Goal: Task Accomplishment & Management: Manage account settings

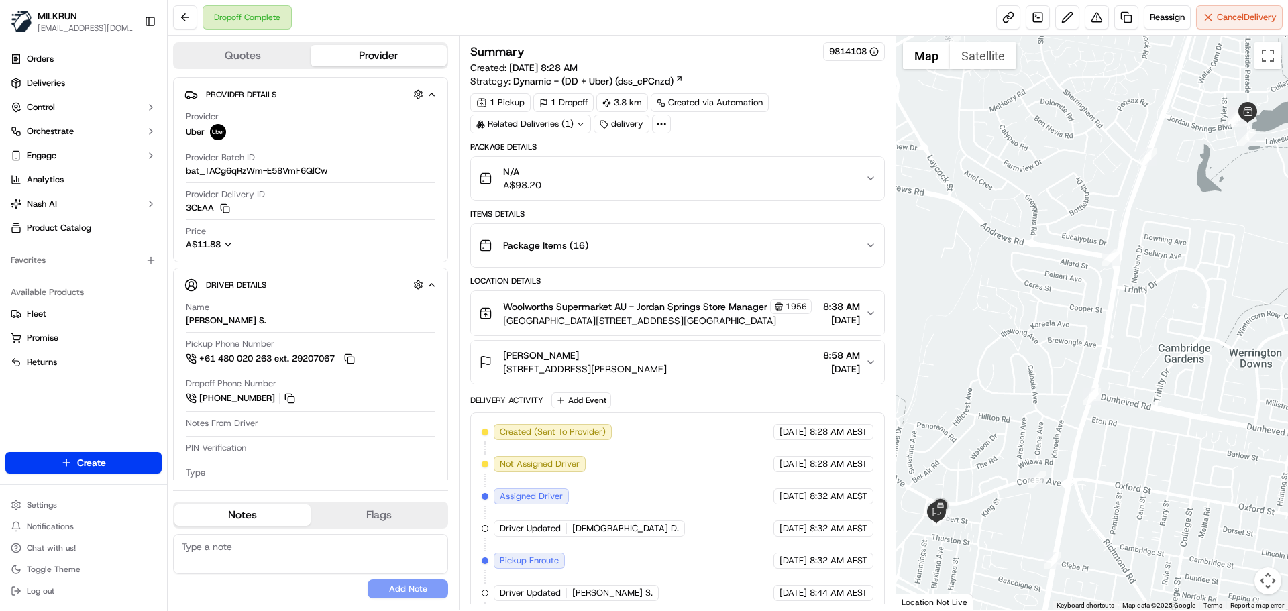
click at [549, 122] on div "Related Deliveries (1)" at bounding box center [530, 124] width 121 height 19
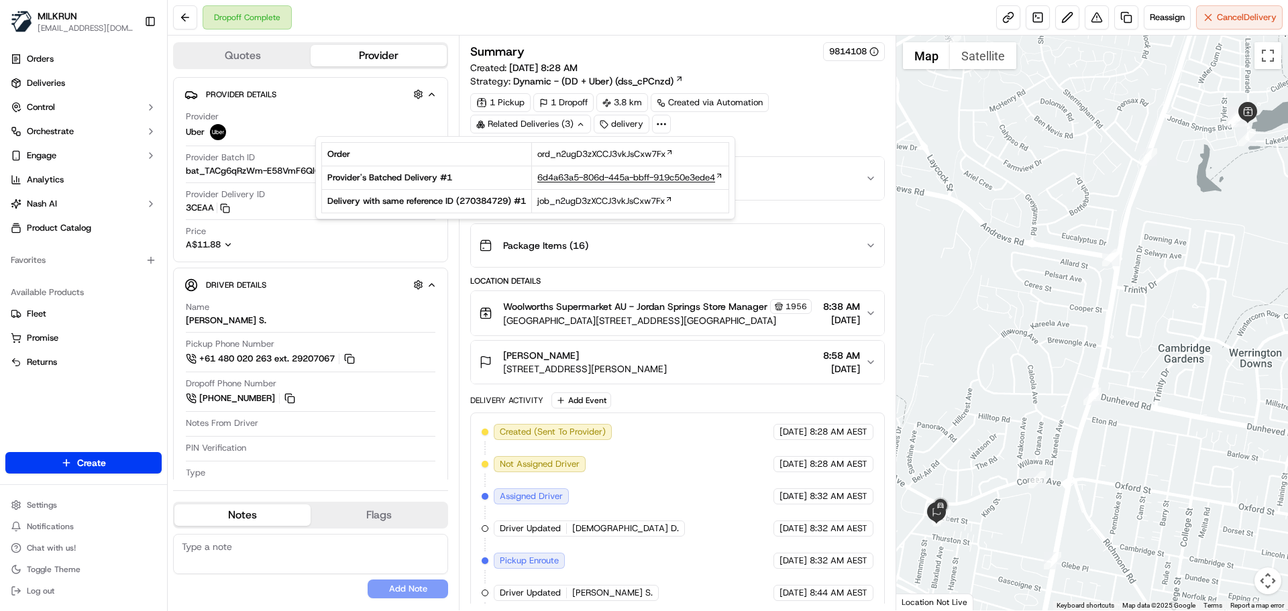
click at [578, 176] on span "6d4a63a5-806d-445a-bbff-919c50e3ede4" at bounding box center [626, 178] width 178 height 12
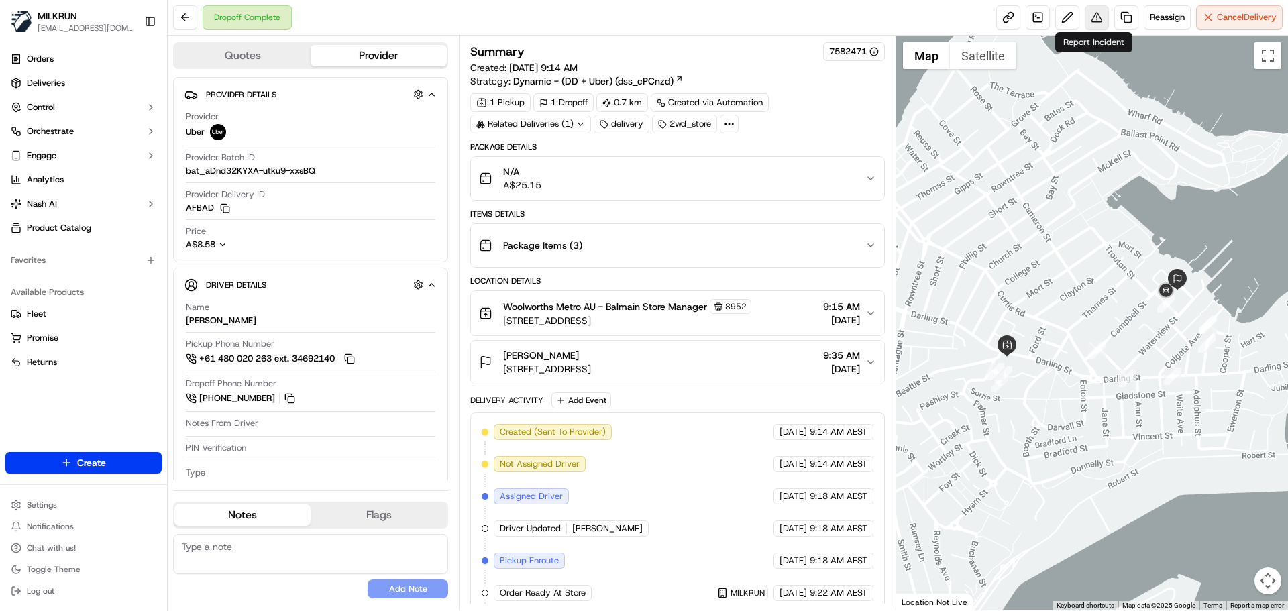
click at [1097, 15] on button at bounding box center [1096, 17] width 24 height 24
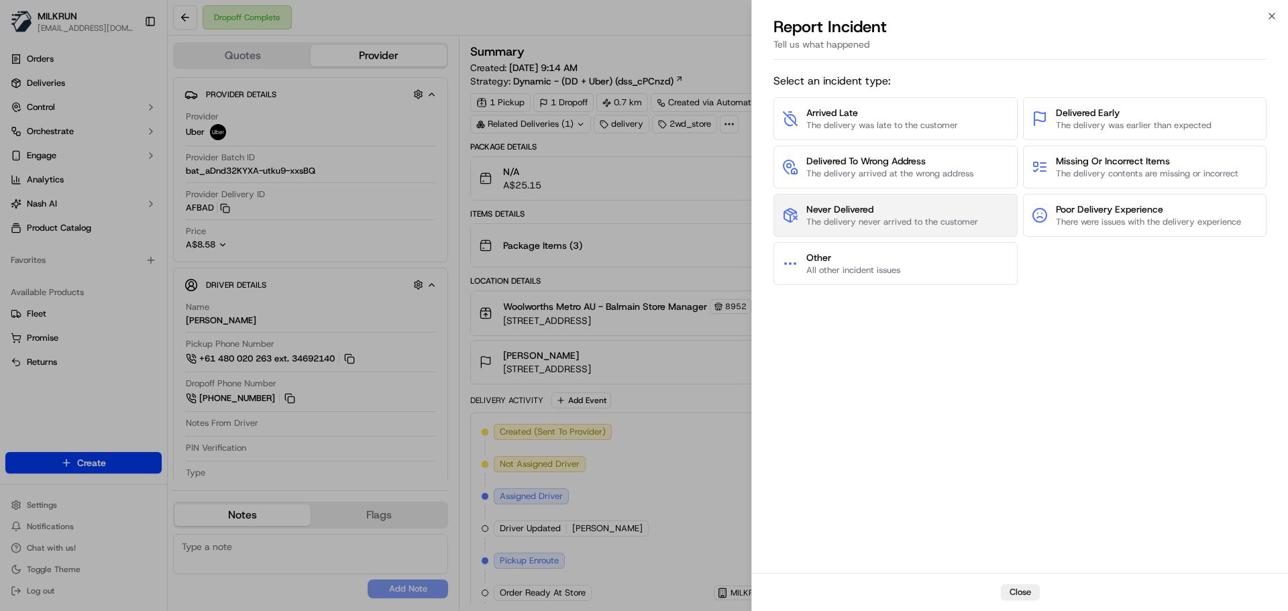
click at [909, 208] on span "Never Delivered" at bounding box center [892, 209] width 172 height 13
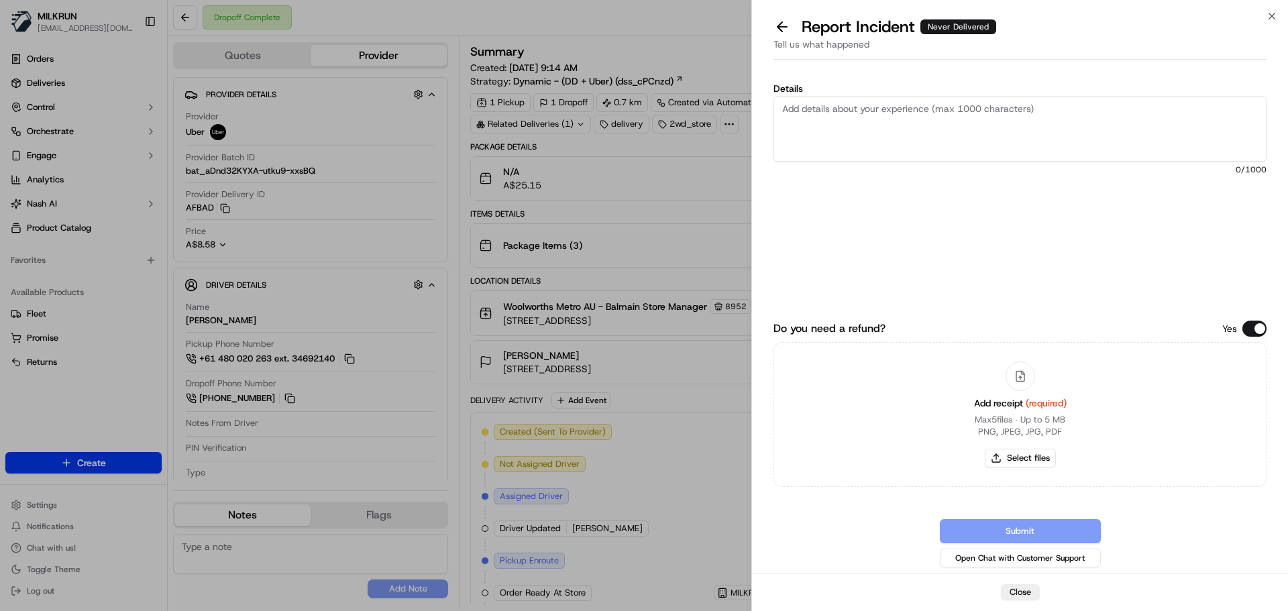
click at [831, 105] on textarea "Details" at bounding box center [1019, 129] width 493 height 66
click at [862, 129] on textarea "Customer did not receive their order and looking on the map, it seems driver dr…" at bounding box center [1019, 129] width 493 height 66
type textarea "Customer did not receive their order and looking on the map, it seems driver dr…"
click at [1009, 458] on button "Select files" at bounding box center [1020, 458] width 71 height 19
type input "C:\fakepath\Ryan M invoice.png"
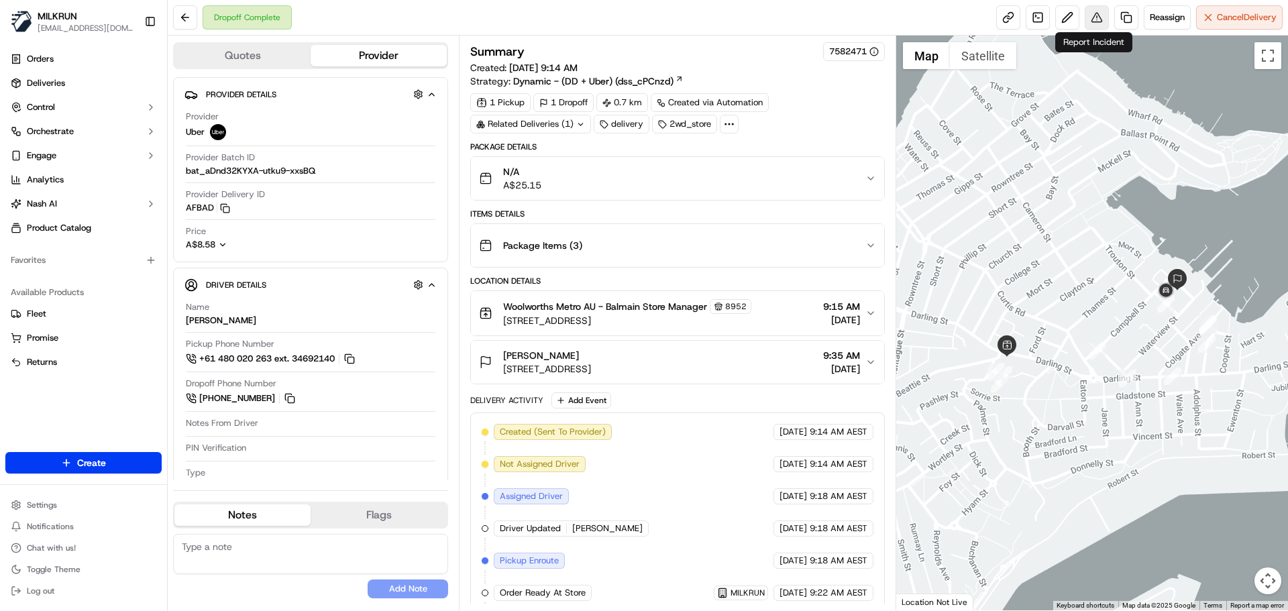
click at [1092, 15] on button at bounding box center [1096, 17] width 24 height 24
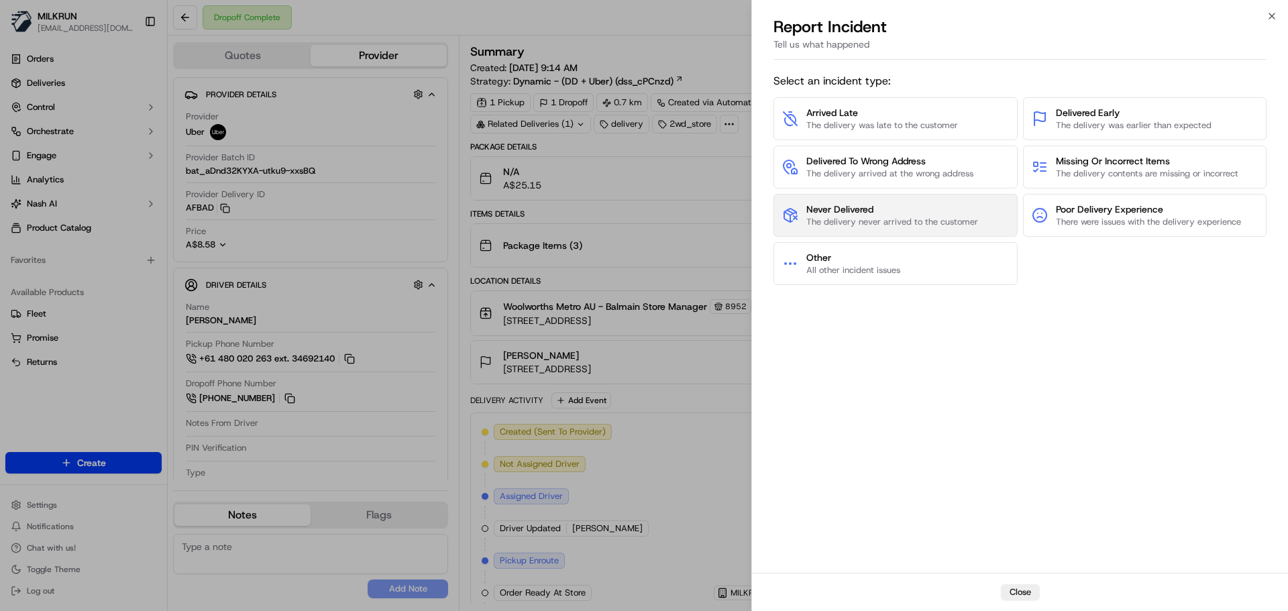
click at [848, 206] on span "Never Delivered" at bounding box center [892, 209] width 172 height 13
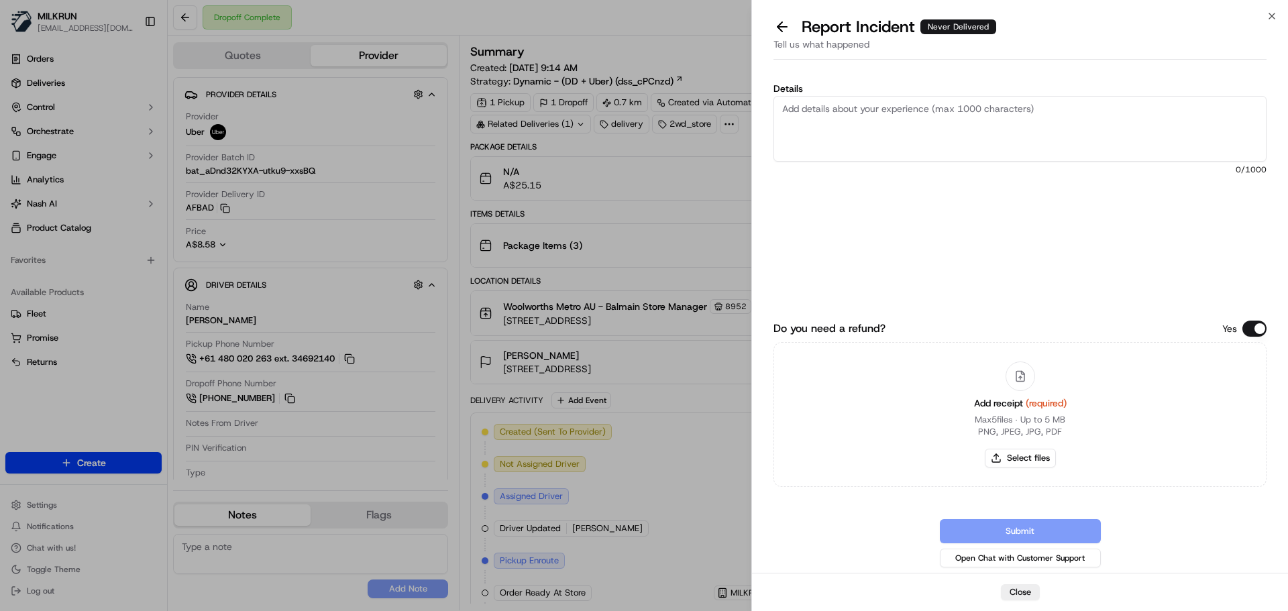
click at [854, 111] on textarea "Details" at bounding box center [1019, 129] width 493 height 66
click at [1020, 452] on button "Select files" at bounding box center [1020, 458] width 71 height 19
type input "C:\fakepath\Ryan M invoice.png"
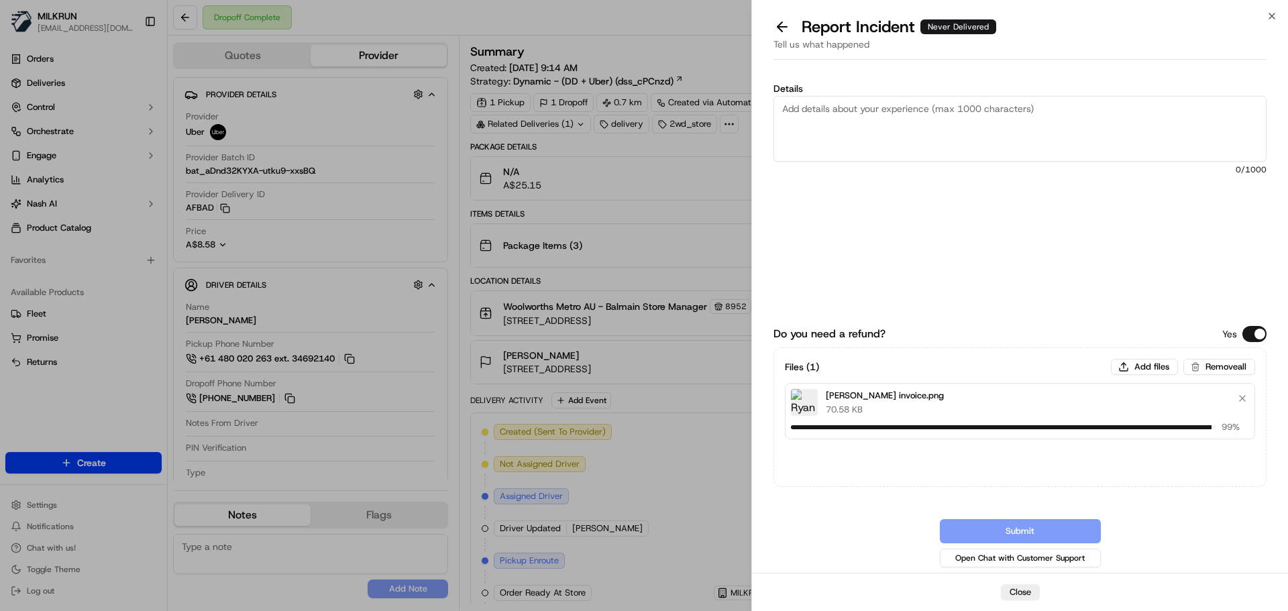
drag, startPoint x: 827, startPoint y: 104, endPoint x: 864, endPoint y: 129, distance: 44.5
click at [828, 106] on textarea "Details" at bounding box center [1019, 129] width 493 height 66
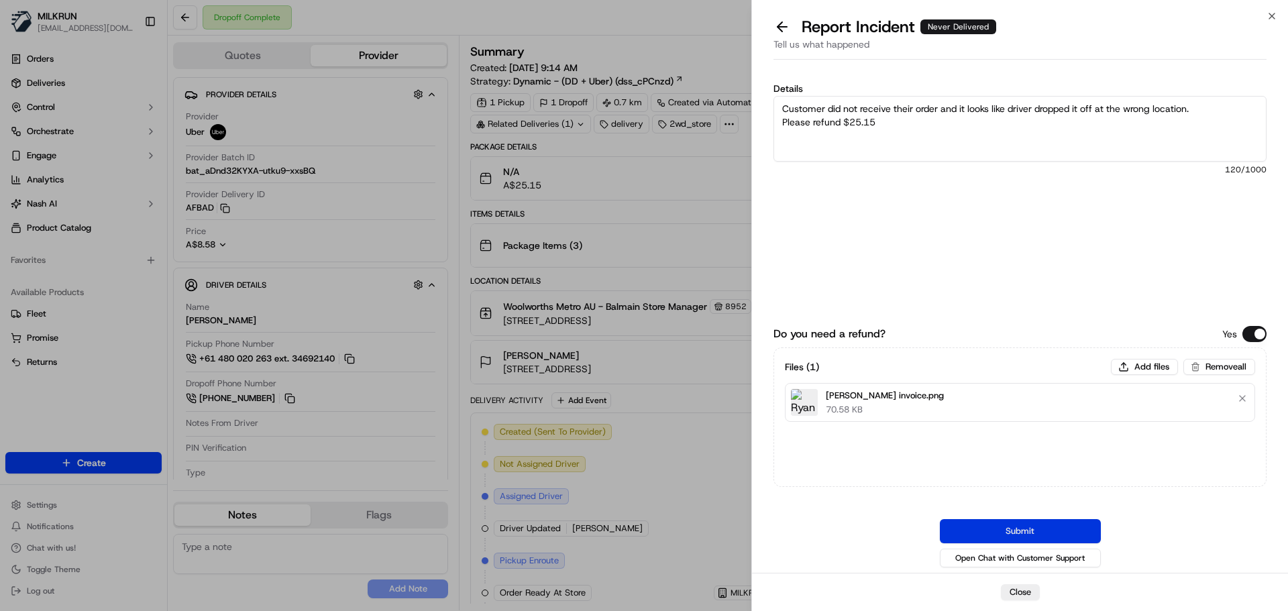
type textarea "Customer did not receive their order and it looks like driver dropped it off at…"
drag, startPoint x: 1054, startPoint y: 529, endPoint x: 695, endPoint y: 433, distance: 371.4
click at [1052, 528] on button "Submit" at bounding box center [1020, 531] width 161 height 24
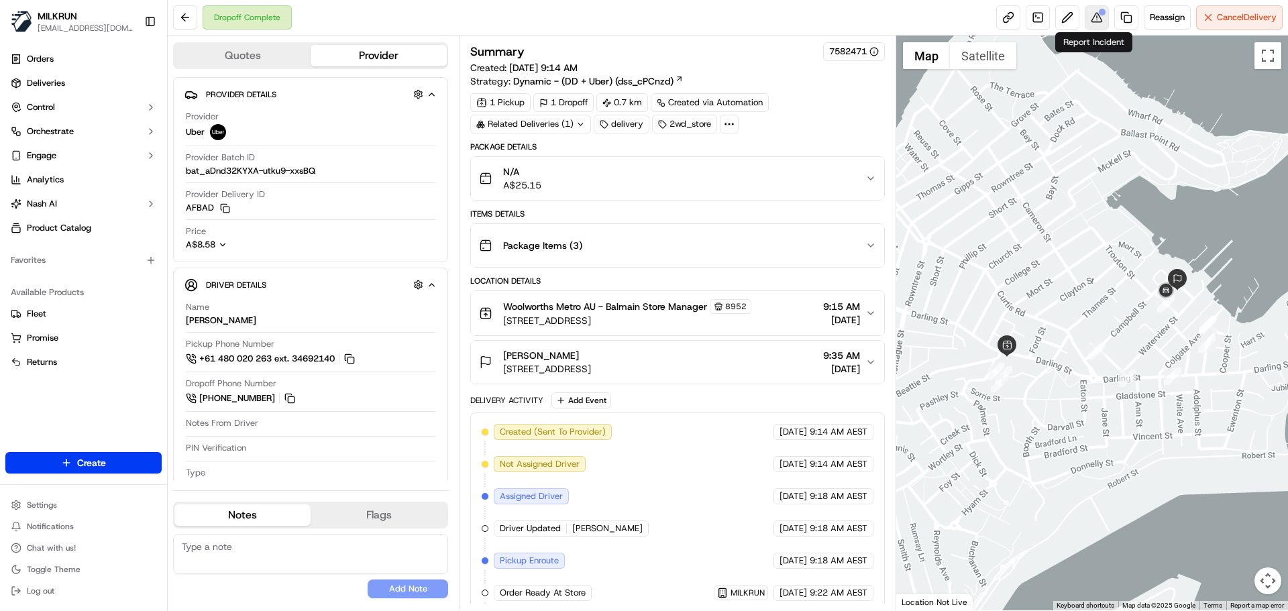
click at [1094, 15] on button at bounding box center [1096, 17] width 24 height 24
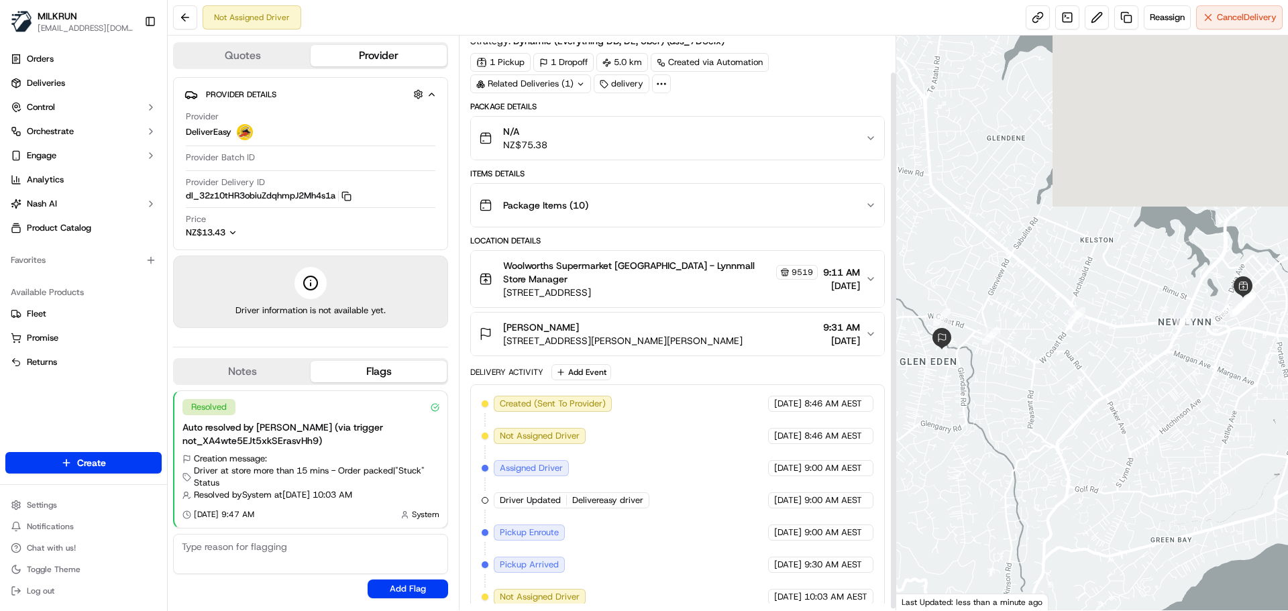
scroll to position [41, 0]
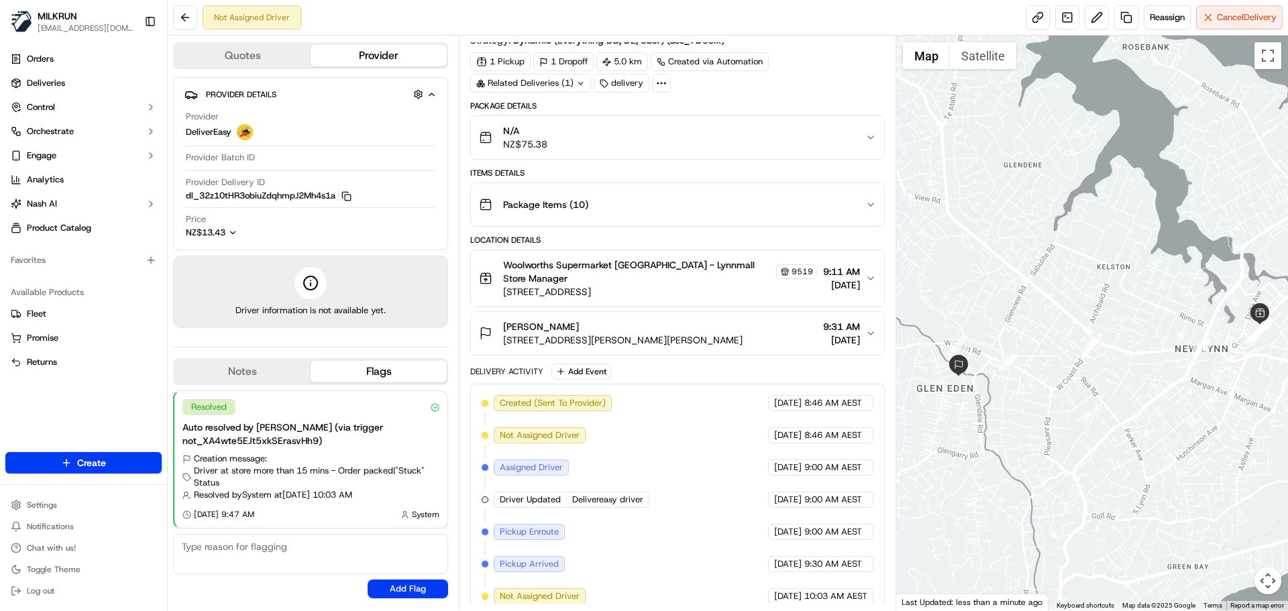
drag, startPoint x: 1161, startPoint y: 372, endPoint x: 1115, endPoint y: 384, distance: 47.8
click at [1115, 384] on div at bounding box center [1092, 323] width 392 height 575
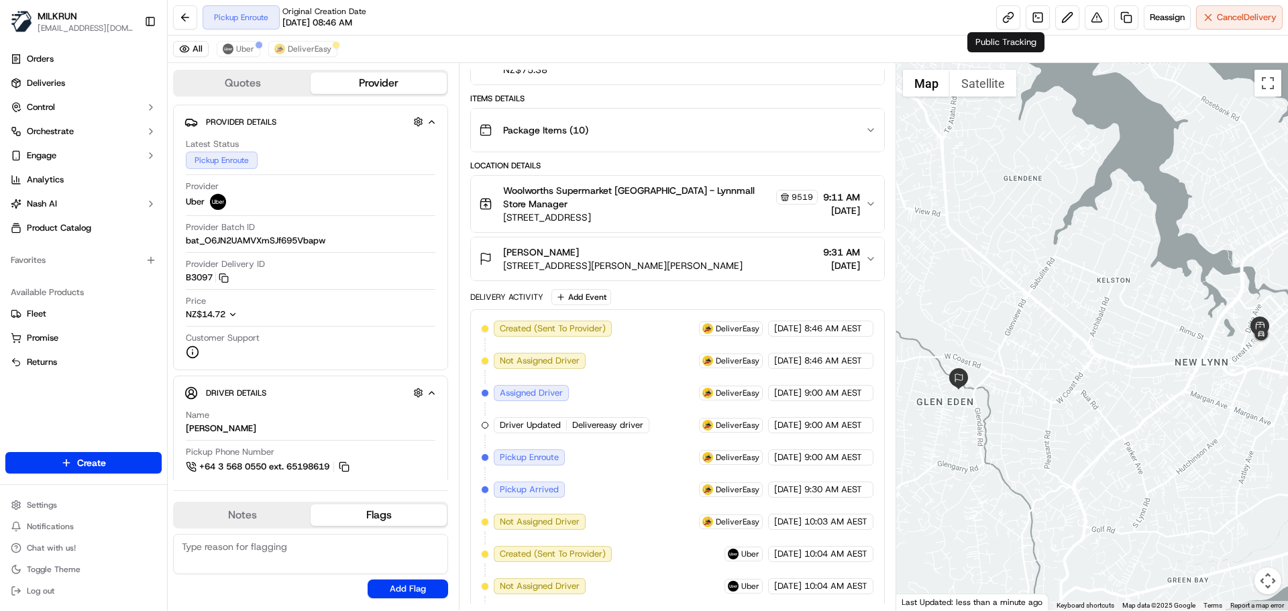
scroll to position [262, 0]
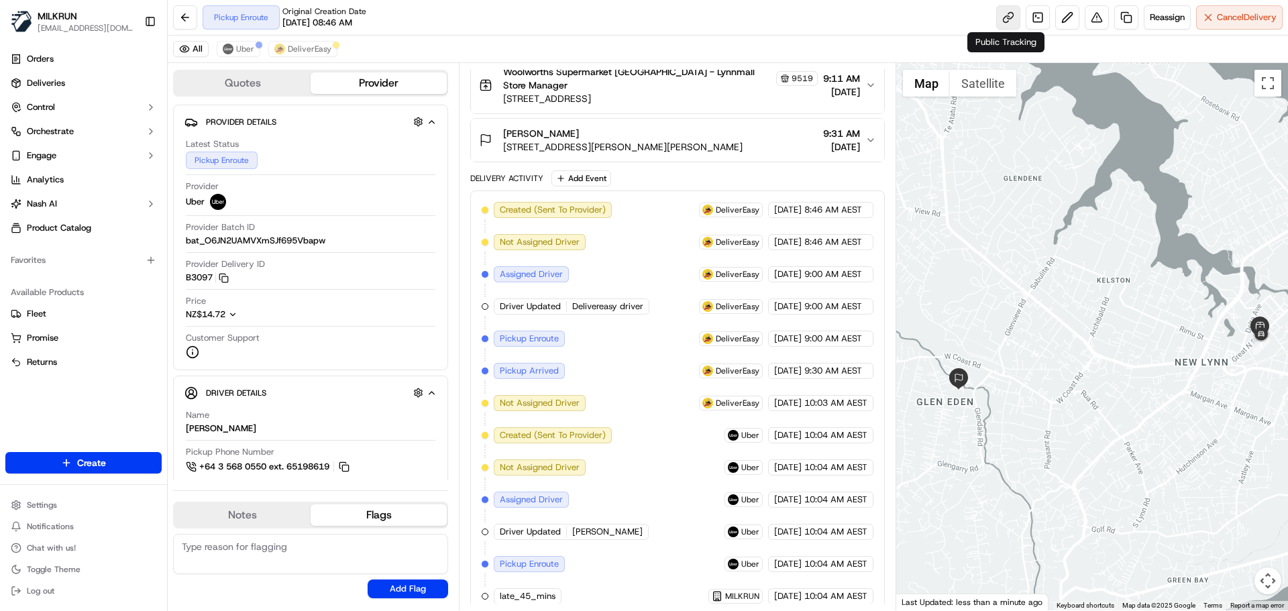
click at [1007, 9] on link at bounding box center [1008, 17] width 24 height 24
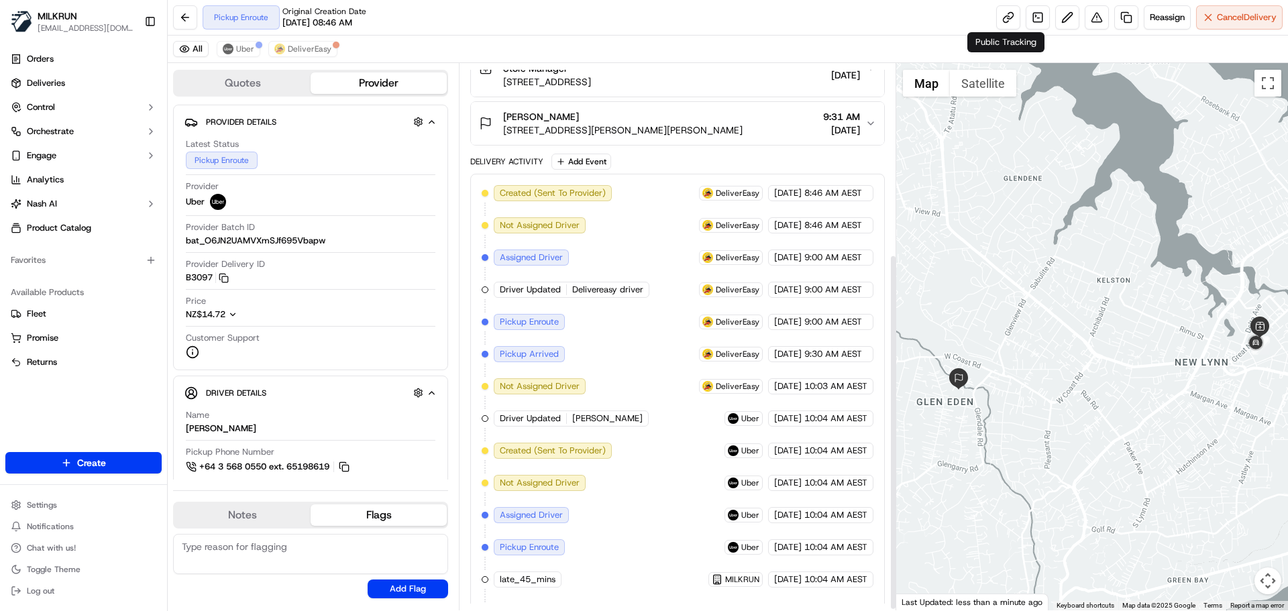
scroll to position [294, 0]
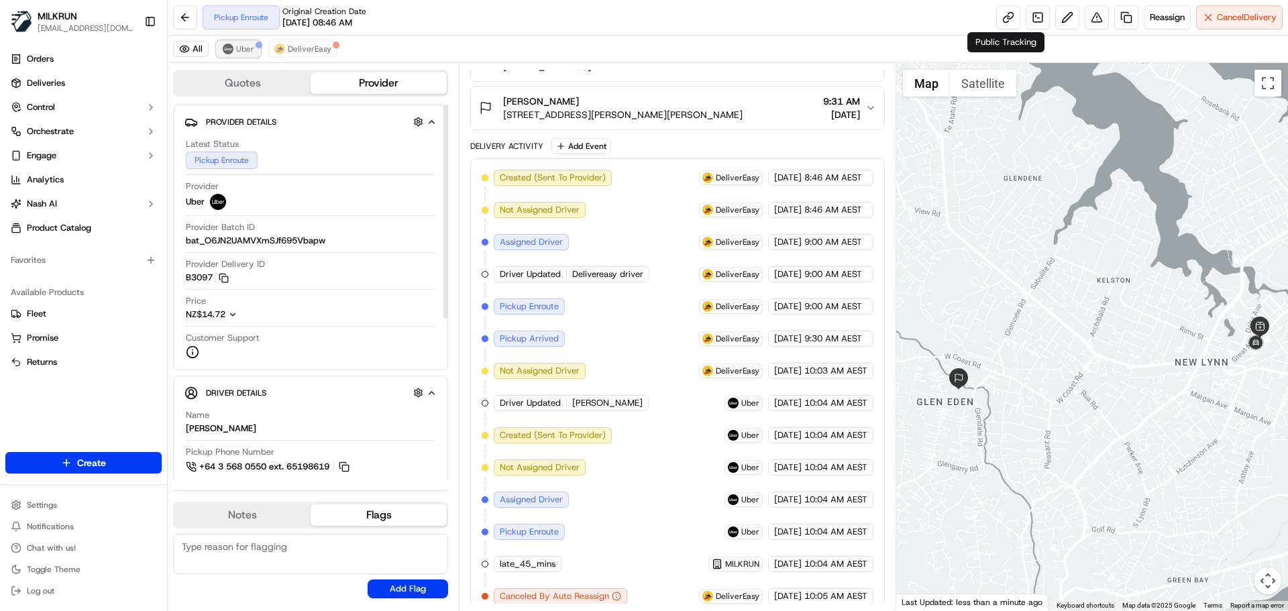
click at [237, 50] on span "Uber" at bounding box center [245, 49] width 18 height 11
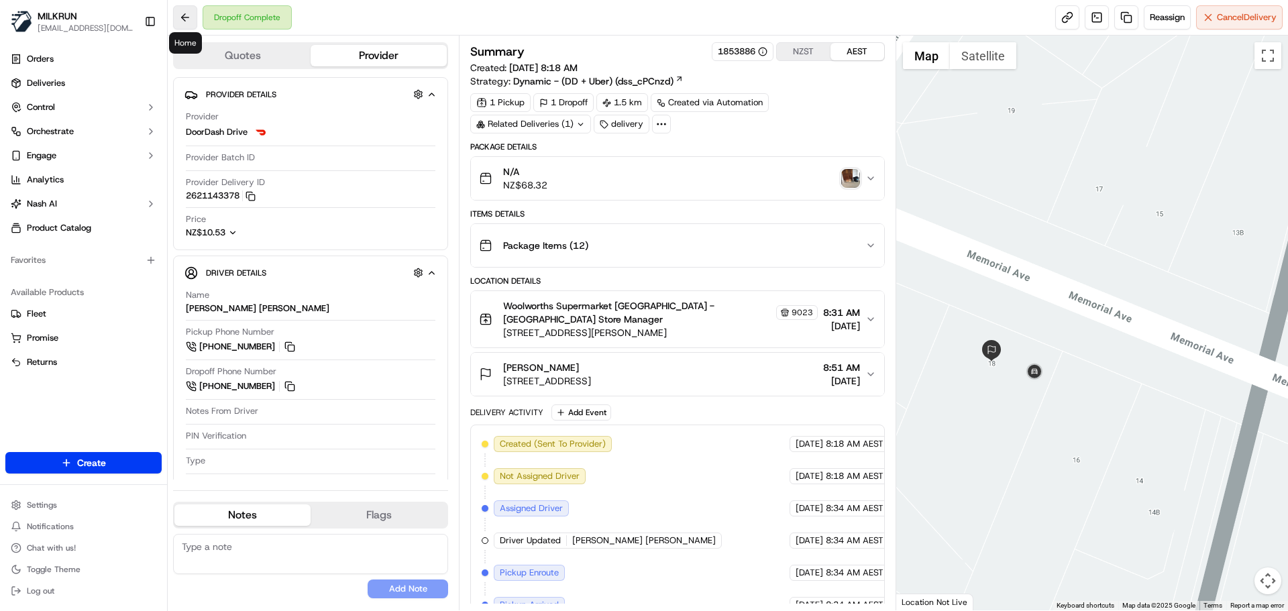
drag, startPoint x: 185, startPoint y: 15, endPoint x: 194, endPoint y: 15, distance: 9.4
click at [194, 15] on button at bounding box center [185, 17] width 24 height 24
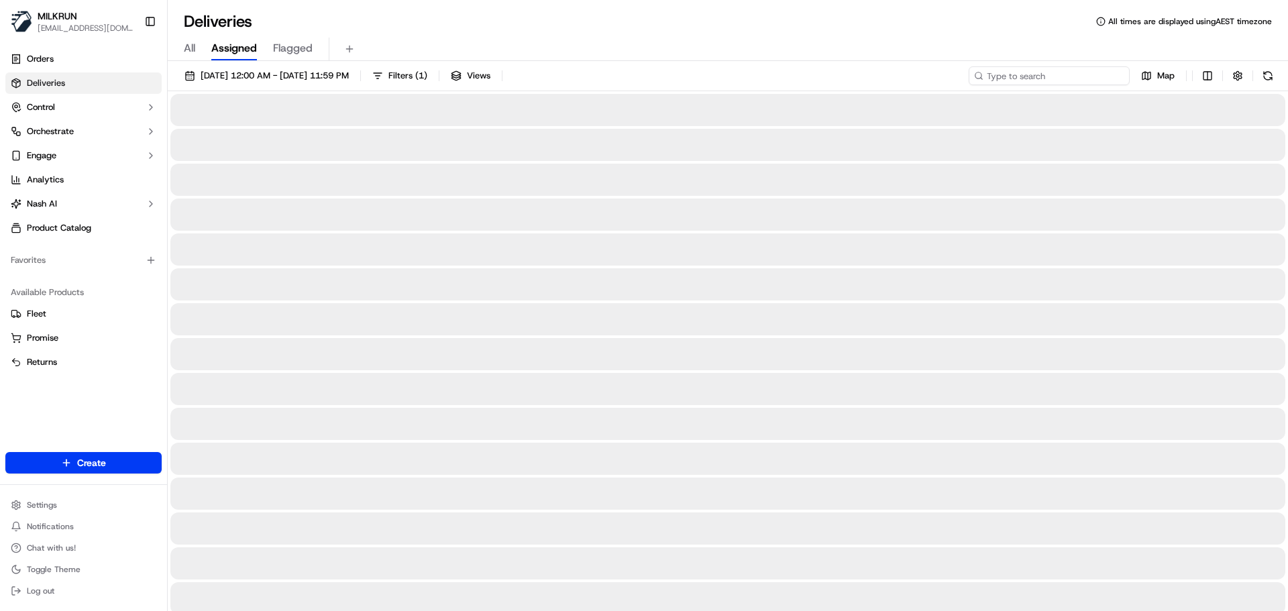
drag, startPoint x: 1030, startPoint y: 72, endPoint x: 1030, endPoint y: 80, distance: 8.7
click at [1031, 72] on input at bounding box center [1048, 75] width 161 height 19
paste input "[PERSON_NAME]"
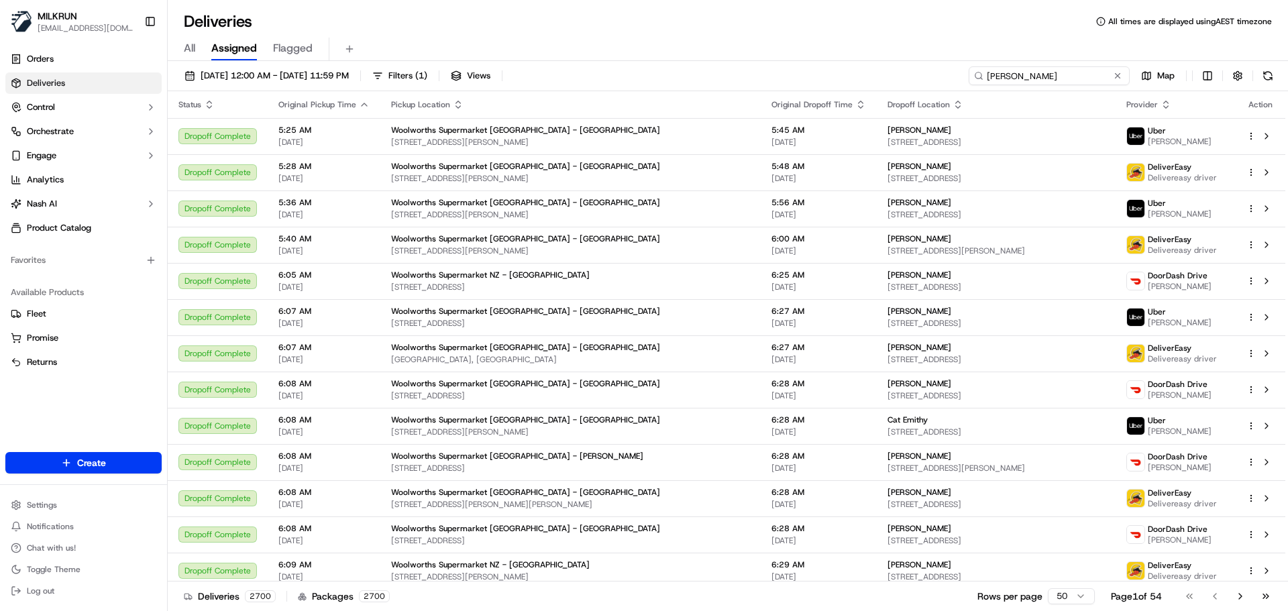
click at [1030, 80] on input "Chelli Edri" at bounding box center [1048, 75] width 161 height 19
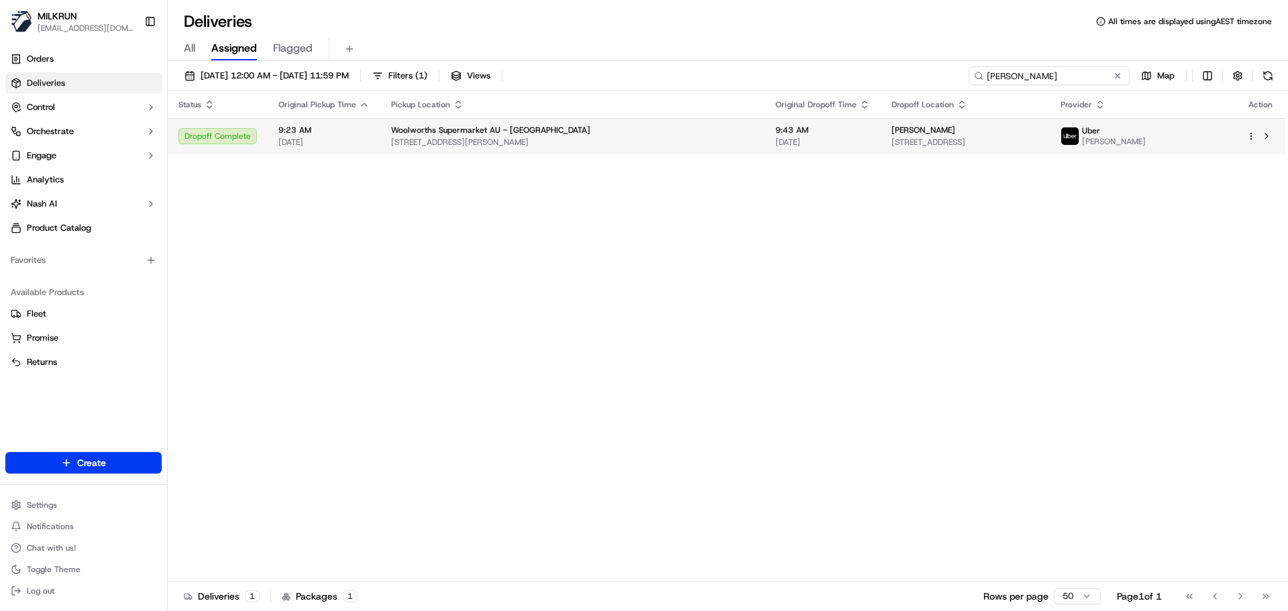
type input "Chelli Edri"
click at [765, 123] on td "9:43 AM 21/09/2025" at bounding box center [823, 136] width 116 height 36
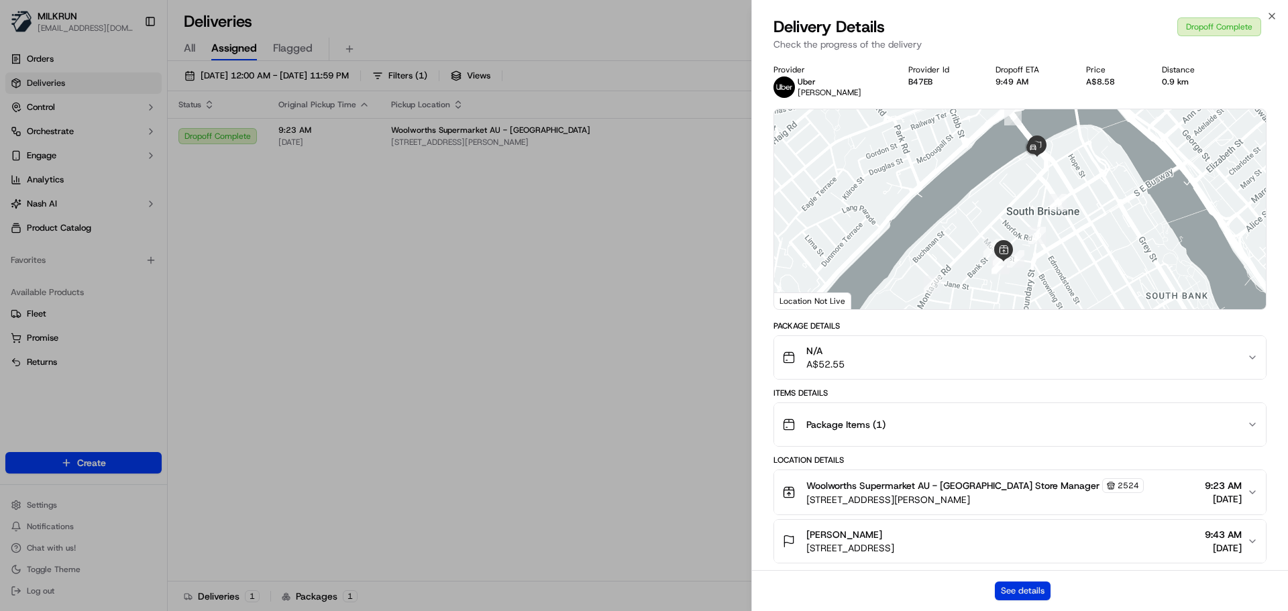
click at [1035, 590] on button "See details" at bounding box center [1023, 590] width 56 height 19
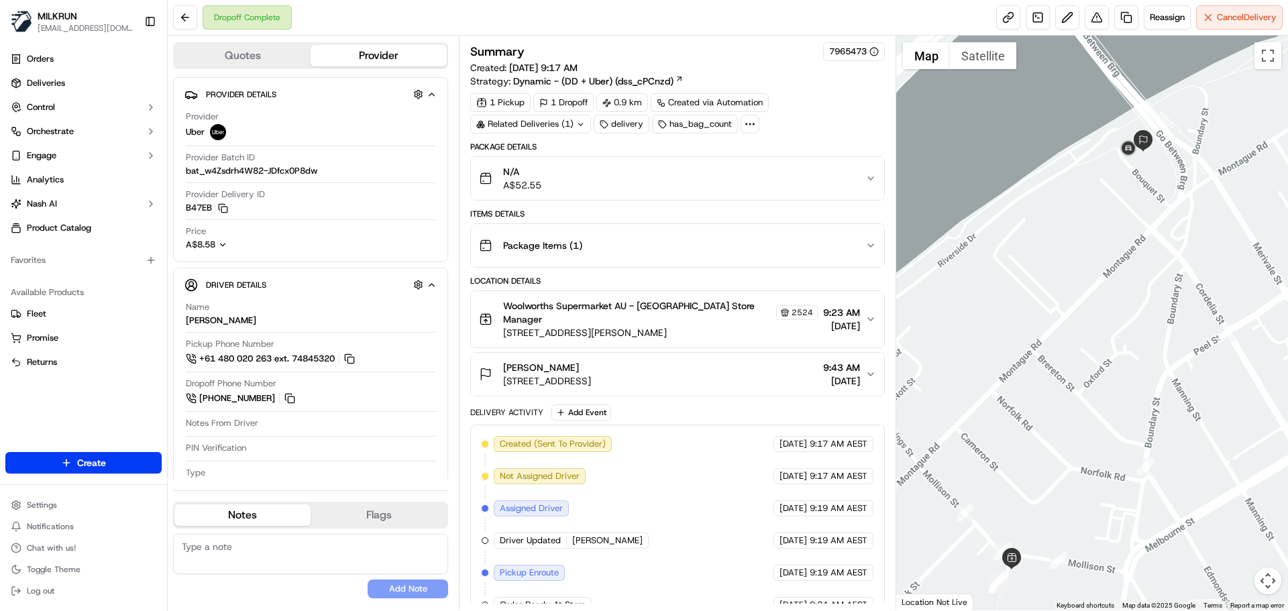
drag, startPoint x: 1106, startPoint y: 317, endPoint x: 1087, endPoint y: 341, distance: 30.6
click at [1084, 370] on div at bounding box center [1092, 323] width 392 height 575
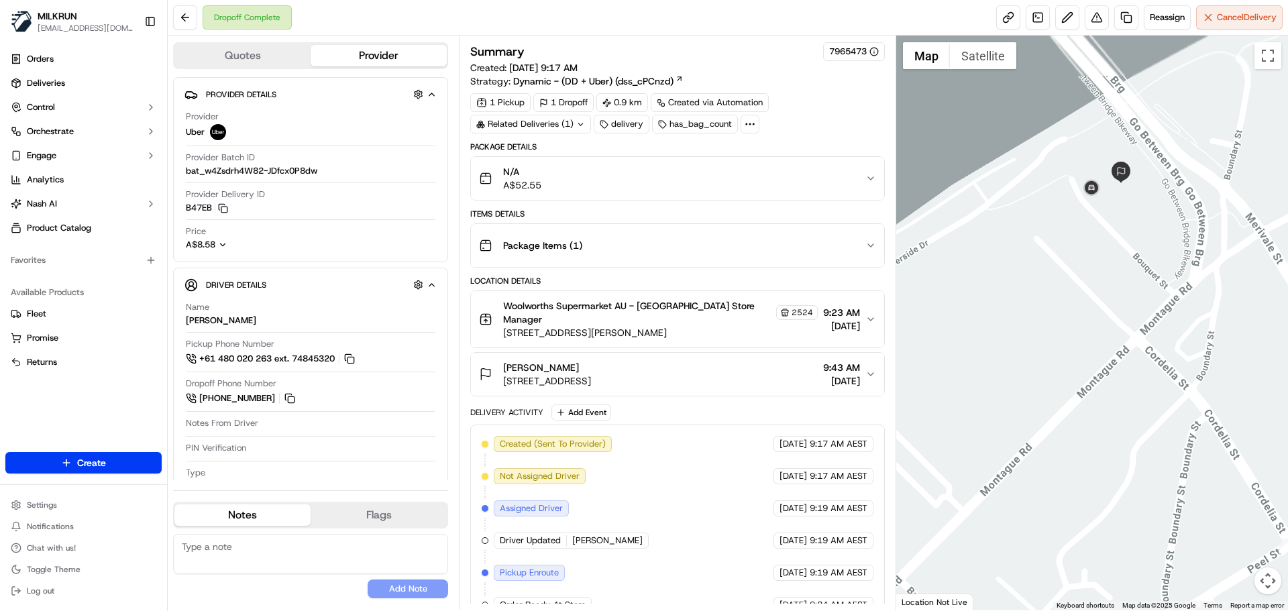
drag, startPoint x: 1142, startPoint y: 111, endPoint x: 1093, endPoint y: 310, distance: 204.5
click at [1093, 310] on div at bounding box center [1092, 323] width 392 height 575
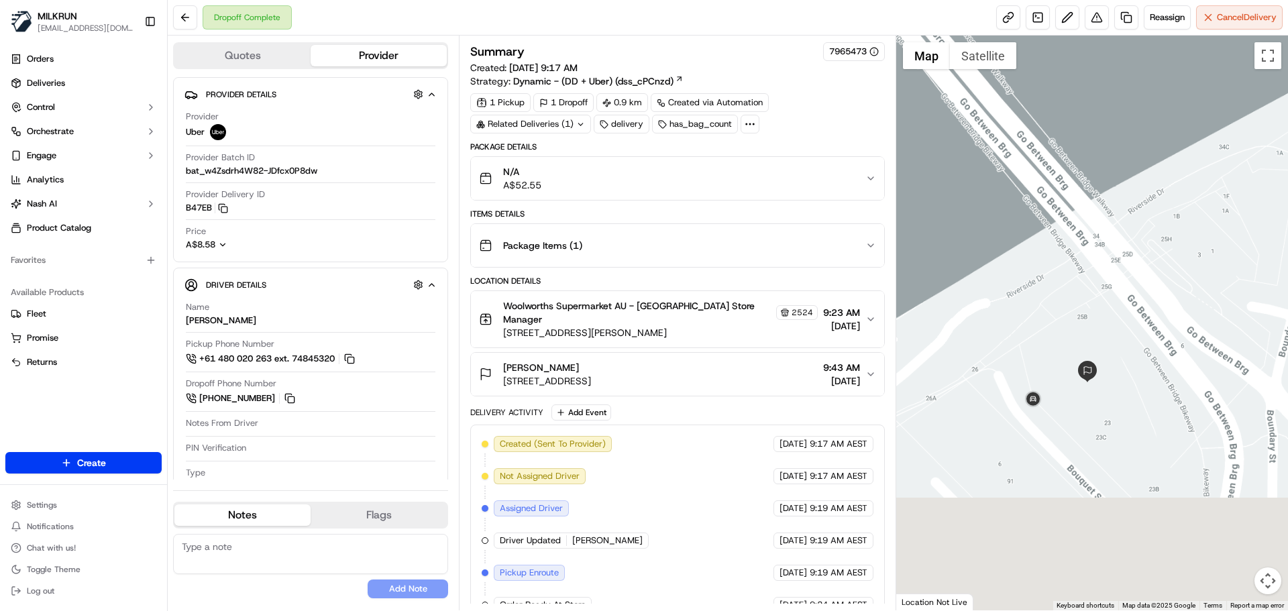
click at [1150, 107] on div at bounding box center [1092, 323] width 392 height 575
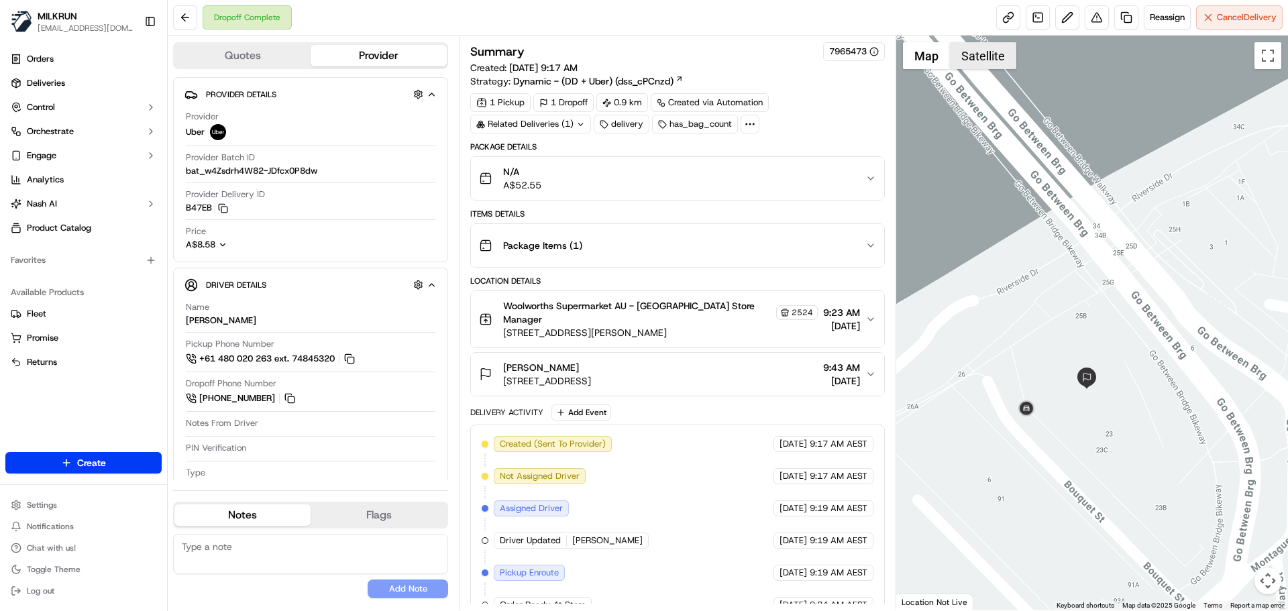
click at [979, 52] on button "Satellite" at bounding box center [983, 55] width 66 height 27
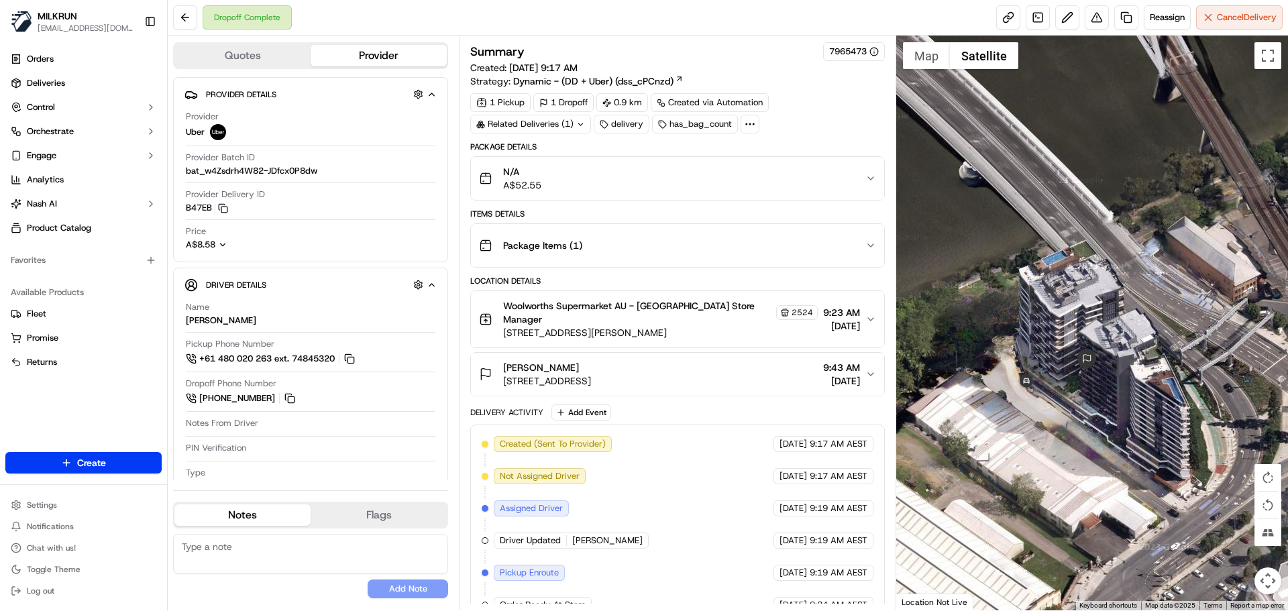
click at [868, 375] on icon "button" at bounding box center [870, 374] width 11 height 11
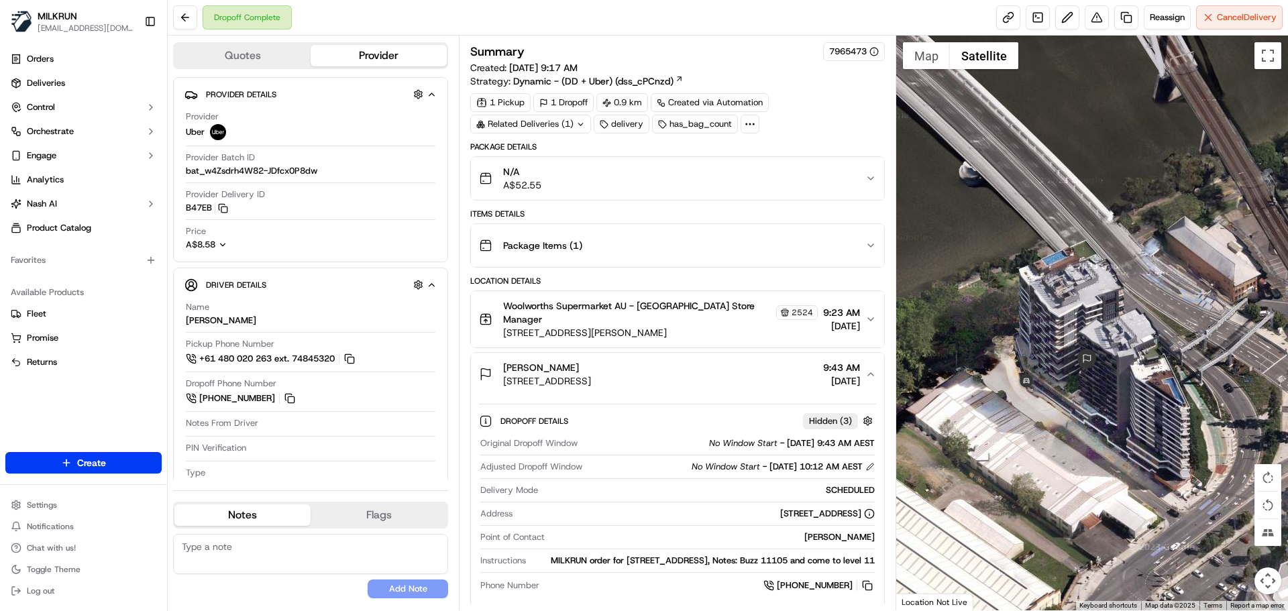
scroll to position [268, 0]
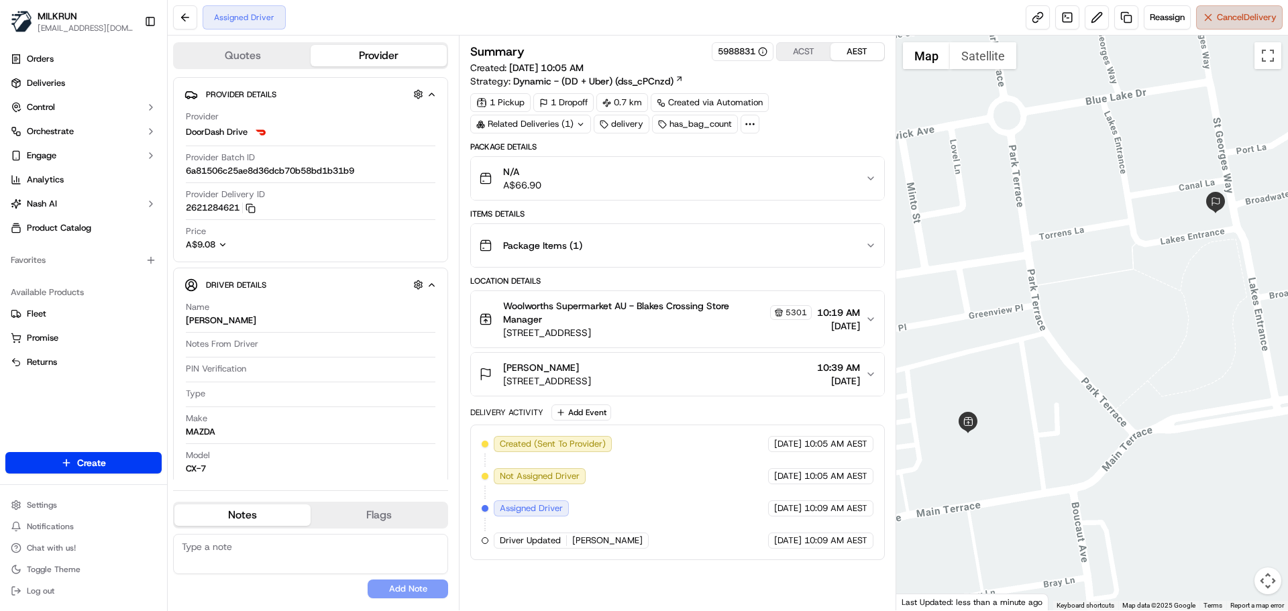
click at [1235, 16] on span "Cancel Delivery" at bounding box center [1247, 17] width 60 height 12
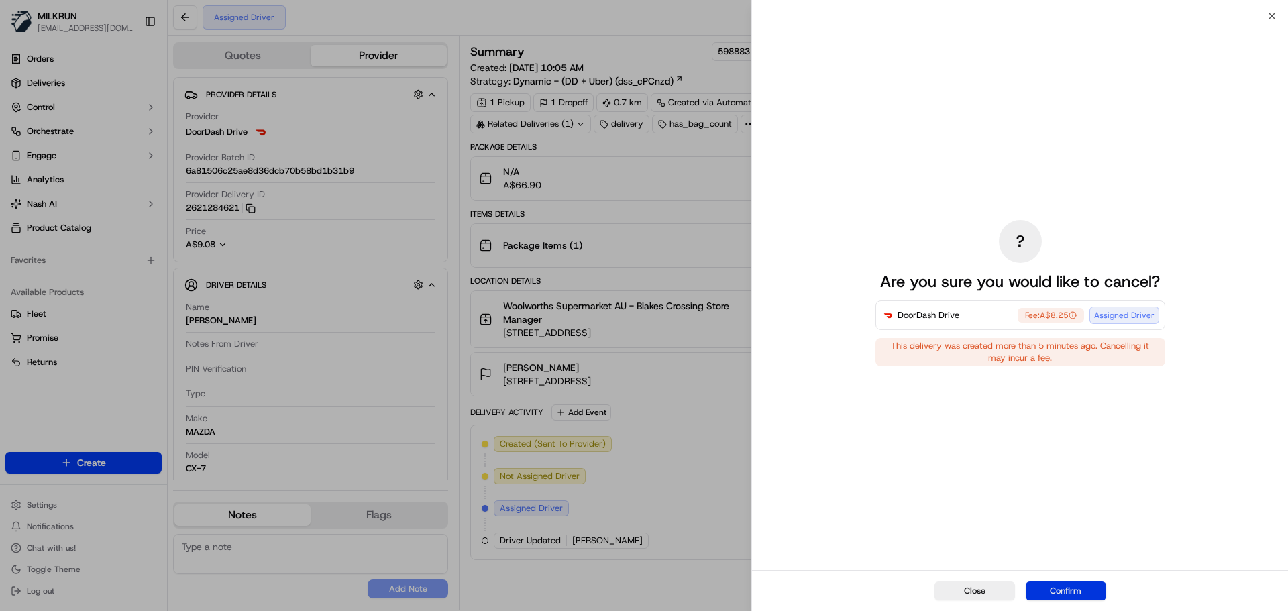
click at [1062, 585] on button "Confirm" at bounding box center [1065, 590] width 80 height 19
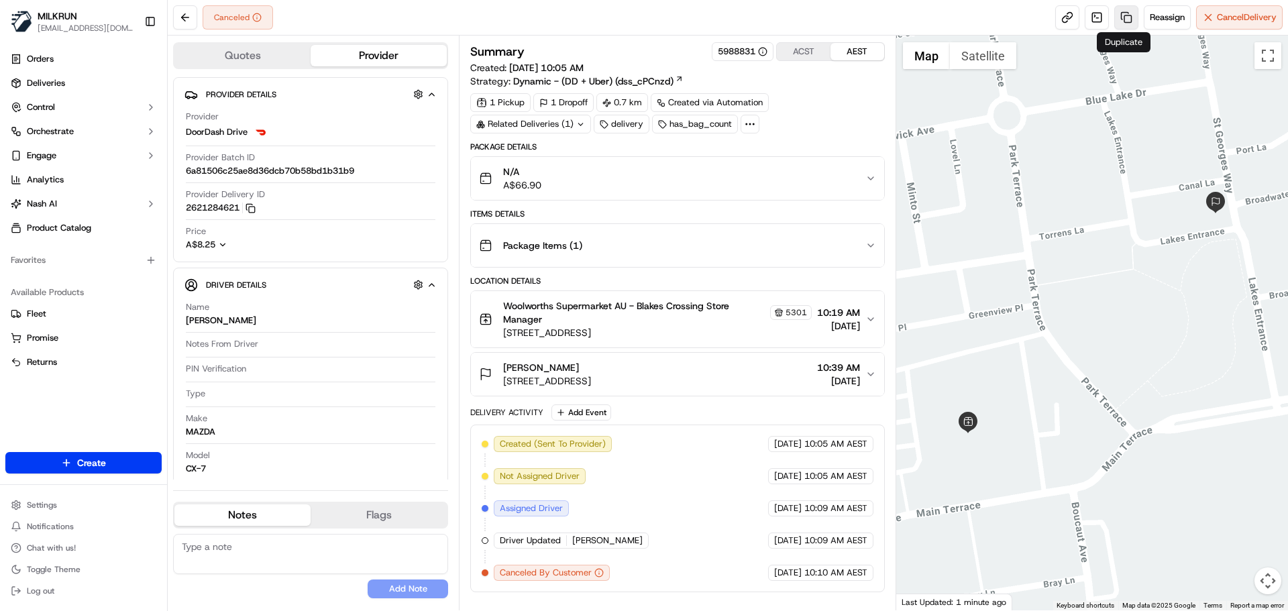
click at [1122, 13] on link at bounding box center [1126, 17] width 24 height 24
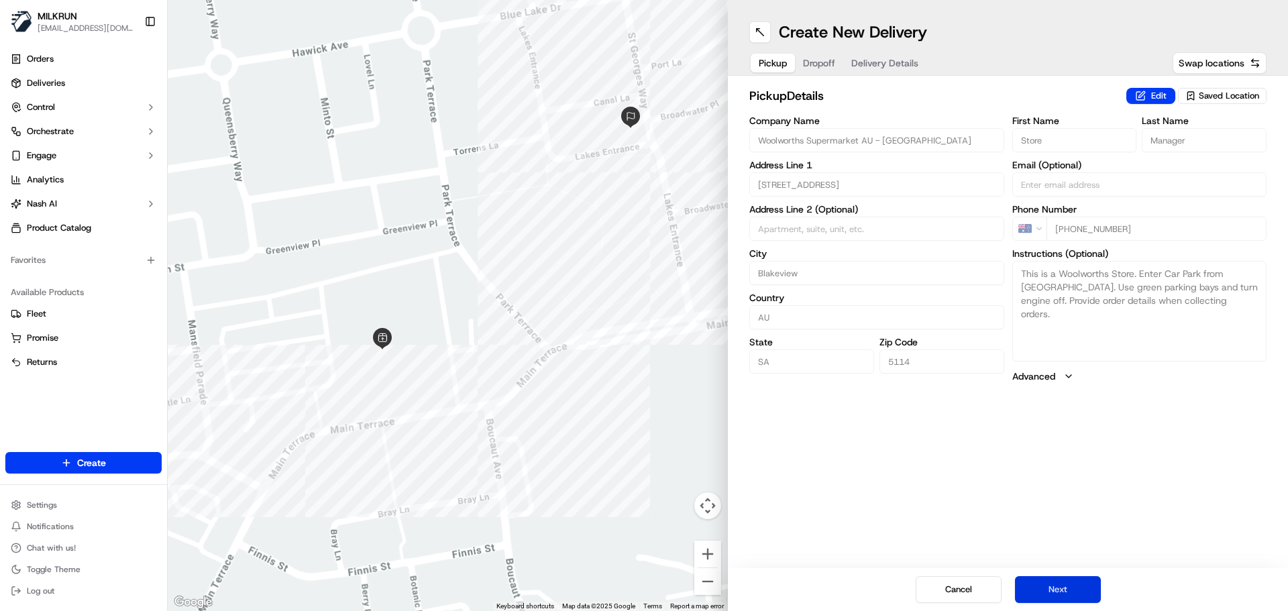
click at [1065, 589] on button "Next" at bounding box center [1058, 589] width 86 height 27
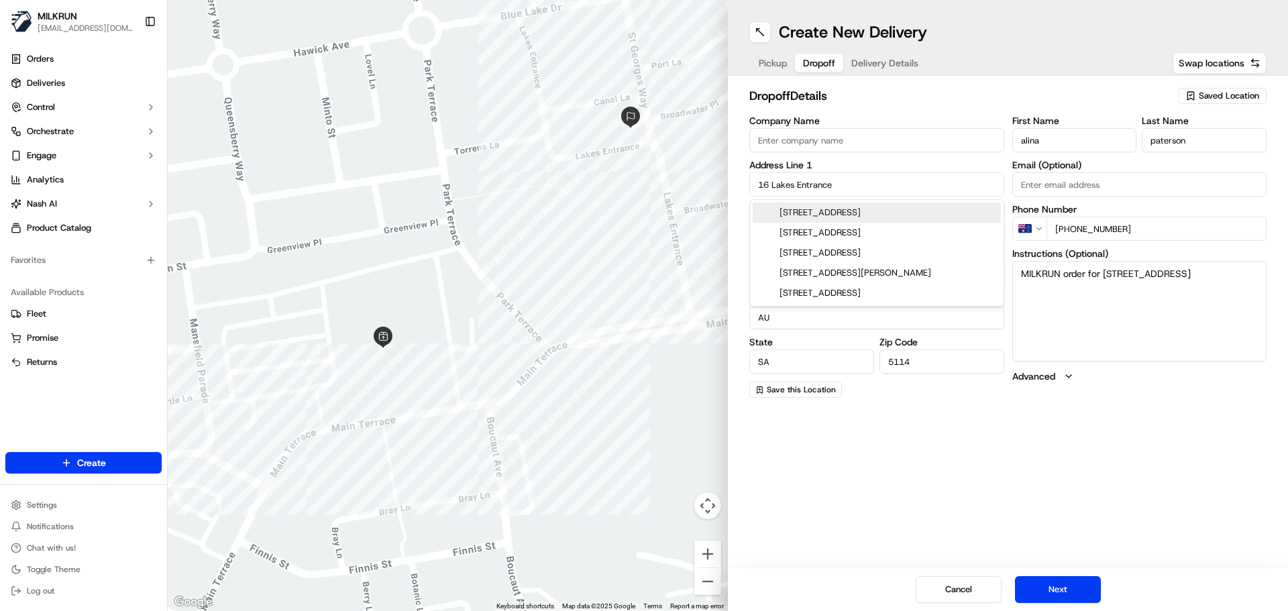
drag, startPoint x: 860, startPoint y: 188, endPoint x: 687, endPoint y: 186, distance: 173.0
click at [687, 186] on div "← Move left → Move right ↑ Move up ↓ Move down + Zoom in - Zoom out Home Jump l…" at bounding box center [728, 305] width 1120 height 611
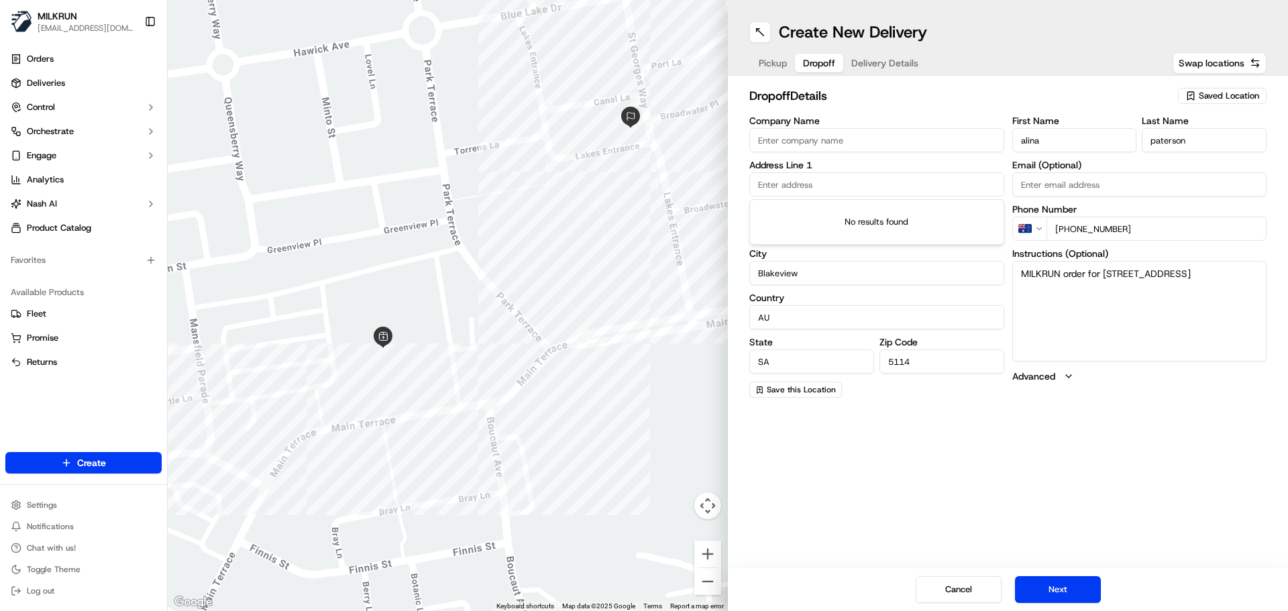
click at [783, 186] on input "text" at bounding box center [876, 184] width 255 height 24
paste input "5 Jura street Blakeview"
click at [809, 213] on div "5 Jura St, Blakeview SA, Australia" at bounding box center [876, 213] width 248 height 20
type input "5 Jura St, Blakeview SA 5114, Australia"
type input "Australia"
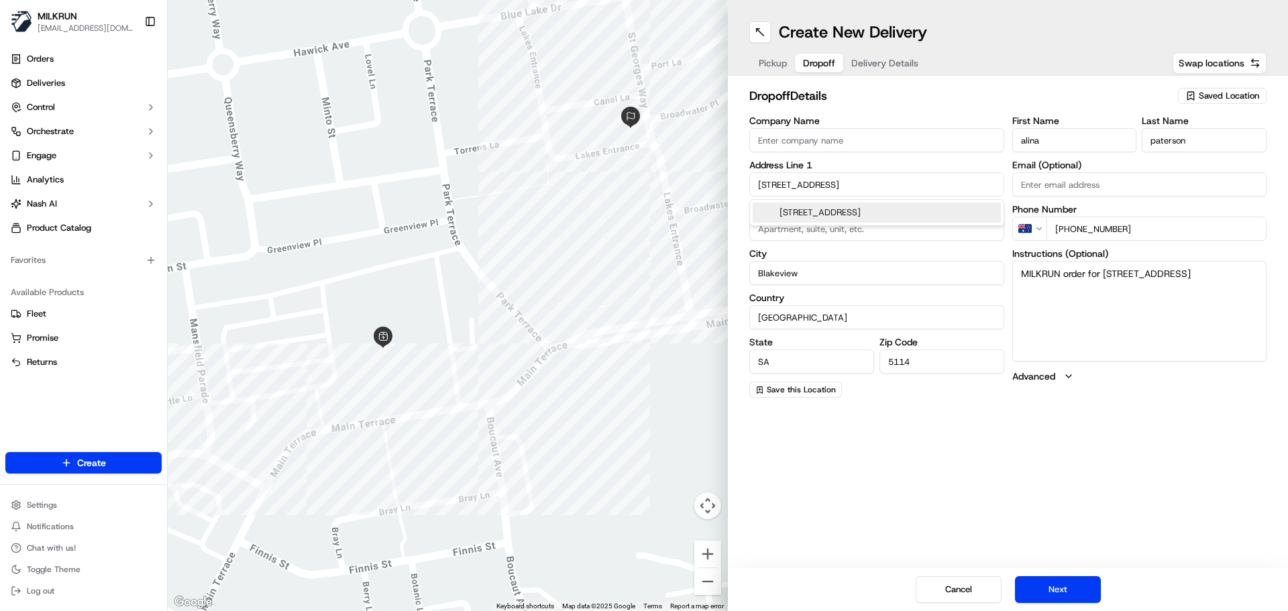
type input "5 Jura Street"
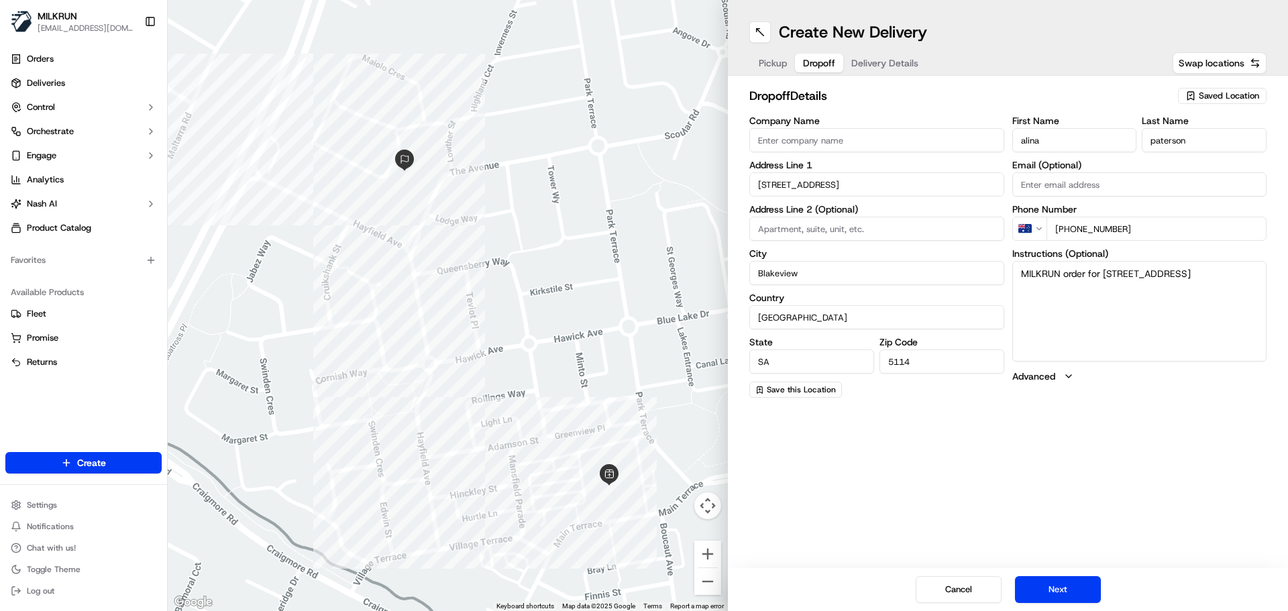
drag, startPoint x: 1104, startPoint y: 272, endPoint x: 1126, endPoint y: 306, distance: 40.2
click at [1126, 306] on textarea "MILKRUN order for 16 Lakes Entrance, Blakeview, SA 5114, AU" at bounding box center [1139, 311] width 255 height 101
paste textarea "5 Jura street Blakeview"
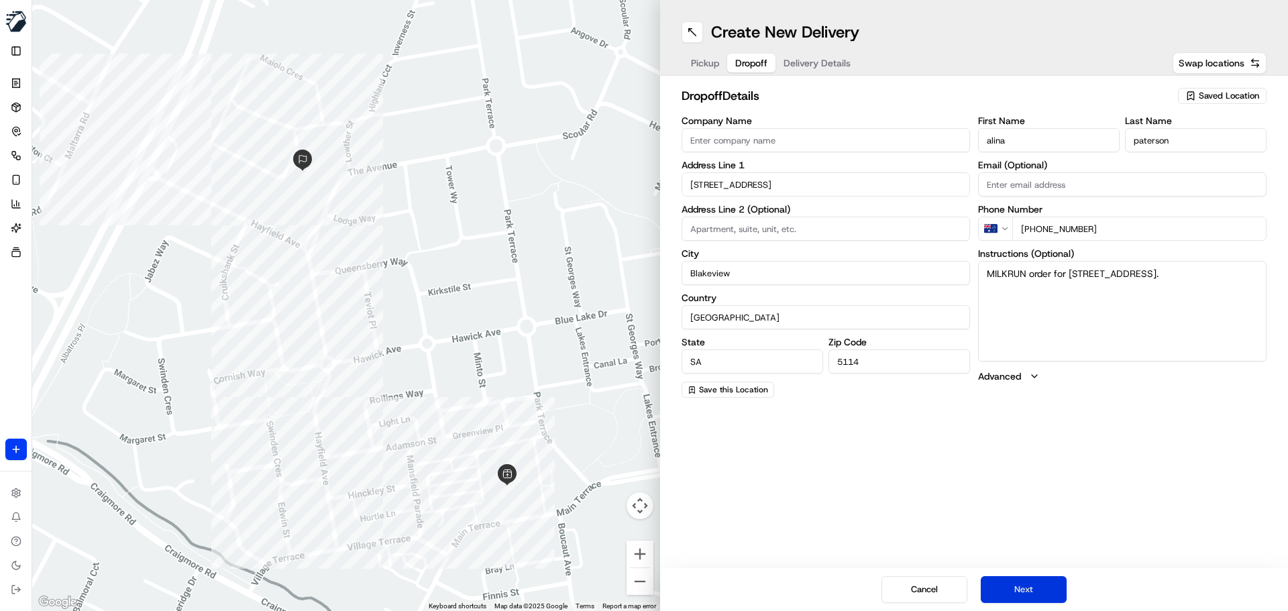
type textarea "MILKRUN order for 5 Jura street Blakeview, SA 5114, Australia."
click at [1048, 590] on button "Next" at bounding box center [1023, 589] width 86 height 27
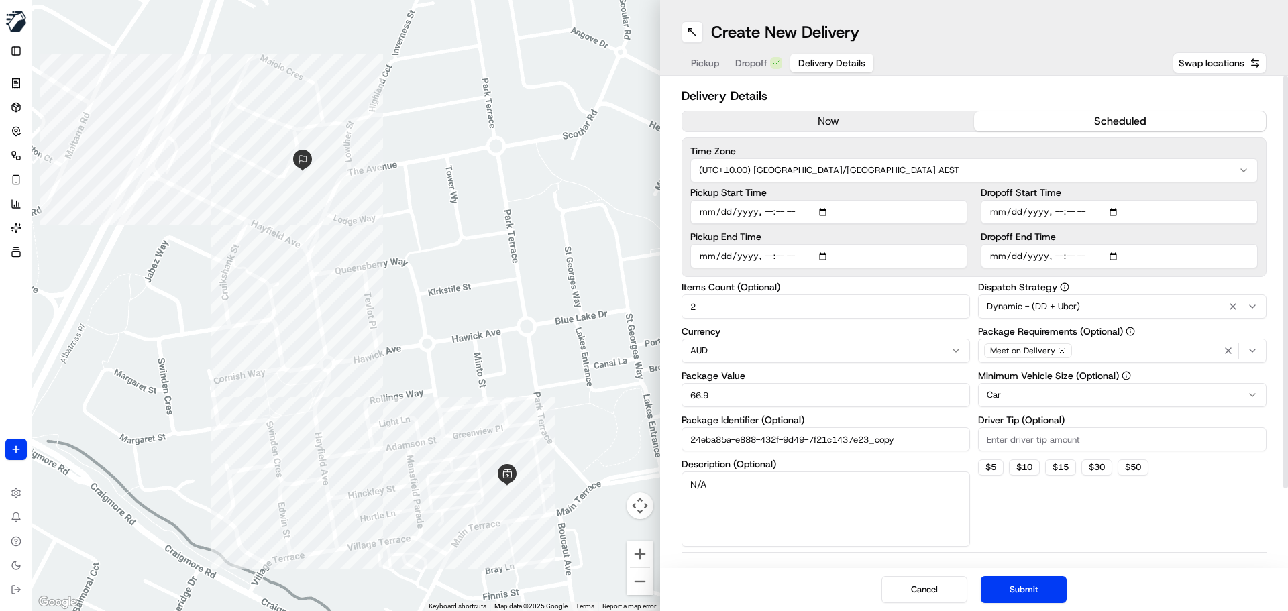
click at [832, 123] on button "now" at bounding box center [828, 121] width 292 height 20
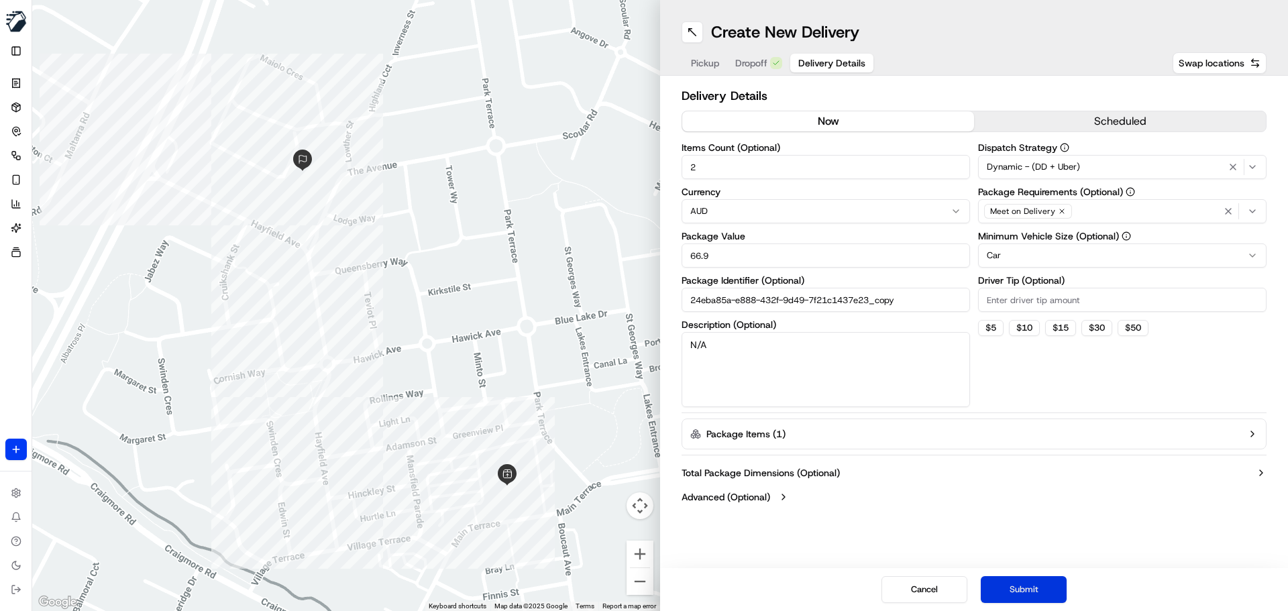
click at [1031, 587] on button "Submit" at bounding box center [1023, 589] width 86 height 27
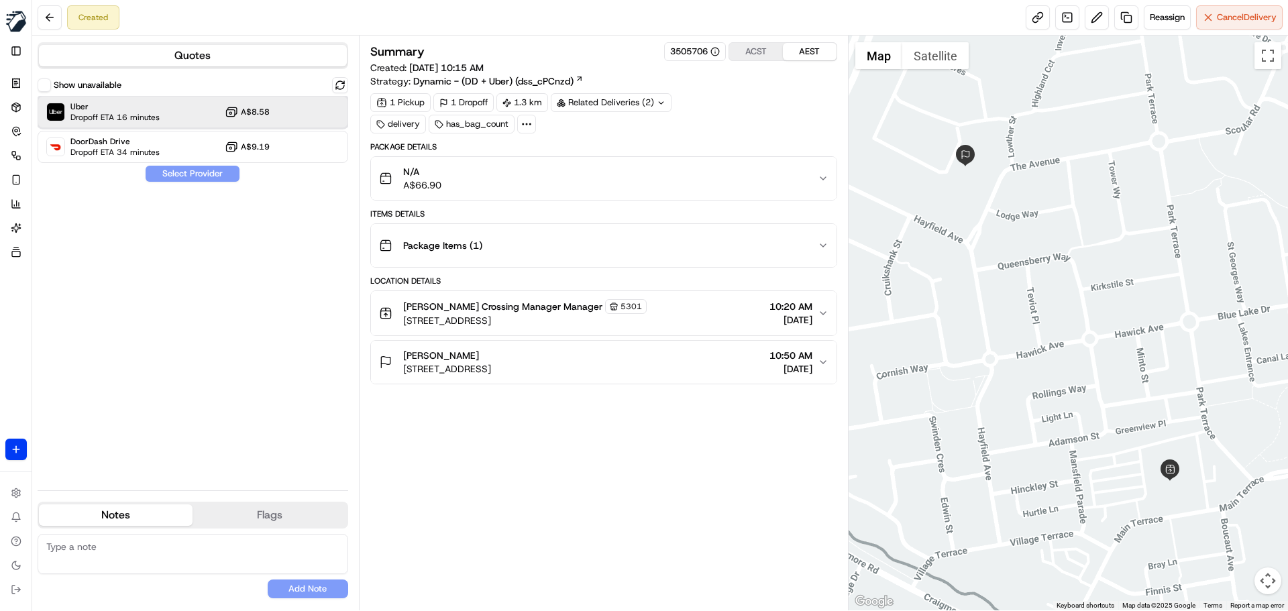
click at [180, 107] on div "Uber Dropoff ETA 16 minutes A$8.58" at bounding box center [193, 112] width 311 height 32
click at [165, 170] on button "Assign Provider" at bounding box center [192, 174] width 95 height 16
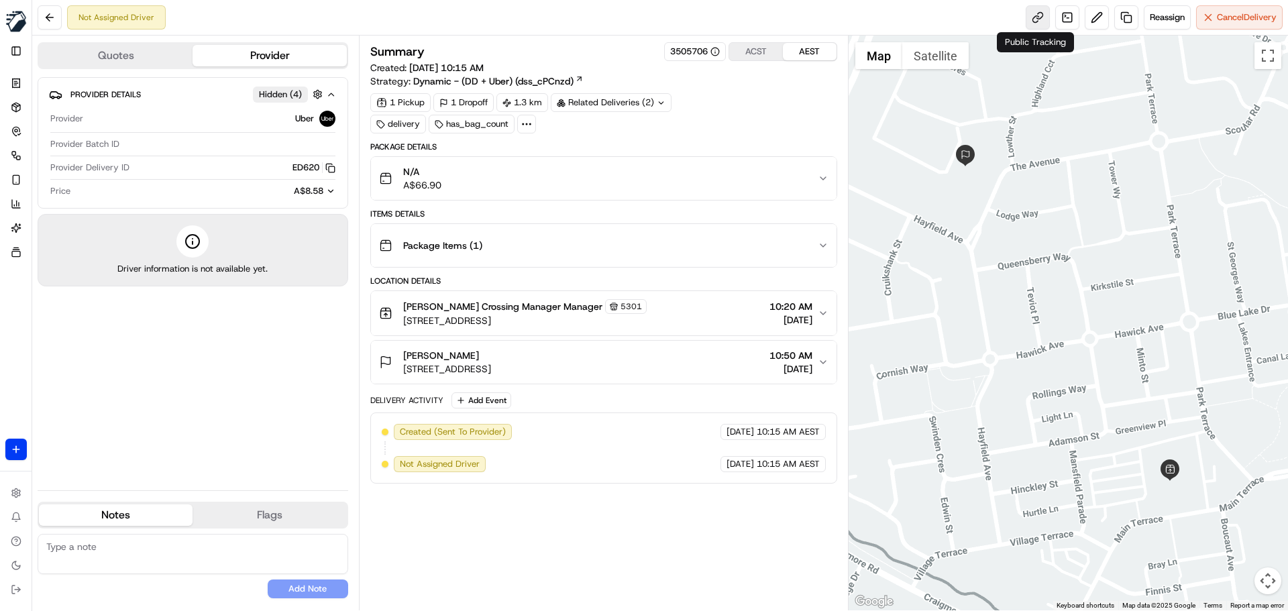
click at [1031, 14] on link at bounding box center [1037, 17] width 24 height 24
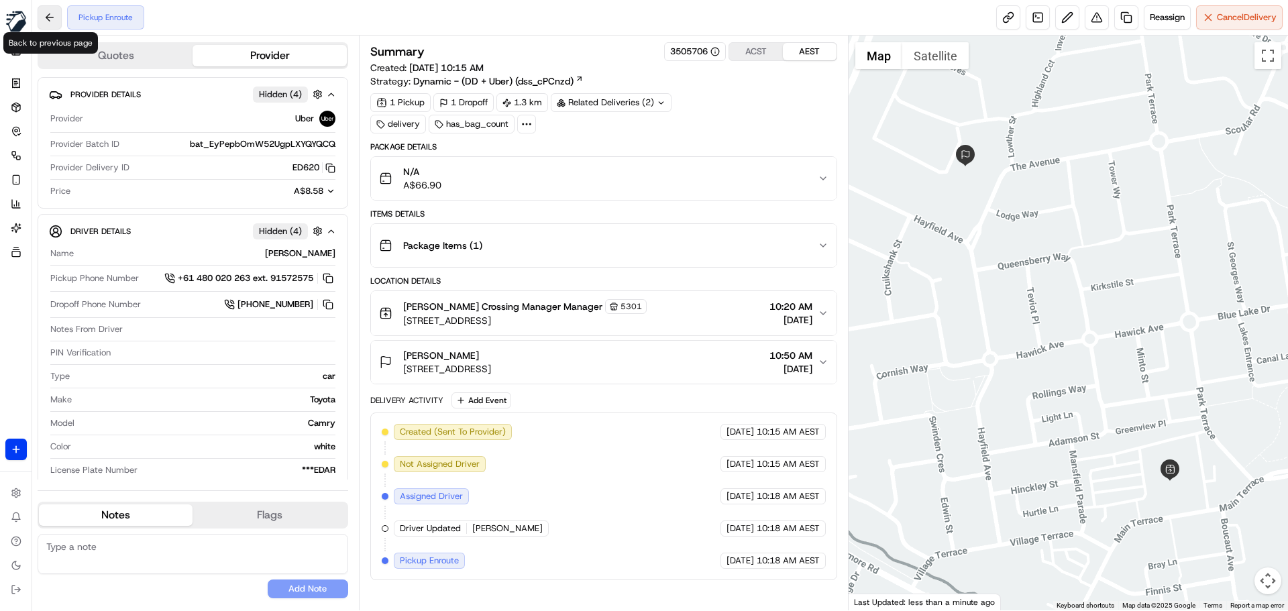
click at [52, 13] on button at bounding box center [50, 17] width 24 height 24
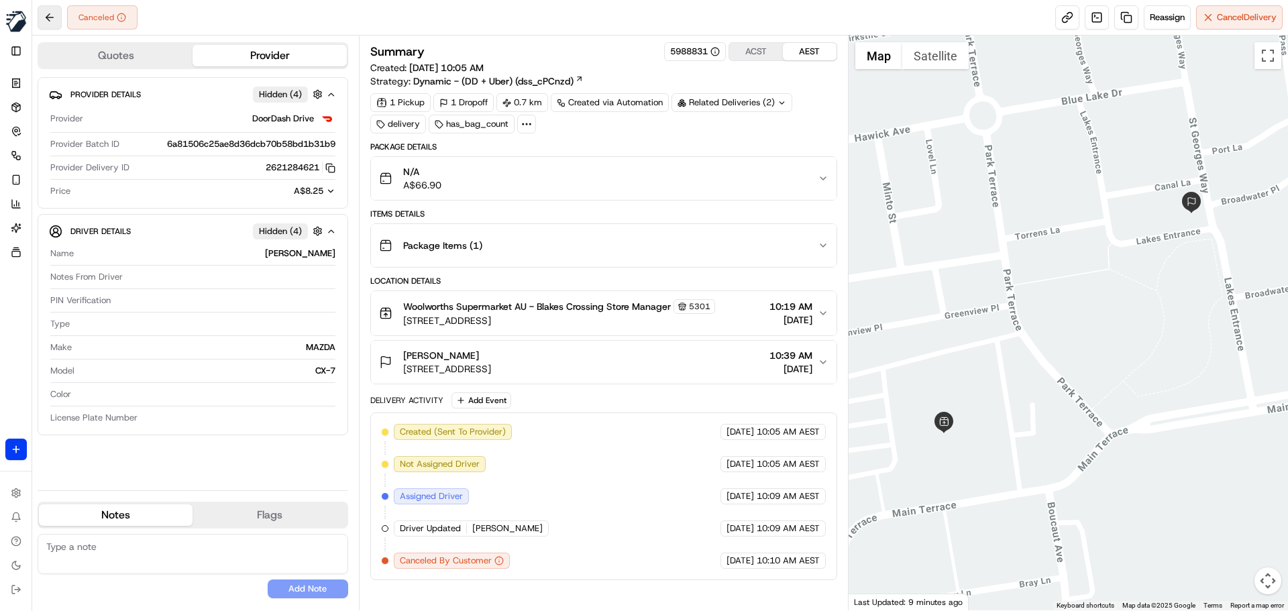
click at [45, 9] on button at bounding box center [50, 17] width 24 height 24
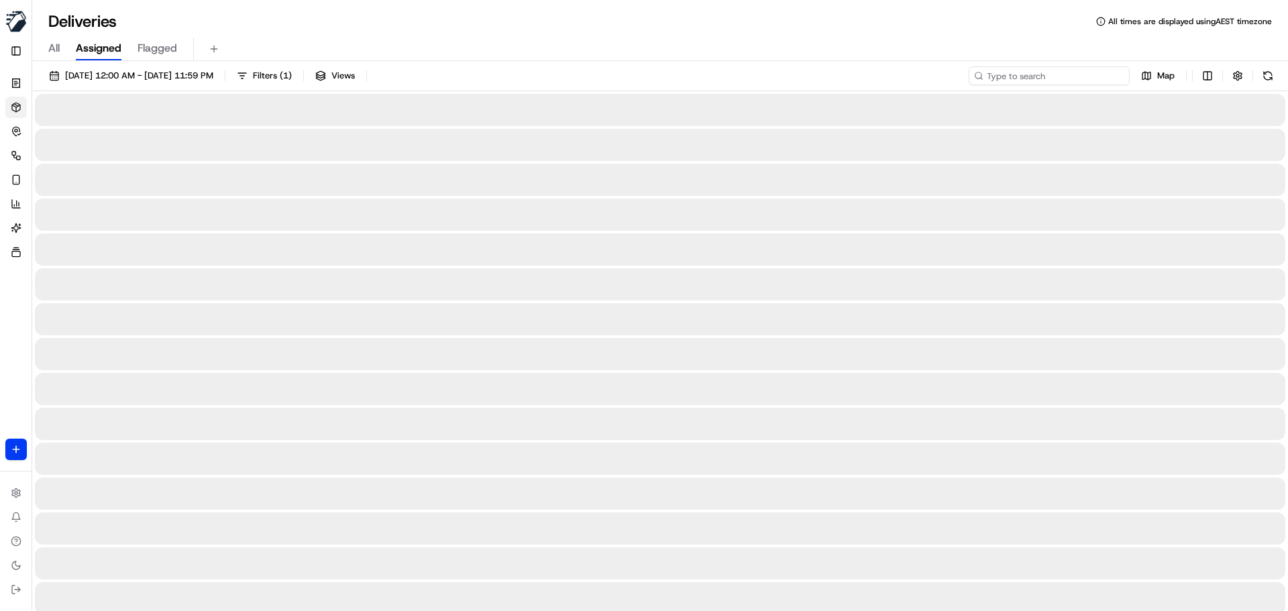
click at [1028, 78] on input at bounding box center [1048, 75] width 161 height 19
paste input "Chelli Edri"
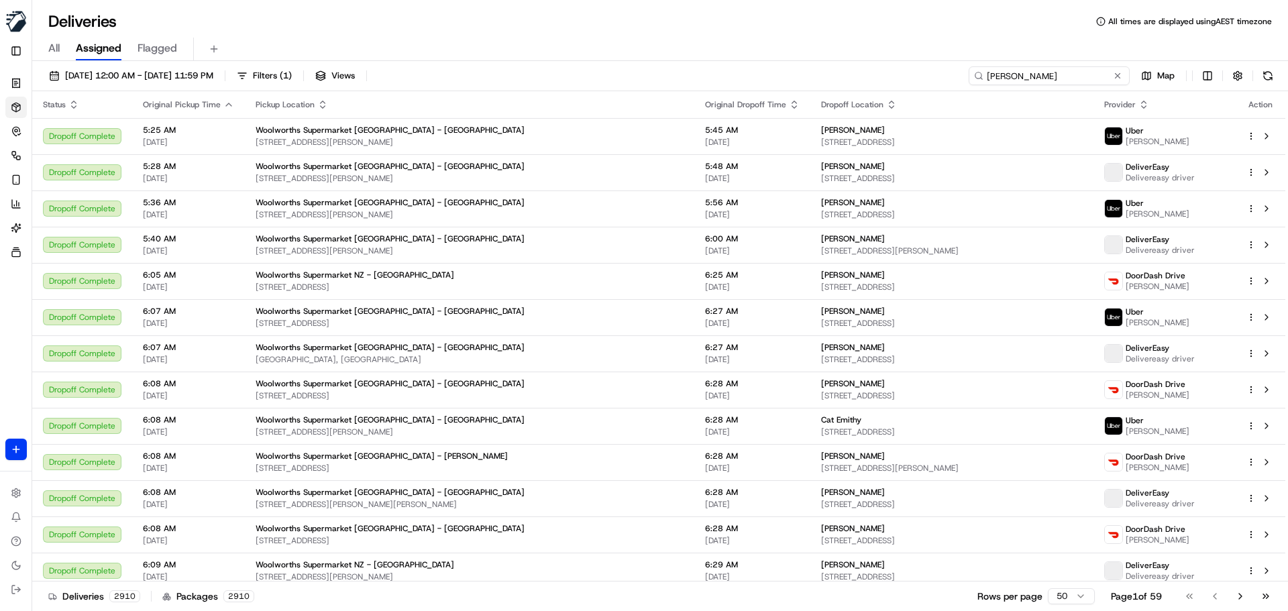
type input "Chelli Edri"
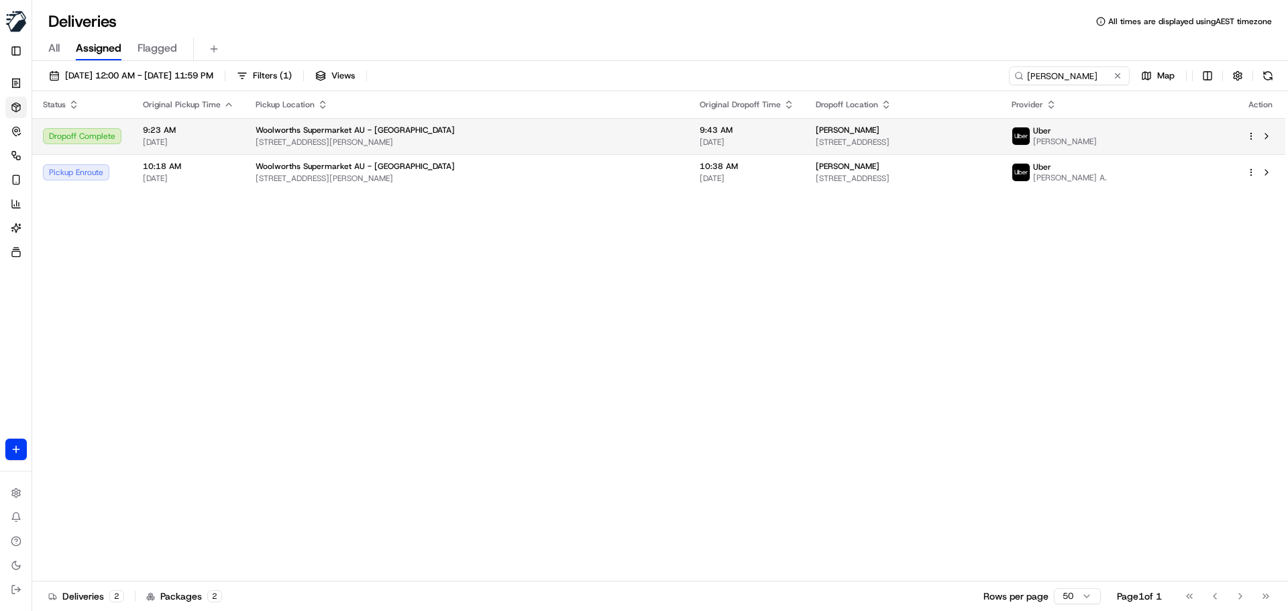
click at [689, 123] on td "9:43 AM 21/09/2025" at bounding box center [747, 136] width 116 height 36
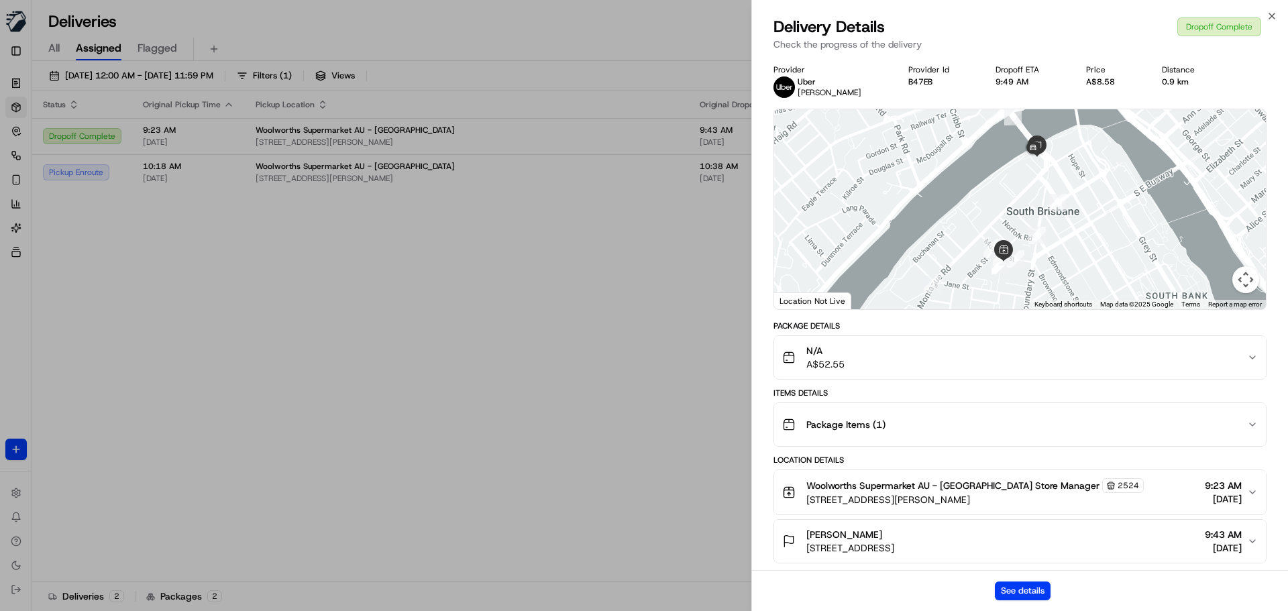
click at [1024, 600] on div "See details" at bounding box center [1020, 590] width 536 height 41
click at [1030, 591] on button "See details" at bounding box center [1023, 590] width 56 height 19
drag, startPoint x: 166, startPoint y: 7, endPoint x: 168, endPoint y: -8, distance: 15.0
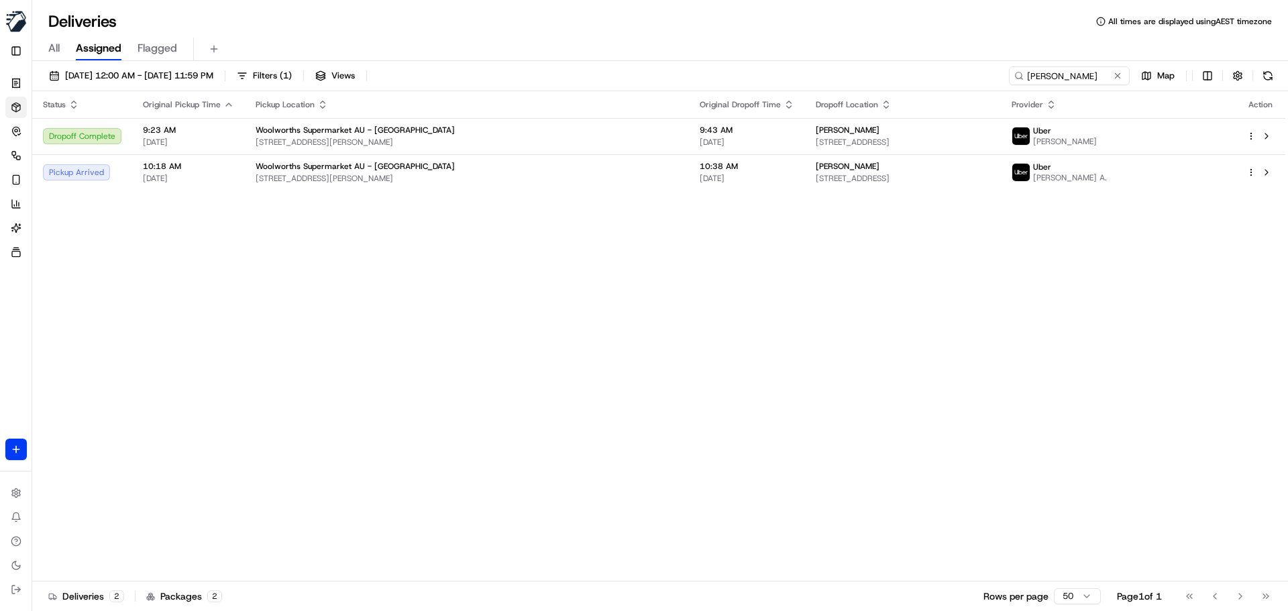
drag, startPoint x: 1120, startPoint y: 74, endPoint x: 1049, endPoint y: 68, distance: 71.3
click at [1119, 74] on button at bounding box center [1117, 75] width 13 height 13
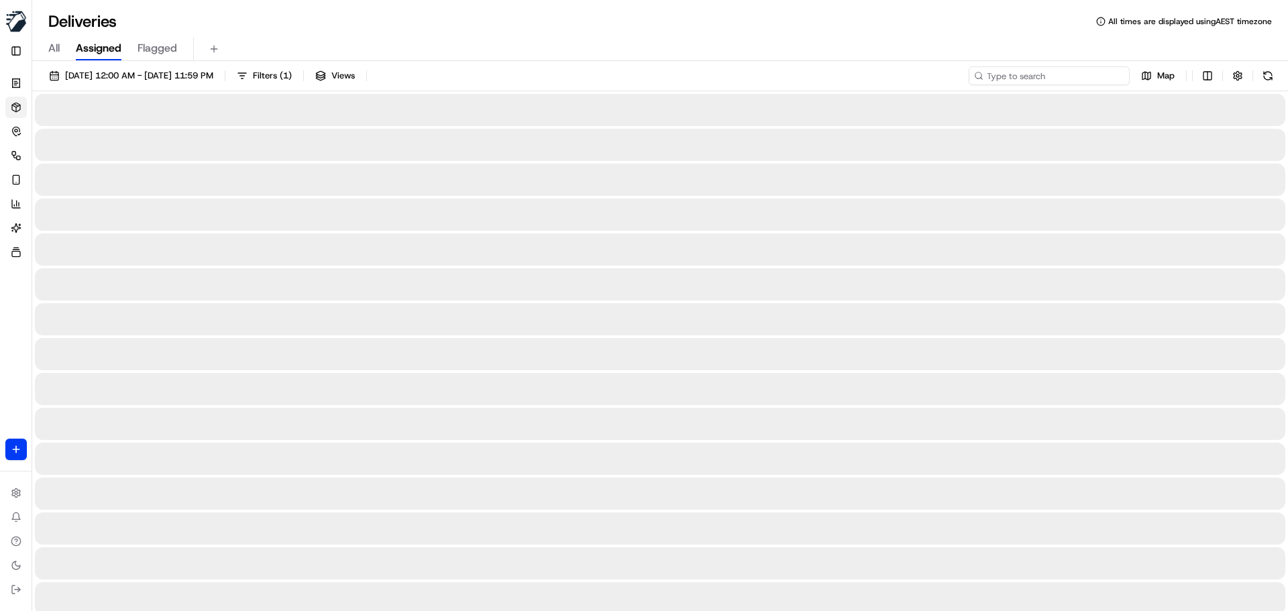
drag, startPoint x: 1029, startPoint y: 72, endPoint x: 1023, endPoint y: 85, distance: 14.1
click at [1028, 78] on input at bounding box center [1048, 75] width 161 height 19
paste input "Arlene Pretorius"
type input "Arlene Pretorius"
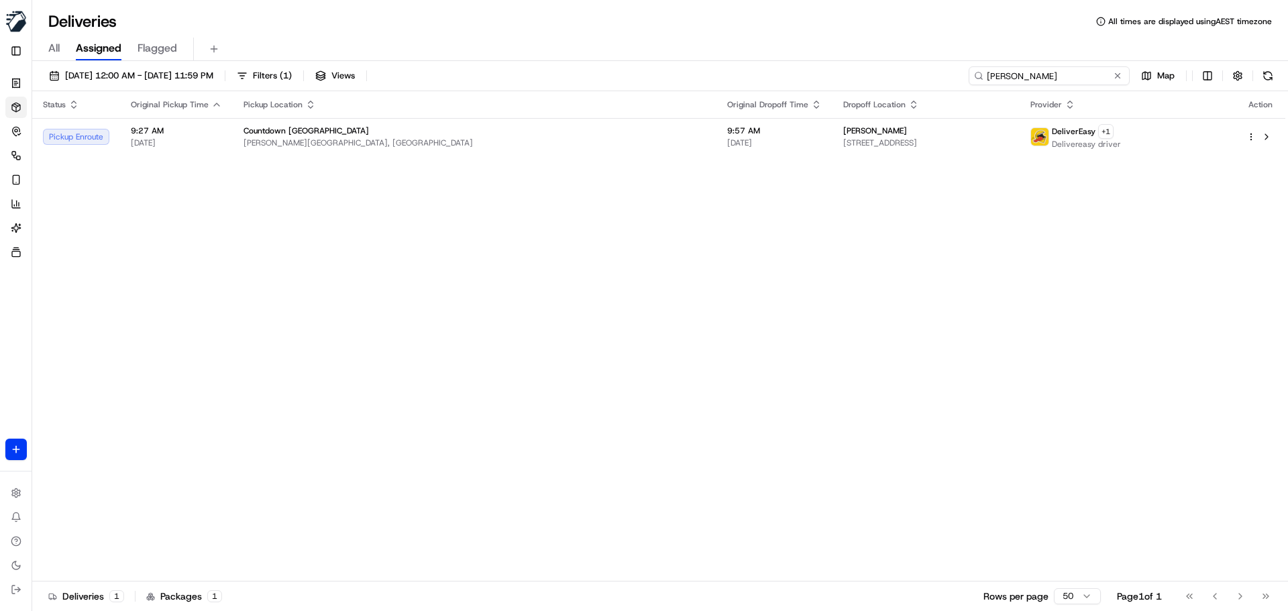
drag, startPoint x: 989, startPoint y: 76, endPoint x: 978, endPoint y: 85, distance: 13.8
click at [988, 76] on input "Arlene Pretorius" at bounding box center [1048, 75] width 161 height 19
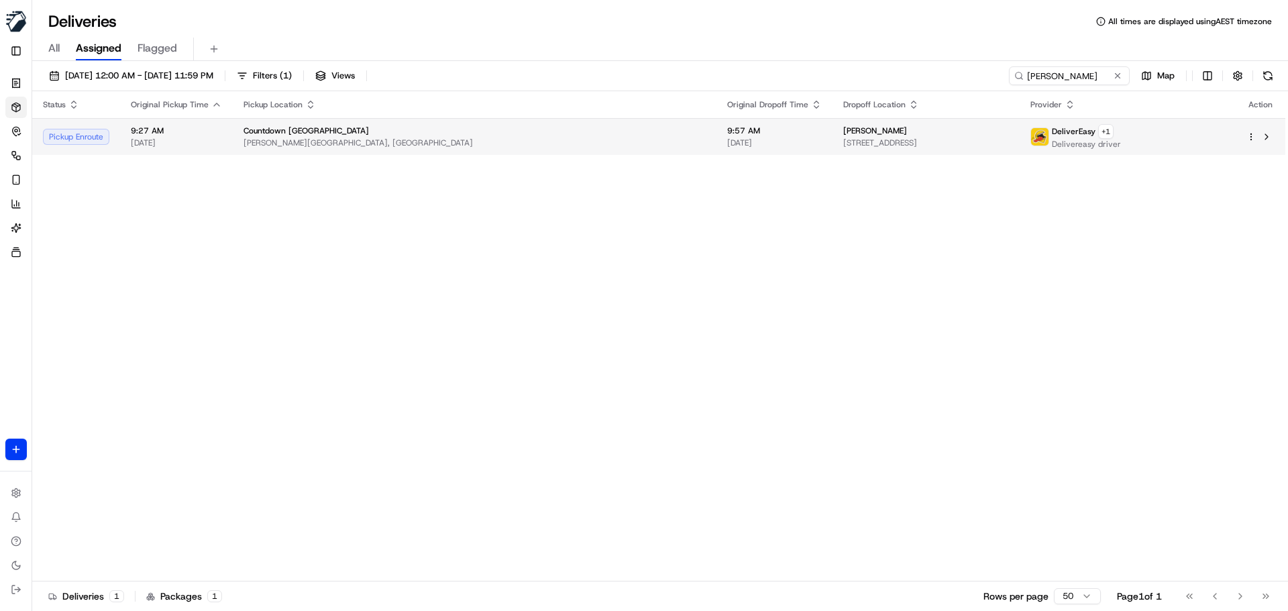
click at [843, 139] on span "4D Deep Creek Road, Torbay, Auckland 0630, New Zealand" at bounding box center [926, 142] width 166 height 11
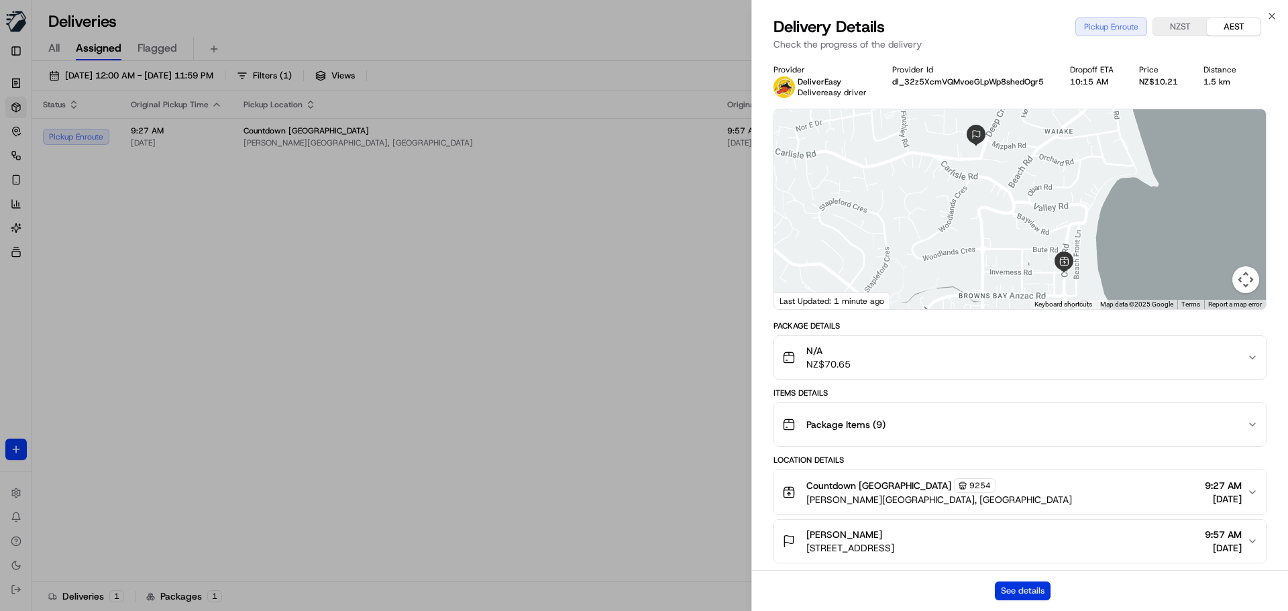
click at [1033, 596] on button "See details" at bounding box center [1023, 590] width 56 height 19
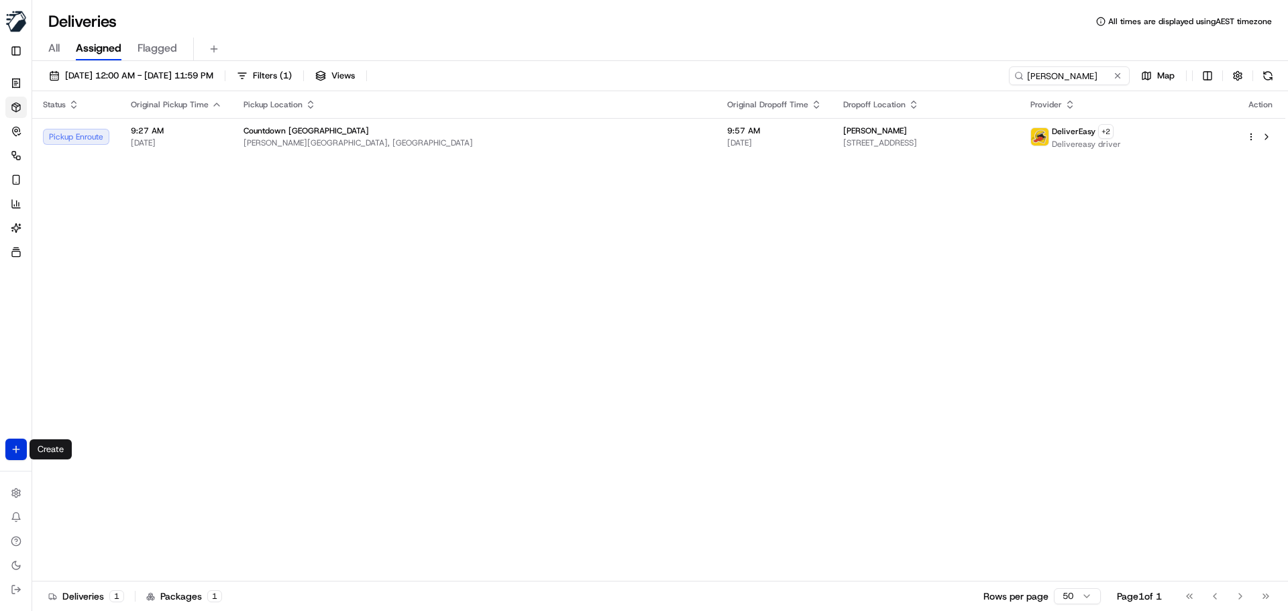
click at [15, 450] on html "MILKRUN aoman@woolworths.com.au Toggle Sidebar Orders Deliveries Control Orches…" at bounding box center [644, 305] width 1288 height 611
click at [71, 473] on link "Delivery" at bounding box center [105, 474] width 144 height 24
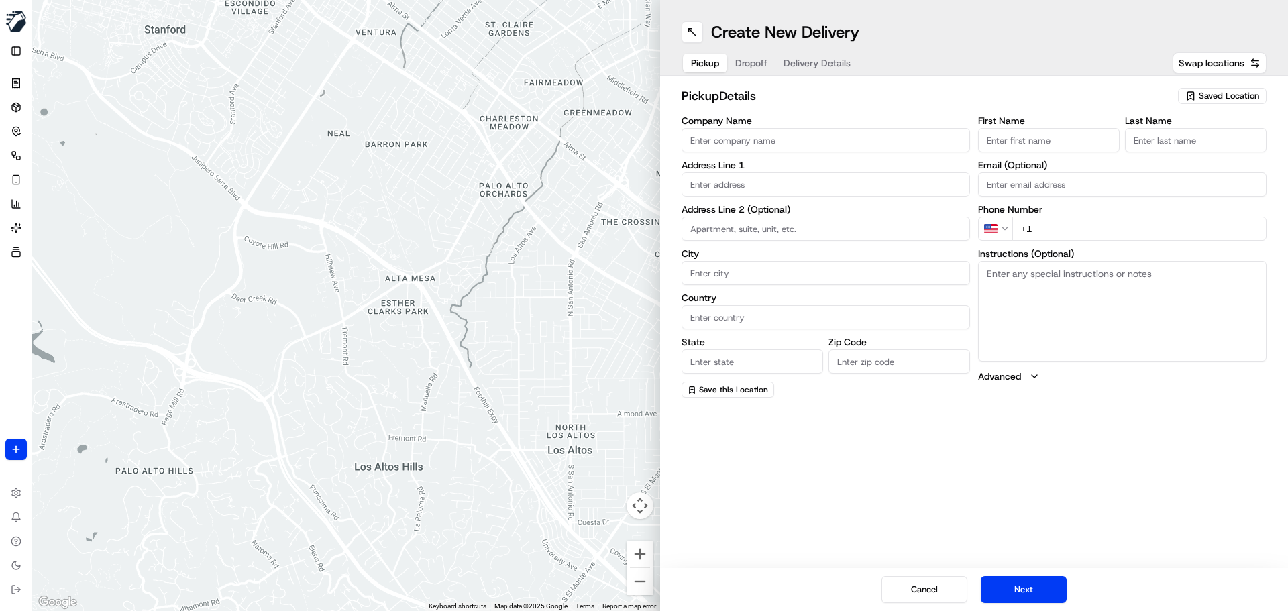
click at [1214, 97] on span "Saved Location" at bounding box center [1228, 96] width 60 height 12
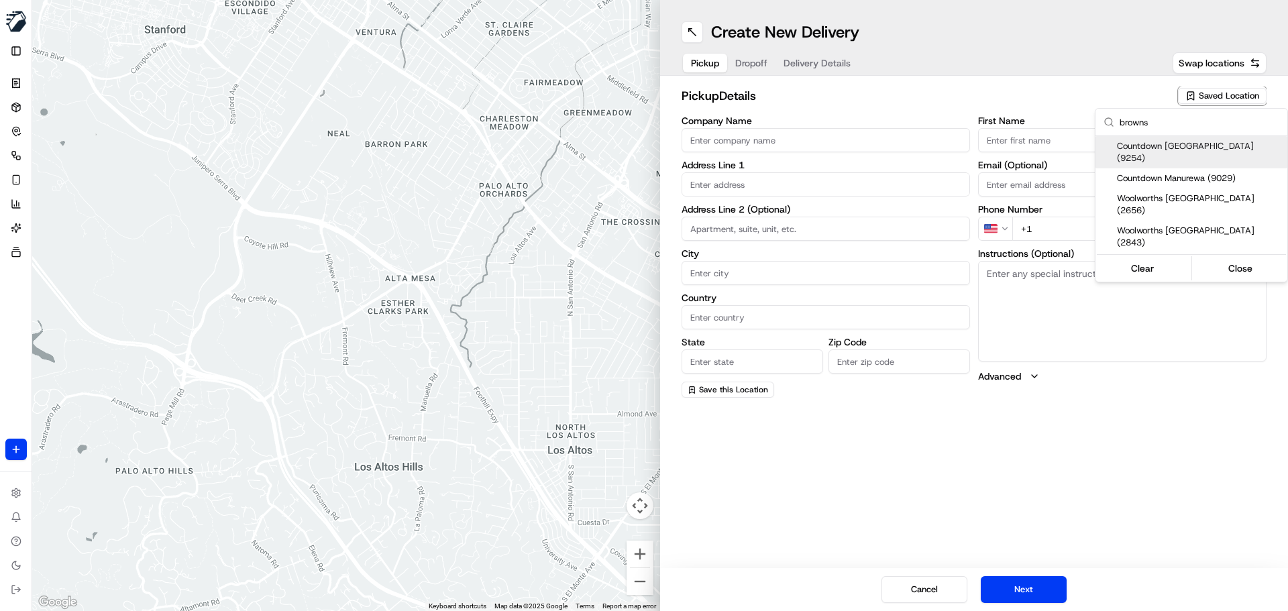
type input "browns"
click at [1165, 148] on span "Countdown Browns Bay (9254)" at bounding box center [1199, 152] width 165 height 24
type input "Countdown Browns Bay"
type input "Clyde Rd"
type input "Auckland"
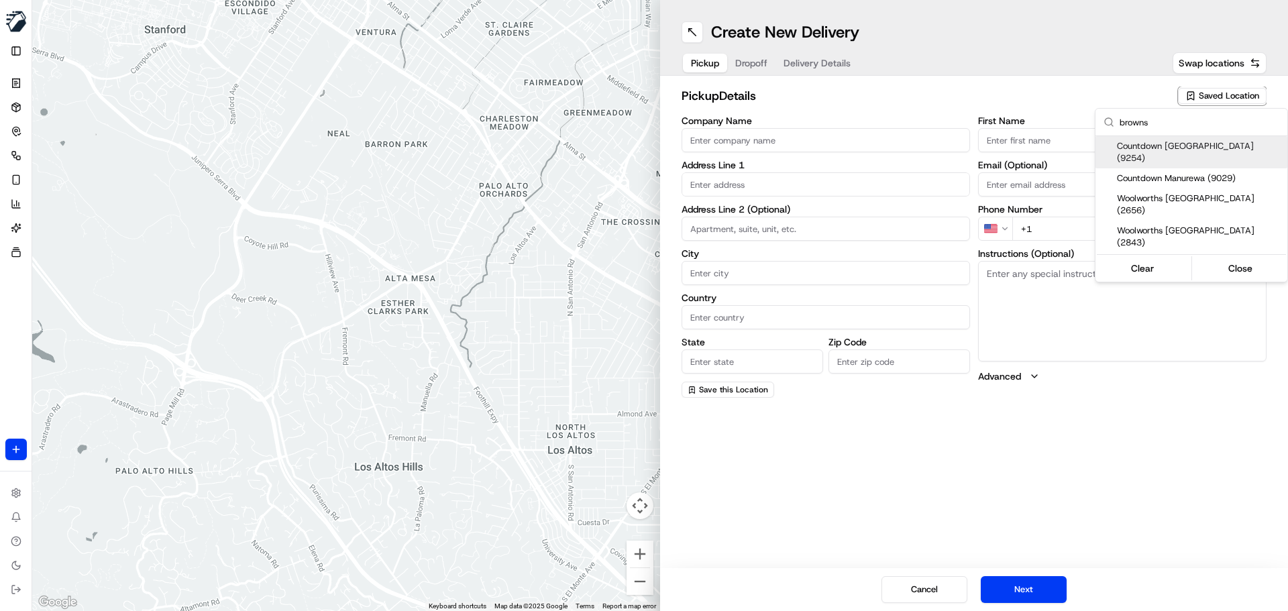
type input "NZ"
type input "Auckland"
type input "0630"
type input "+64 9 476 5974"
type textarea "Park in customer carpark, enter the store, DO NOT take orders from the stand wi…"
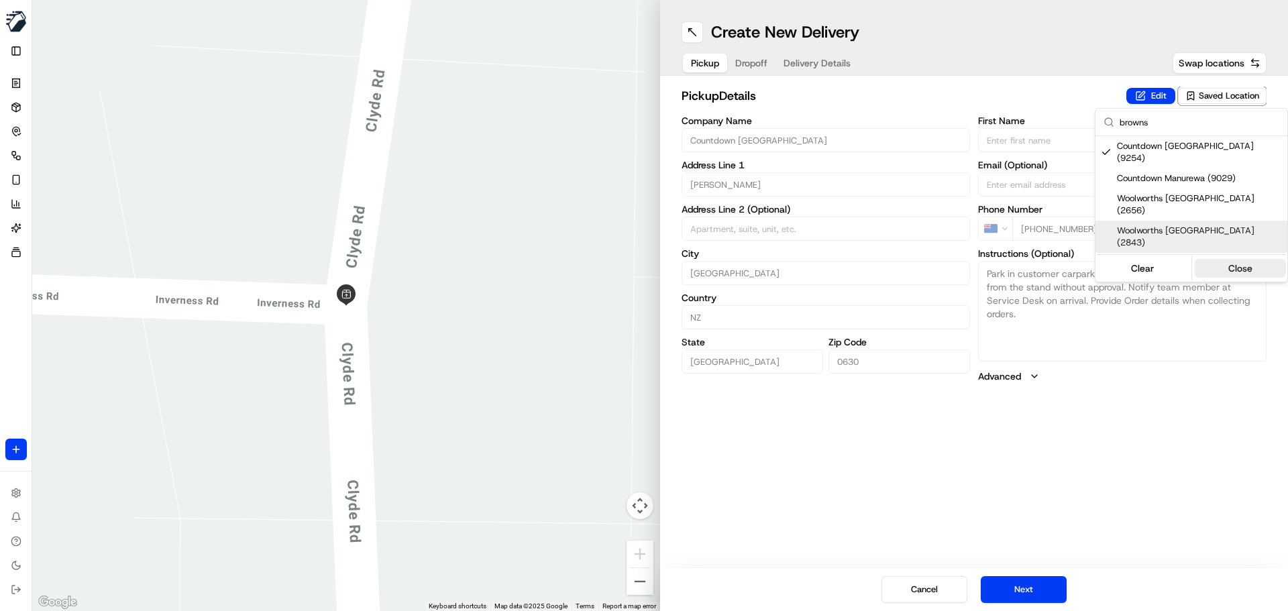
click at [1251, 259] on button "Close" at bounding box center [1240, 268] width 92 height 19
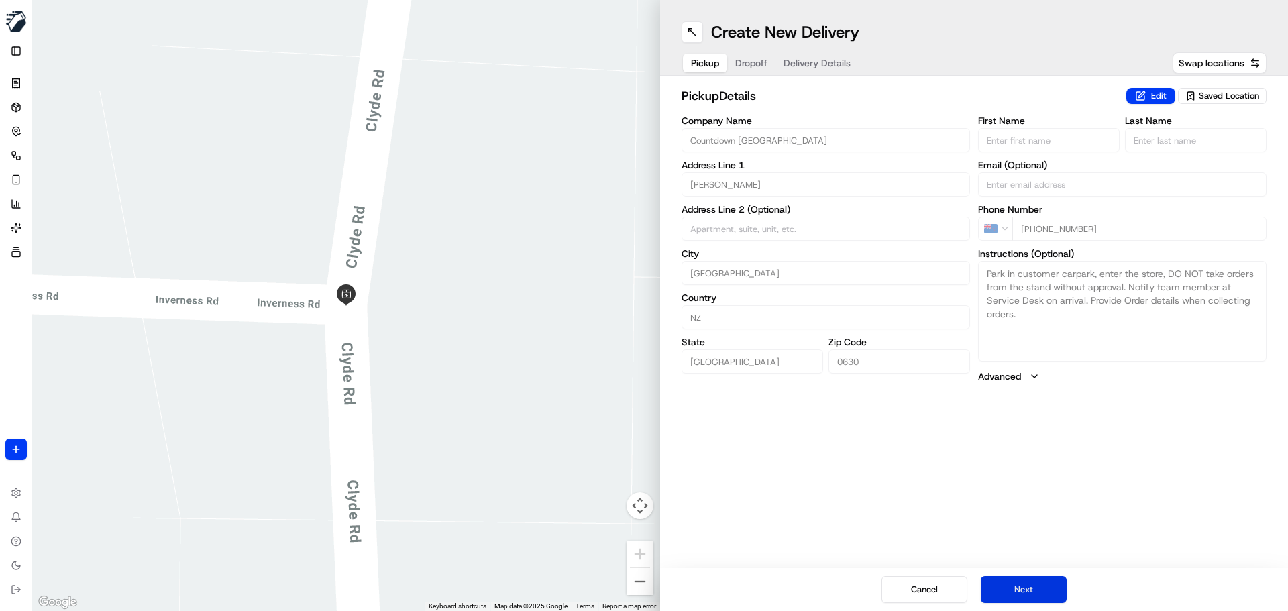
click at [1027, 587] on button "Next" at bounding box center [1023, 589] width 86 height 27
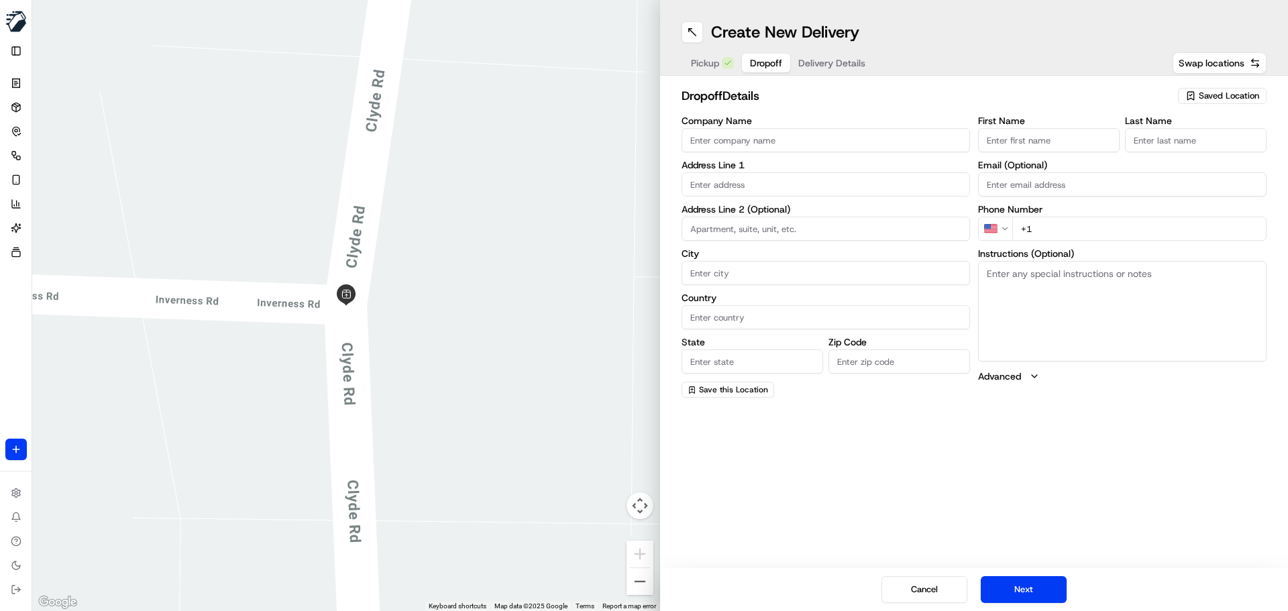
click at [1037, 138] on input "First Name" at bounding box center [1049, 140] width 142 height 24
paste input "Arlene Pretorius"
type input "Arlene Pretorius"
click at [1202, 143] on input "Last Name" at bounding box center [1196, 140] width 142 height 24
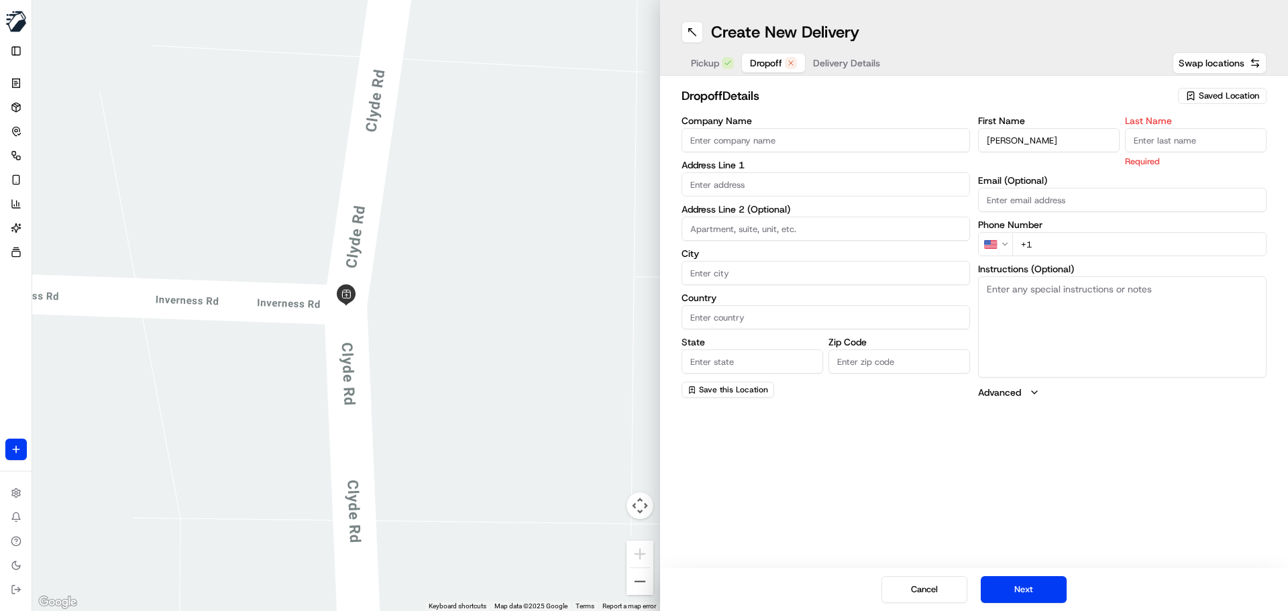
paste input "Arlene Pretorius"
drag, startPoint x: 1162, startPoint y: 137, endPoint x: 1072, endPoint y: 154, distance: 91.4
click at [1072, 154] on div "First Name Arlene Pretorius Last Name Arlene Pretorius Required" at bounding box center [1122, 142] width 288 height 52
type input "Pretorius"
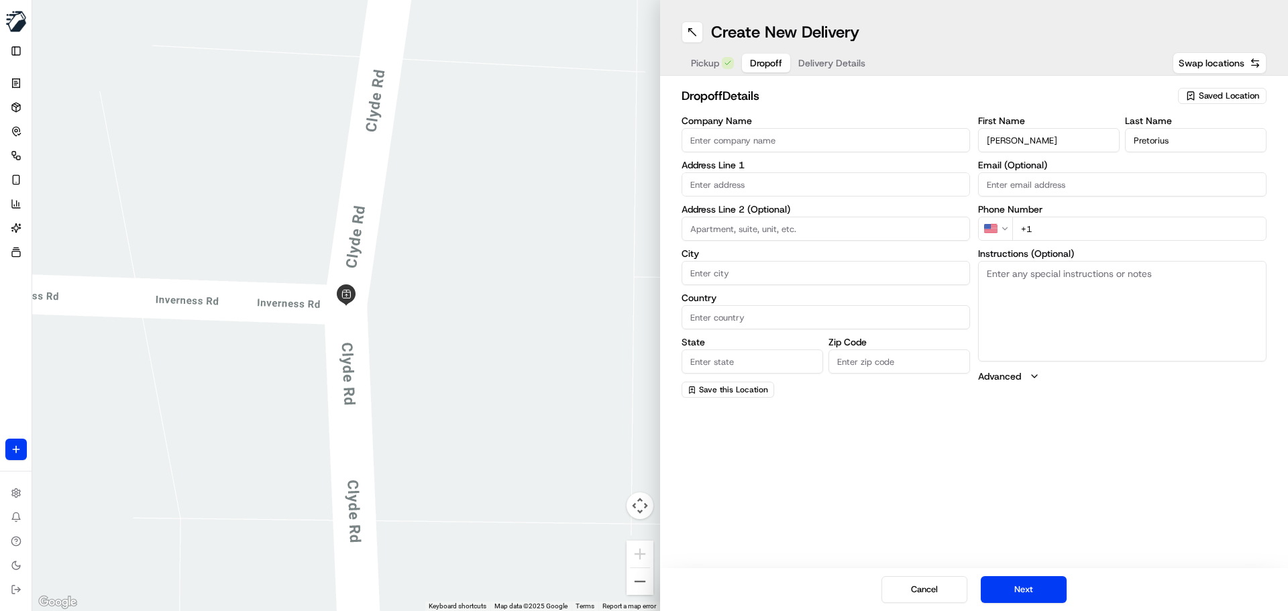
drag, startPoint x: 1057, startPoint y: 146, endPoint x: 1014, endPoint y: 142, distance: 43.1
click at [1014, 142] on input "Arlene Pretorius" at bounding box center [1049, 140] width 142 height 24
type input "Arlene"
click at [1042, 232] on input "+1" at bounding box center [1139, 229] width 254 height 24
click at [1082, 236] on input "+64" at bounding box center [1139, 229] width 254 height 24
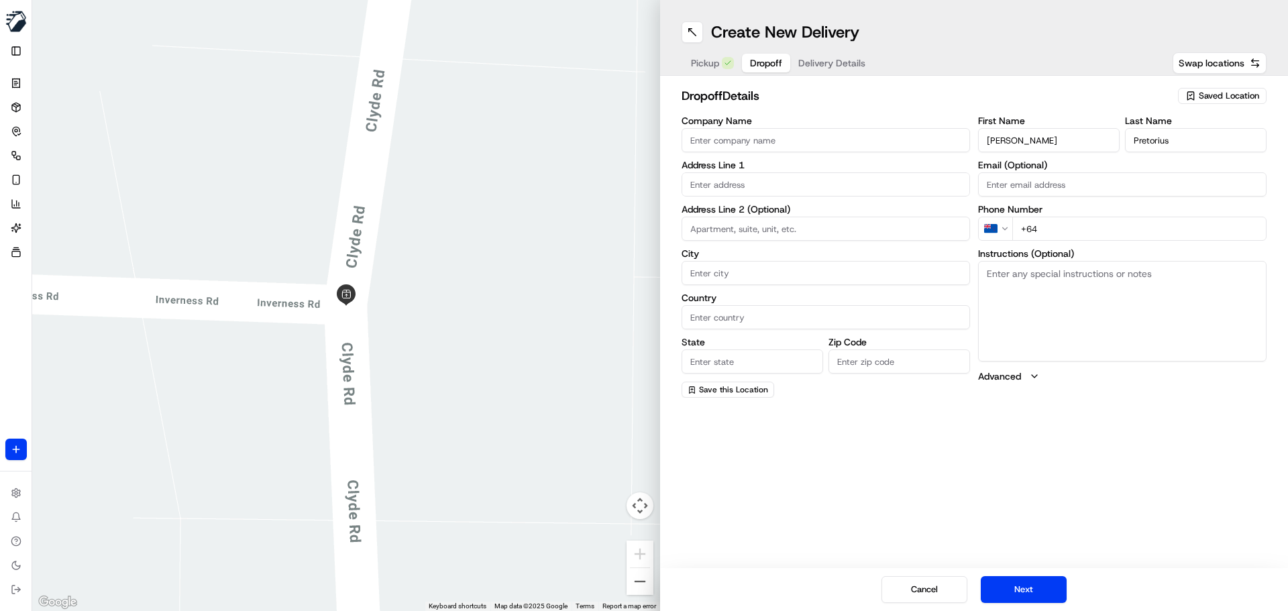
paste input "1"
click at [1068, 222] on input "+" at bounding box center [1139, 229] width 254 height 24
type input "+64 9 476"
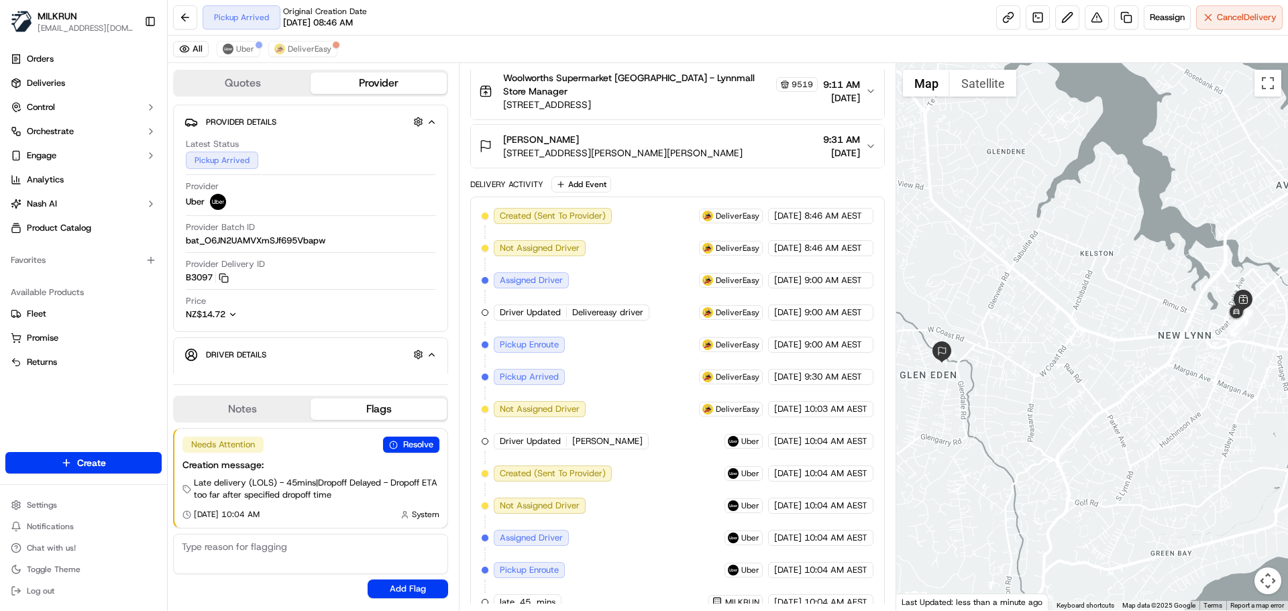
scroll to position [326, 0]
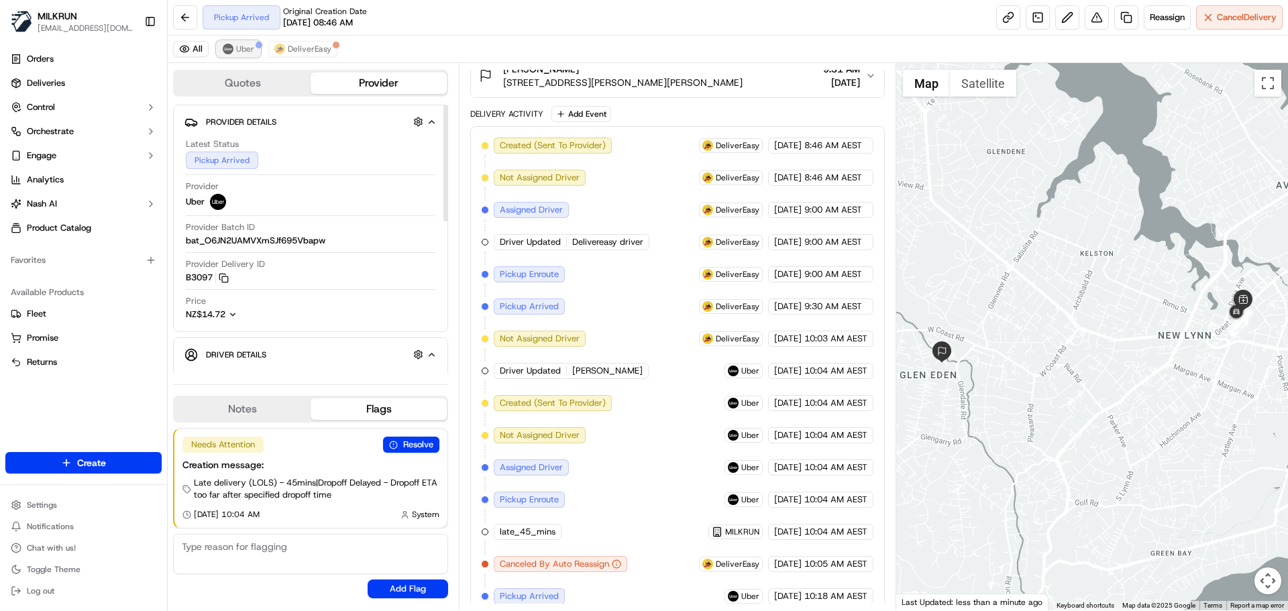
click at [243, 46] on span "Uber" at bounding box center [245, 49] width 18 height 11
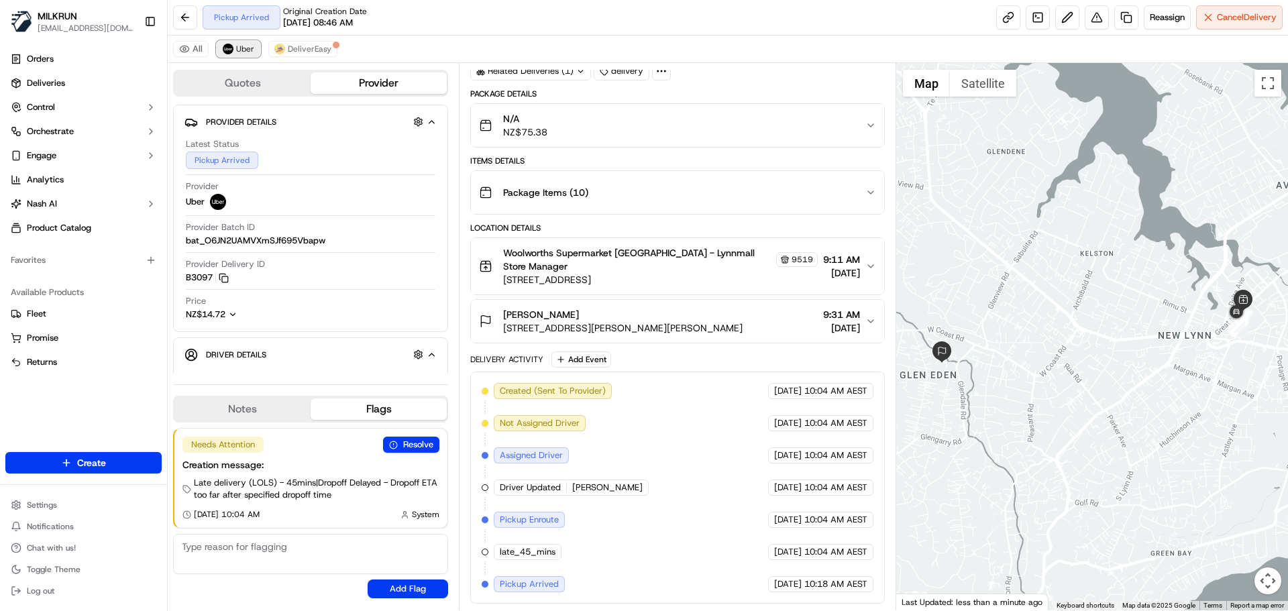
scroll to position [68, 0]
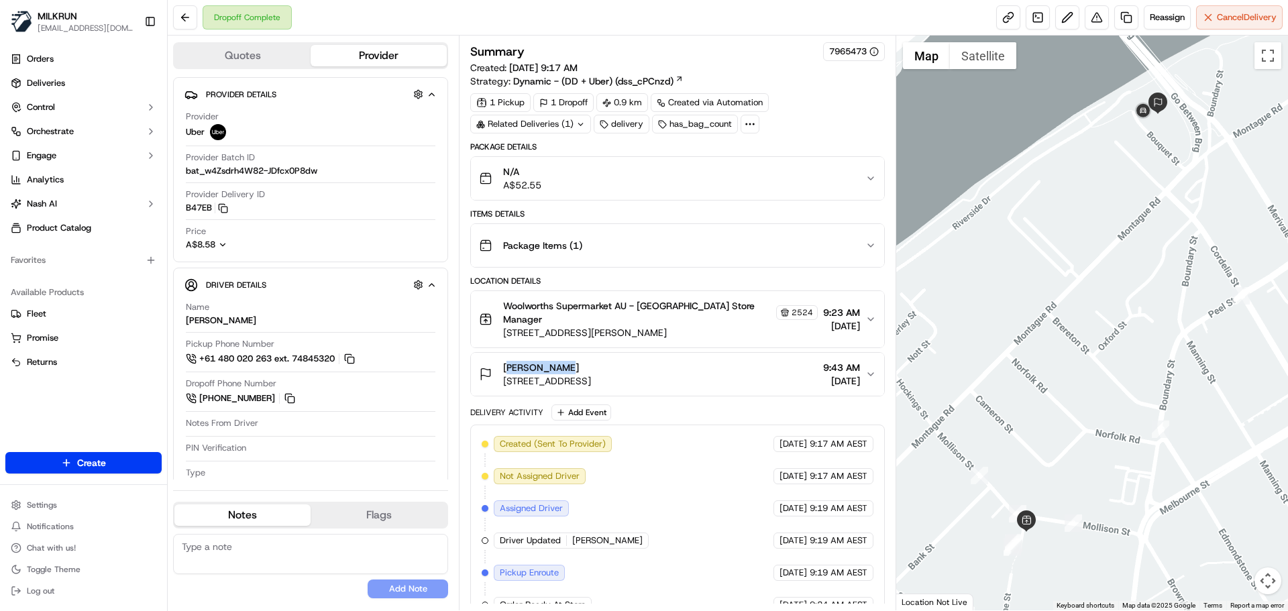
drag, startPoint x: 585, startPoint y: 361, endPoint x: 487, endPoint y: 363, distance: 97.9
click at [487, 363] on div "[PERSON_NAME] [STREET_ADDRESS]" at bounding box center [535, 374] width 112 height 27
copy span "[PERSON_NAME]"
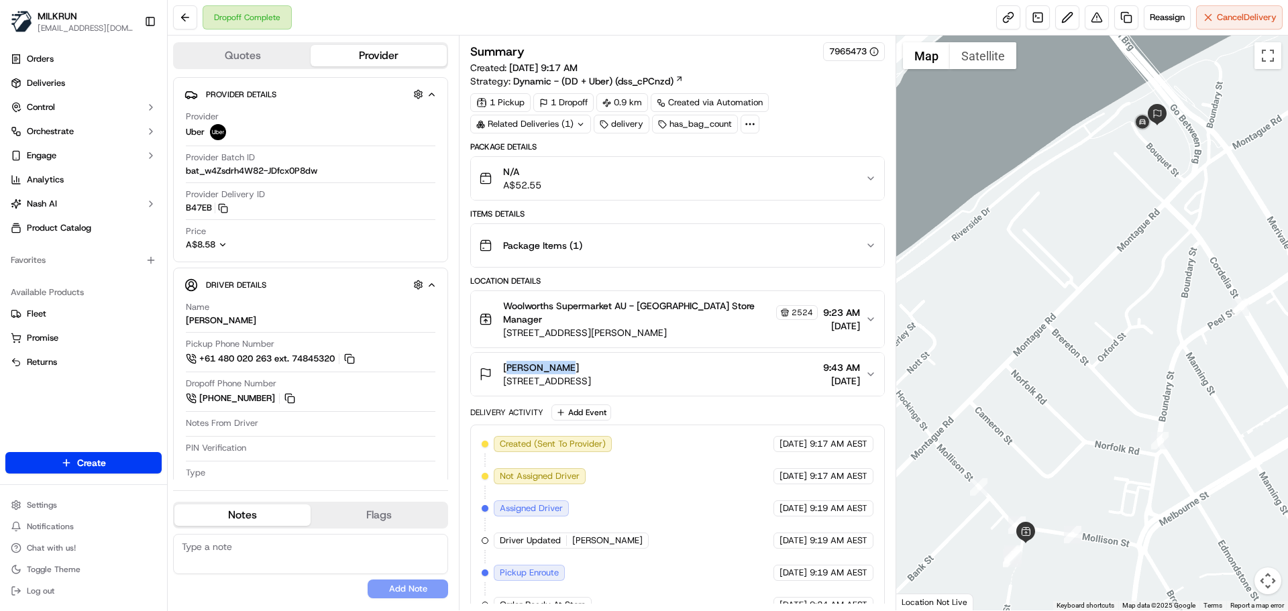
drag, startPoint x: 1147, startPoint y: 288, endPoint x: 1111, endPoint y: 390, distance: 108.6
click at [1116, 404] on div at bounding box center [1092, 323] width 392 height 575
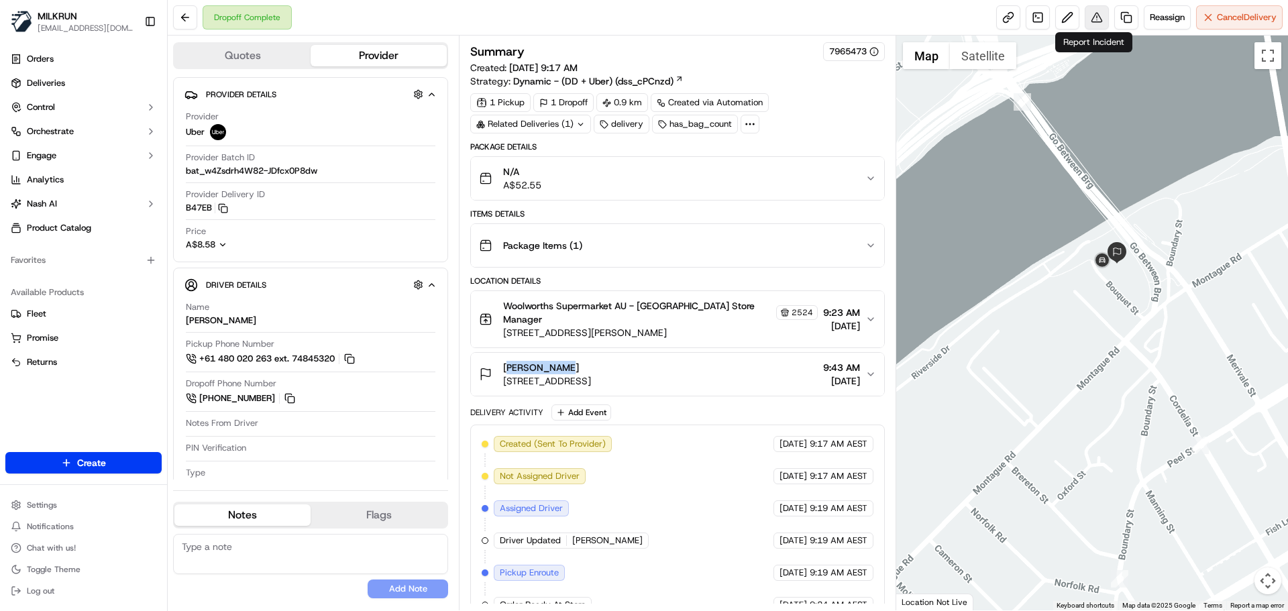
click at [1092, 15] on button at bounding box center [1096, 17] width 24 height 24
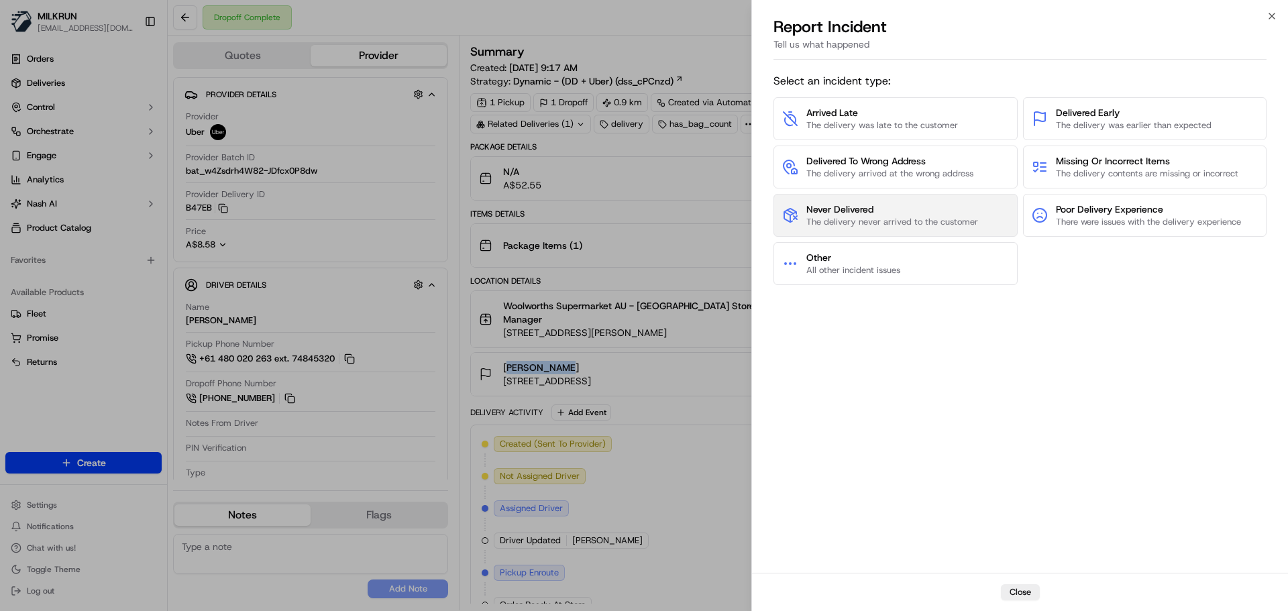
click at [871, 207] on span "Never Delivered" at bounding box center [892, 209] width 172 height 13
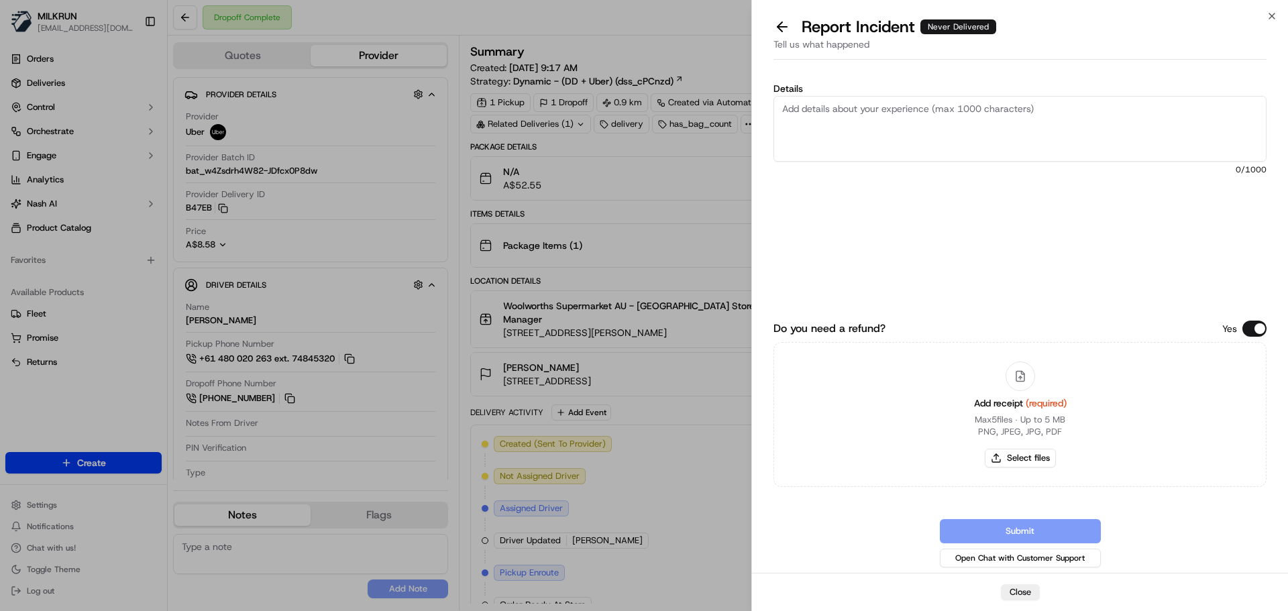
click at [844, 113] on textarea "Details" at bounding box center [1019, 129] width 493 height 66
drag, startPoint x: 970, startPoint y: 108, endPoint x: 939, endPoint y: 132, distance: 39.2
click at [970, 109] on textarea "Customer was not able to locate their order. They tried to call the driver but …" at bounding box center [1019, 129] width 493 height 66
drag, startPoint x: 837, startPoint y: 146, endPoint x: 769, endPoint y: 146, distance: 68.4
click at [772, 143] on div "Details Customer was not able to locate their order and did not receive it. The…" at bounding box center [1020, 319] width 536 height 508
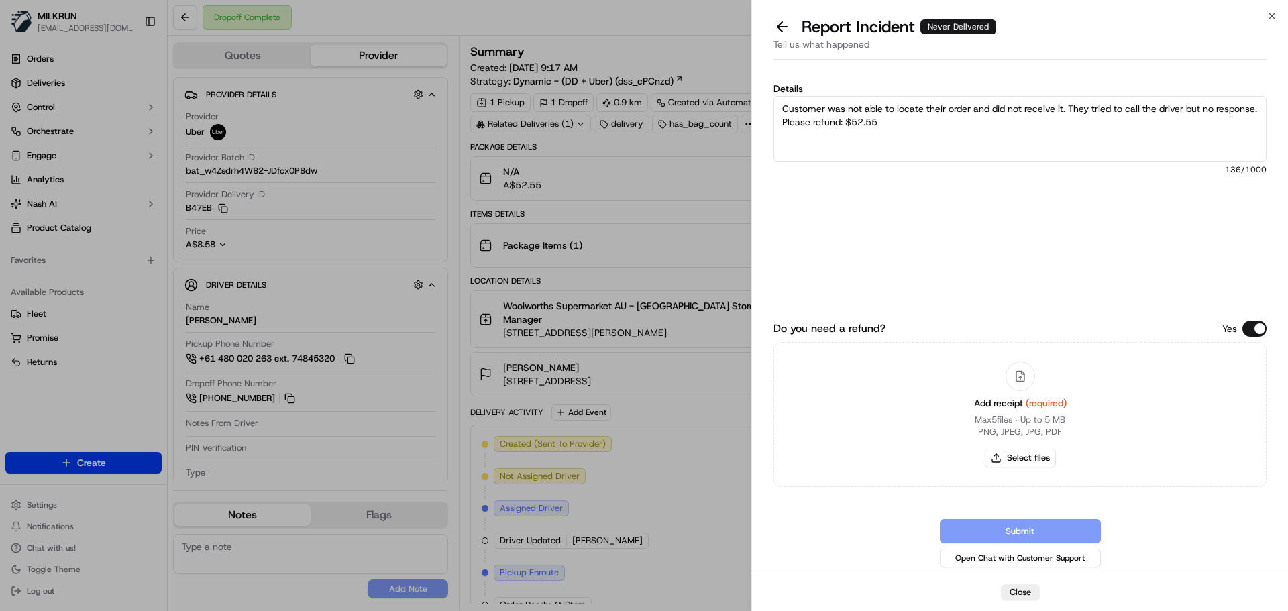
type textarea "Customer was not able to locate their order and did not receive it. They tried …"
click at [1036, 461] on button "Select files" at bounding box center [1020, 458] width 71 height 19
type input "C:\fakepath\Chelli E invoice.png"
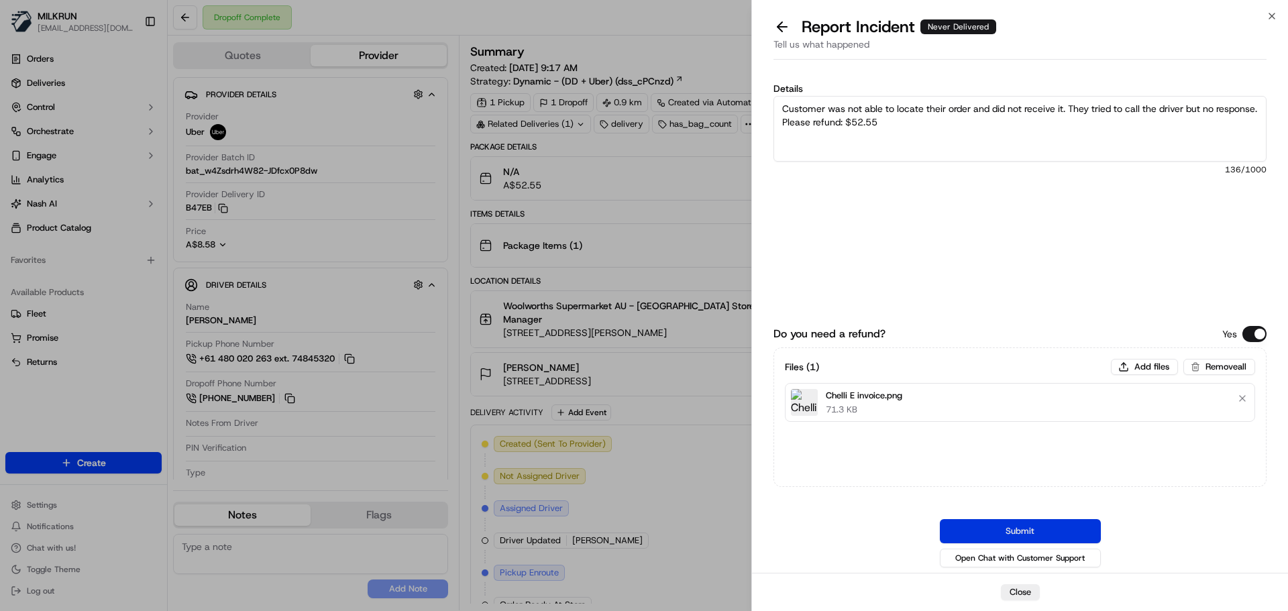
click at [1048, 528] on button "Submit" at bounding box center [1020, 531] width 161 height 24
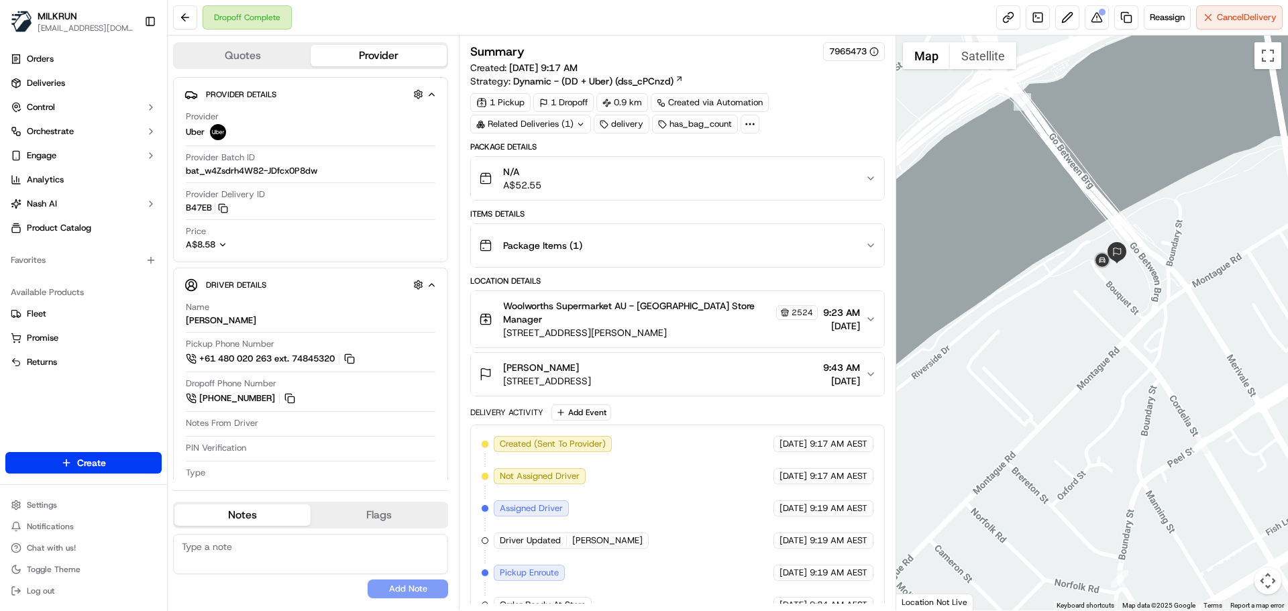
click at [875, 370] on icon "button" at bounding box center [870, 374] width 11 height 11
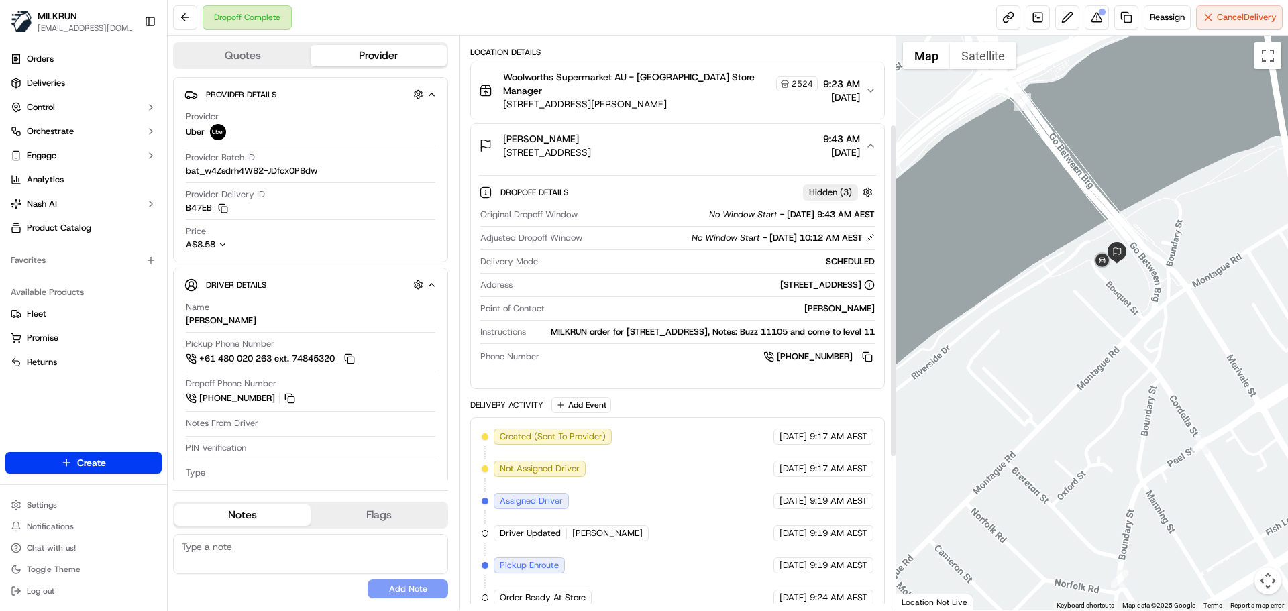
scroll to position [268, 0]
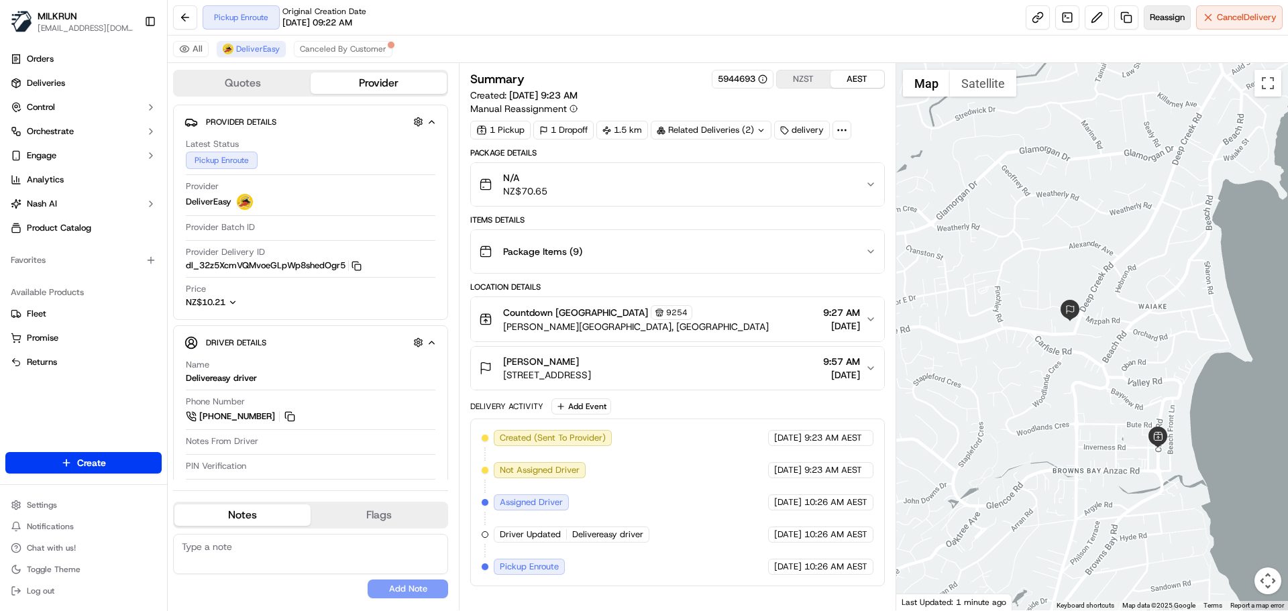
drag, startPoint x: 1169, startPoint y: 18, endPoint x: 1159, endPoint y: 12, distance: 11.7
click at [1159, 12] on span "Reassign" at bounding box center [1166, 17] width 35 height 12
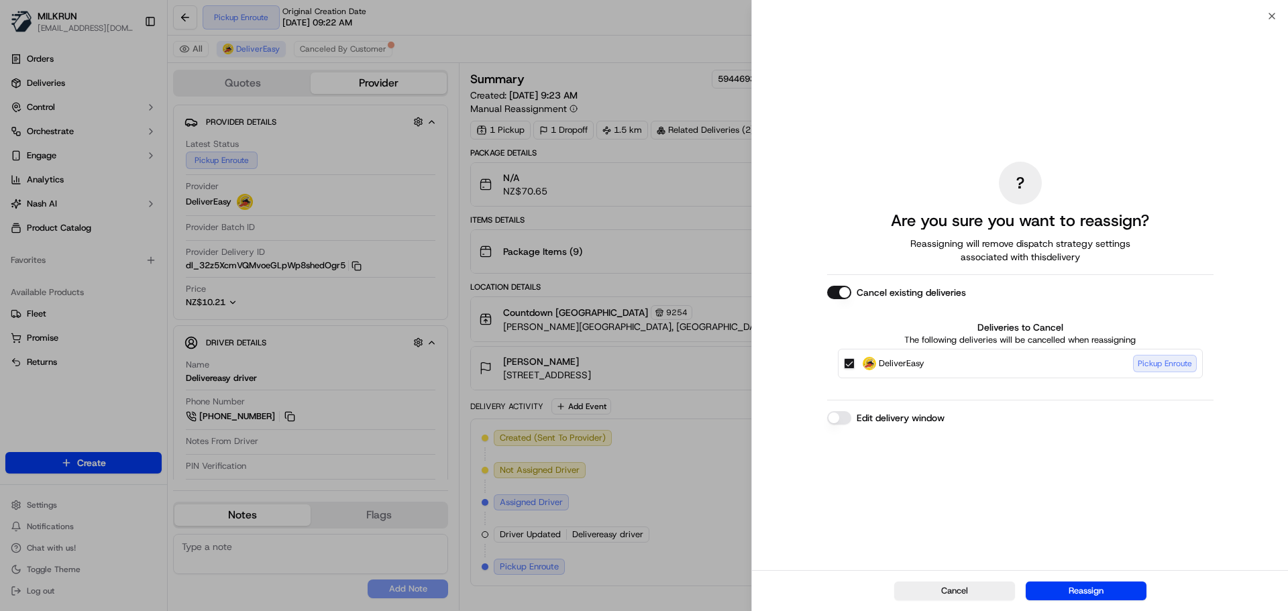
click at [1160, 16] on div "? Are you sure you want to reassign? Reassigning will remove dispatch strategy …" at bounding box center [1020, 293] width 536 height 554
click at [848, 363] on button "DeliverEasy Pickup Enroute" at bounding box center [849, 363] width 11 height 11
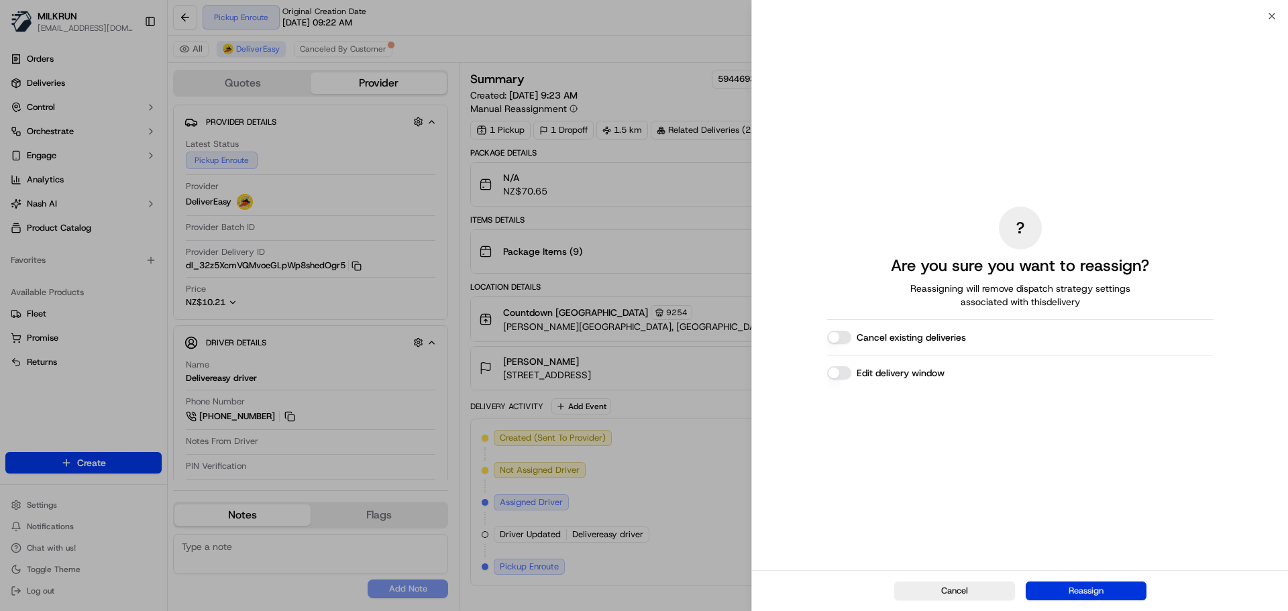
click at [1104, 594] on button "Reassign" at bounding box center [1085, 590] width 121 height 19
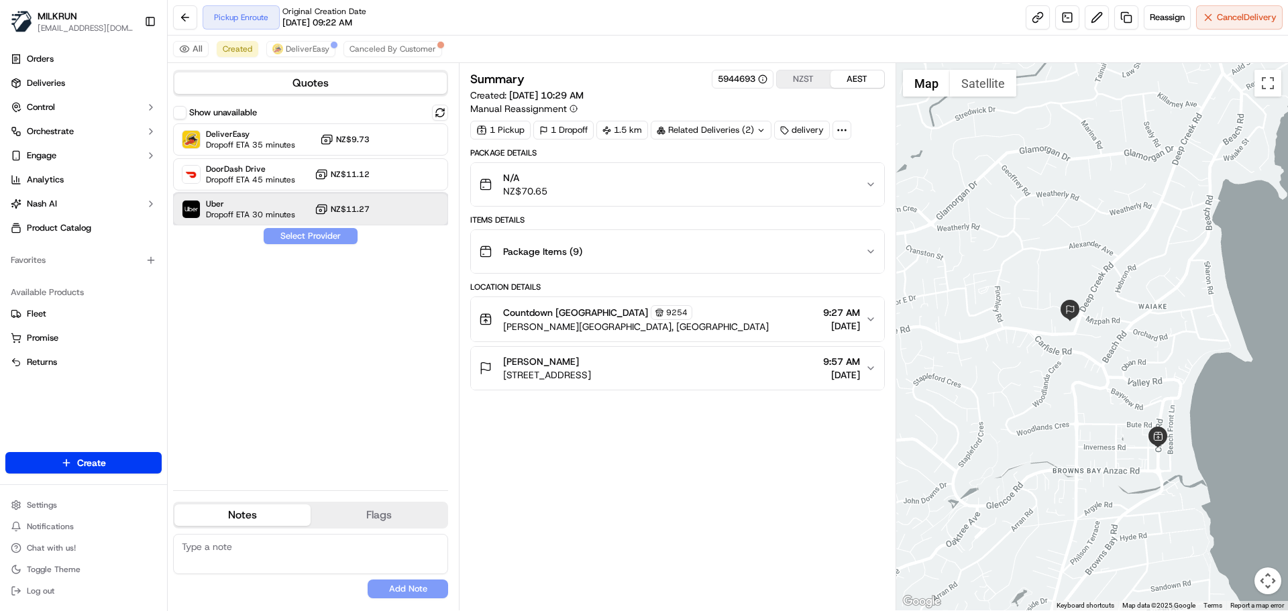
click at [263, 207] on span "Uber" at bounding box center [250, 204] width 89 height 11
click at [312, 231] on button "Assign Provider" at bounding box center [310, 236] width 95 height 16
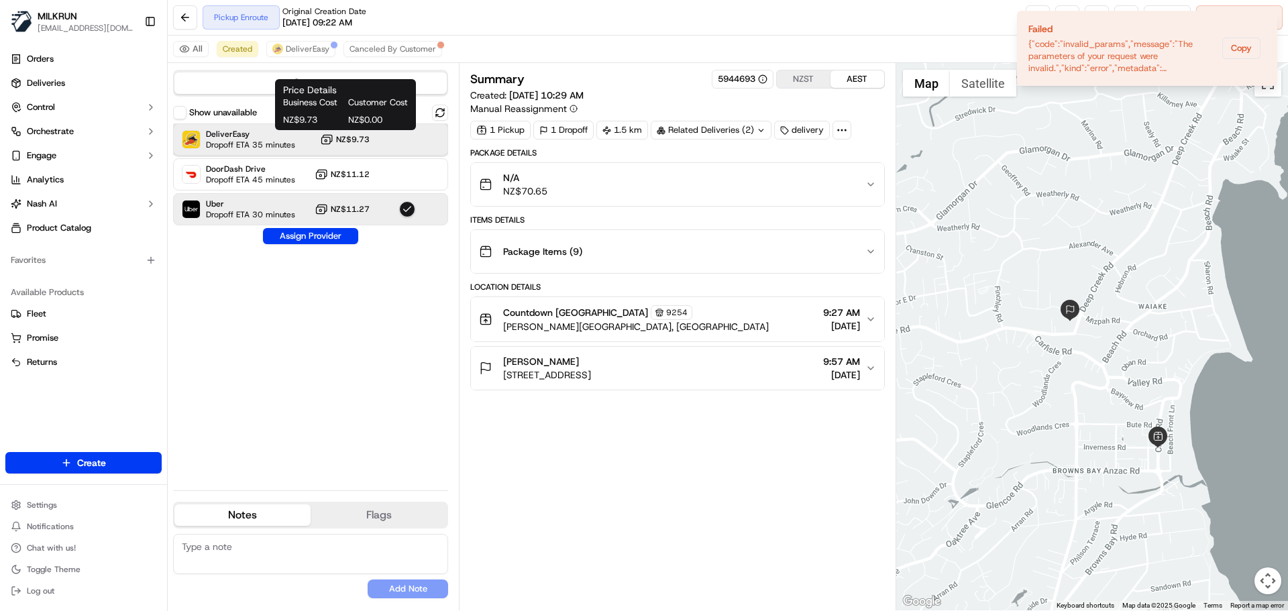
click at [308, 142] on div "DeliverEasy Dropoff ETA 35 minutes NZ$9.73" at bounding box center [310, 139] width 275 height 32
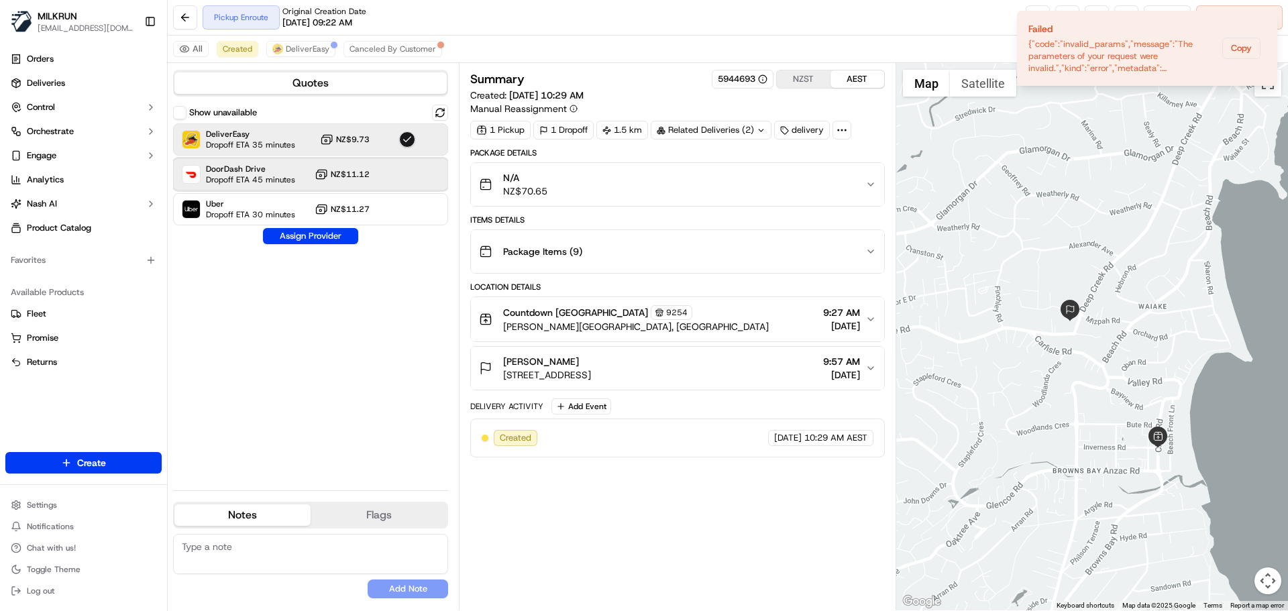
click at [258, 170] on span "DoorDash Drive" at bounding box center [250, 169] width 89 height 11
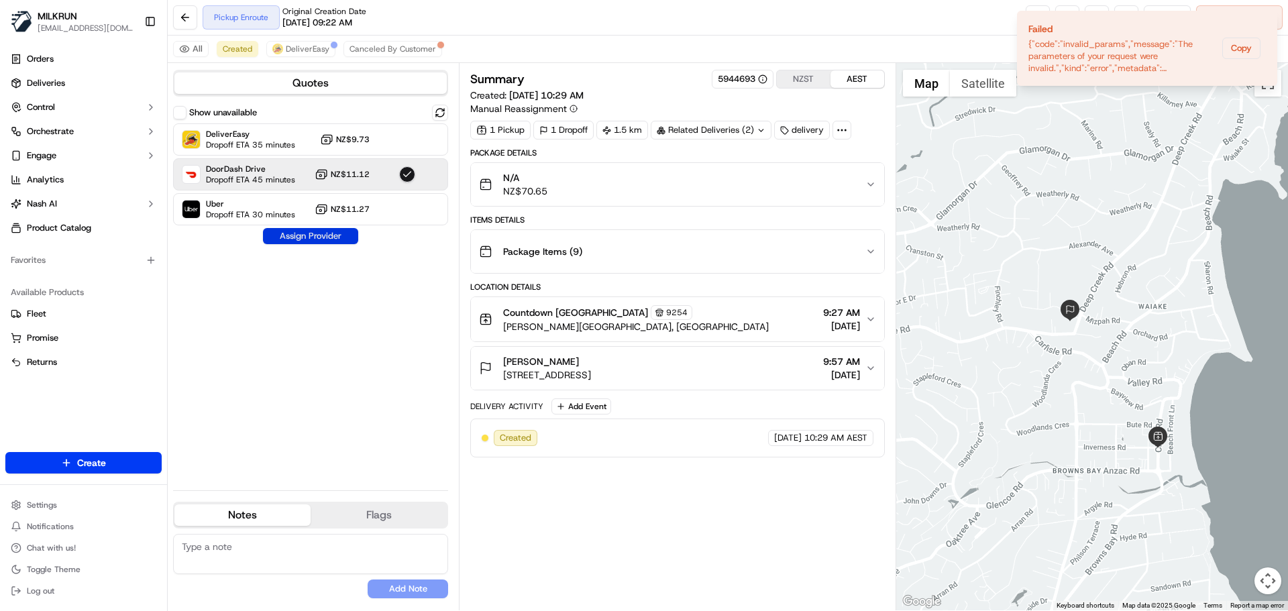
click at [302, 241] on button "Assign Provider" at bounding box center [310, 236] width 95 height 16
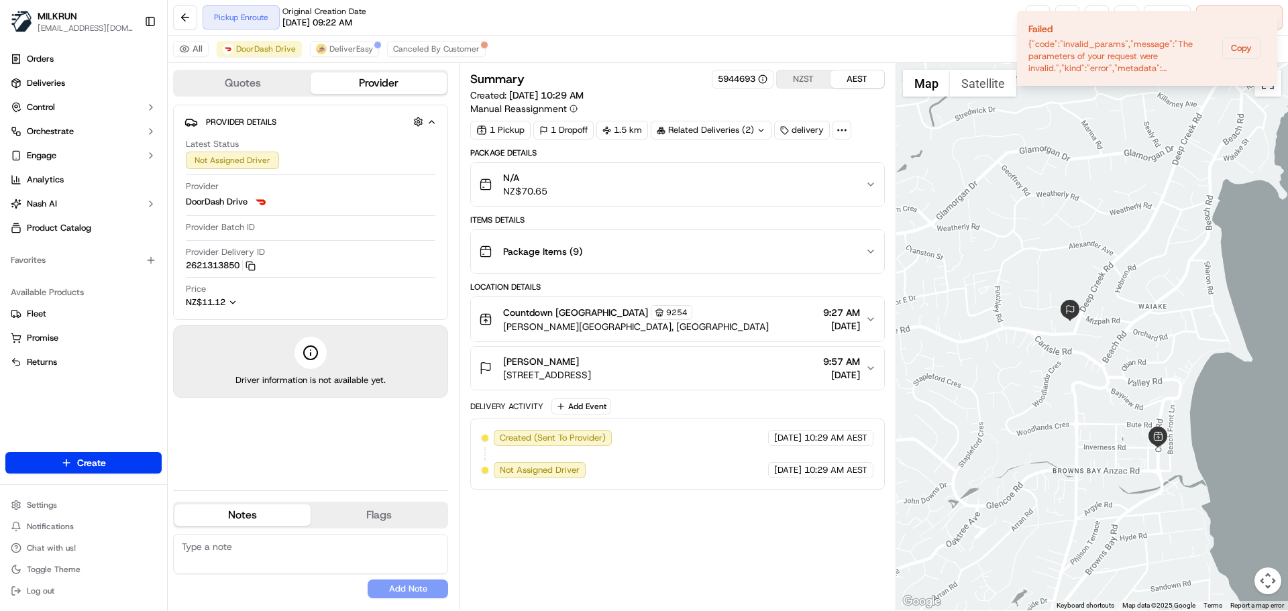
click at [289, 256] on div "Provider Delivery ID 2621313850 Copy 85cf625e-419b-4411-9d05-b180f7886fd5_26213…" at bounding box center [310, 258] width 249 height 25
click at [357, 44] on span "DeliverEasy" at bounding box center [351, 49] width 44 height 11
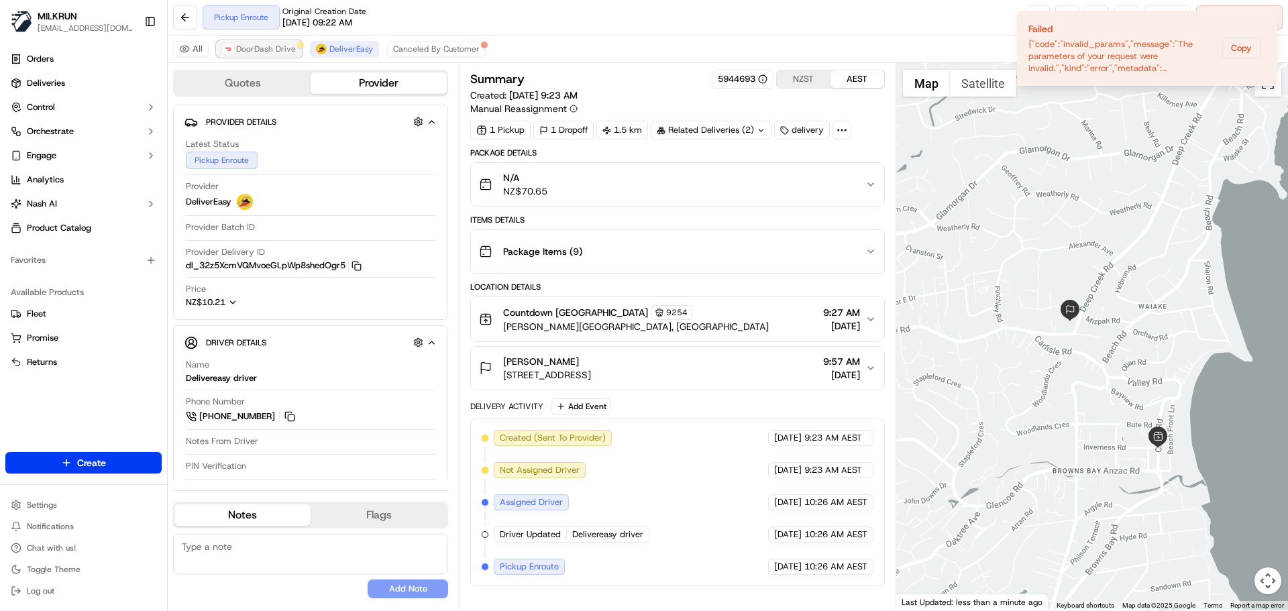
click at [275, 46] on span "DoorDash Drive" at bounding box center [266, 49] width 60 height 11
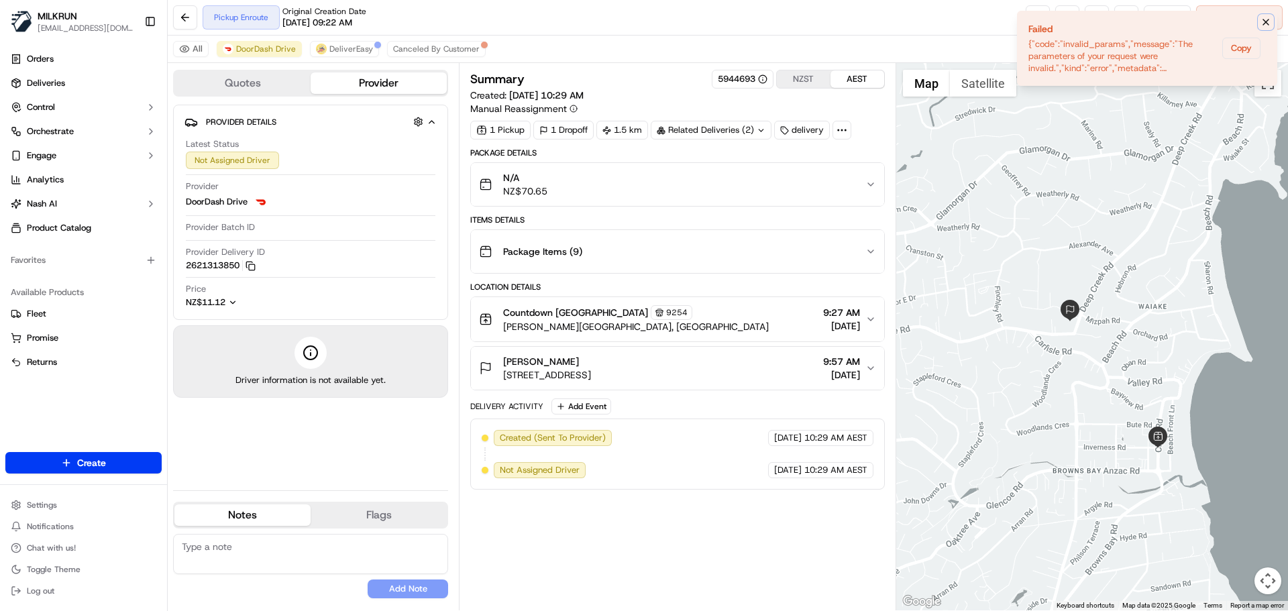
click at [1267, 19] on icon "Notifications (F8)" at bounding box center [1265, 22] width 11 height 11
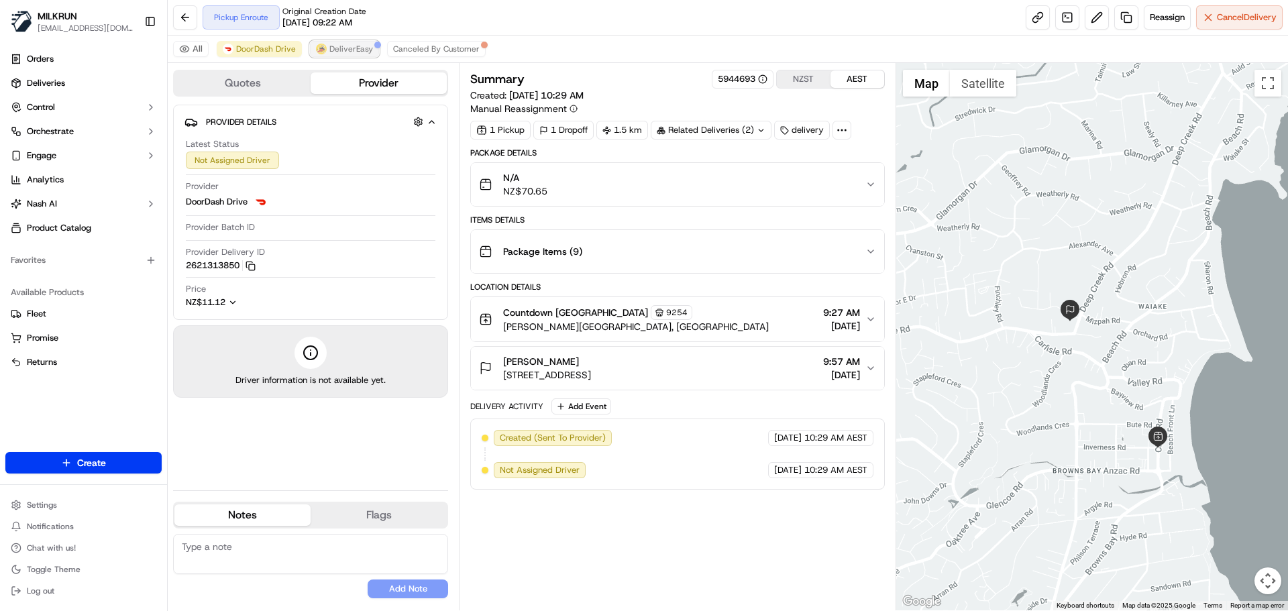
click at [347, 51] on span "DeliverEasy" at bounding box center [351, 49] width 44 height 11
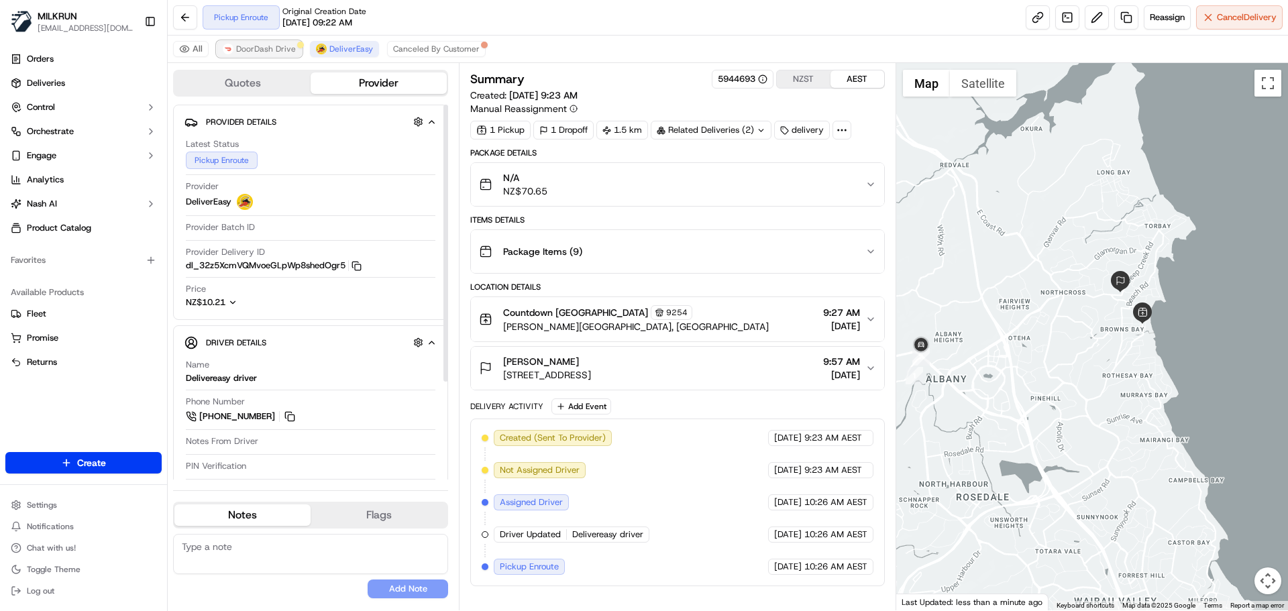
click at [256, 44] on span "DoorDash Drive" at bounding box center [266, 49] width 60 height 11
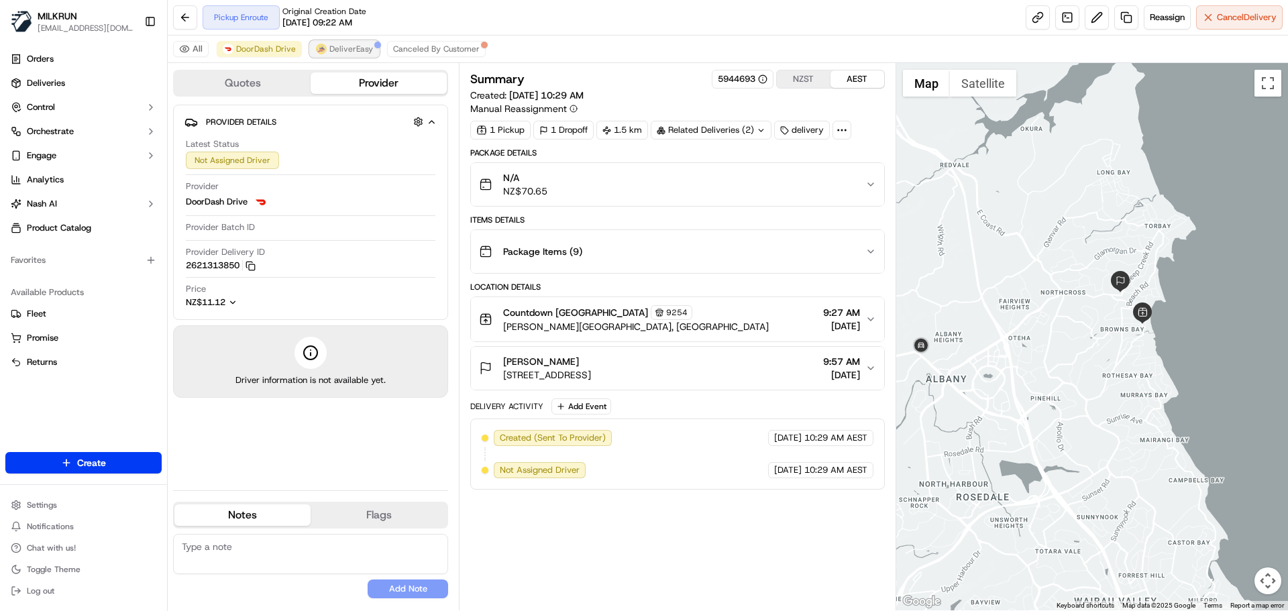
drag, startPoint x: 356, startPoint y: 52, endPoint x: 366, endPoint y: 50, distance: 10.3
click at [359, 50] on span "DeliverEasy" at bounding box center [351, 49] width 44 height 11
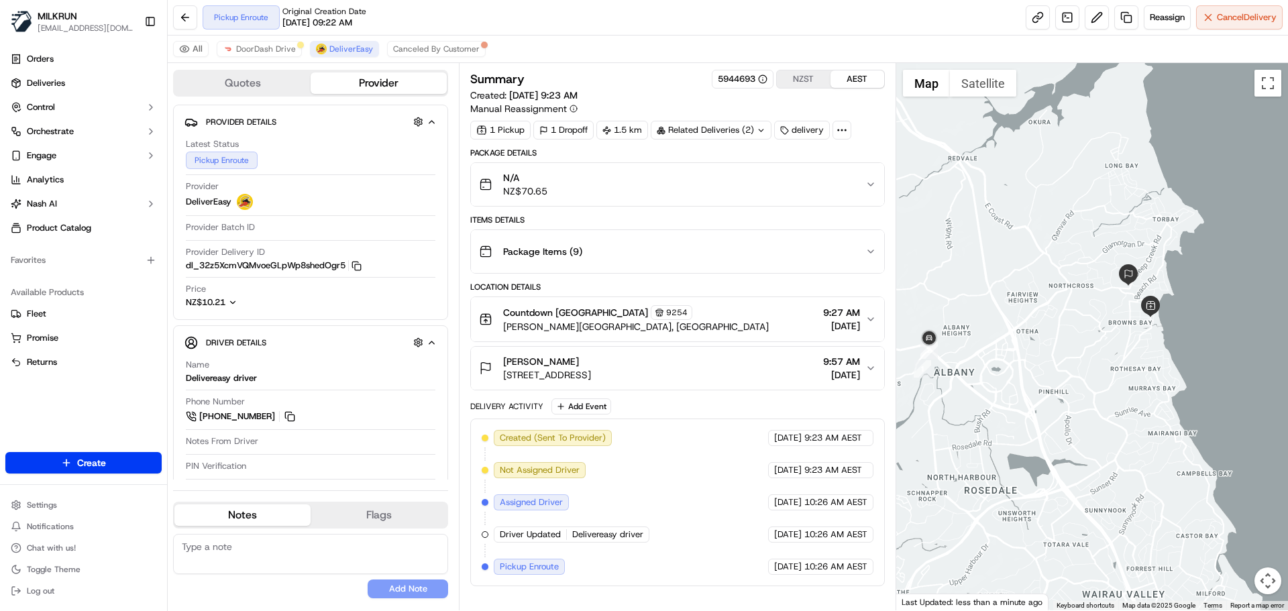
drag, startPoint x: 1045, startPoint y: 323, endPoint x: 1089, endPoint y: 296, distance: 51.8
click at [1089, 296] on div at bounding box center [1092, 336] width 392 height 547
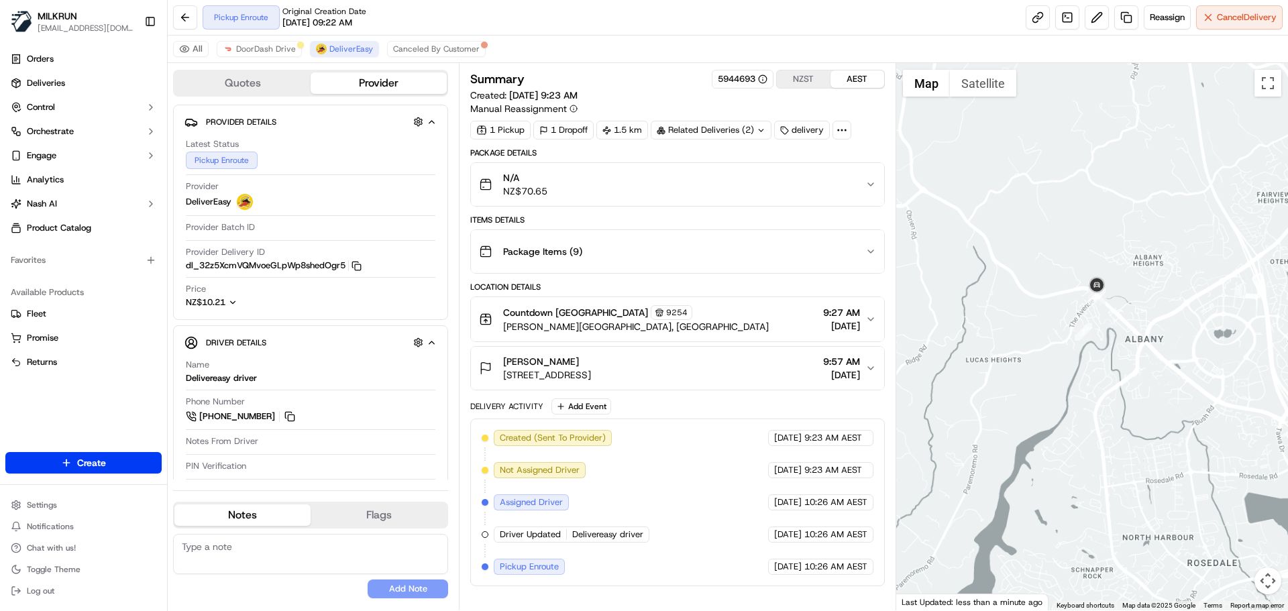
click at [1101, 382] on div at bounding box center [1092, 336] width 392 height 547
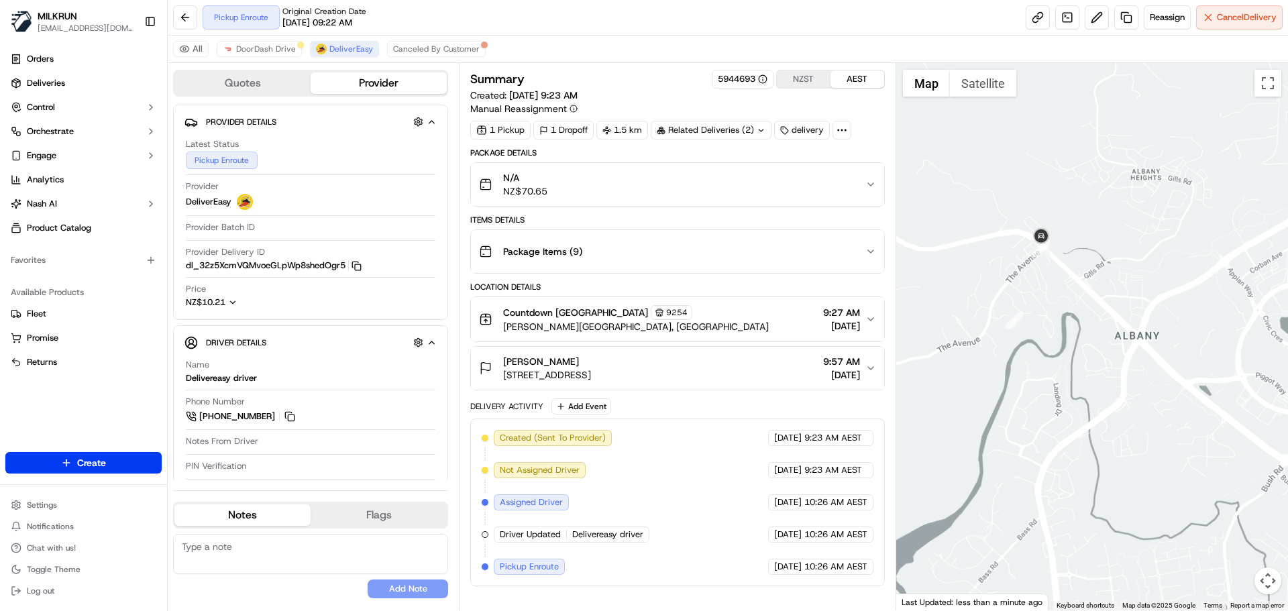
drag, startPoint x: 1056, startPoint y: 406, endPoint x: 1043, endPoint y: 412, distance: 14.7
click at [1046, 410] on div at bounding box center [1092, 336] width 392 height 547
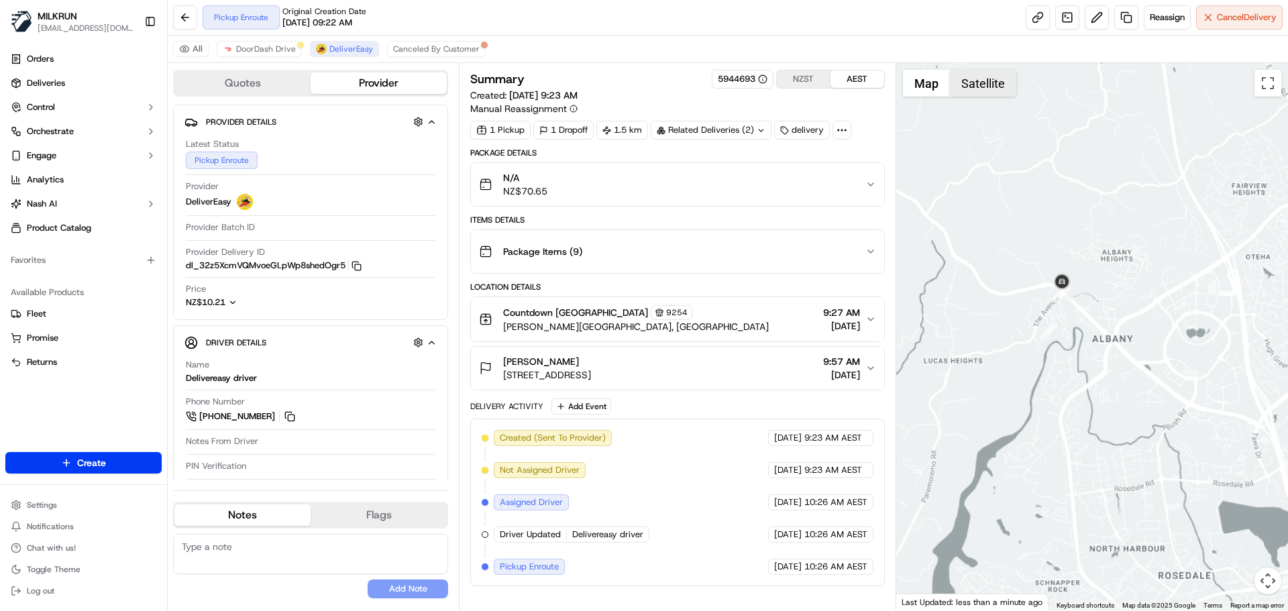
click at [975, 82] on button "Satellite" at bounding box center [983, 83] width 66 height 27
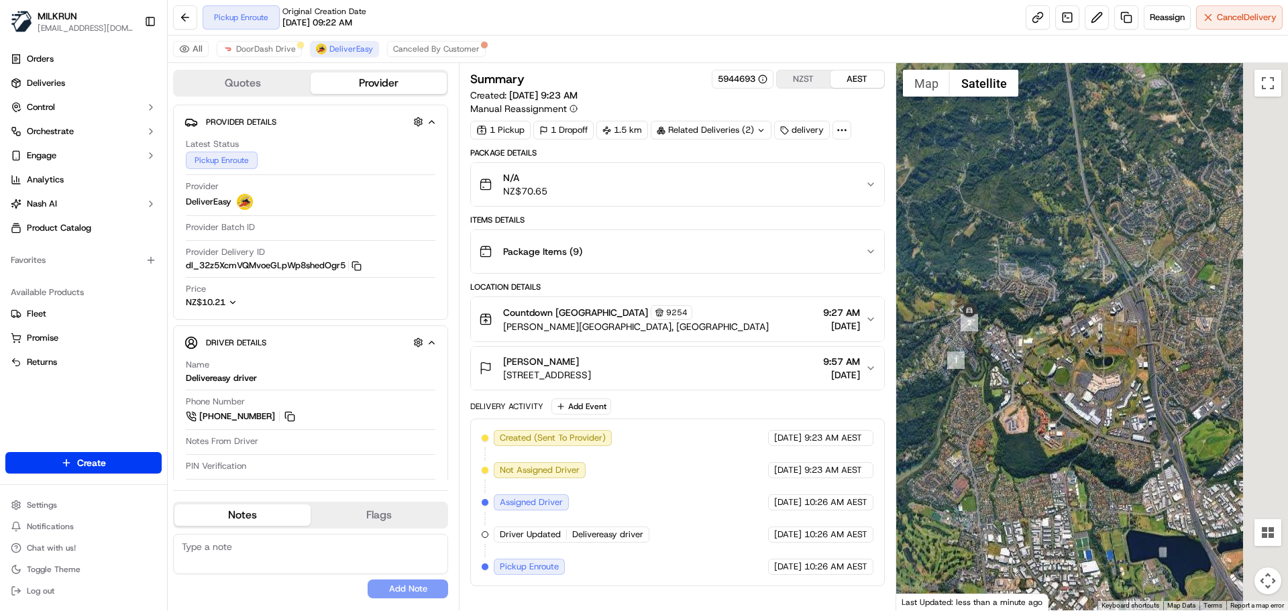
drag, startPoint x: 1152, startPoint y: 158, endPoint x: 1054, endPoint y: 189, distance: 102.2
click at [1054, 189] on div at bounding box center [1092, 336] width 392 height 547
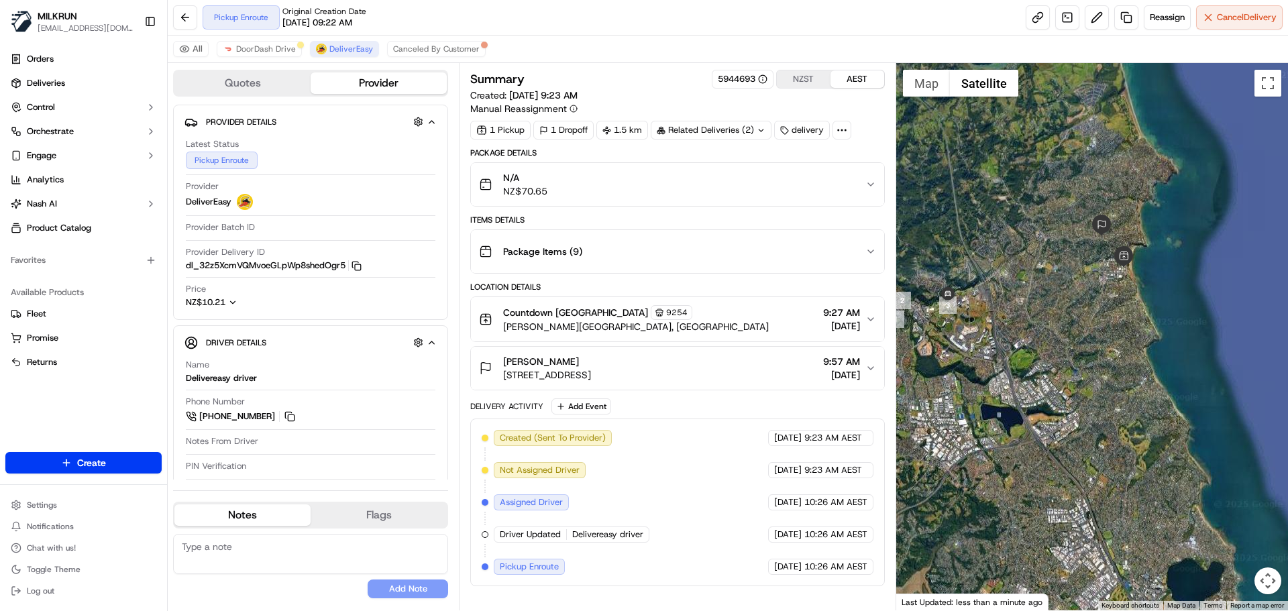
drag, startPoint x: 584, startPoint y: 360, endPoint x: 497, endPoint y: 361, distance: 87.2
click at [497, 361] on div "Arlene Pretorius 4D Deep Creek Road, Torbay, Auckland 0630, New Zealand" at bounding box center [535, 368] width 112 height 27
copy span "Arlene Pretorius"
drag, startPoint x: 651, startPoint y: 350, endPoint x: 704, endPoint y: 363, distance: 55.1
click at [651, 350] on button "Arlene Pretorius 4D Deep Creek Road, Torbay, Auckland 0630, New Zealand 9:57 AM…" at bounding box center [677, 368] width 412 height 43
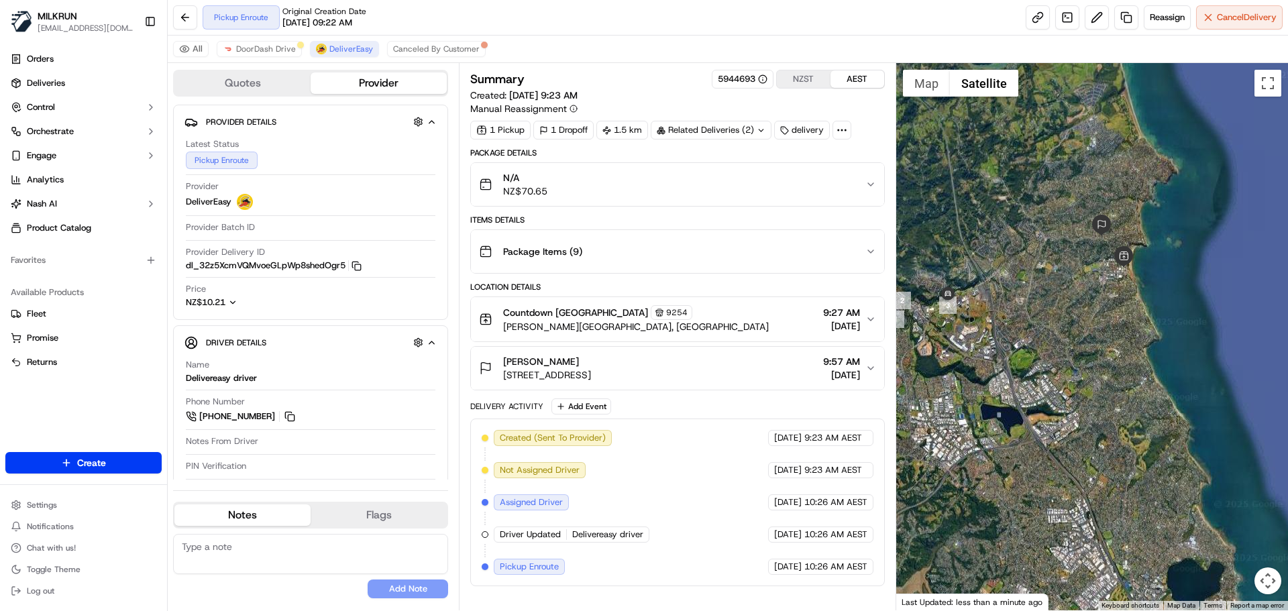
click at [880, 370] on button "Arlene Pretorius 4D Deep Creek Road, Torbay, Auckland 0630, New Zealand 9:57 AM…" at bounding box center [677, 368] width 412 height 43
click at [875, 366] on icon "button" at bounding box center [870, 368] width 11 height 11
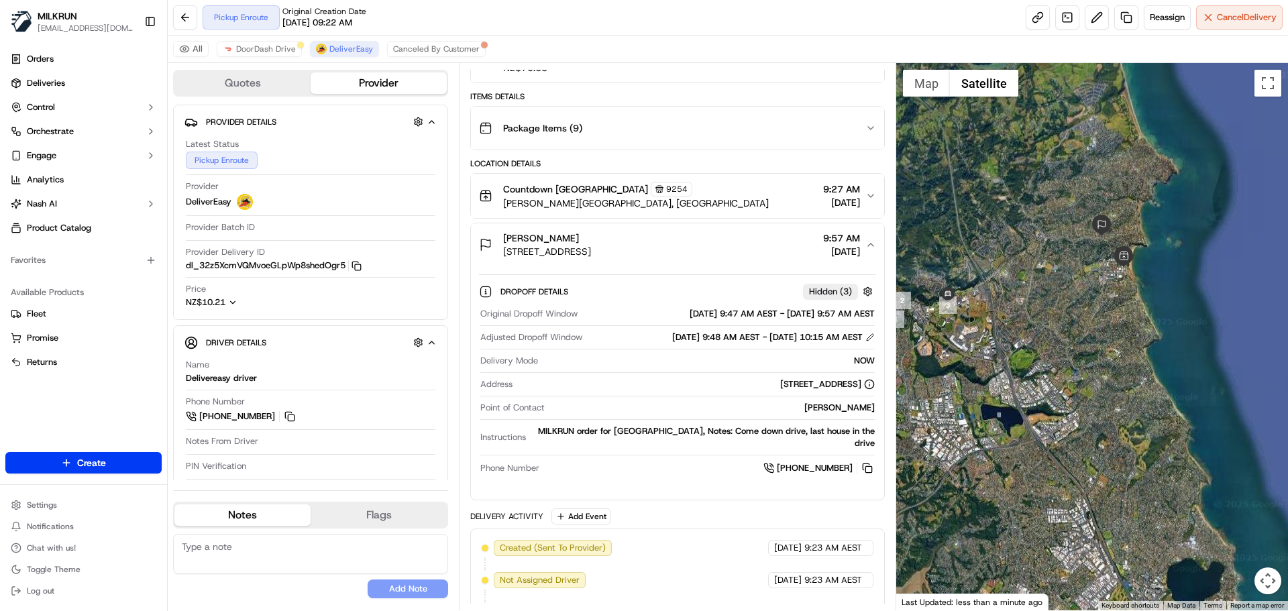
scroll to position [134, 0]
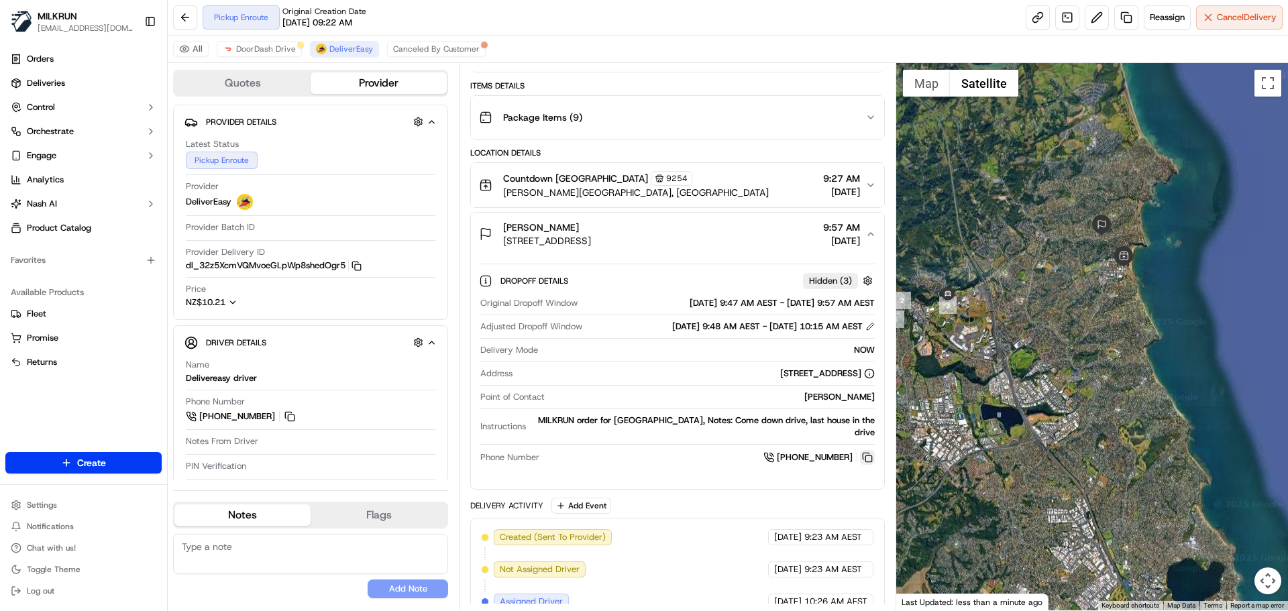
click at [866, 454] on button at bounding box center [867, 457] width 15 height 15
click at [867, 455] on button at bounding box center [867, 457] width 15 height 15
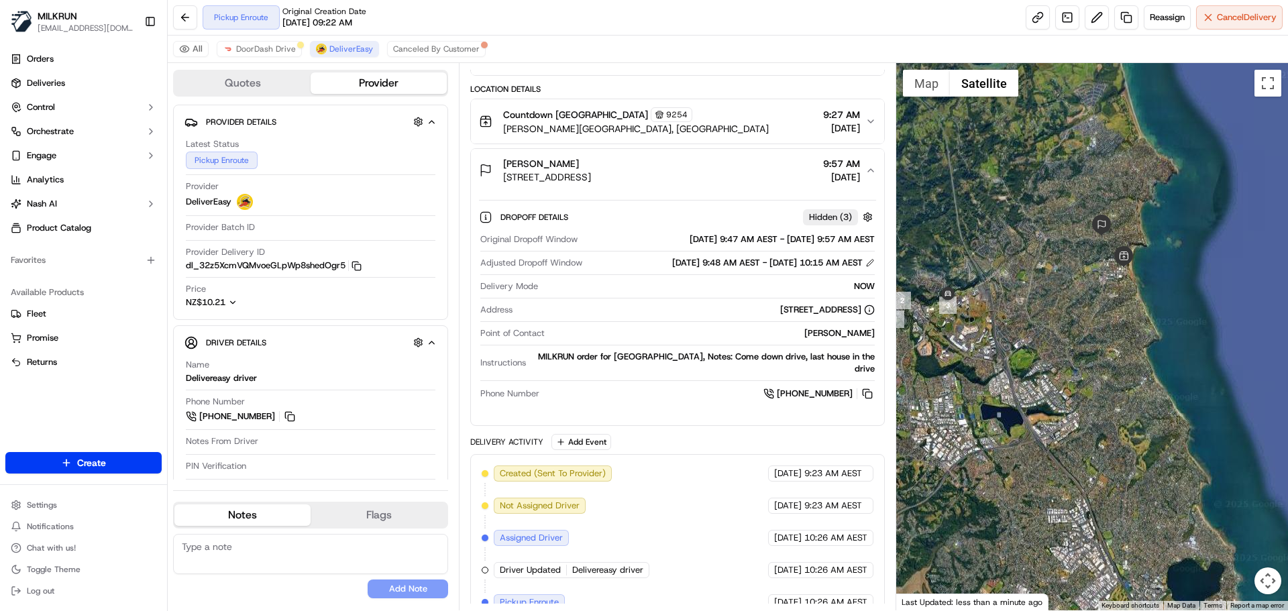
scroll to position [216, 0]
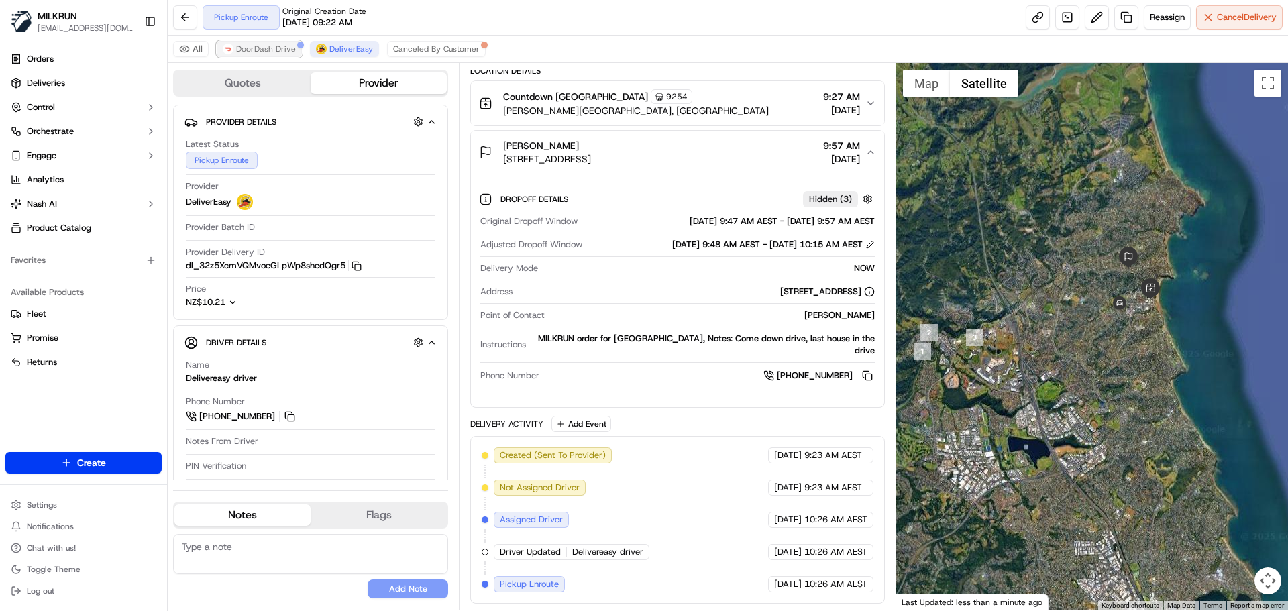
click at [262, 45] on span "DoorDash Drive" at bounding box center [266, 49] width 60 height 11
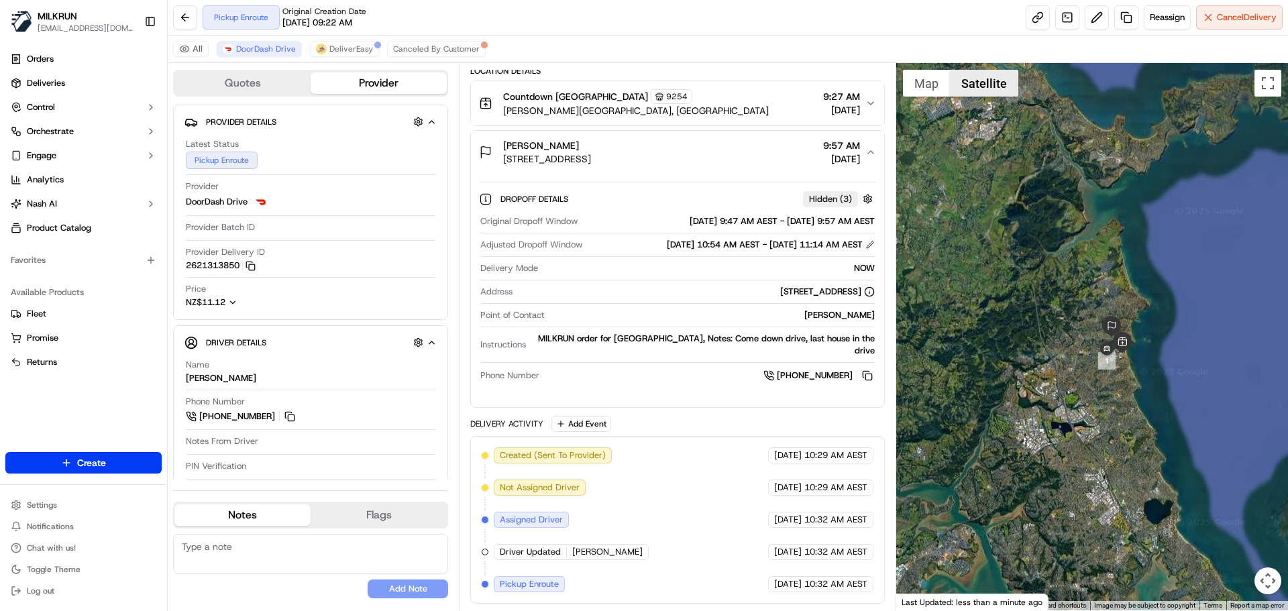
drag, startPoint x: 989, startPoint y: 80, endPoint x: 983, endPoint y: 72, distance: 10.5
click at [989, 80] on button "Satellite" at bounding box center [984, 83] width 68 height 27
click at [931, 82] on button "Map" at bounding box center [926, 83] width 47 height 27
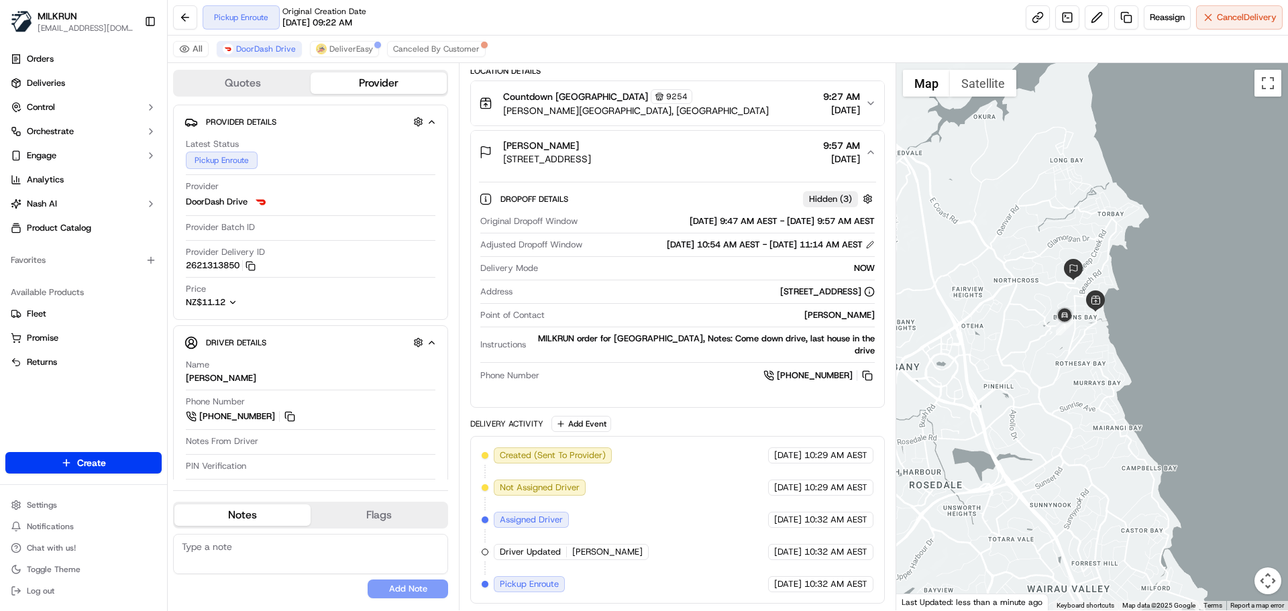
drag, startPoint x: 1145, startPoint y: 376, endPoint x: 1158, endPoint y: 422, distance: 48.0
click at [1158, 423] on div at bounding box center [1092, 336] width 392 height 547
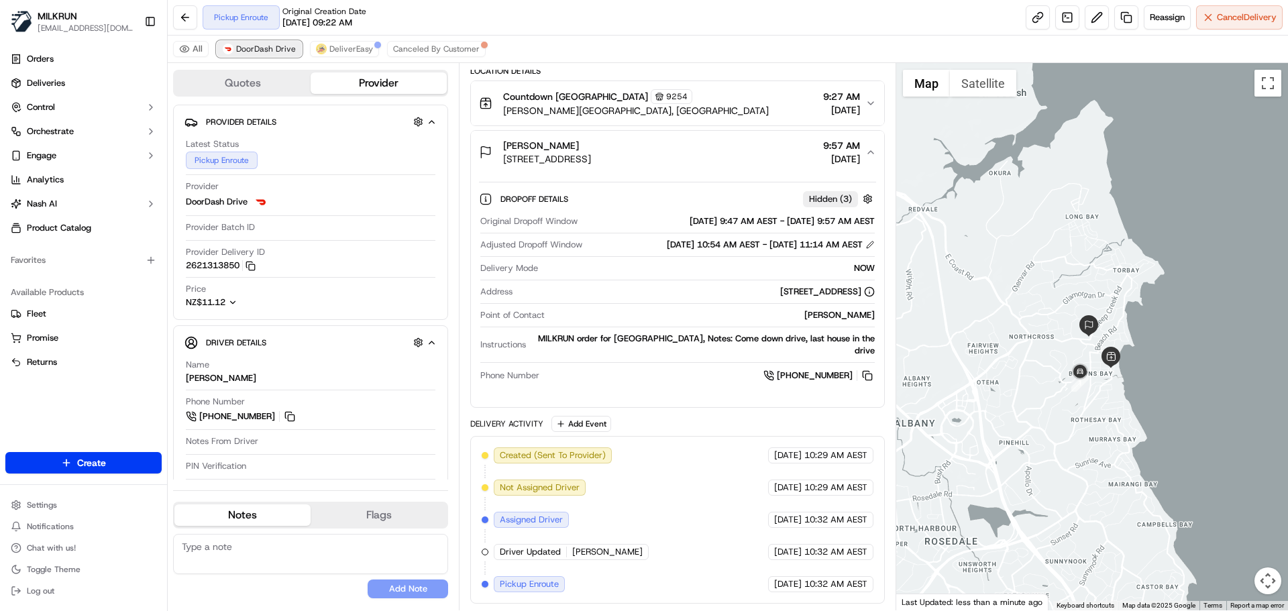
click at [249, 49] on span "DoorDash Drive" at bounding box center [266, 49] width 60 height 11
click at [360, 45] on span "DeliverEasy" at bounding box center [351, 49] width 44 height 11
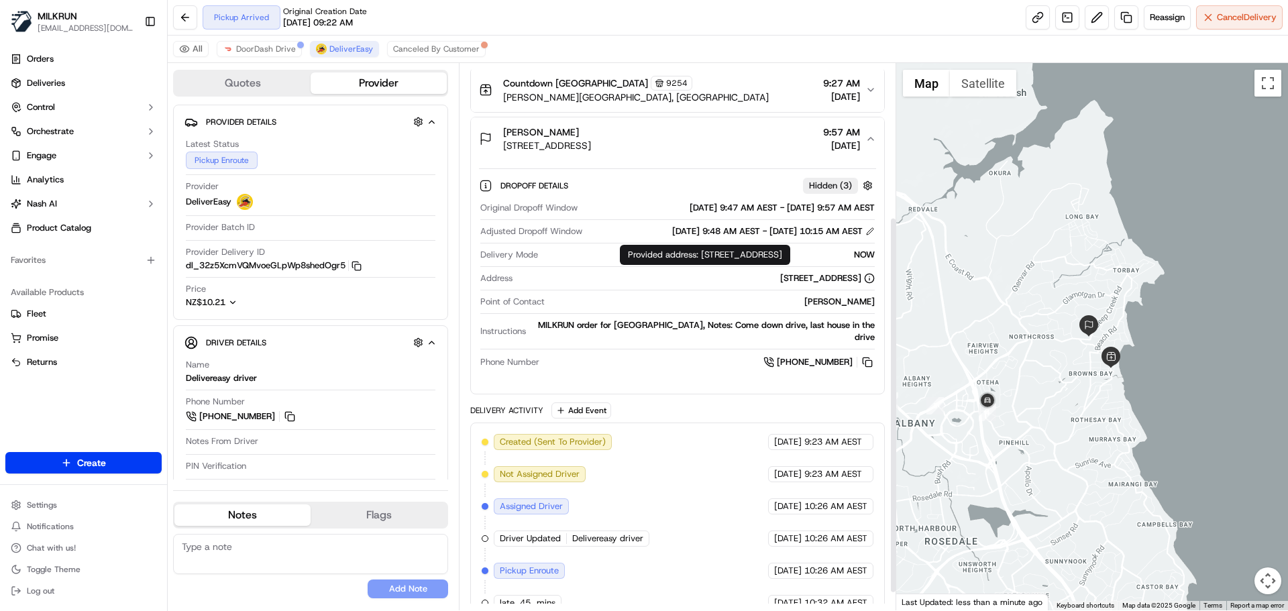
scroll to position [248, 0]
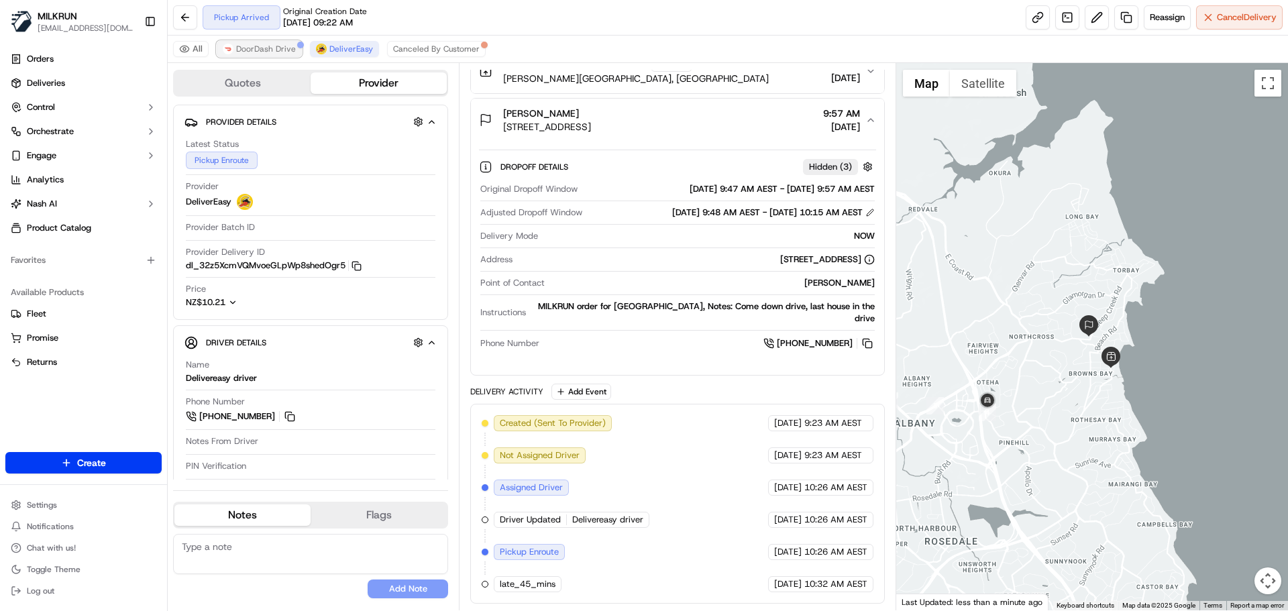
click at [280, 44] on span "DoorDash Drive" at bounding box center [266, 49] width 60 height 11
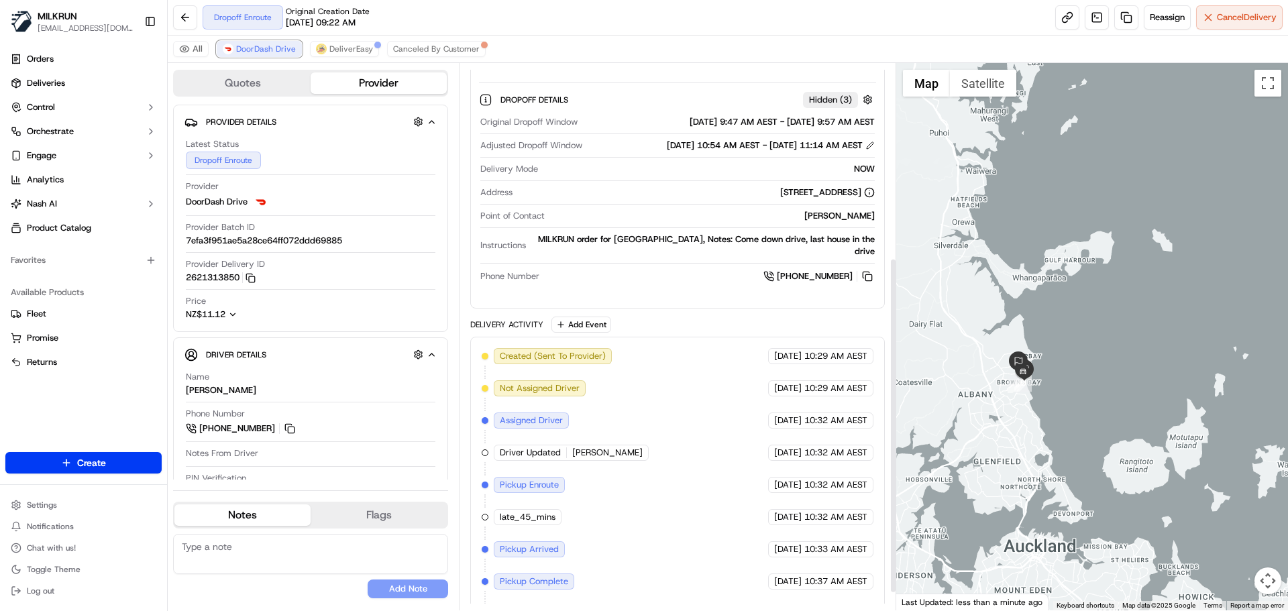
scroll to position [345, 0]
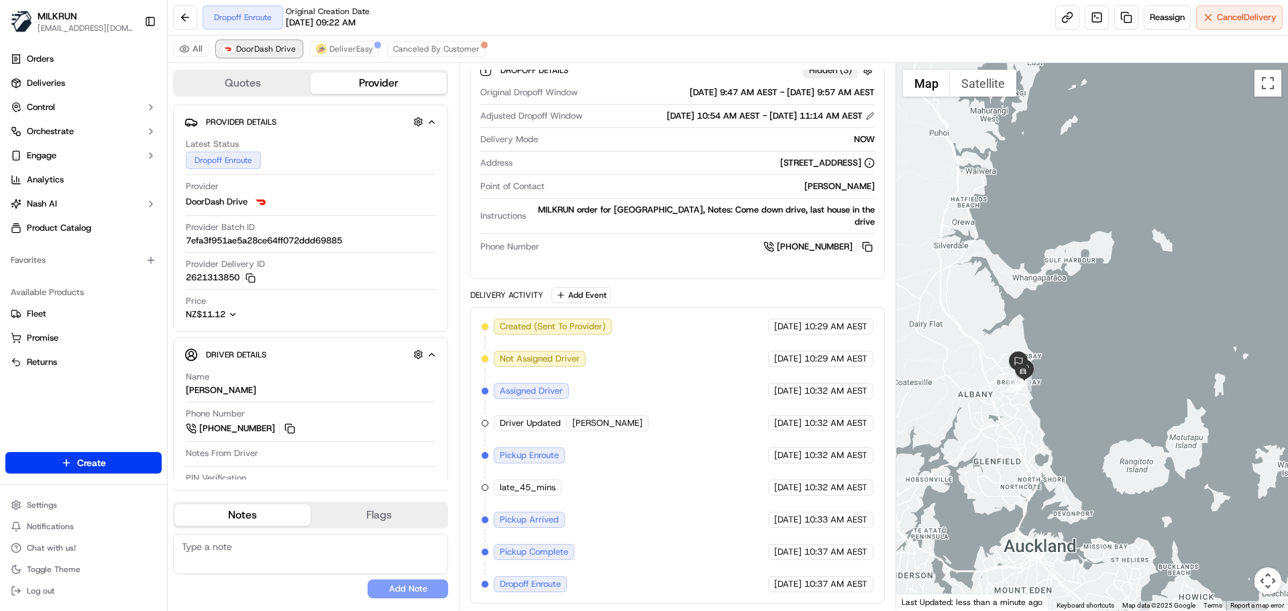
click at [279, 52] on span "DoorDash Drive" at bounding box center [266, 49] width 60 height 11
drag, startPoint x: 342, startPoint y: 48, endPoint x: 360, endPoint y: 50, distance: 18.3
click at [343, 48] on span "DeliverEasy" at bounding box center [351, 49] width 44 height 11
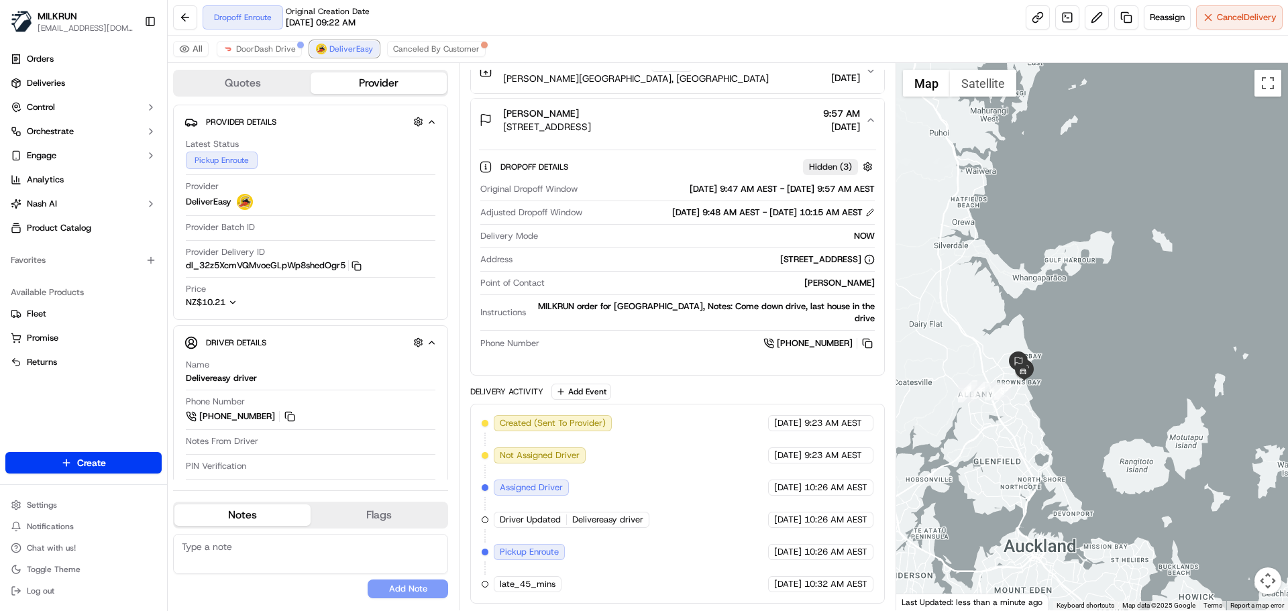
scroll to position [248, 0]
click at [1247, 17] on span "Cancel Delivery" at bounding box center [1247, 17] width 60 height 12
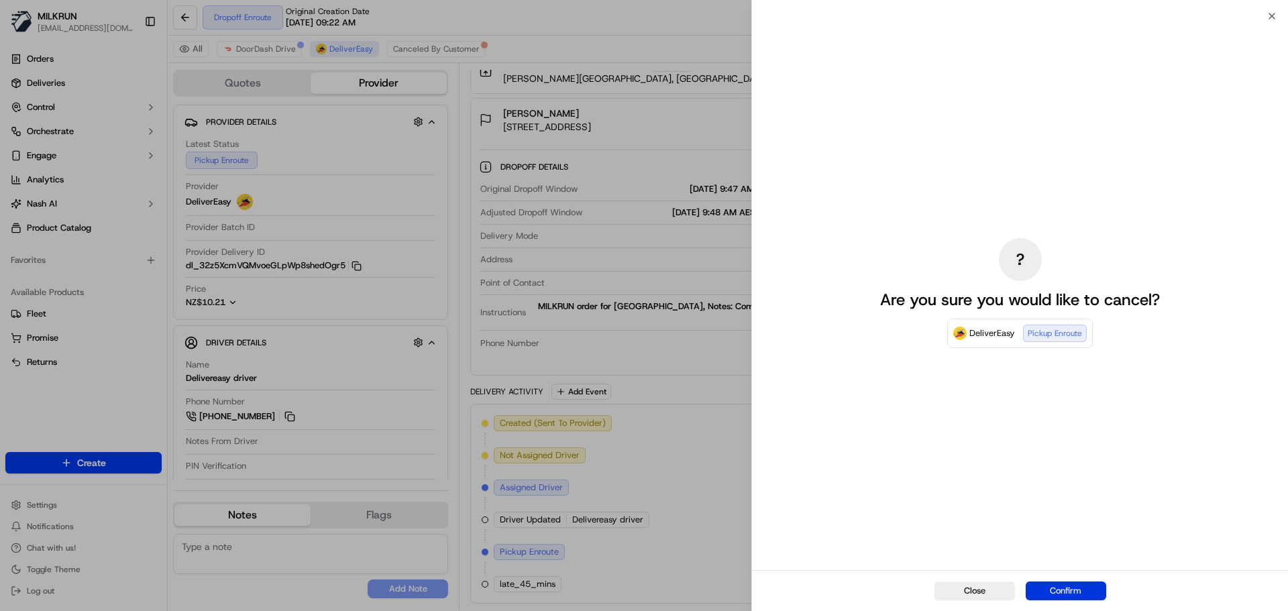
click at [1078, 592] on button "Confirm" at bounding box center [1065, 590] width 80 height 19
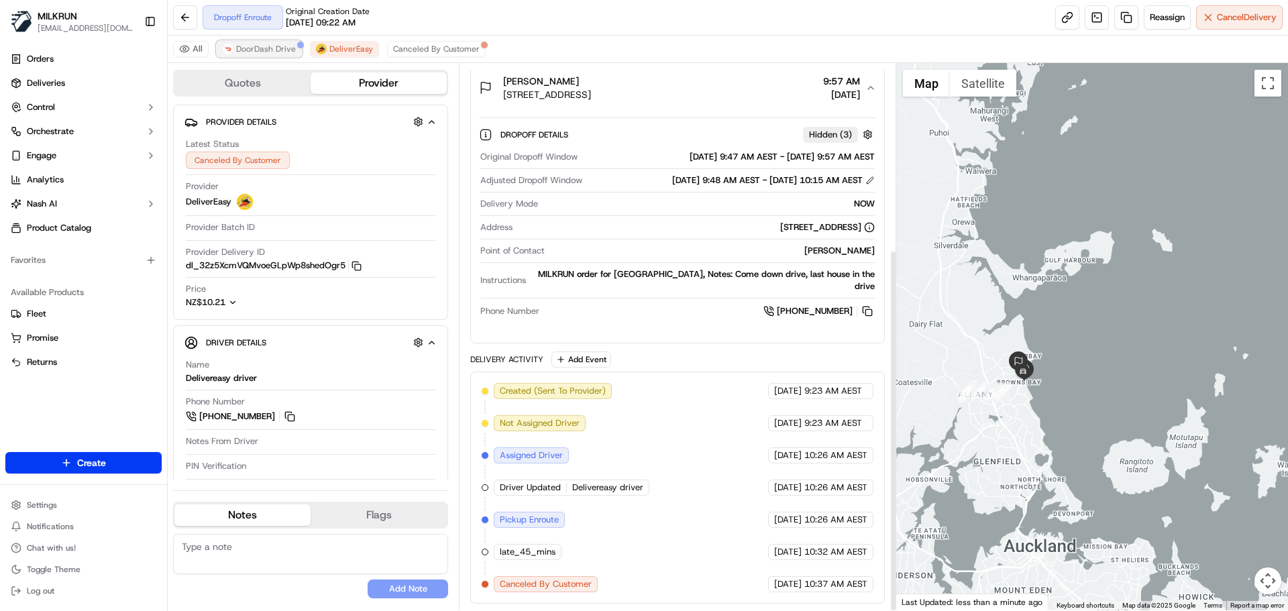
click at [270, 42] on button "DoorDash Drive" at bounding box center [259, 49] width 85 height 16
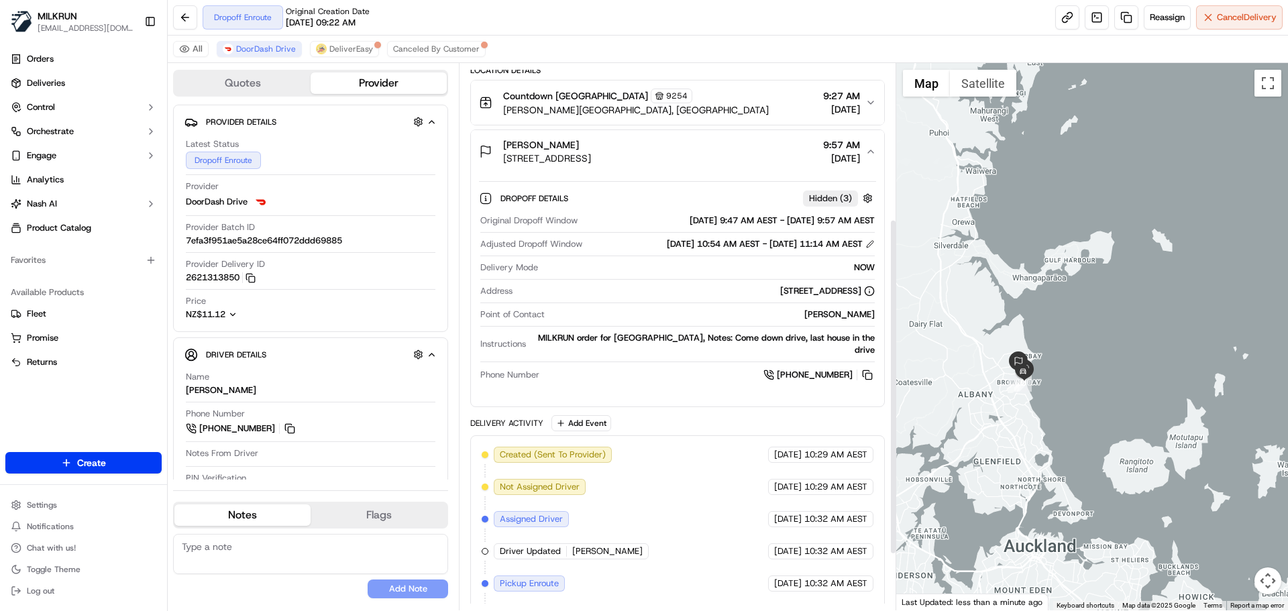
scroll to position [144, 0]
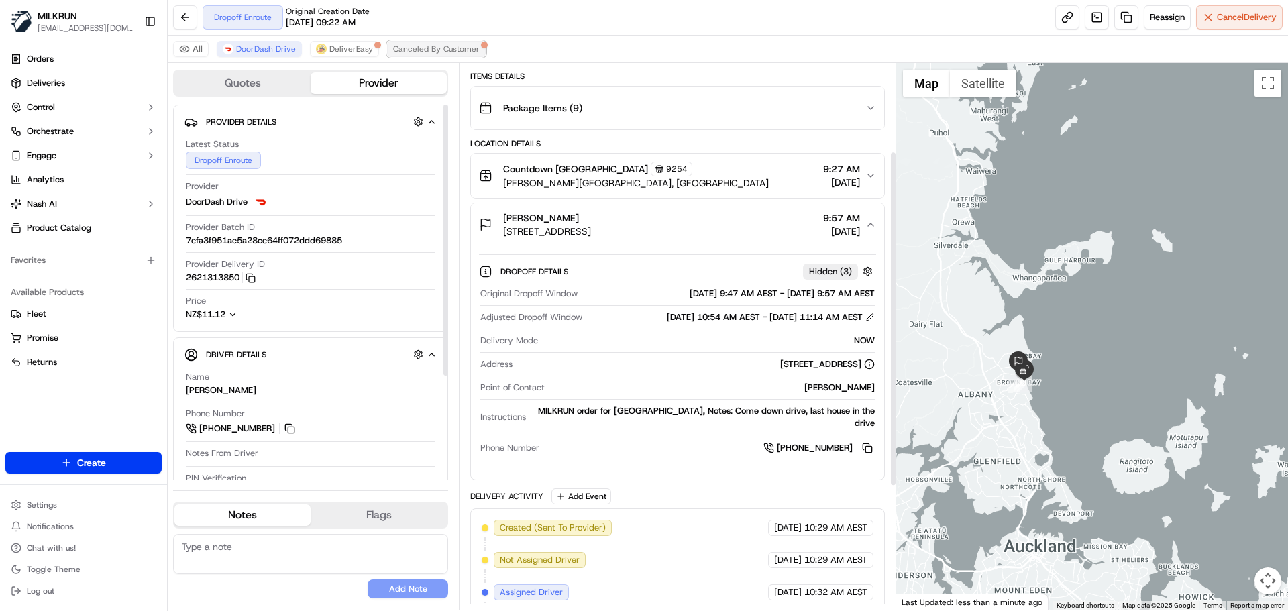
click at [409, 42] on button "Canceled By Customer" at bounding box center [436, 49] width 99 height 16
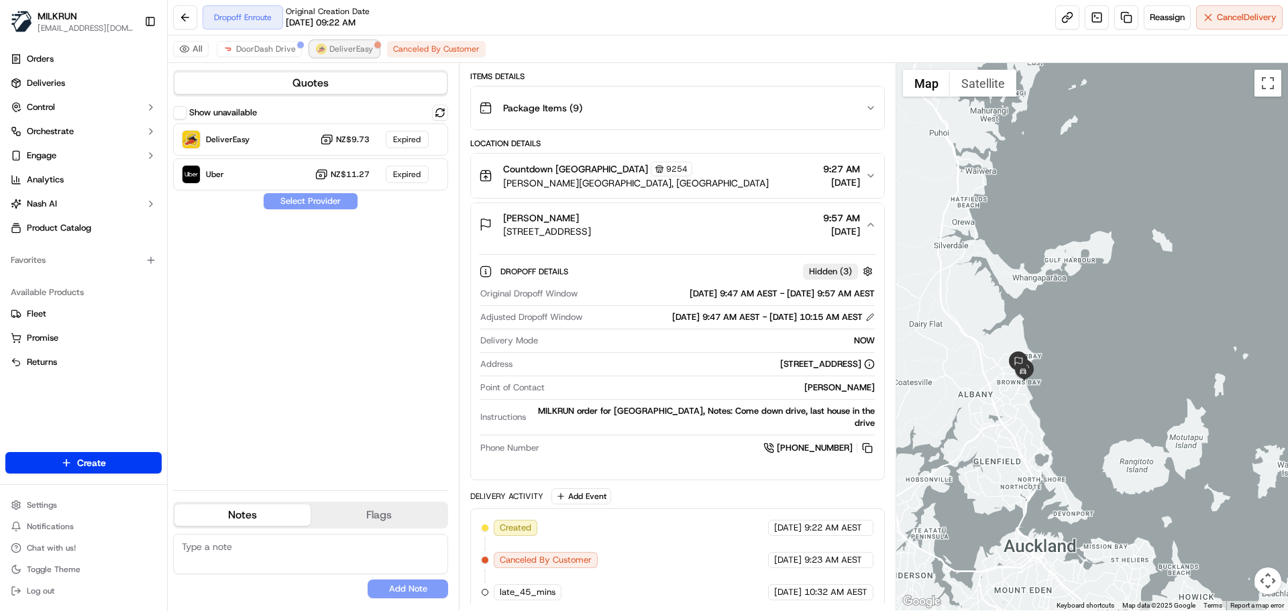
click at [341, 43] on button "DeliverEasy" at bounding box center [344, 49] width 69 height 16
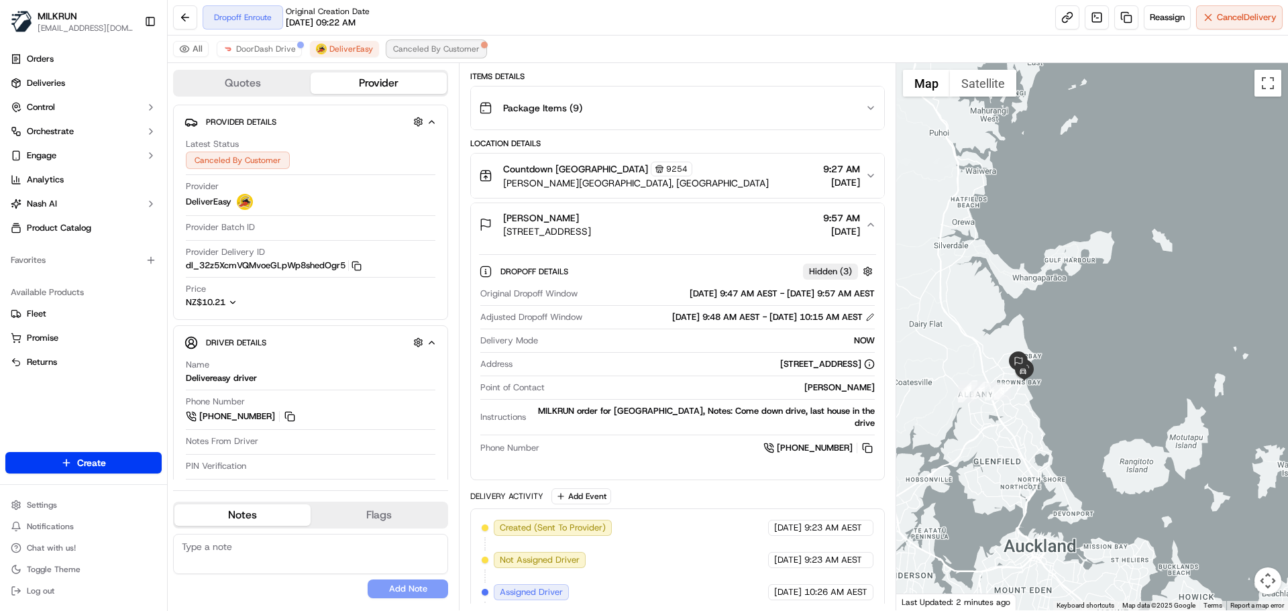
click at [459, 46] on span "Canceled By Customer" at bounding box center [436, 49] width 87 height 11
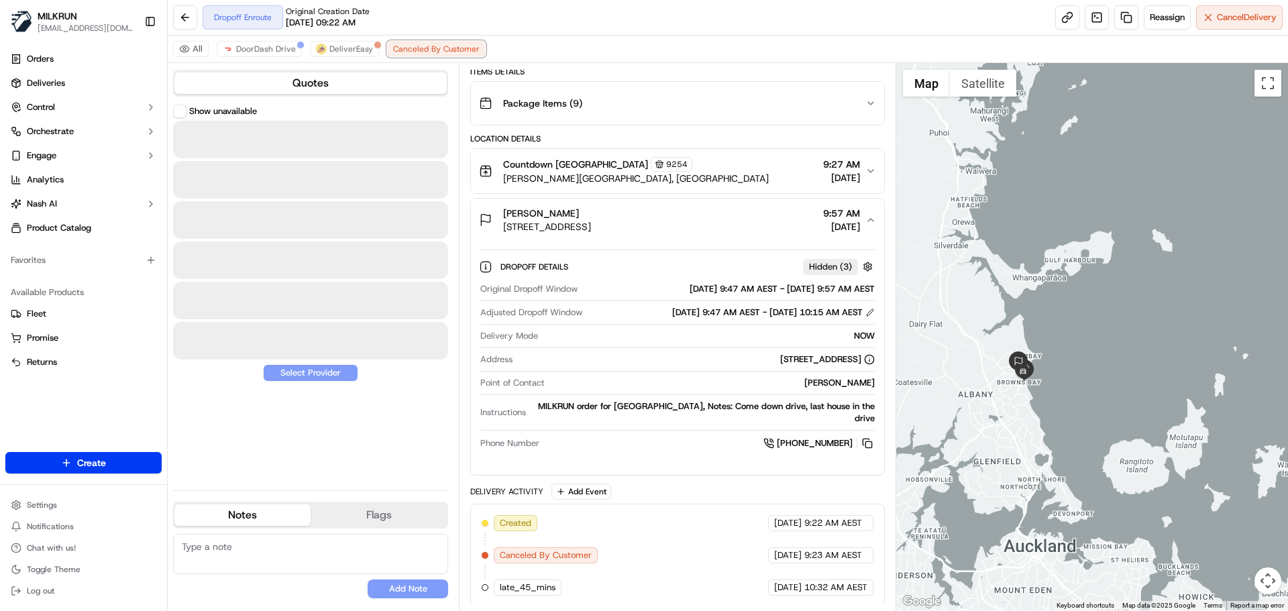
scroll to position [152, 0]
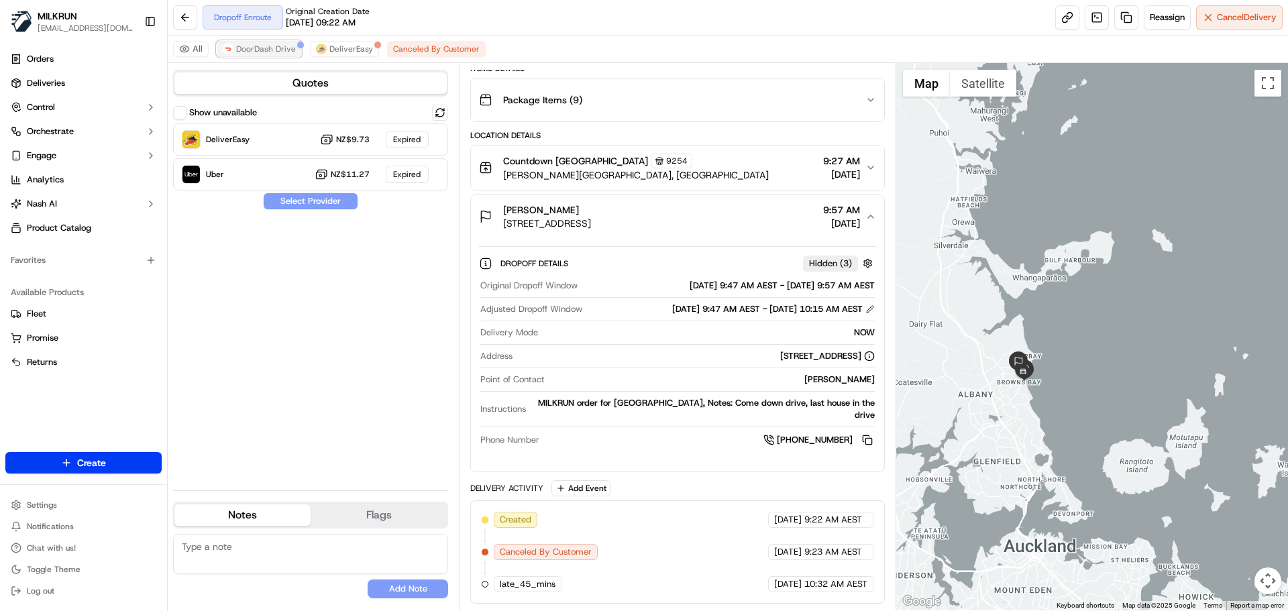
click at [246, 48] on span "DoorDash Drive" at bounding box center [266, 49] width 60 height 11
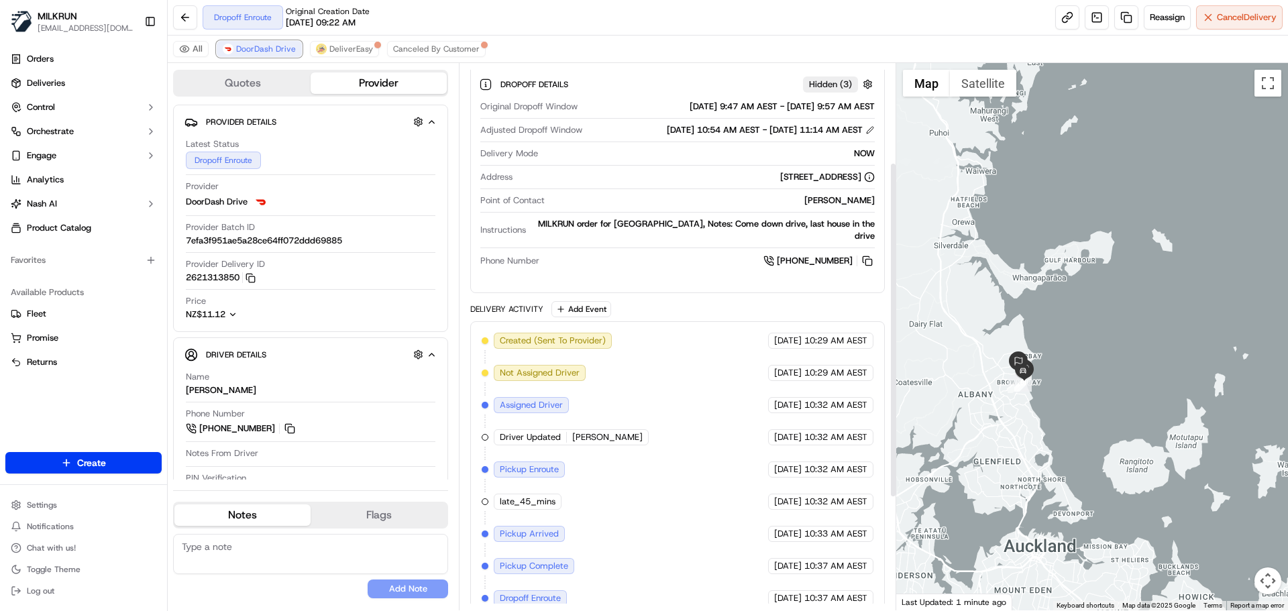
scroll to position [345, 0]
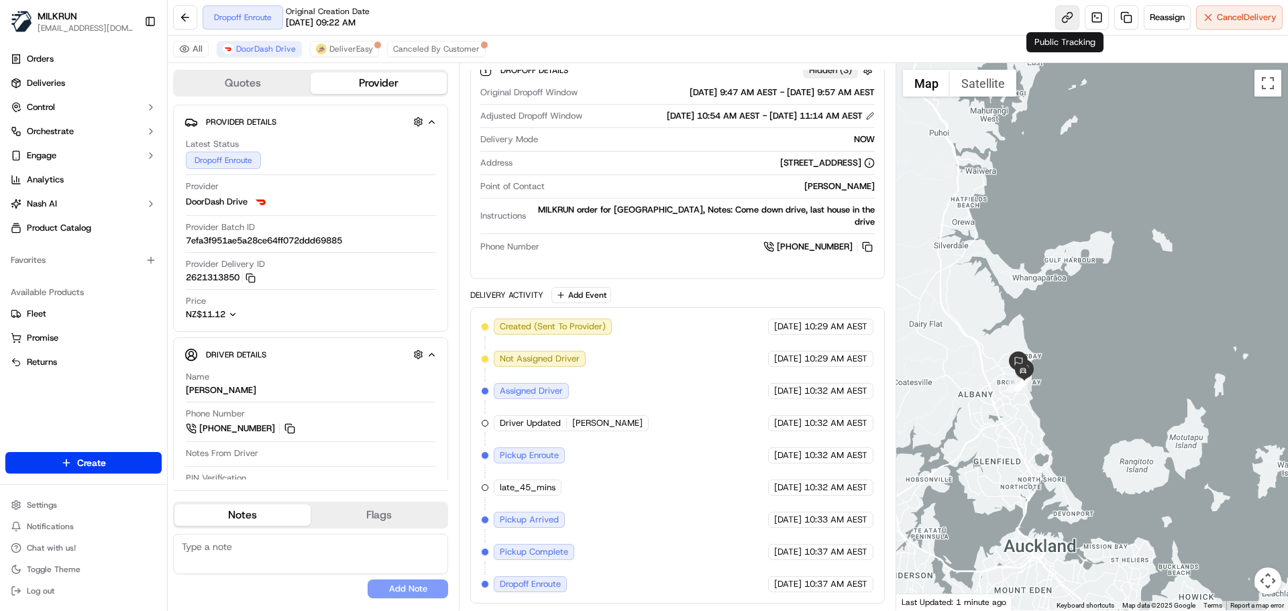
click at [1060, 17] on link at bounding box center [1067, 17] width 24 height 24
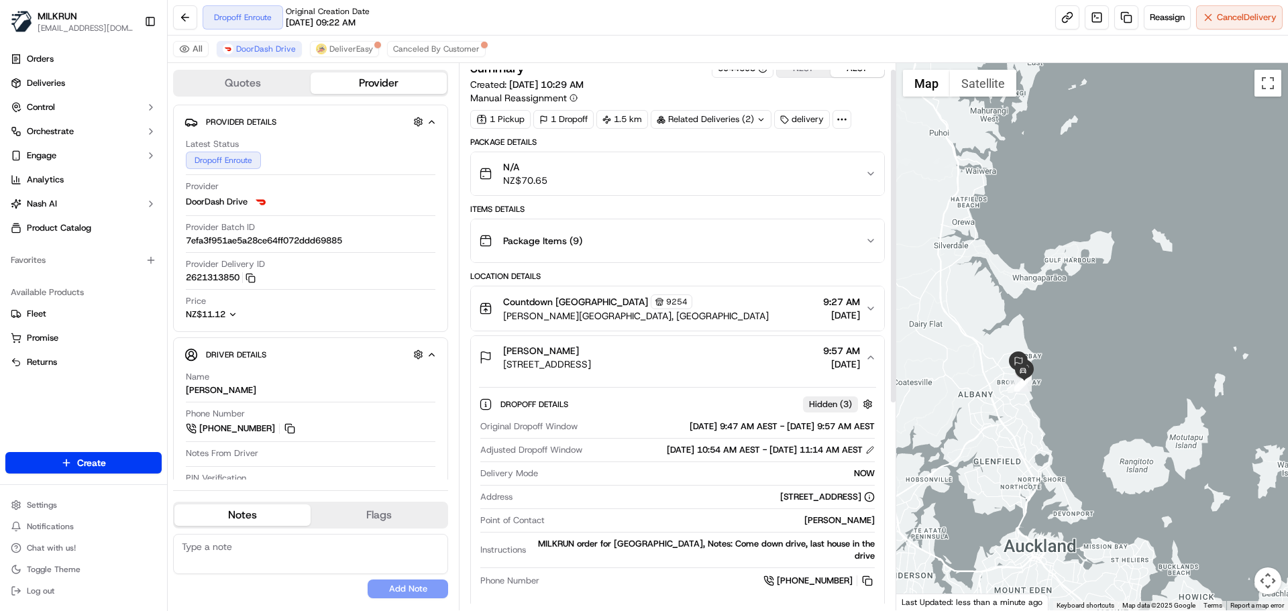
scroll to position [9, 0]
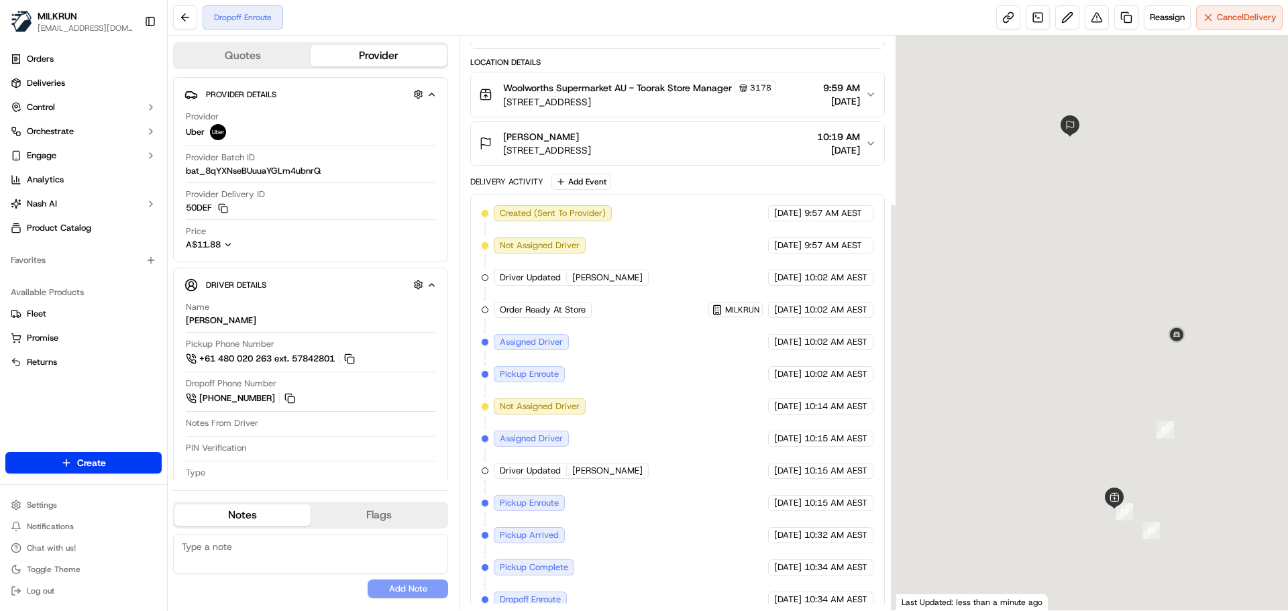
scroll to position [234, 0]
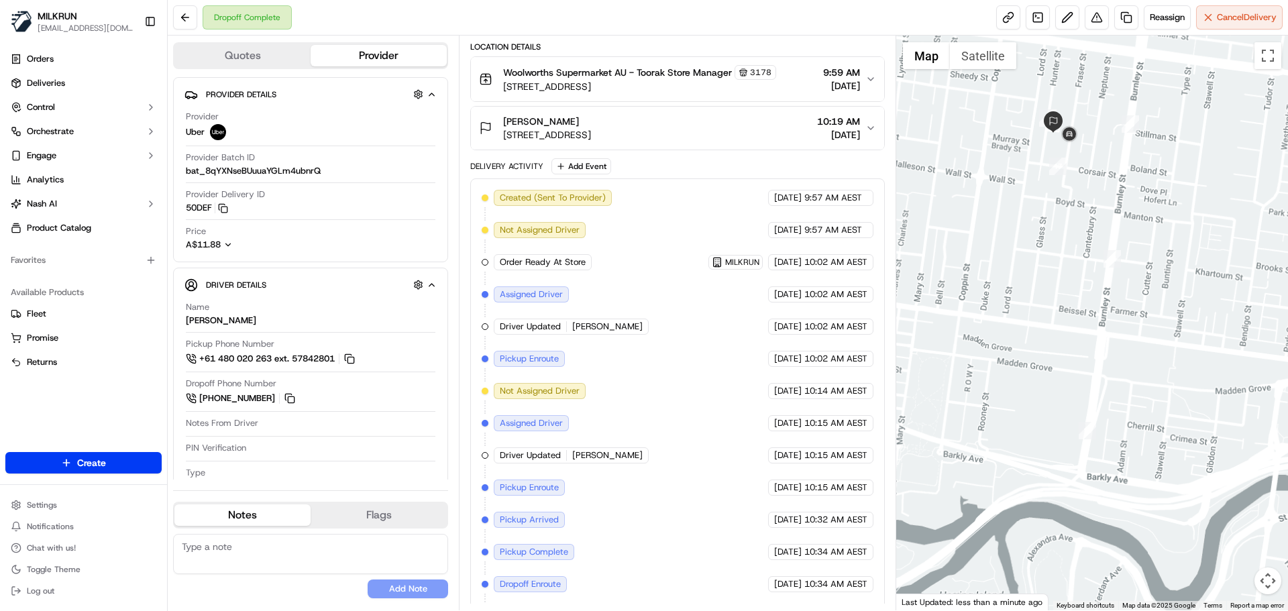
drag, startPoint x: 1109, startPoint y: 224, endPoint x: 1135, endPoint y: 388, distance: 165.6
click at [1133, 389] on div at bounding box center [1092, 323] width 392 height 575
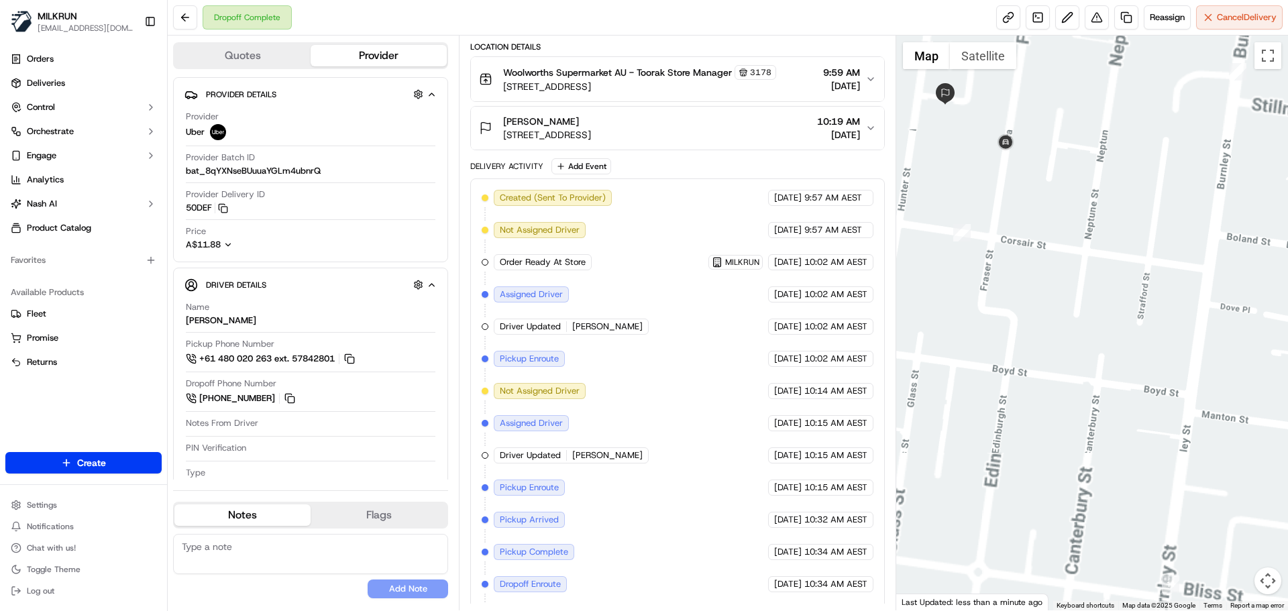
drag, startPoint x: 1044, startPoint y: 168, endPoint x: 1069, endPoint y: 190, distance: 32.8
click at [1069, 188] on div at bounding box center [1092, 323] width 392 height 575
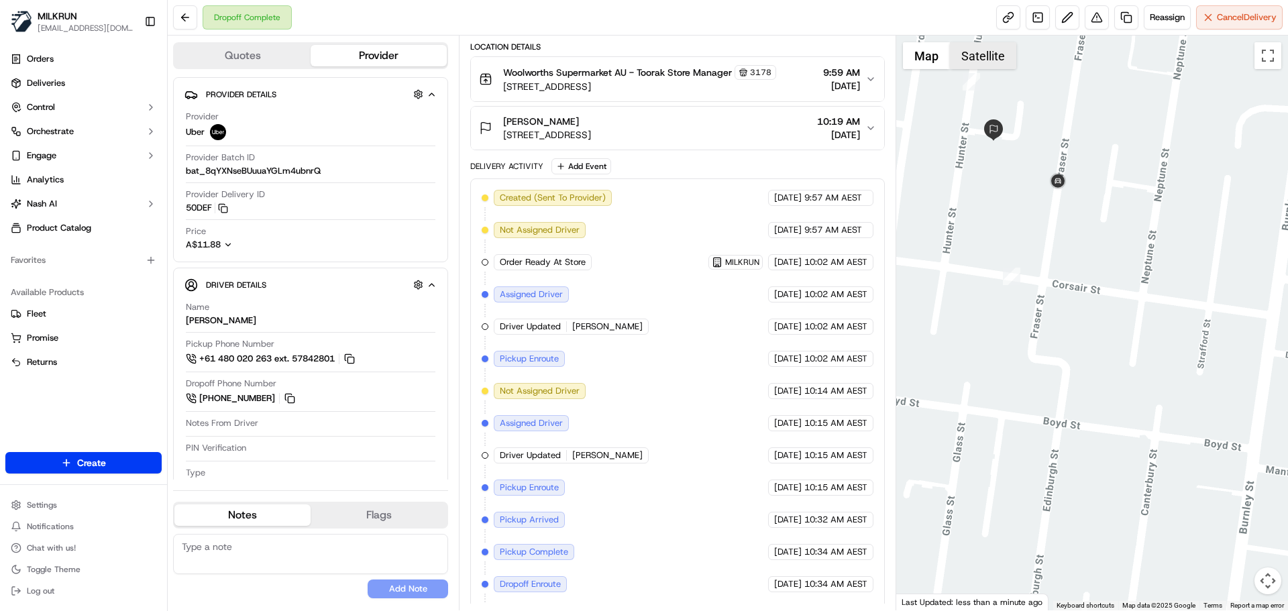
click at [1000, 51] on button "Satellite" at bounding box center [983, 55] width 66 height 27
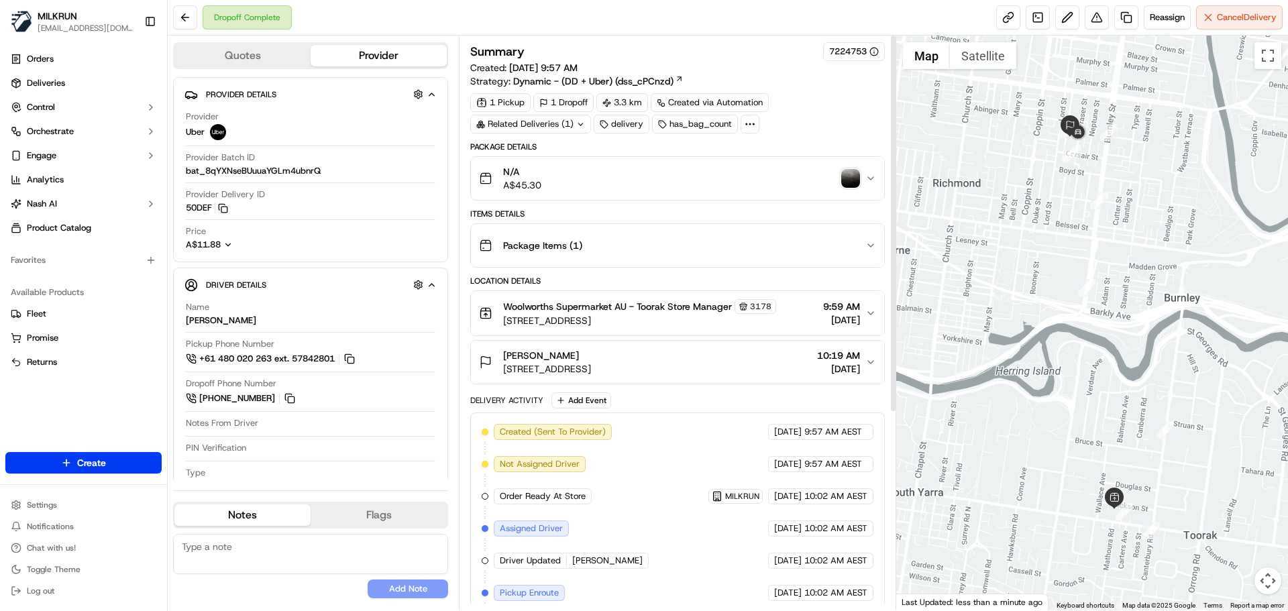
click at [852, 181] on img "button" at bounding box center [850, 178] width 19 height 19
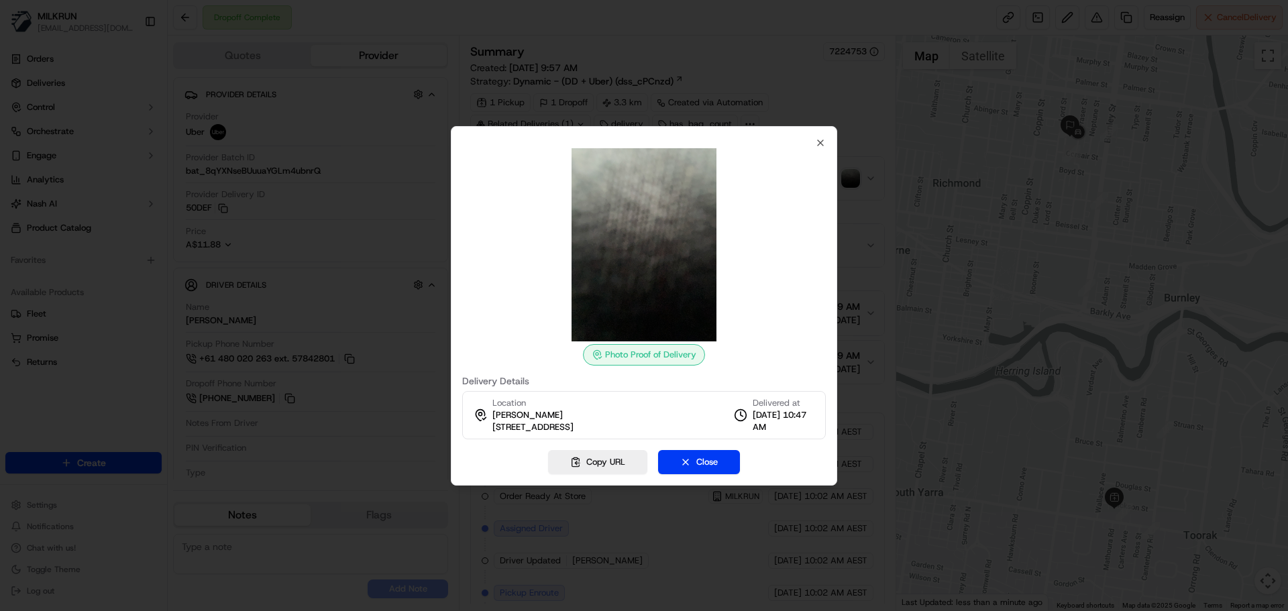
click at [826, 137] on div "Photo Proof of Delivery Delivery Details Location [GEOGRAPHIC_DATA][PERSON_NAME…" at bounding box center [644, 305] width 386 height 359
drag, startPoint x: 814, startPoint y: 134, endPoint x: 820, endPoint y: 156, distance: 22.1
click at [814, 135] on div "Photo Proof of Delivery Delivery Details Location [GEOGRAPHIC_DATA][PERSON_NAME…" at bounding box center [644, 305] width 386 height 359
drag, startPoint x: 822, startPoint y: 143, endPoint x: 813, endPoint y: 180, distance: 38.7
click at [824, 142] on icon "button" at bounding box center [820, 142] width 11 height 11
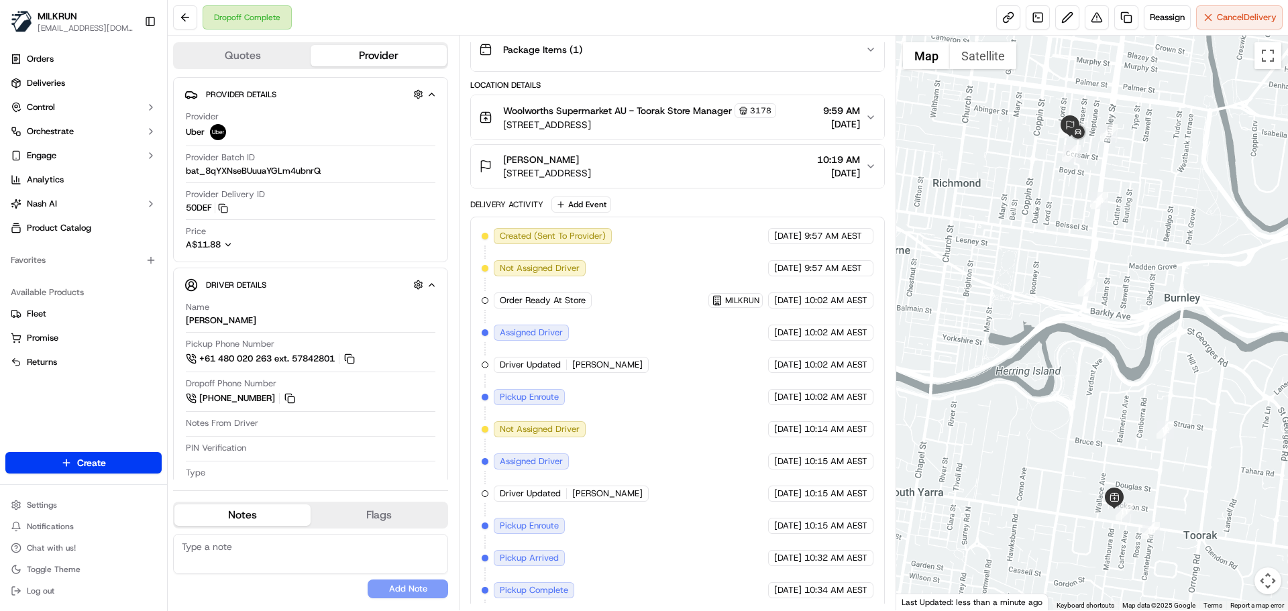
scroll to position [298, 0]
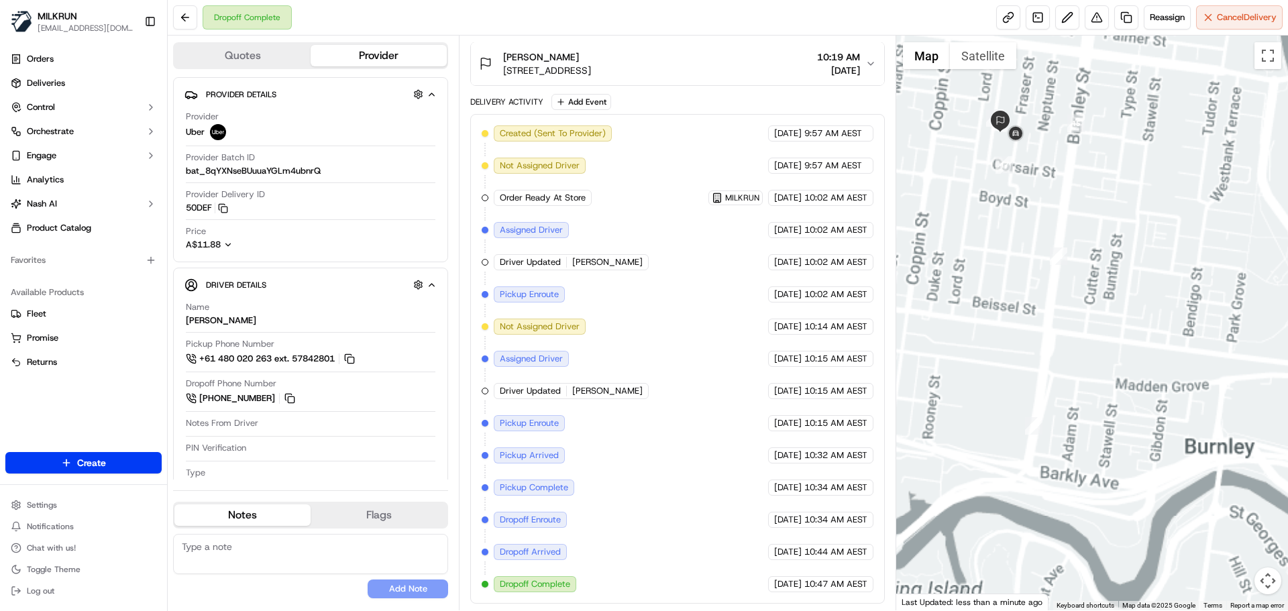
drag, startPoint x: 1046, startPoint y: 192, endPoint x: 1048, endPoint y: 231, distance: 39.0
click at [1048, 231] on div at bounding box center [1092, 323] width 392 height 575
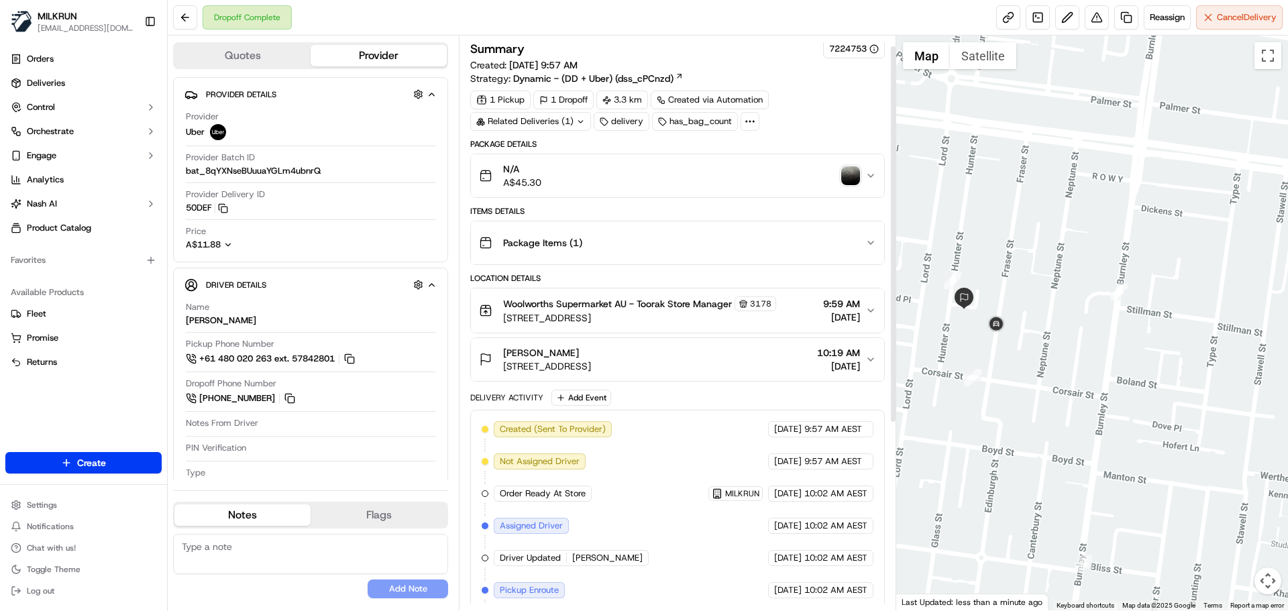
scroll to position [0, 0]
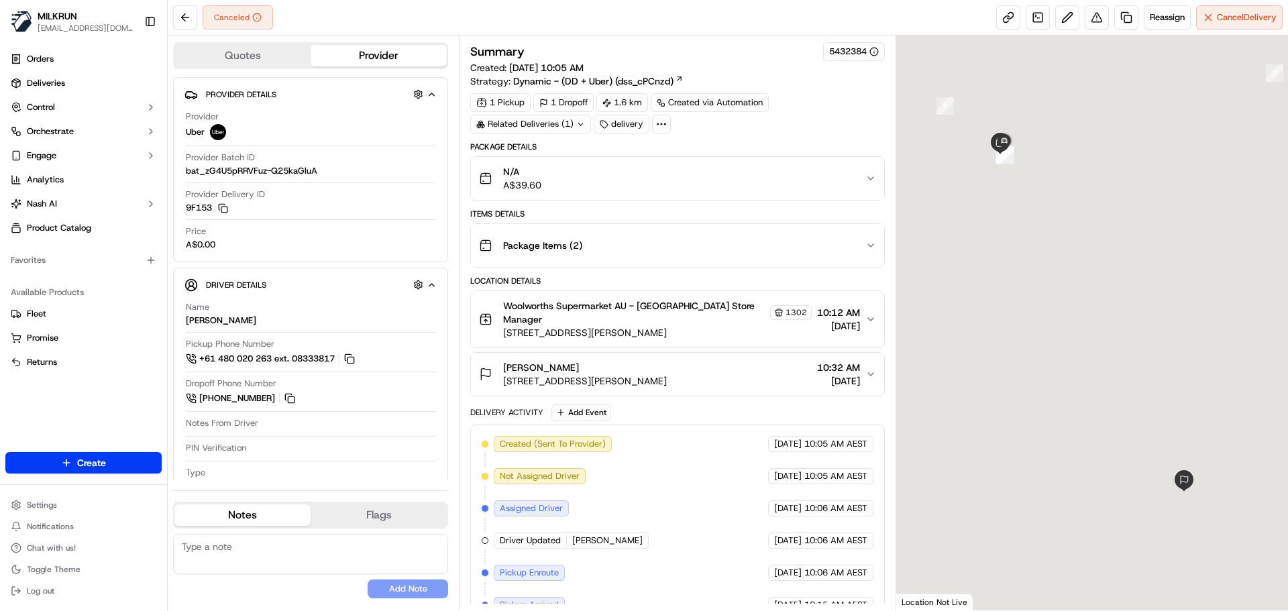
scroll to position [53, 0]
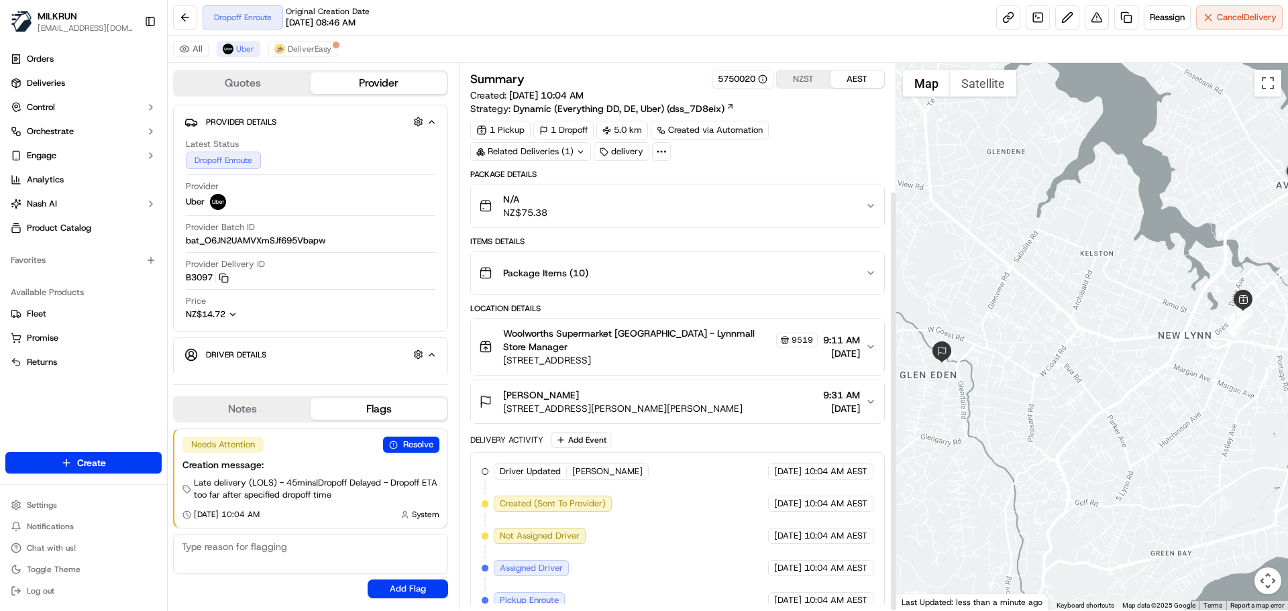
scroll to position [165, 0]
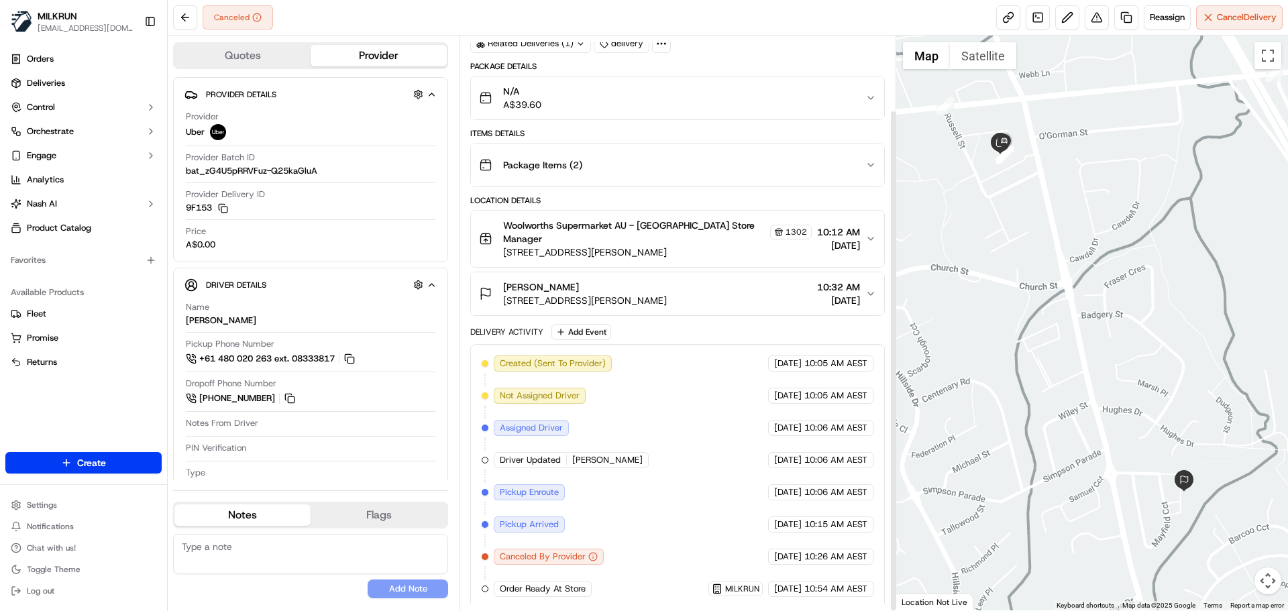
scroll to position [85, 0]
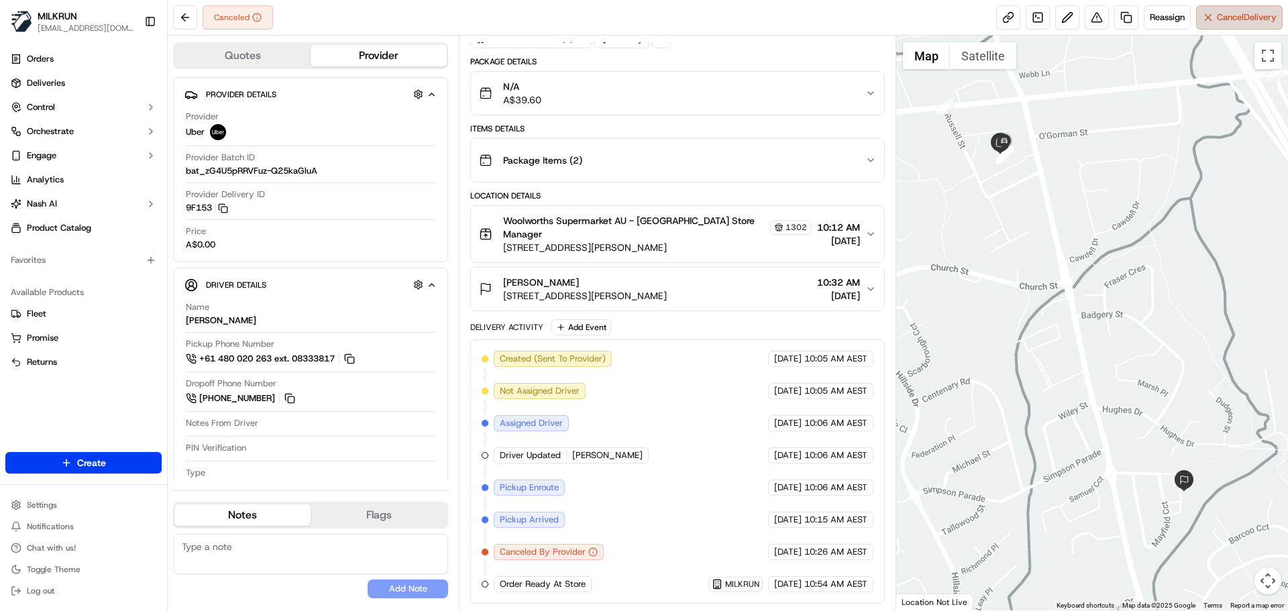
click at [1228, 14] on span "Cancel Delivery" at bounding box center [1247, 17] width 60 height 12
drag, startPoint x: 1, startPoint y: 80, endPoint x: 184, endPoint y: 18, distance: 193.4
click at [184, 18] on button at bounding box center [185, 17] width 24 height 24
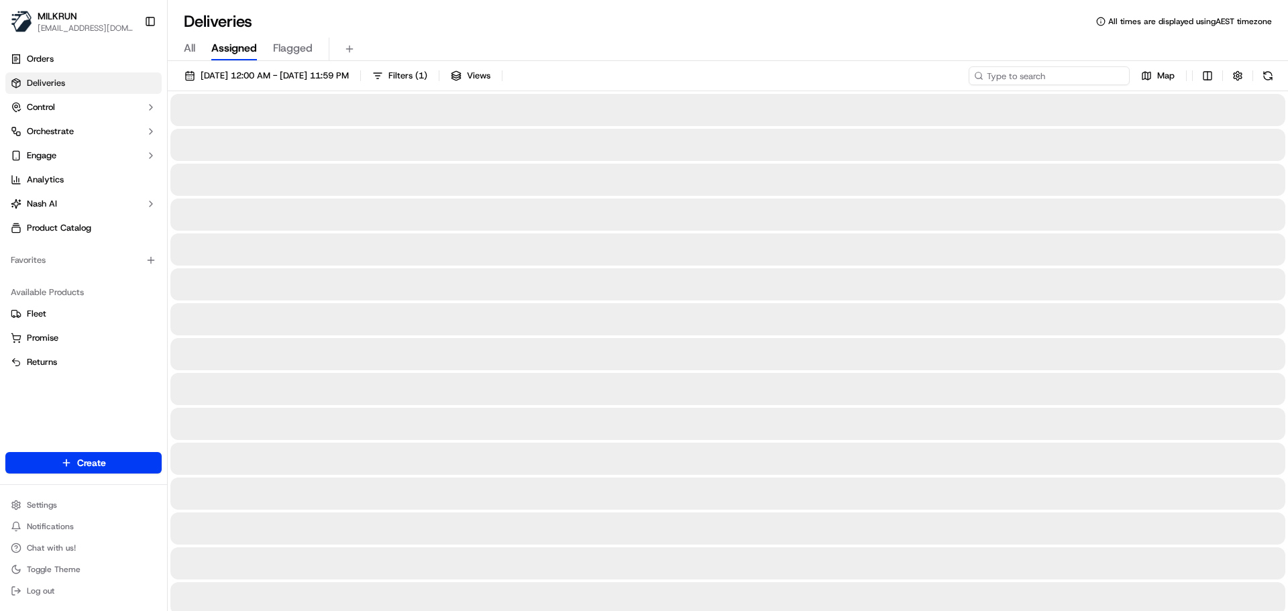
click at [1027, 78] on input at bounding box center [1048, 75] width 161 height 19
paste input "I hope we will deliver a much better experience to you next time and please let…"
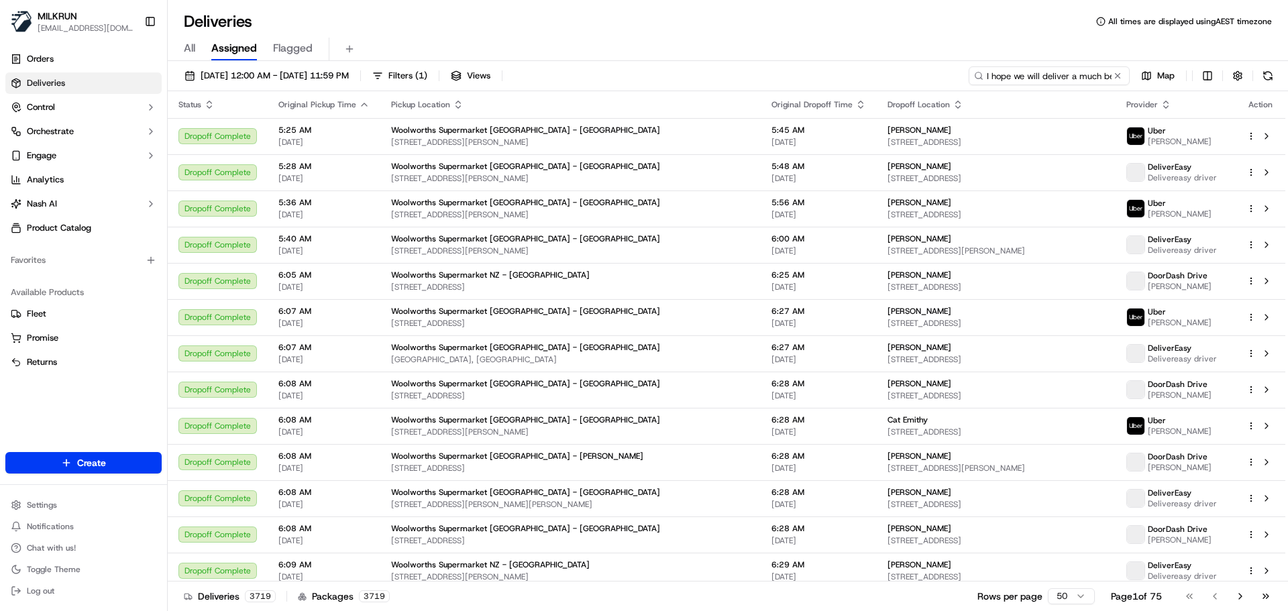
scroll to position [0, 412]
type input "I hope we will deliver a much better experience to you next time and please let…"
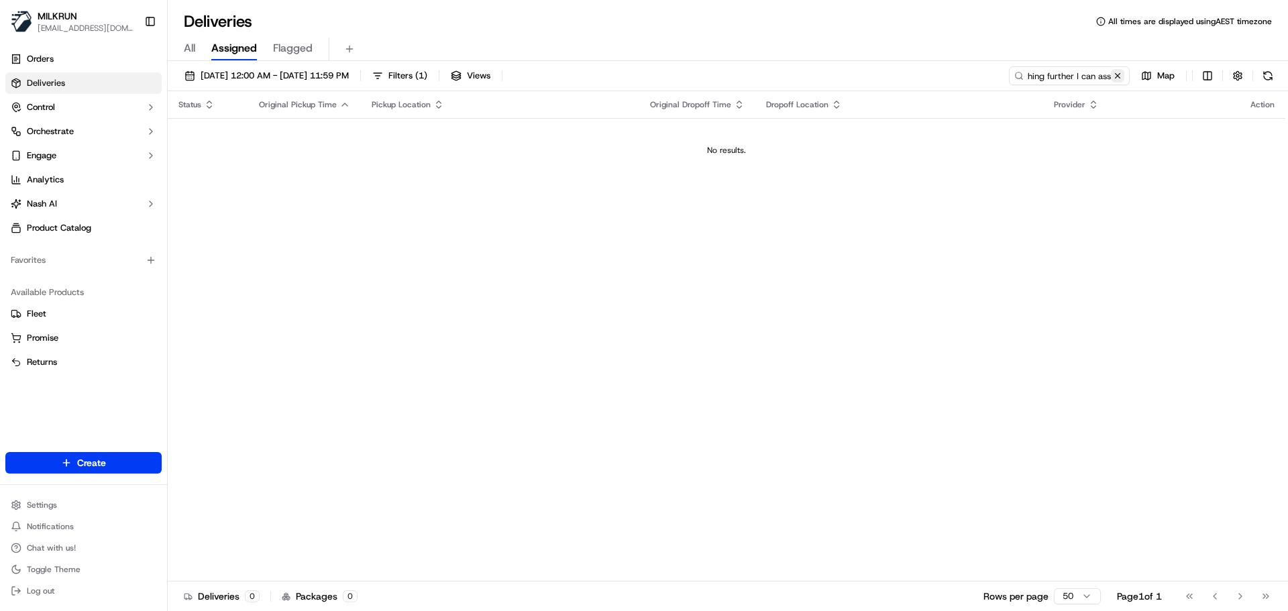
click at [1117, 75] on button at bounding box center [1117, 75] width 13 height 13
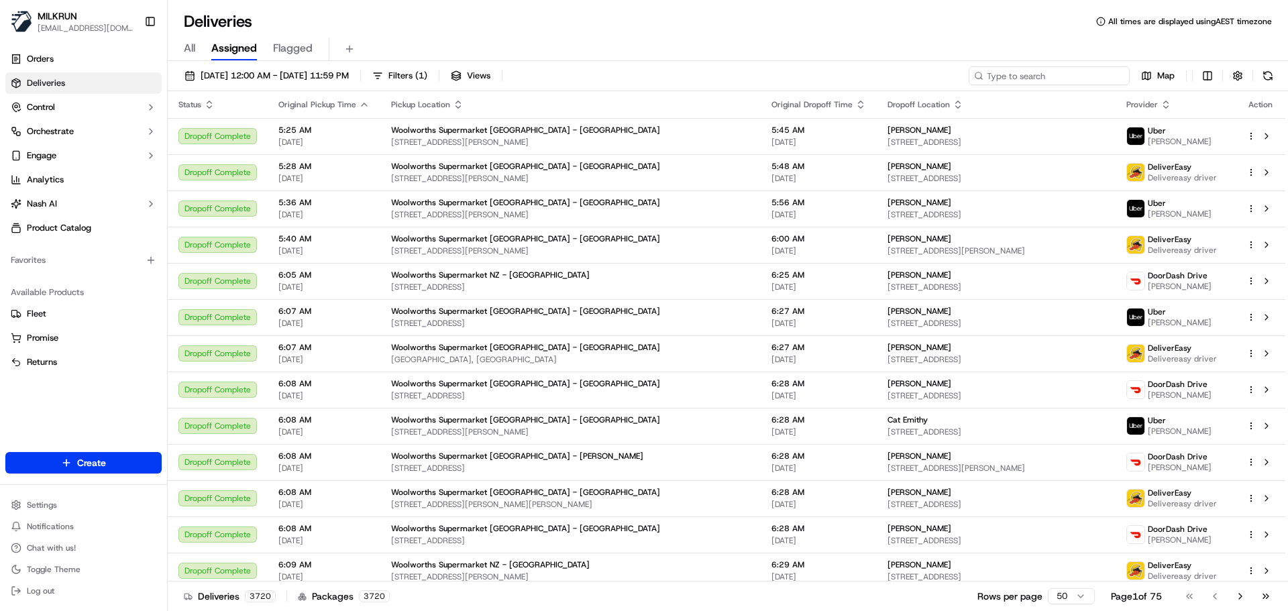
click at [1035, 78] on input at bounding box center [1048, 75] width 161 height 19
paste input "Kelly Wilson"
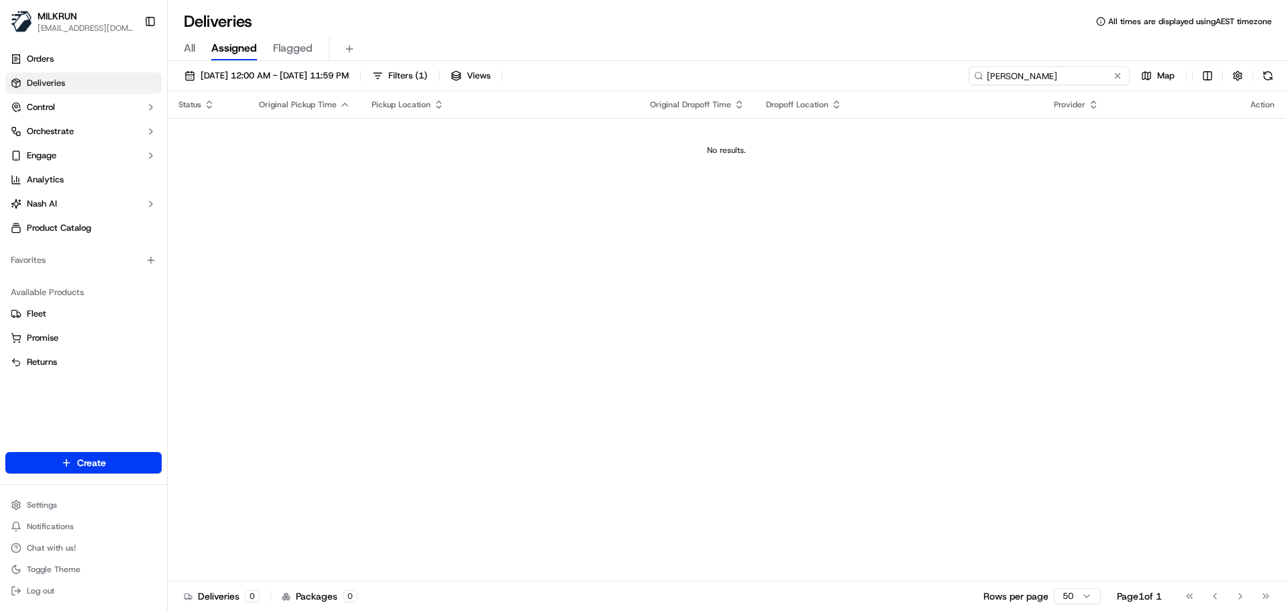
click at [989, 76] on input "Kelly Wilson" at bounding box center [1048, 75] width 161 height 19
type input "Kelly Wilson"
click at [1119, 76] on button at bounding box center [1117, 75] width 13 height 13
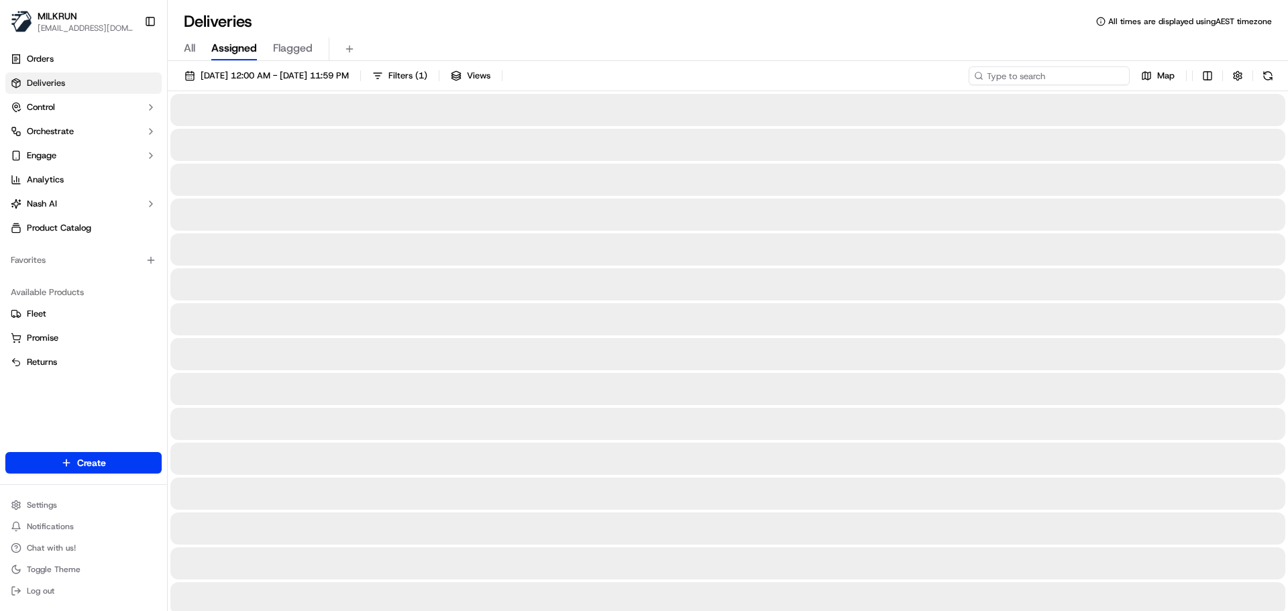
click at [1035, 78] on input at bounding box center [1048, 75] width 161 height 19
paste input "Andre Andrews"
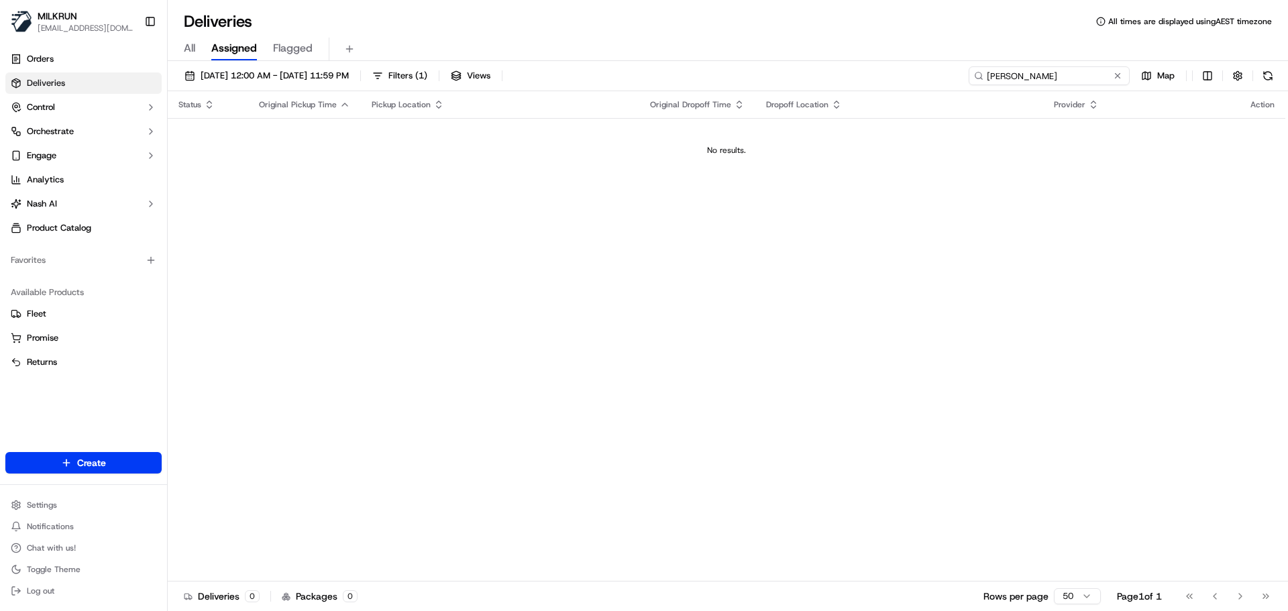
click at [989, 75] on input "Andre Andrews" at bounding box center [1048, 75] width 161 height 19
drag, startPoint x: 989, startPoint y: 76, endPoint x: 999, endPoint y: 84, distance: 12.9
click at [990, 76] on input "Andre Andrews" at bounding box center [1048, 75] width 161 height 19
type input "Andre Andrews"
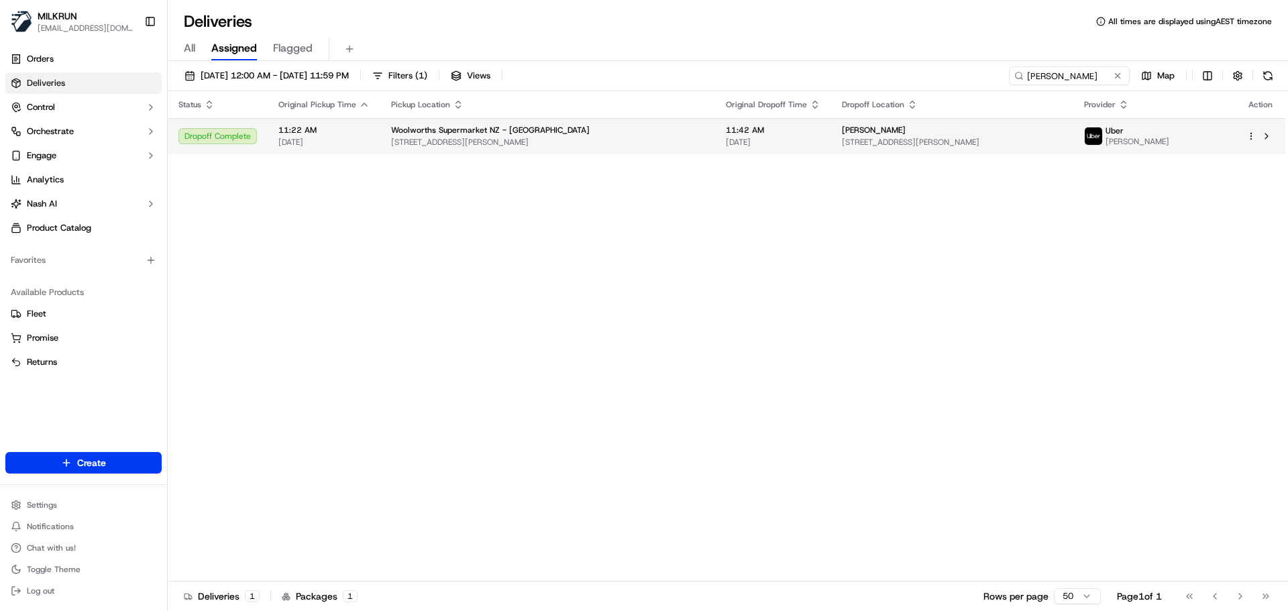
click at [428, 141] on span "124 Churchill Dr, Wellington, Wellington 6035, NZ" at bounding box center [547, 142] width 313 height 11
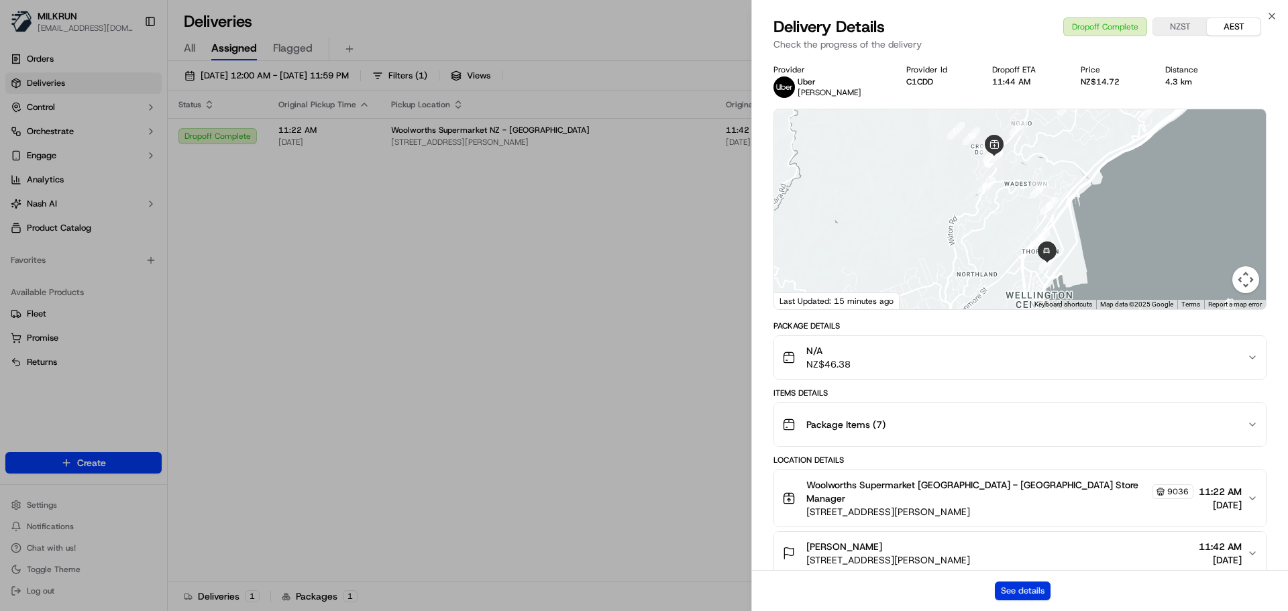
click at [1033, 590] on button "See details" at bounding box center [1023, 590] width 56 height 19
drag, startPoint x: 205, startPoint y: 60, endPoint x: 993, endPoint y: 13, distance: 790.1
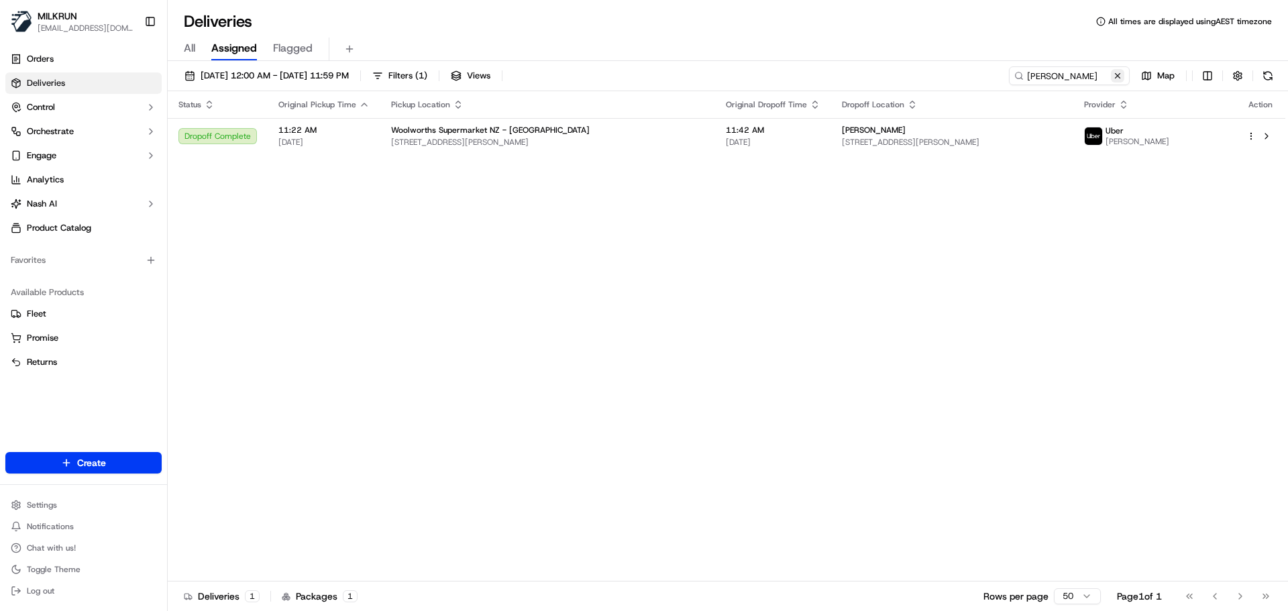
click at [1118, 75] on button at bounding box center [1117, 75] width 13 height 13
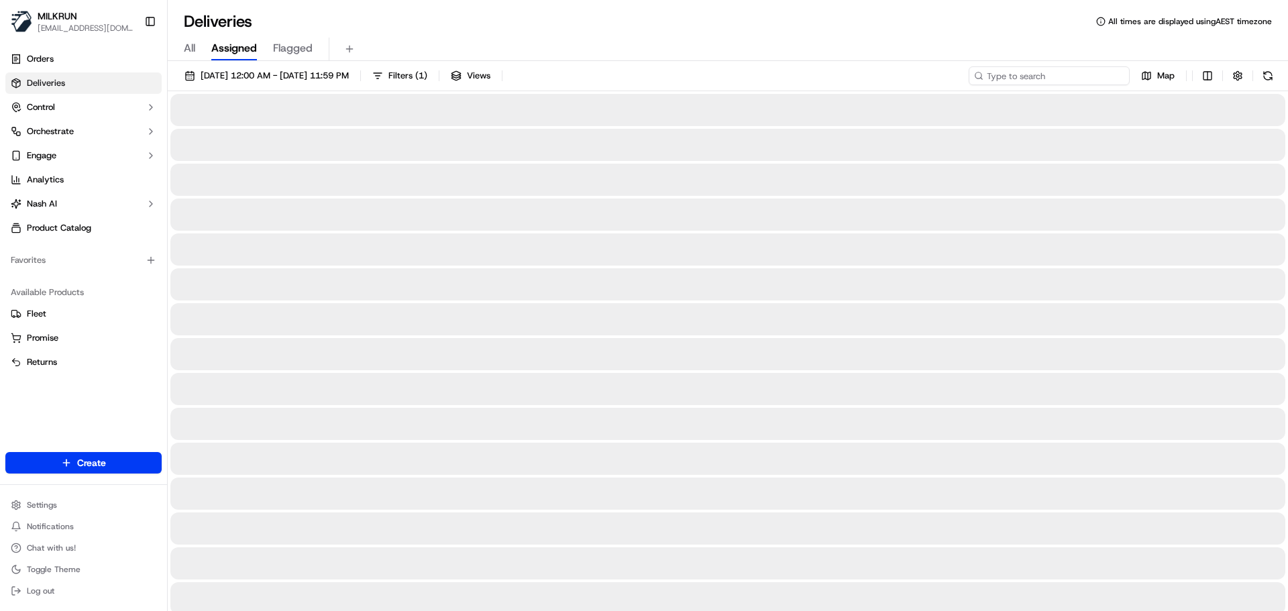
click at [1027, 77] on input at bounding box center [1048, 75] width 161 height 19
paste input "Athena Tiumalu Authenticated"
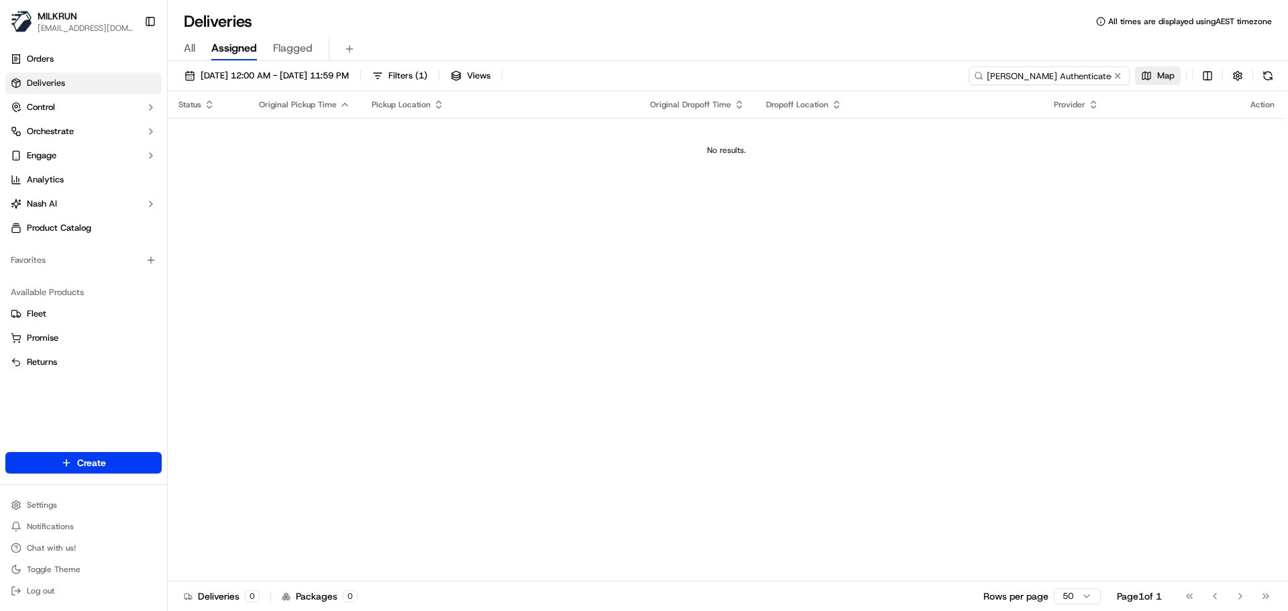
drag, startPoint x: 1053, startPoint y: 72, endPoint x: 1145, endPoint y: 74, distance: 92.6
click at [1145, 74] on div "Athena Tiumalu Authenticated Map" at bounding box center [1122, 75] width 308 height 19
type input "Athena Tiumalu"
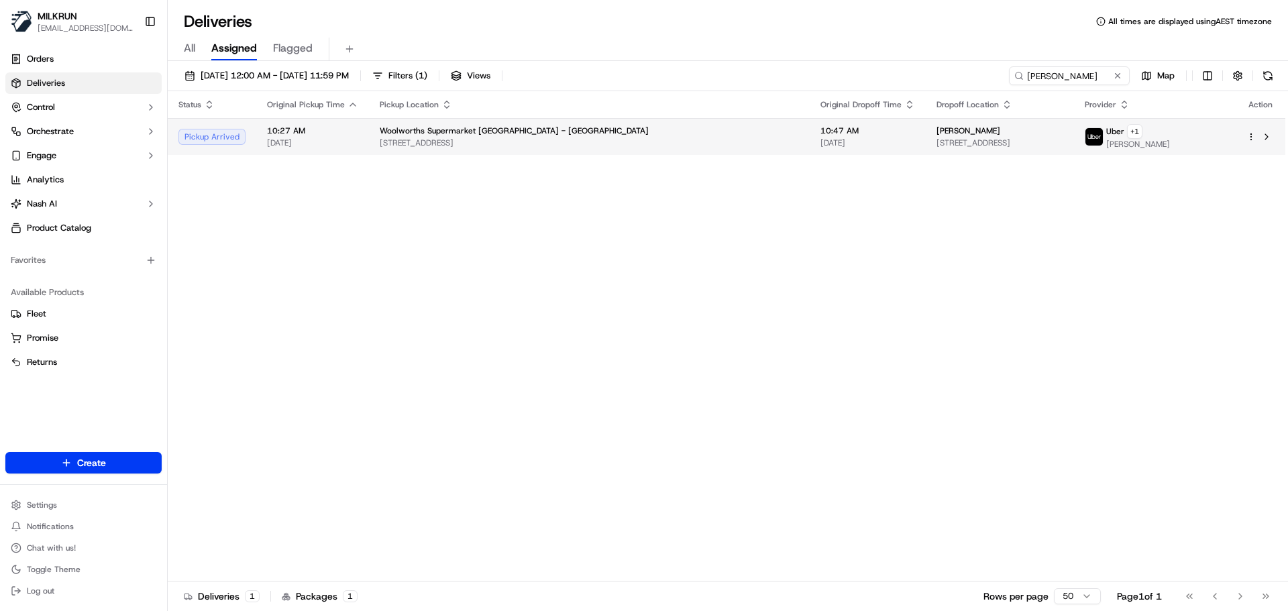
click at [820, 137] on span "[DATE]" at bounding box center [867, 142] width 95 height 11
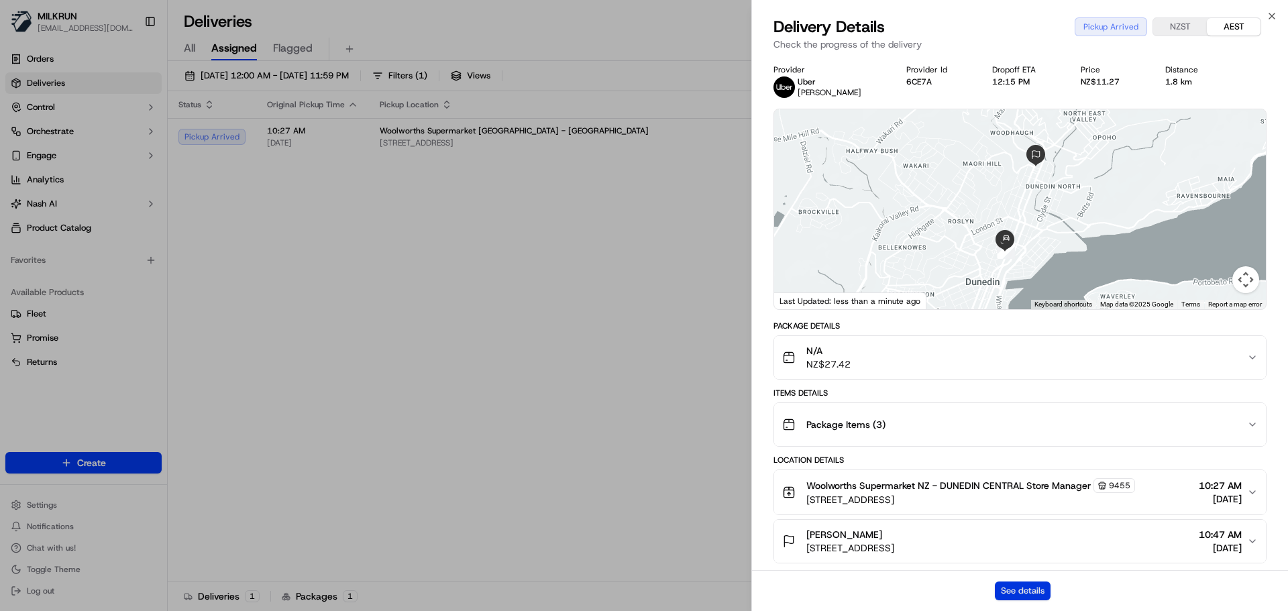
click at [1035, 597] on button "See details" at bounding box center [1023, 590] width 56 height 19
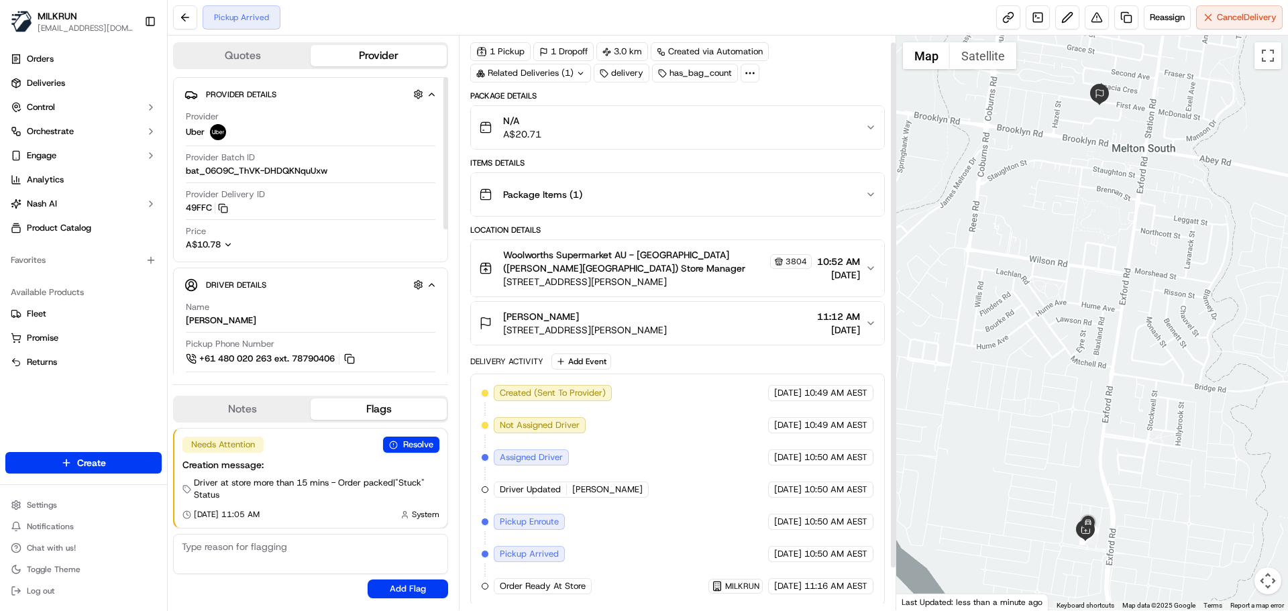
scroll to position [53, 0]
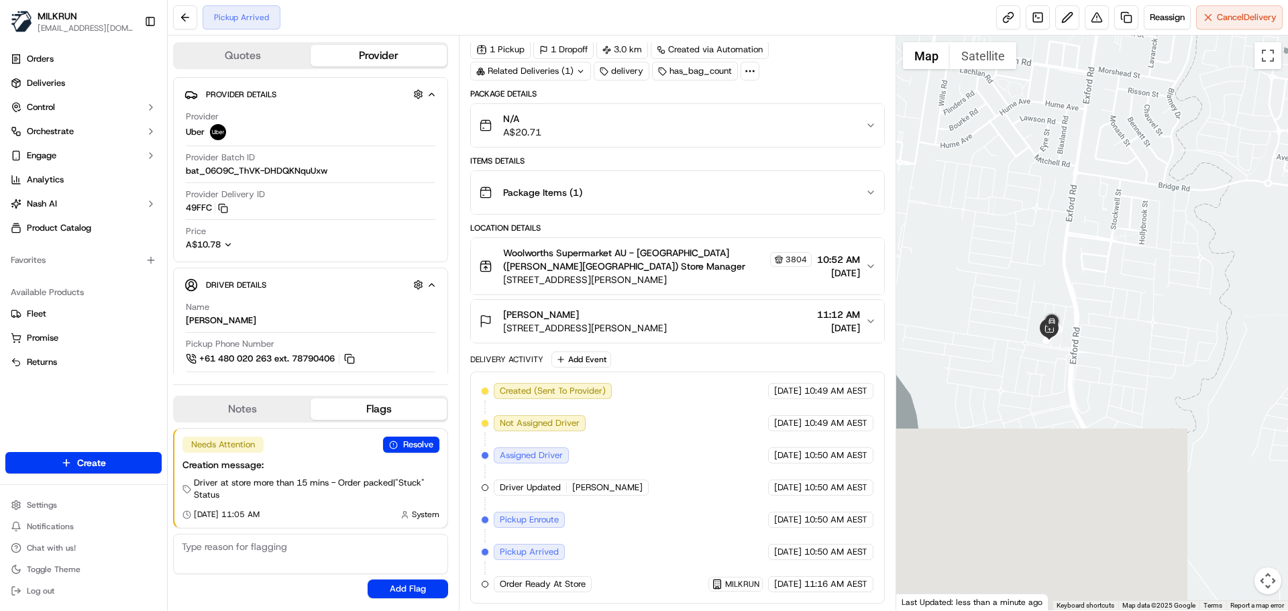
drag, startPoint x: 1072, startPoint y: 241, endPoint x: 1046, endPoint y: 228, distance: 29.7
click at [1062, 62] on div at bounding box center [1092, 323] width 392 height 575
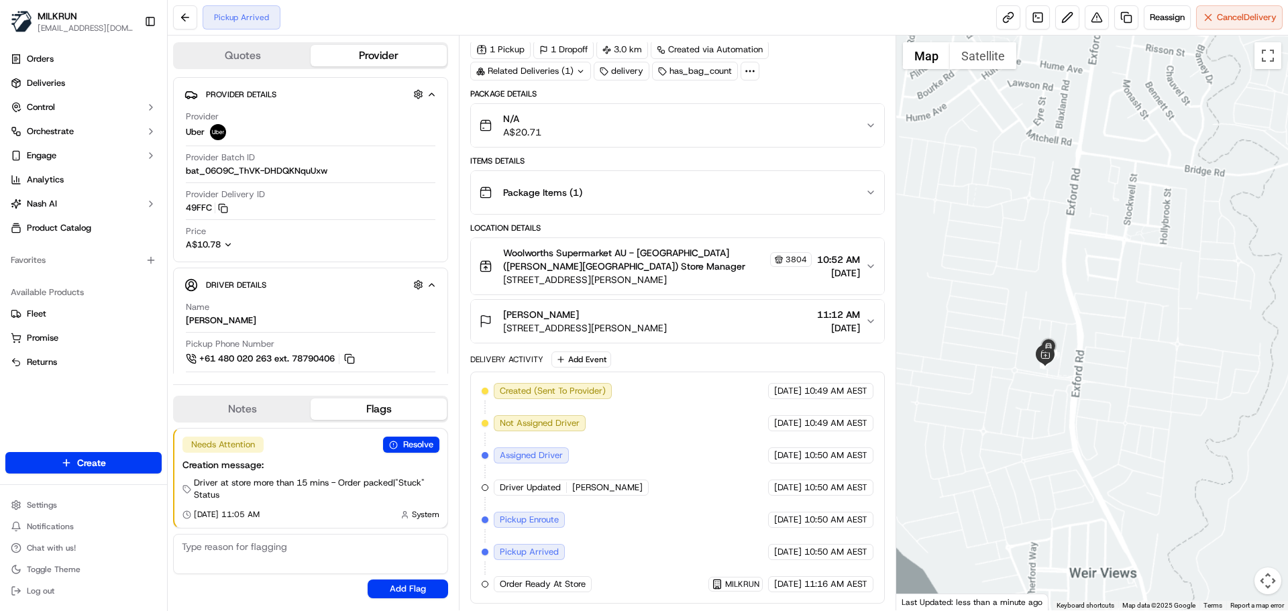
click at [1037, 210] on div at bounding box center [1092, 323] width 392 height 575
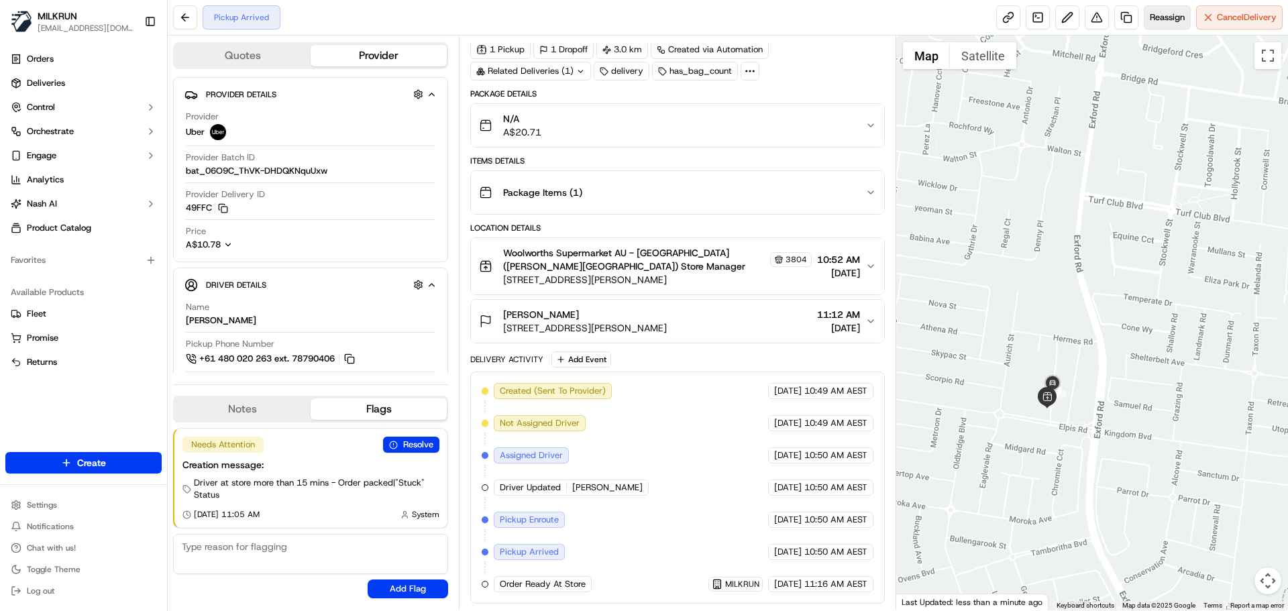
click at [1153, 10] on button "Reassign" at bounding box center [1166, 17] width 47 height 24
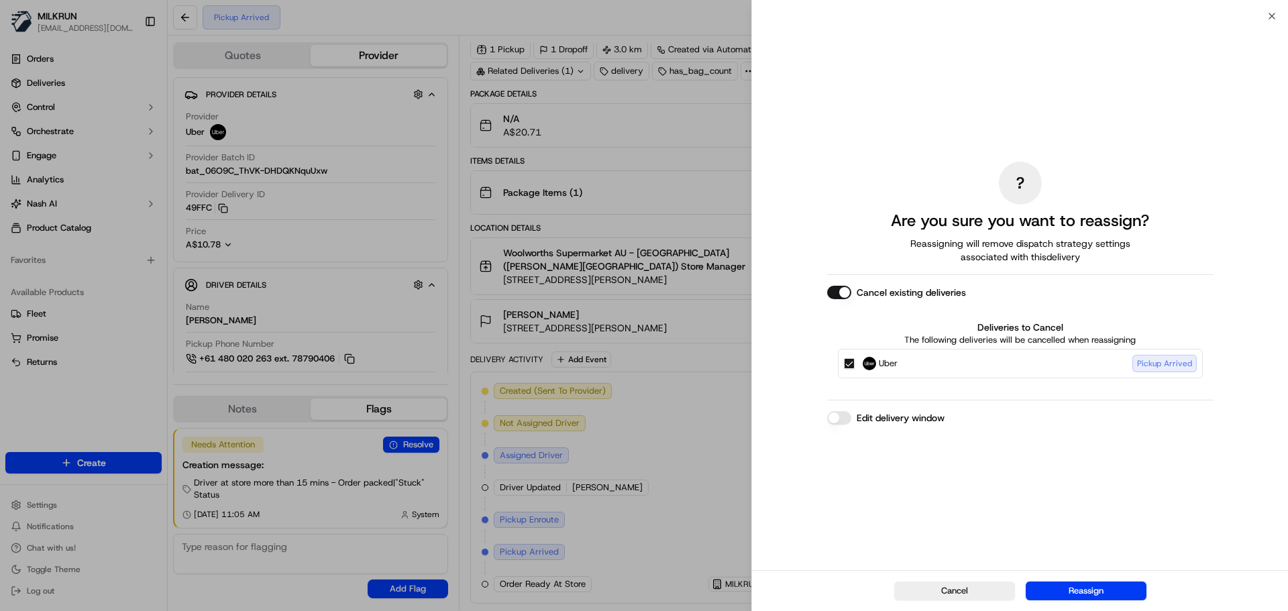
click at [842, 360] on div "Uber Pickup Arrived" at bounding box center [1020, 364] width 365 height 30
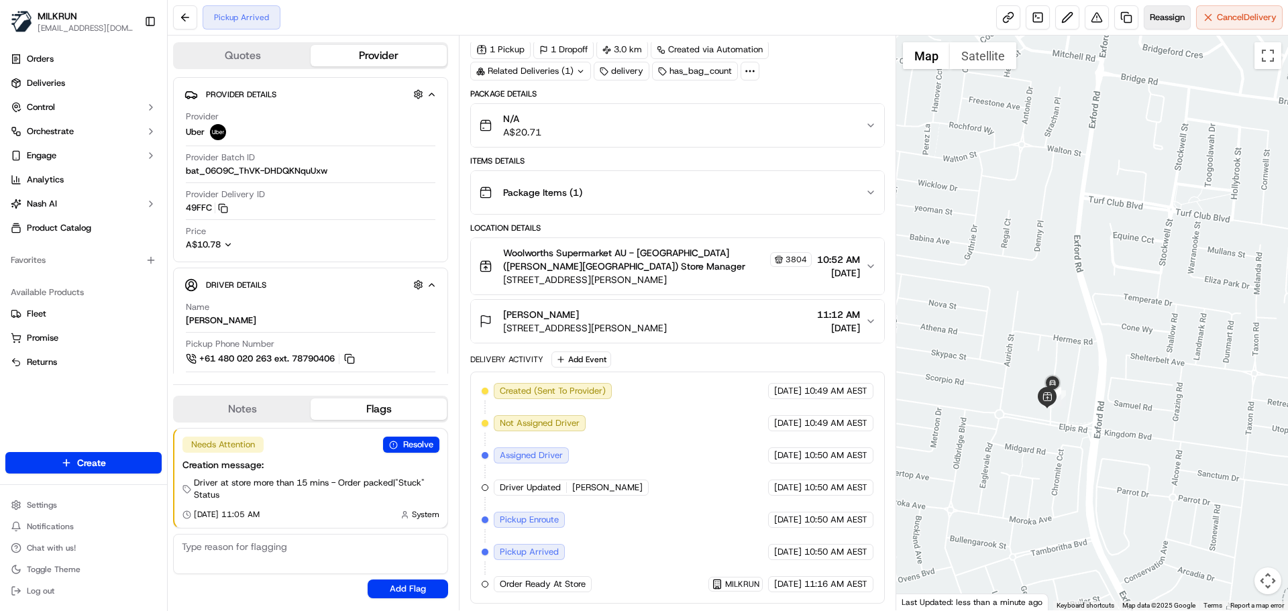
click at [1164, 13] on span "Reassign" at bounding box center [1166, 17] width 35 height 12
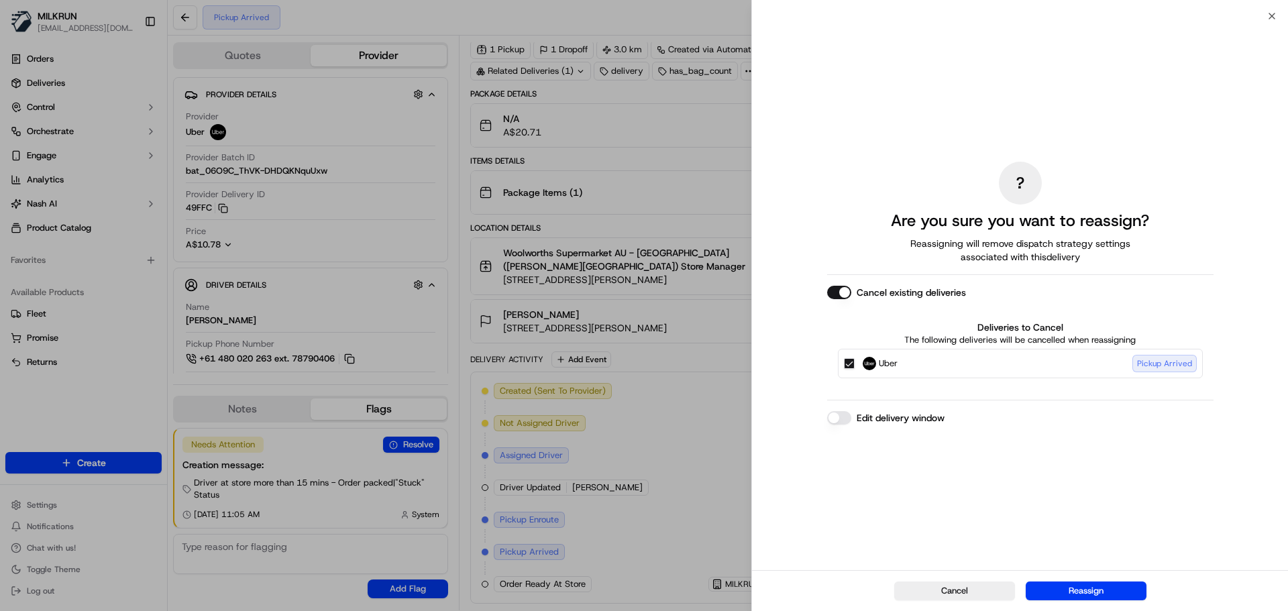
drag, startPoint x: 851, startPoint y: 362, endPoint x: 942, endPoint y: 447, distance: 124.3
click at [852, 362] on button "Uber Pickup Arrived" at bounding box center [849, 363] width 11 height 11
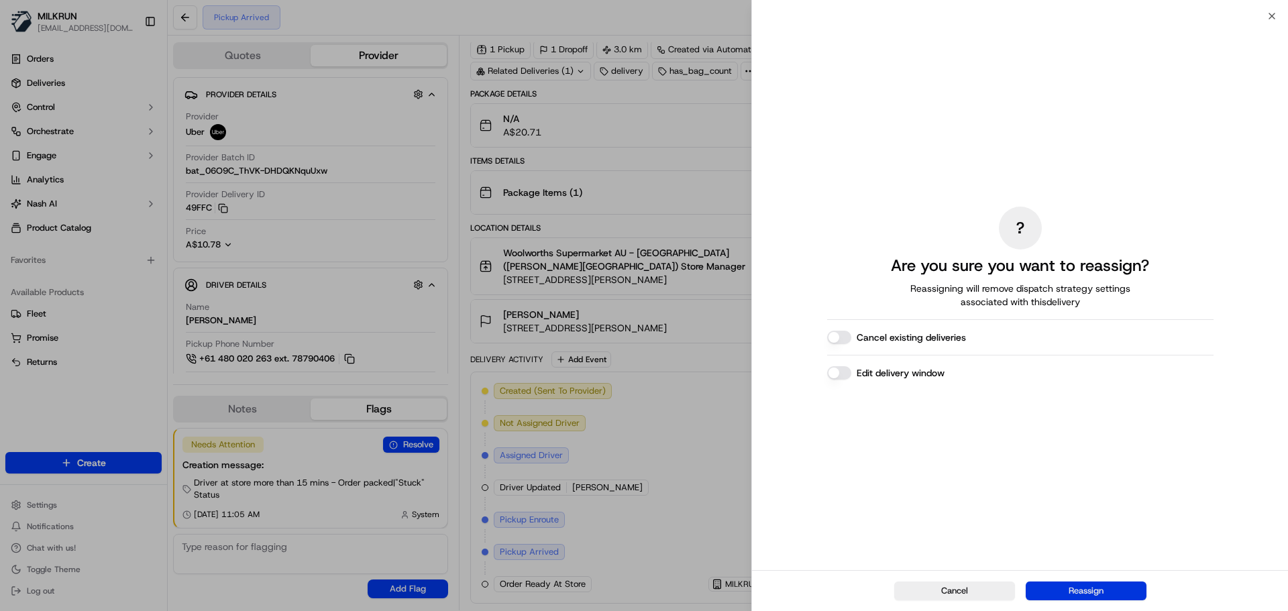
click at [1089, 598] on button "Reassign" at bounding box center [1085, 590] width 121 height 19
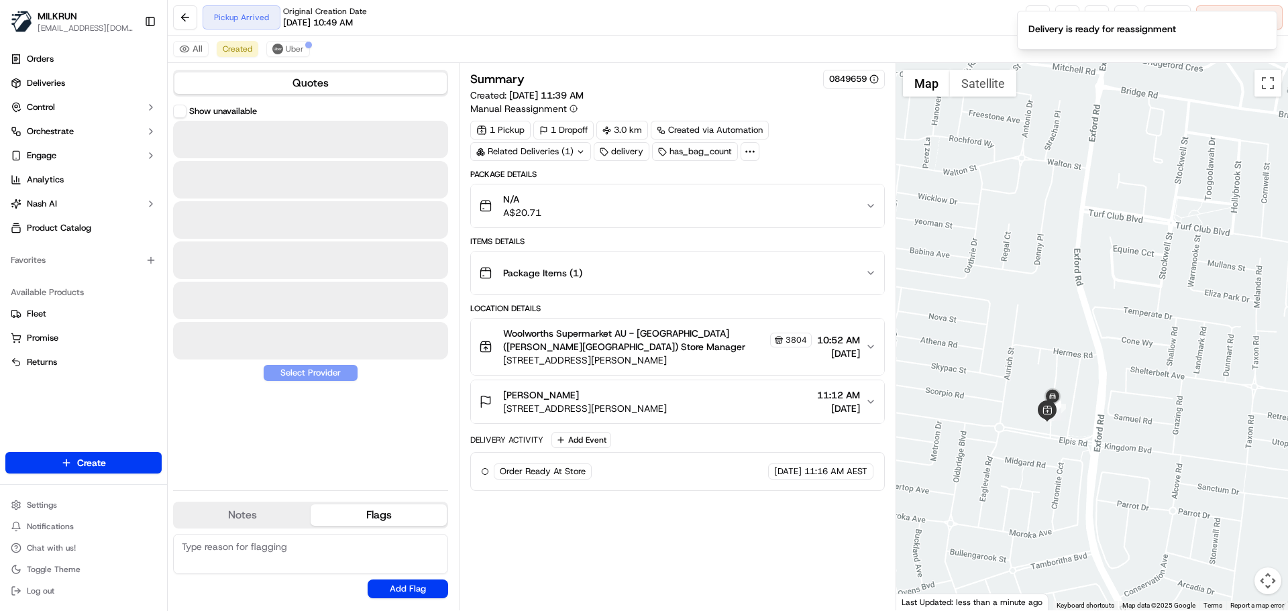
scroll to position [0, 0]
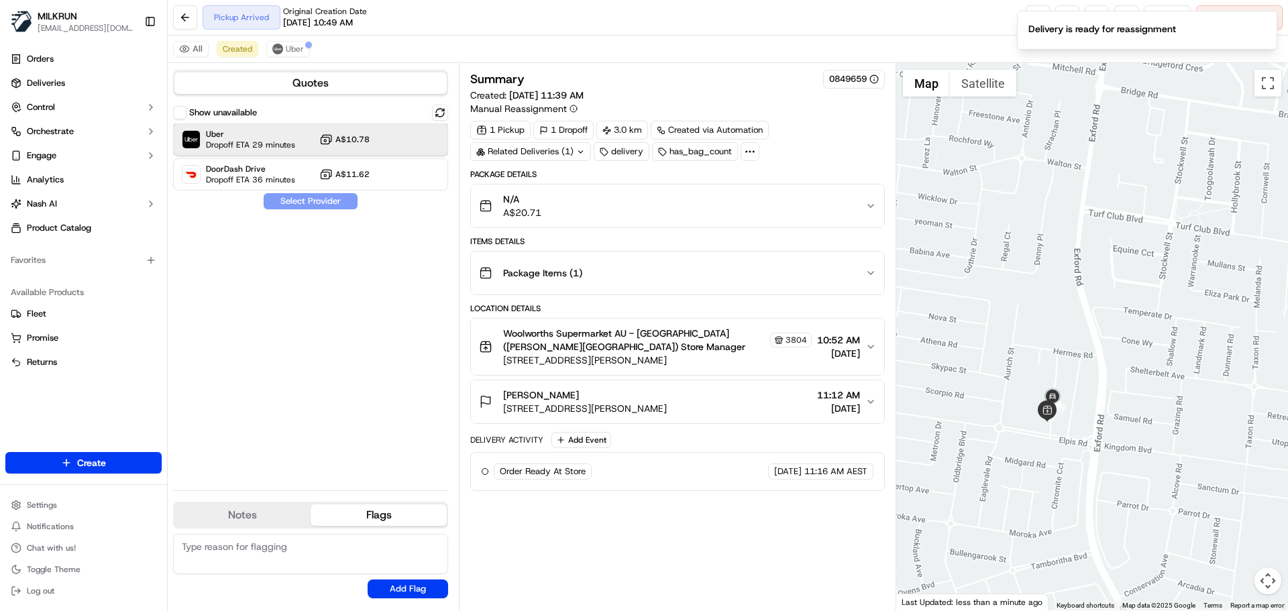
click at [203, 135] on div "Uber Dropoff ETA 29 minutes" at bounding box center [238, 139] width 113 height 21
drag, startPoint x: 304, startPoint y: 210, endPoint x: 305, endPoint y: 188, distance: 21.5
click at [304, 208] on div "Show unavailable Uber Dropoff ETA 29 minutes A$10.78 DoorDash Drive Dropoff ETA…" at bounding box center [310, 292] width 275 height 375
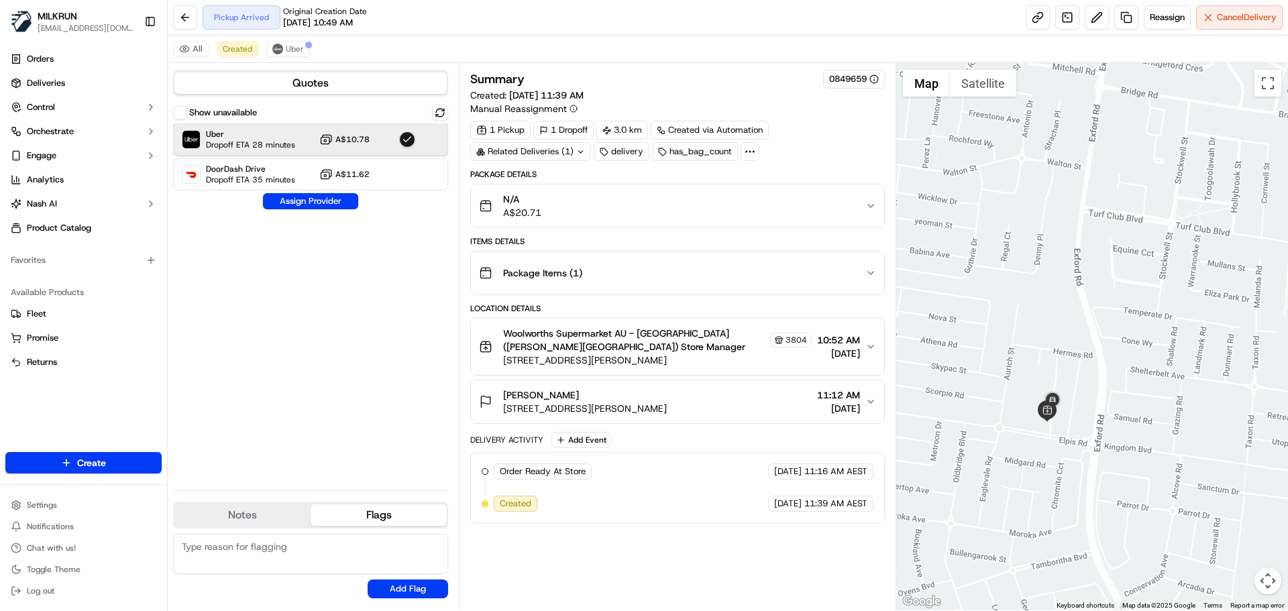
click at [261, 145] on span "Dropoff ETA 28 minutes" at bounding box center [250, 144] width 89 height 11
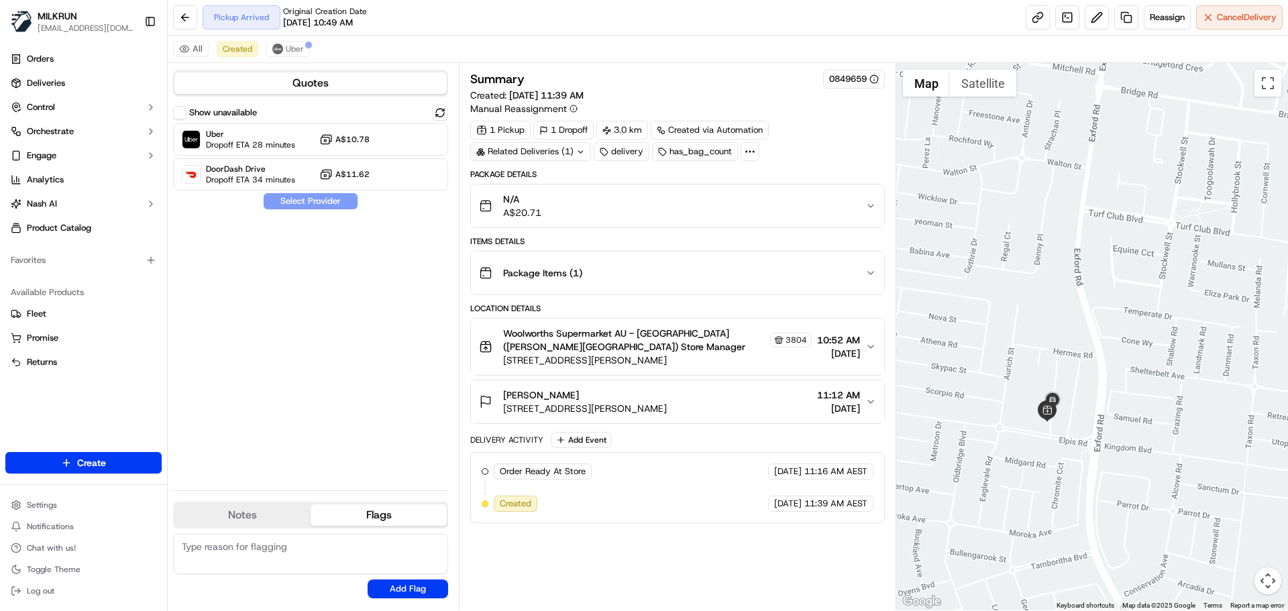
click at [330, 201] on div "Show unavailable Uber Dropoff ETA 28 minutes A$10.78 DoorDash Drive Dropoff ETA…" at bounding box center [310, 292] width 275 height 375
drag, startPoint x: 293, startPoint y: 45, endPoint x: 756, endPoint y: 409, distance: 588.9
click at [295, 48] on span "Uber" at bounding box center [295, 49] width 18 height 11
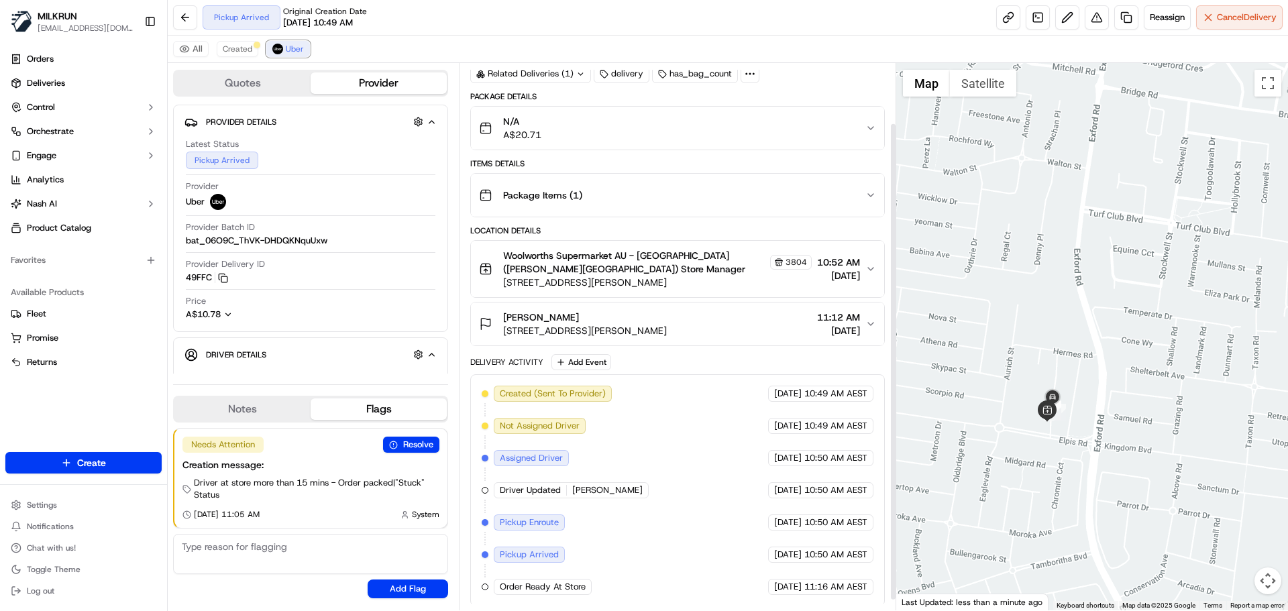
scroll to position [80, 0]
click at [229, 52] on span "Created" at bounding box center [238, 49] width 30 height 11
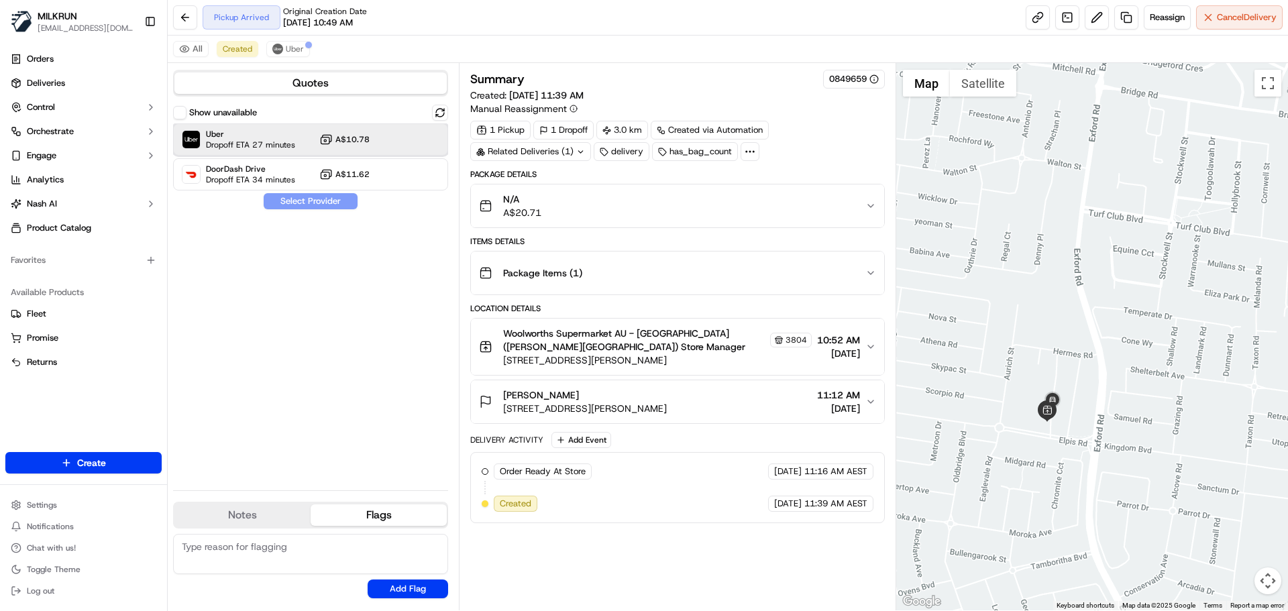
drag, startPoint x: 260, startPoint y: 129, endPoint x: 285, endPoint y: 152, distance: 33.7
click at [261, 130] on span "Uber" at bounding box center [250, 134] width 89 height 11
click at [315, 200] on button "Assign Provider" at bounding box center [310, 201] width 95 height 16
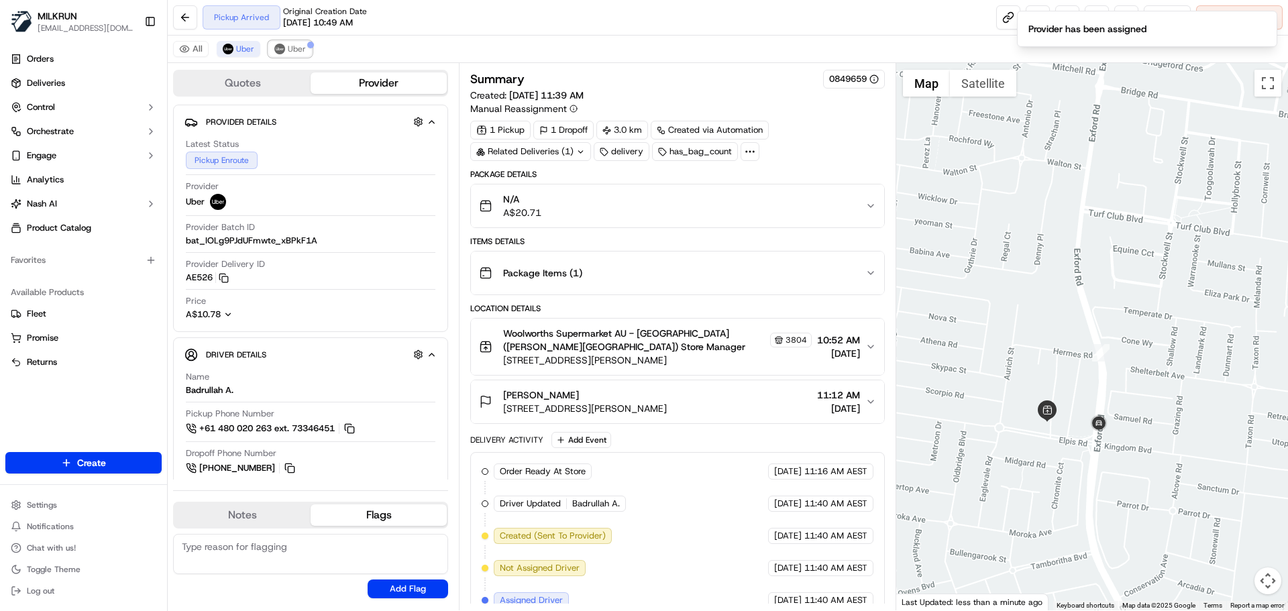
drag, startPoint x: 297, startPoint y: 50, endPoint x: 545, endPoint y: 265, distance: 328.5
click at [300, 49] on span "Uber" at bounding box center [297, 49] width 18 height 11
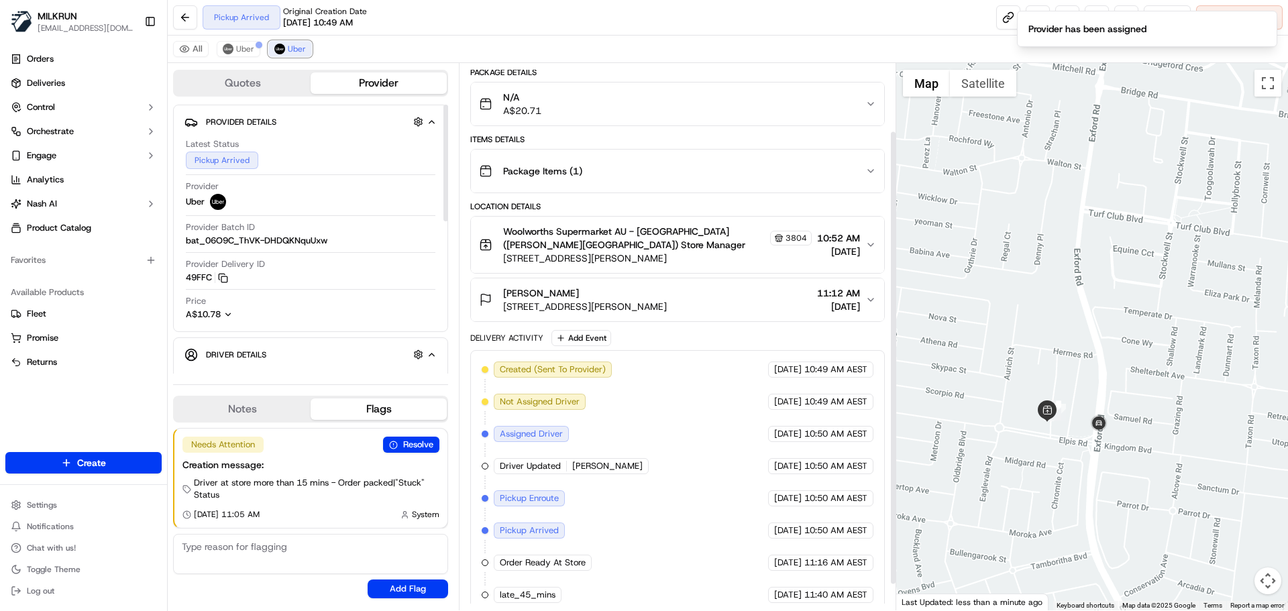
scroll to position [113, 0]
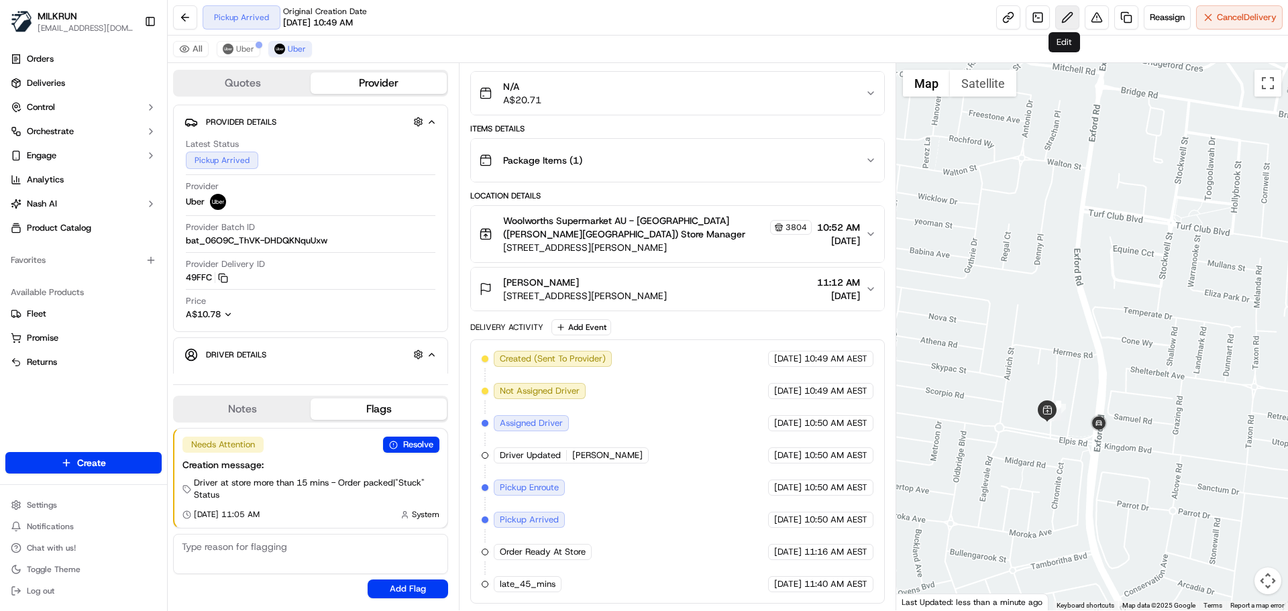
click at [1064, 15] on button at bounding box center [1067, 17] width 24 height 24
click at [241, 47] on span "Uber" at bounding box center [245, 49] width 18 height 11
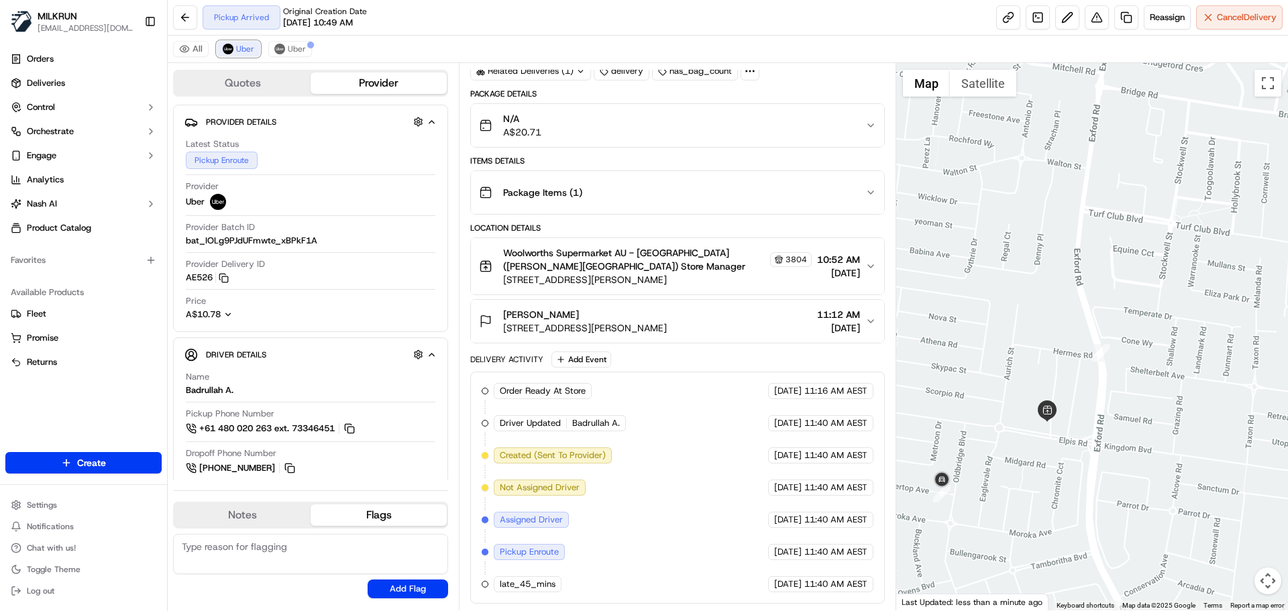
scroll to position [80, 0]
click at [1094, 15] on button at bounding box center [1096, 17] width 24 height 24
drag, startPoint x: 277, startPoint y: 300, endPoint x: 280, endPoint y: 308, distance: 8.7
click at [296, 48] on span "Uber" at bounding box center [297, 49] width 18 height 11
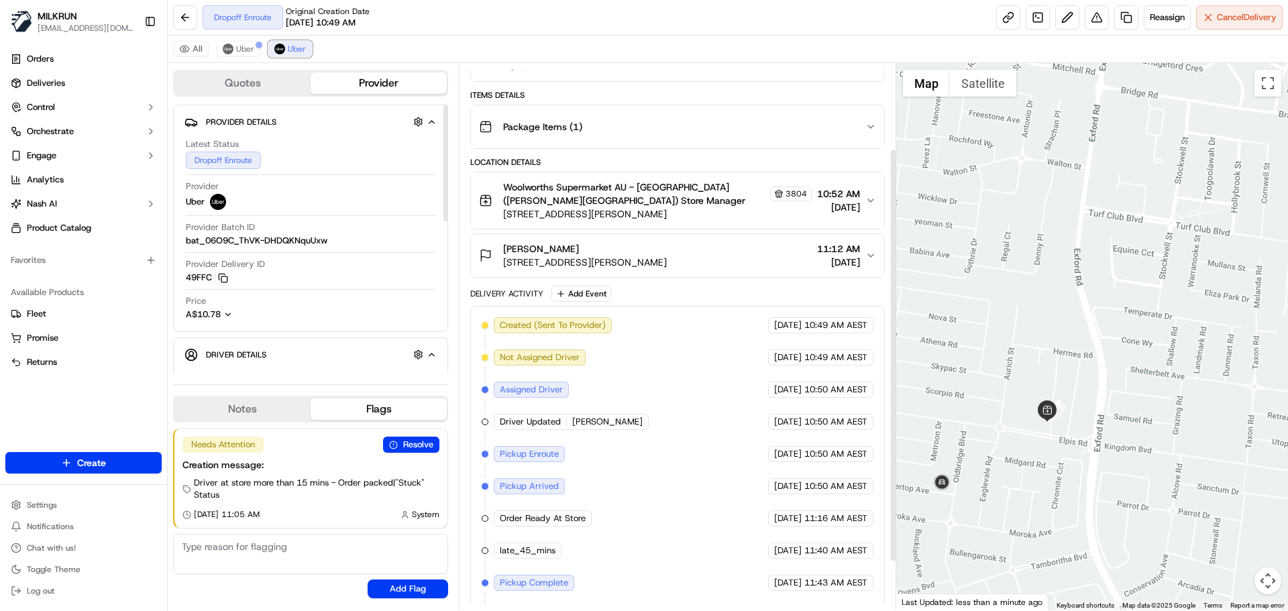
scroll to position [177, 0]
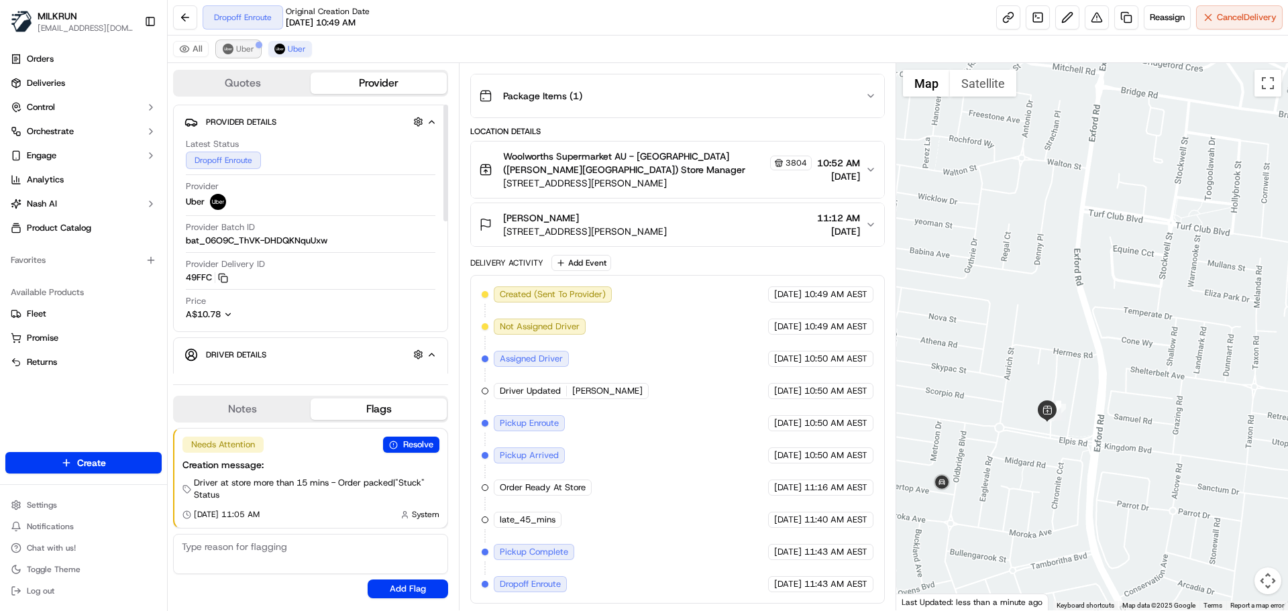
click at [239, 55] on button "Uber" at bounding box center [239, 49] width 44 height 16
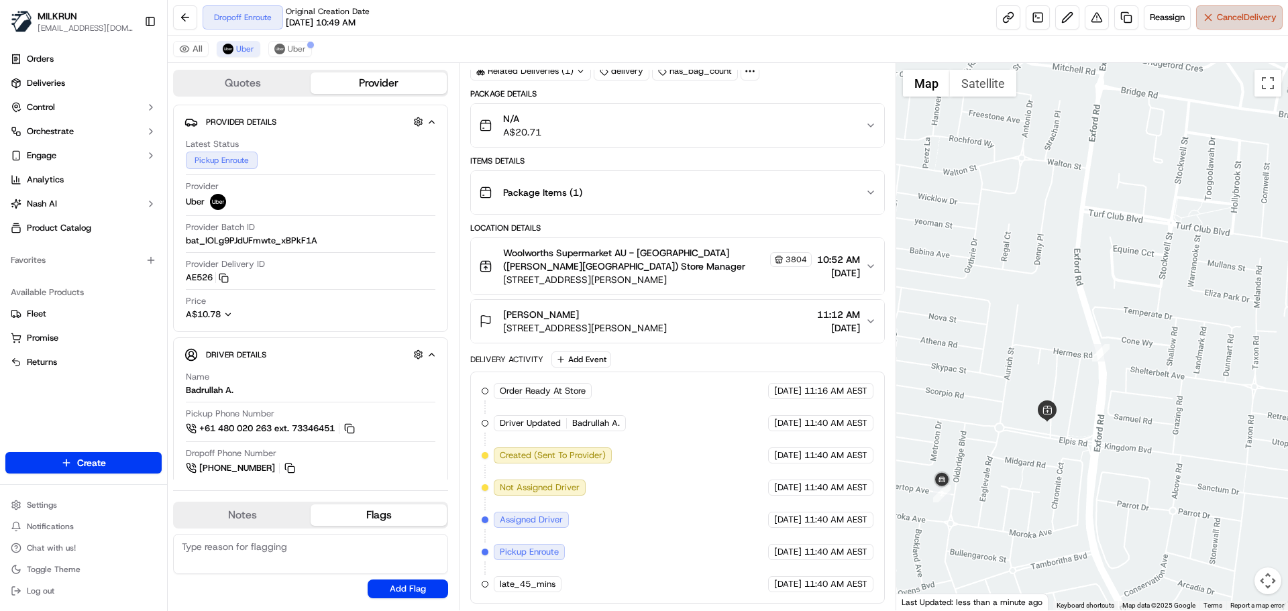
click at [1228, 17] on span "Cancel Delivery" at bounding box center [1247, 17] width 60 height 12
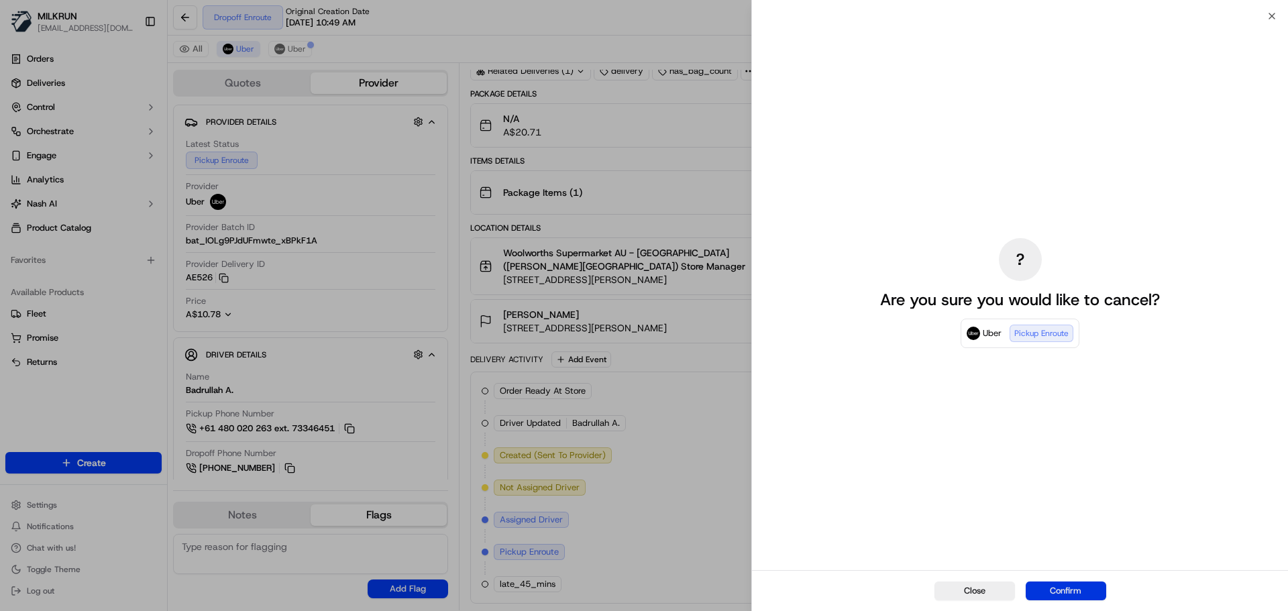
click at [1063, 592] on button "Confirm" at bounding box center [1065, 590] width 80 height 19
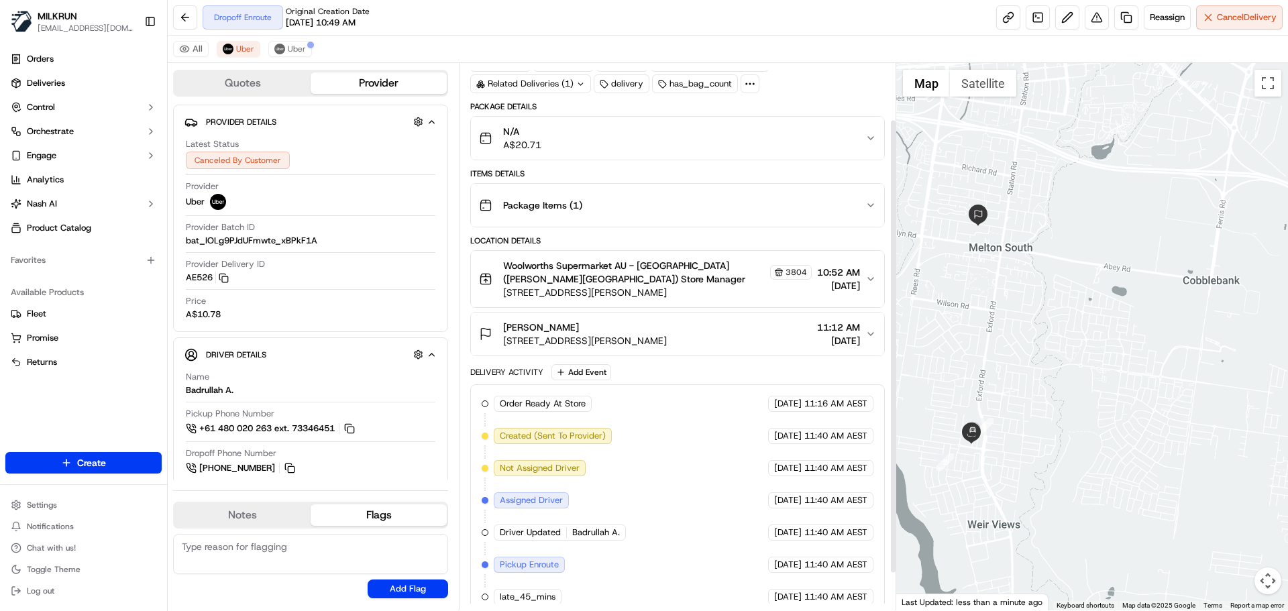
scroll to position [113, 0]
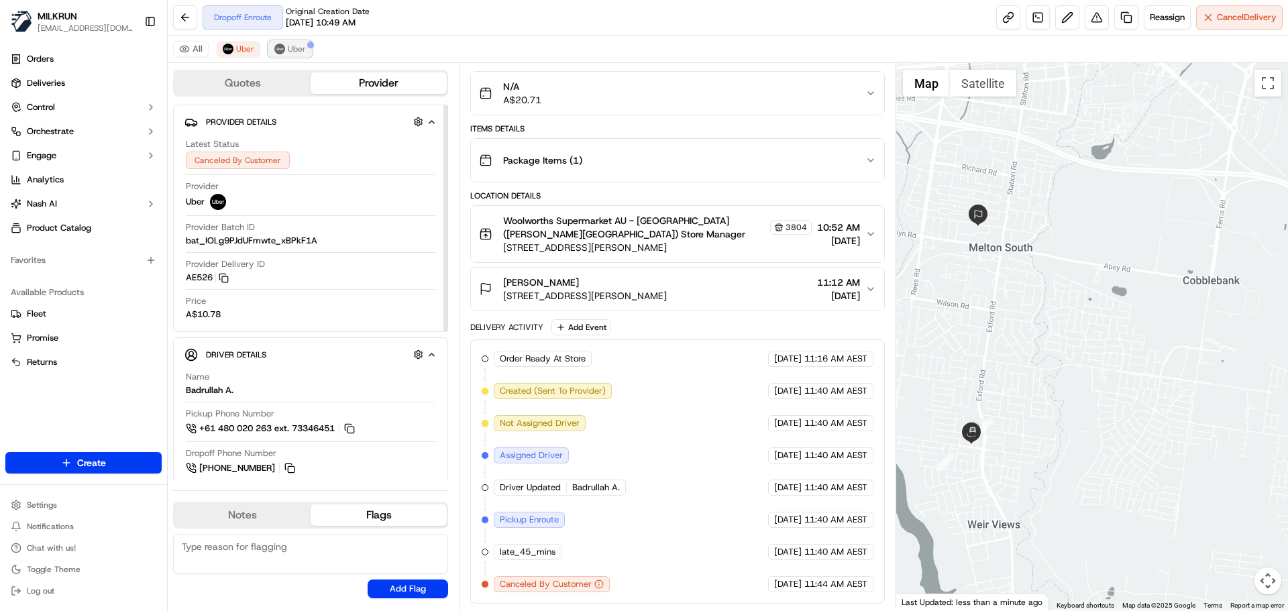
click at [298, 46] on span "Uber" at bounding box center [297, 49] width 18 height 11
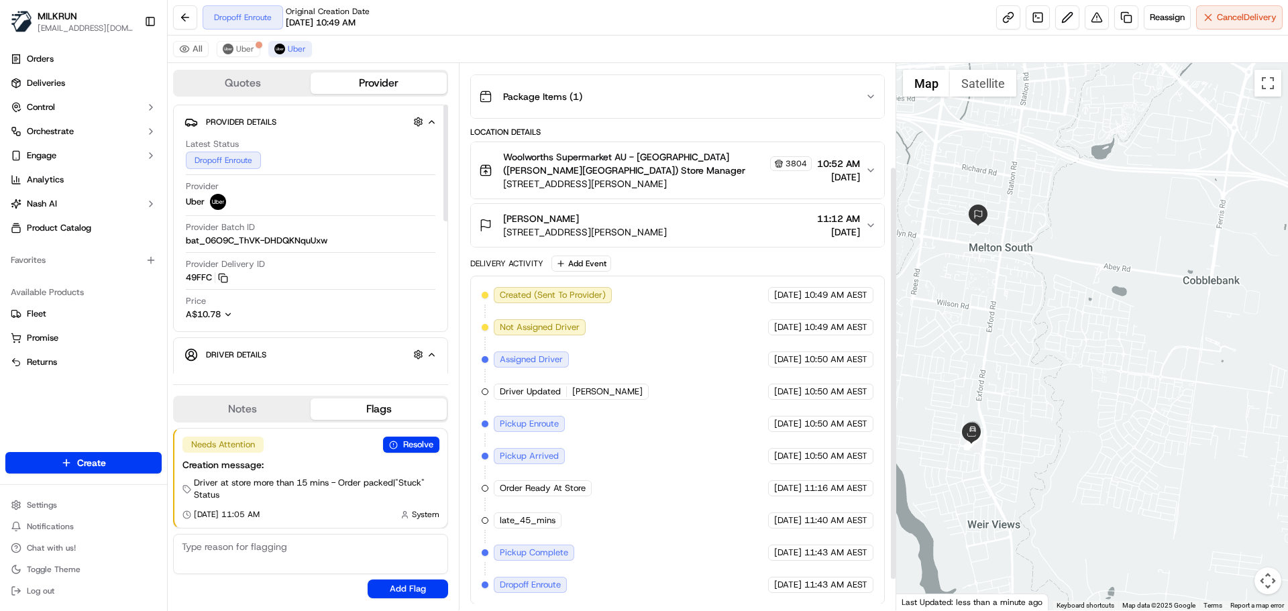
scroll to position [177, 0]
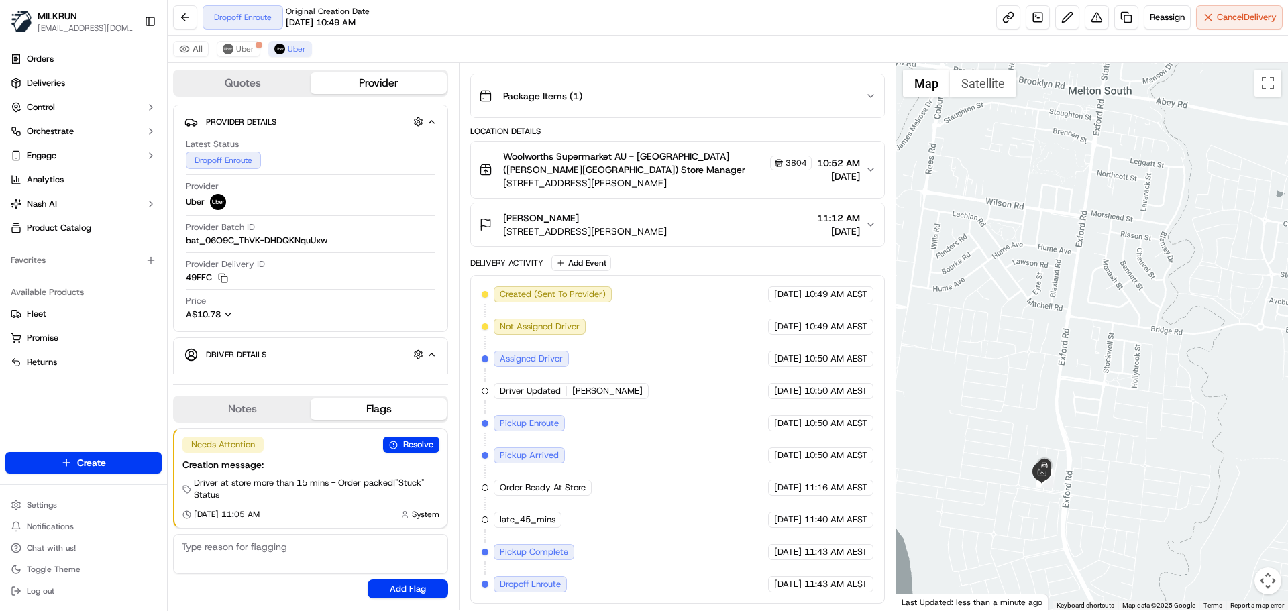
drag, startPoint x: 1251, startPoint y: 346, endPoint x: 1246, endPoint y: 379, distance: 33.3
click at [1276, 353] on div at bounding box center [1092, 336] width 392 height 547
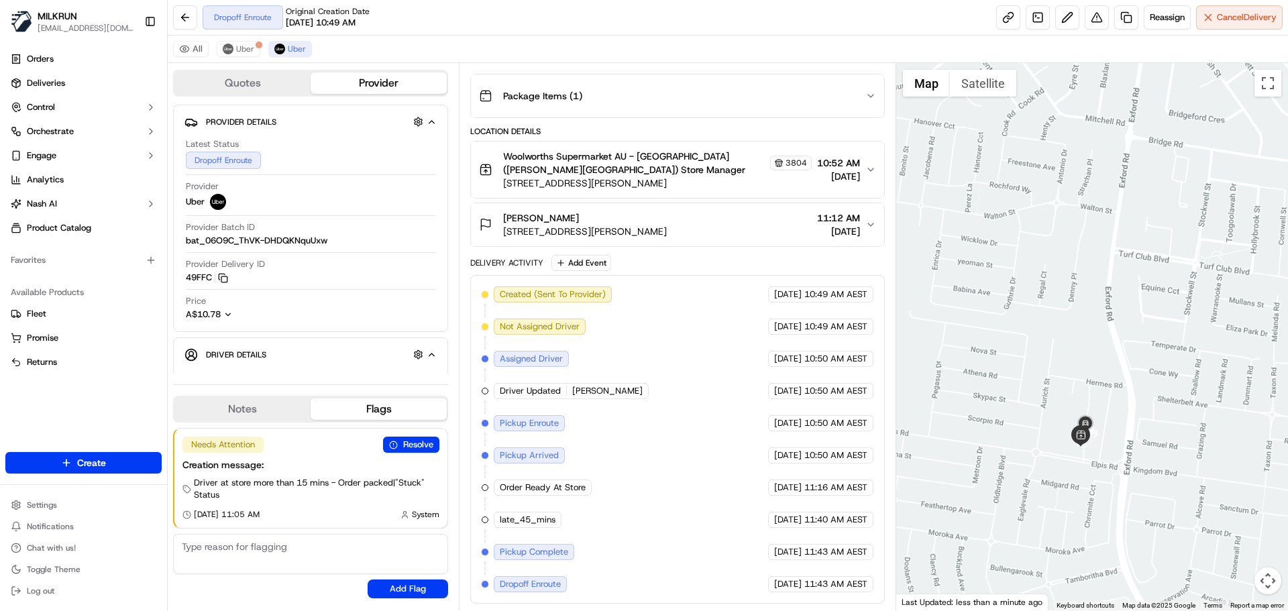
drag, startPoint x: 1167, startPoint y: 236, endPoint x: 1172, endPoint y: 224, distance: 13.0
click at [1176, 204] on div at bounding box center [1092, 336] width 392 height 547
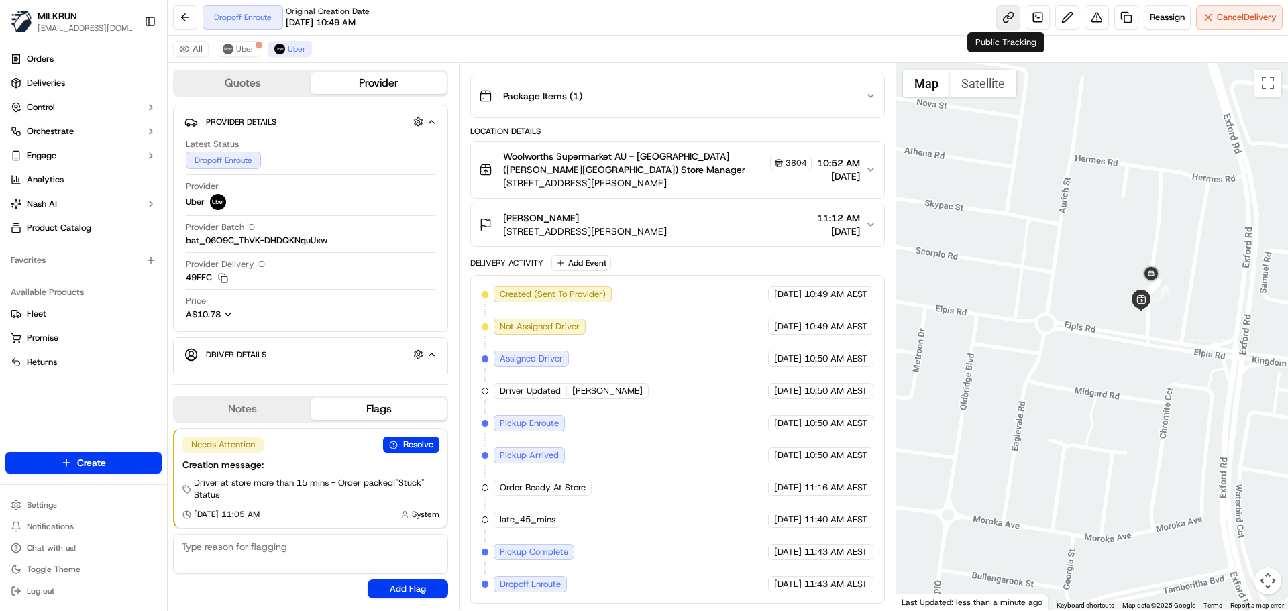
click at [1004, 17] on link at bounding box center [1008, 17] width 24 height 24
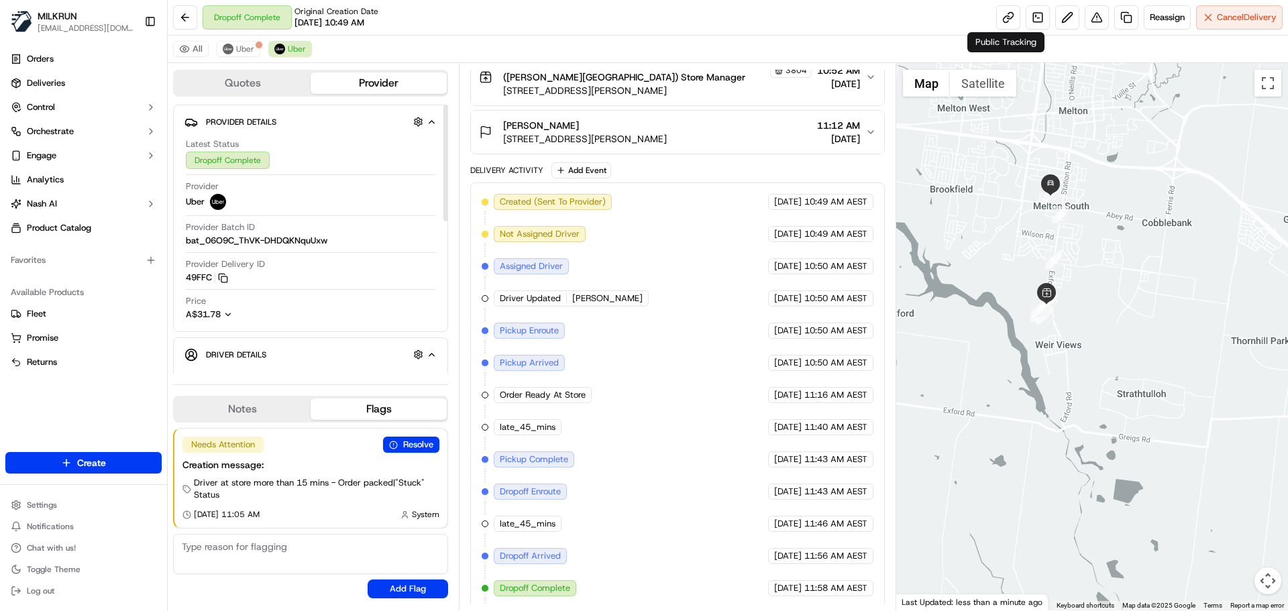
scroll to position [0, 0]
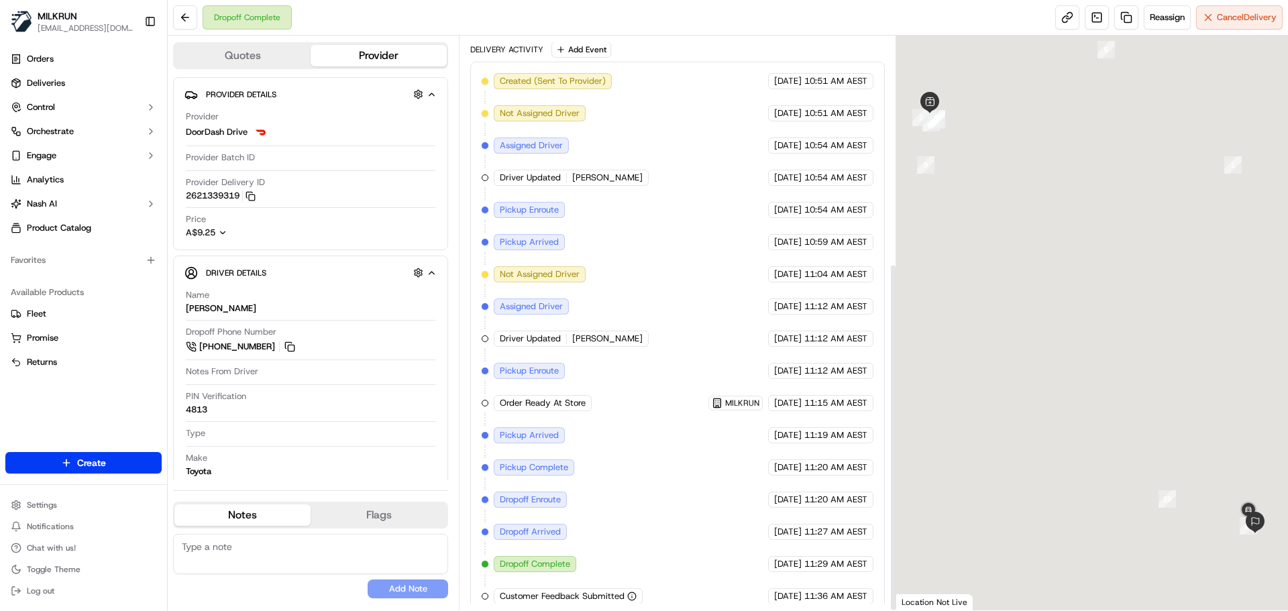
scroll to position [375, 0]
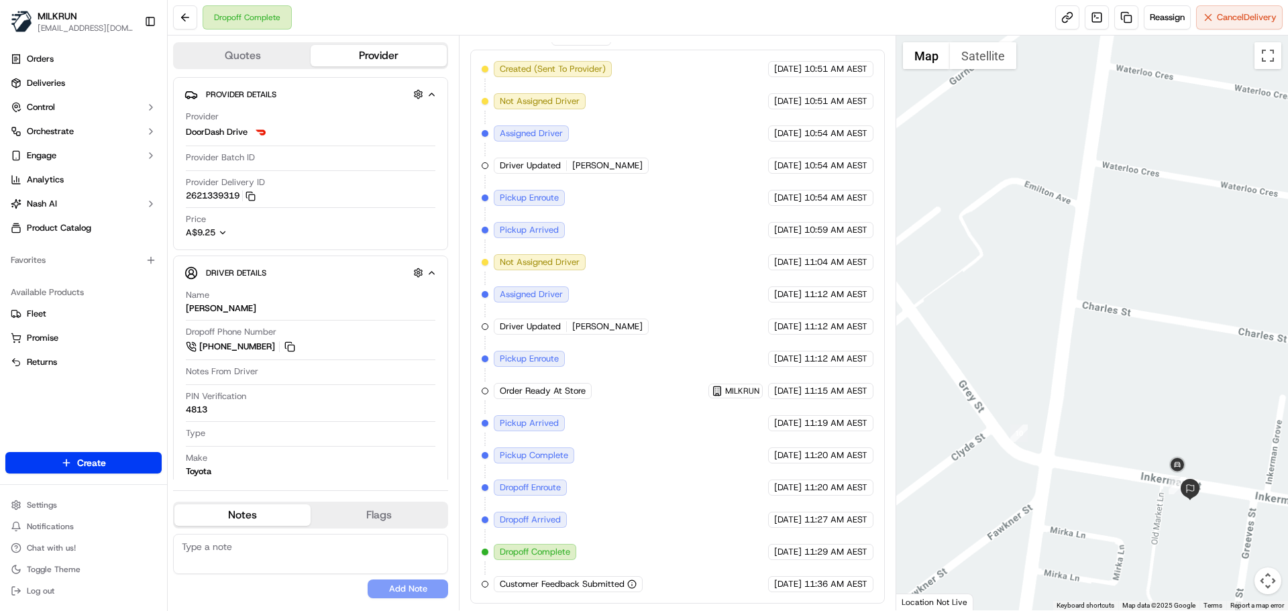
drag, startPoint x: 1049, startPoint y: 325, endPoint x: 817, endPoint y: 157, distance: 286.7
click at [817, 157] on div "Quotes Provider Provider Details Hidden ( 4 ) Provider DoorDash Drive Provider …" at bounding box center [728, 323] width 1120 height 575
drag, startPoint x: 1030, startPoint y: 311, endPoint x: 1006, endPoint y: 254, distance: 61.9
click at [1006, 254] on div at bounding box center [1092, 323] width 392 height 575
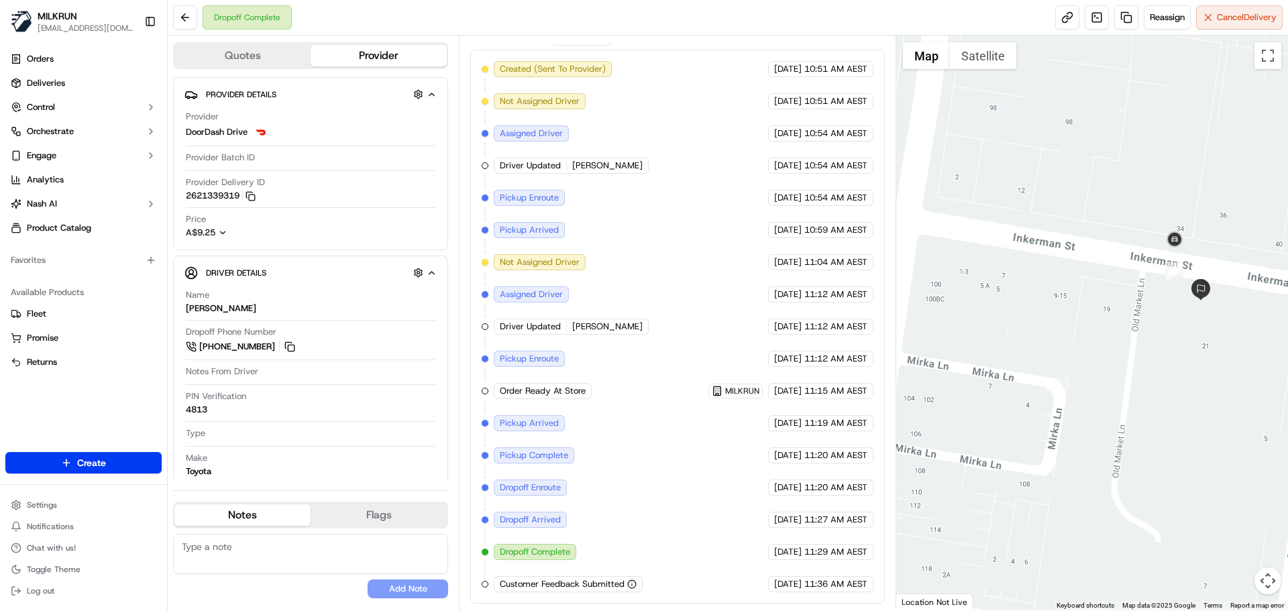
click at [1062, 267] on div at bounding box center [1092, 323] width 392 height 575
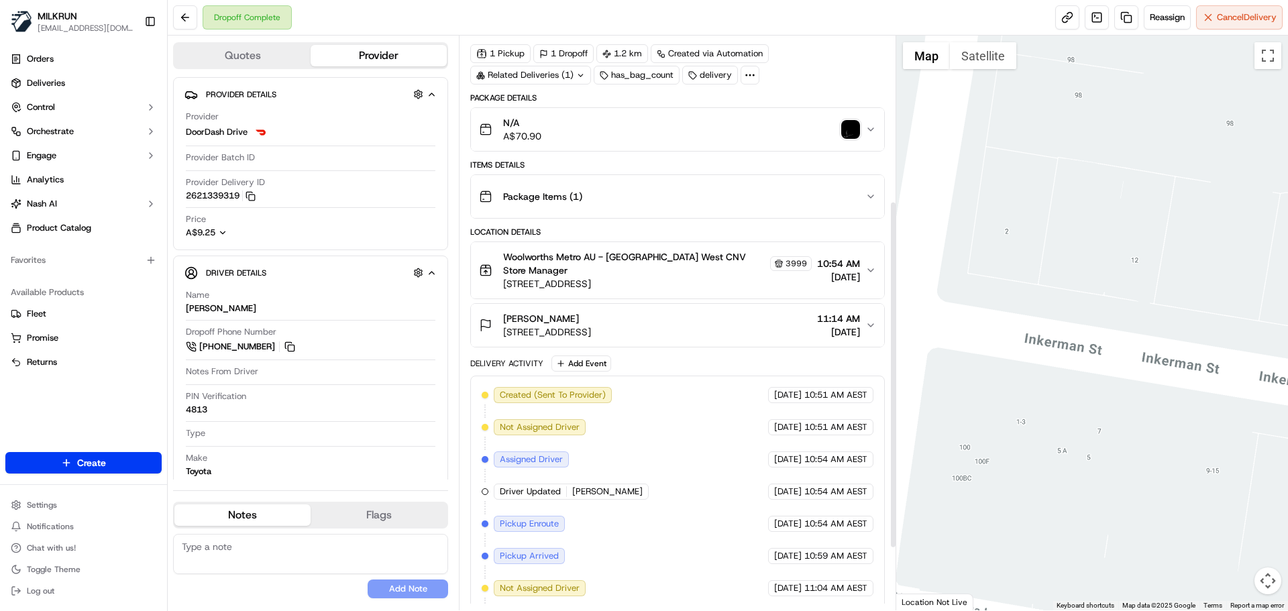
scroll to position [0, 0]
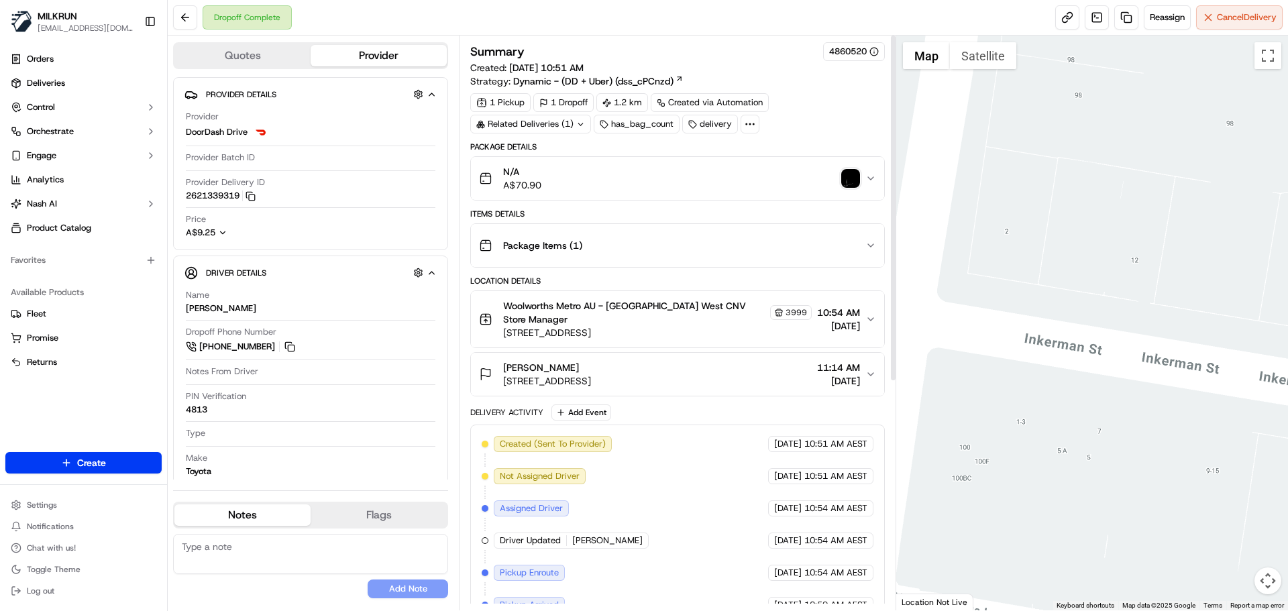
click at [852, 176] on img "button" at bounding box center [850, 178] width 19 height 19
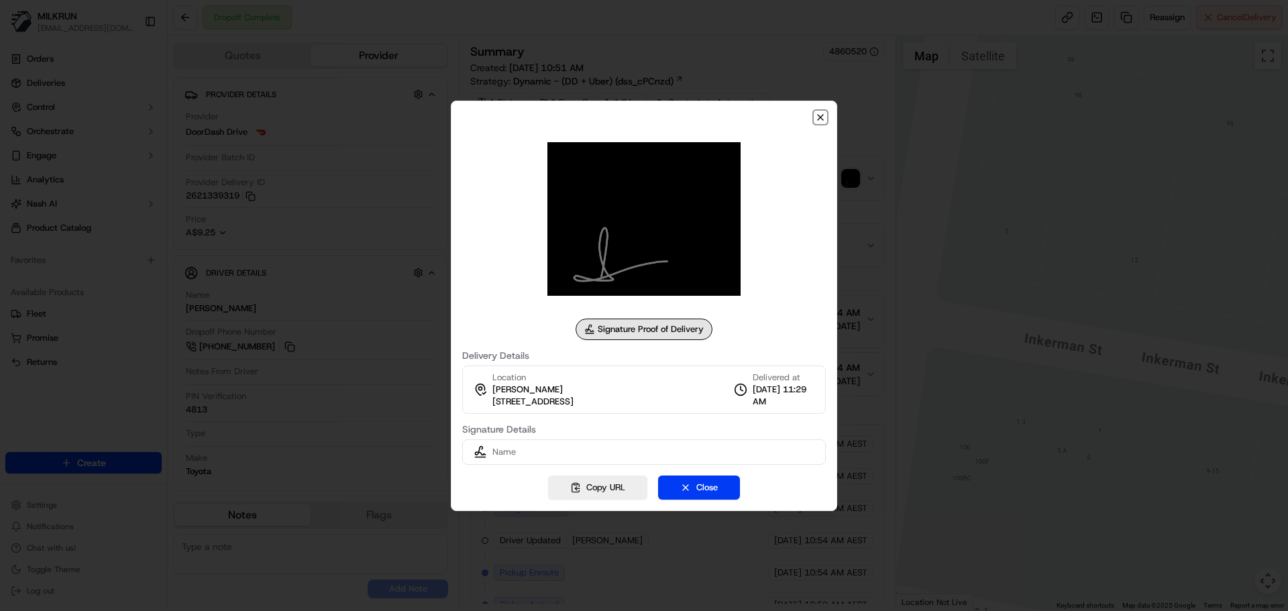
click at [820, 116] on icon "button" at bounding box center [820, 117] width 11 height 11
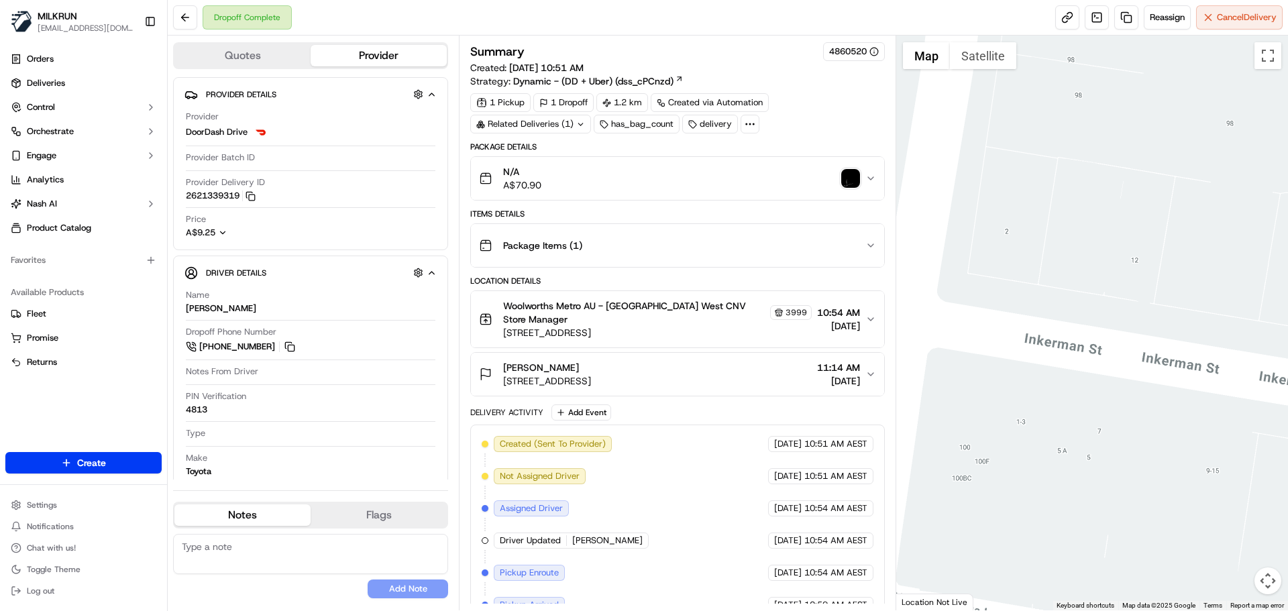
click at [871, 375] on icon "button" at bounding box center [870, 374] width 5 height 3
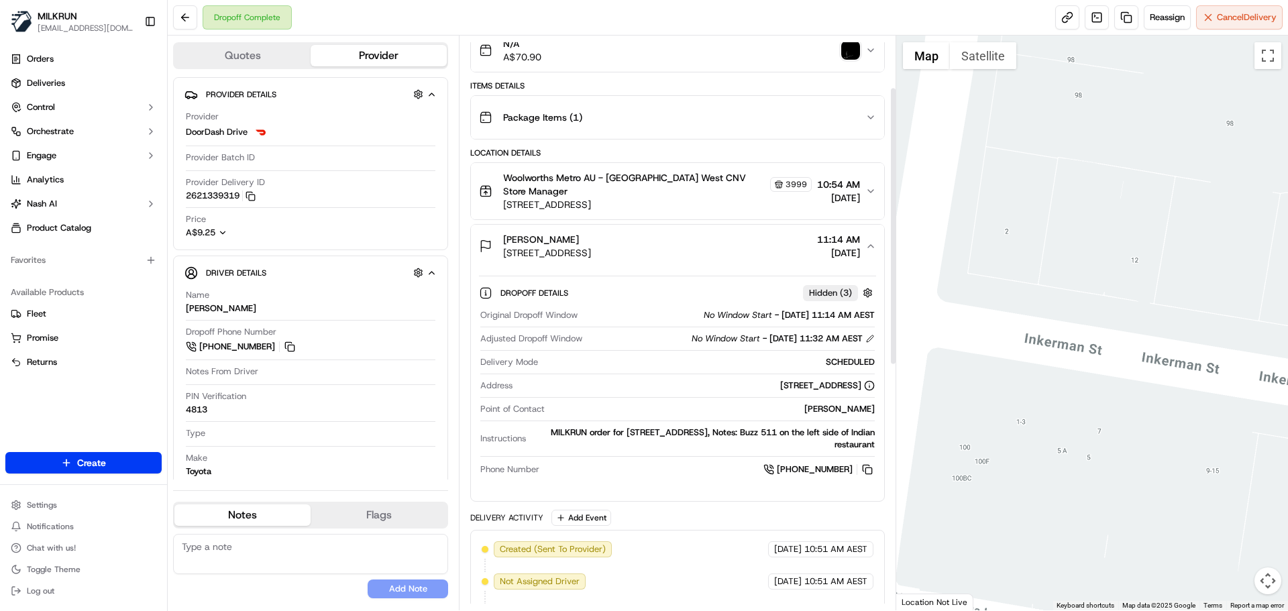
scroll to position [134, 0]
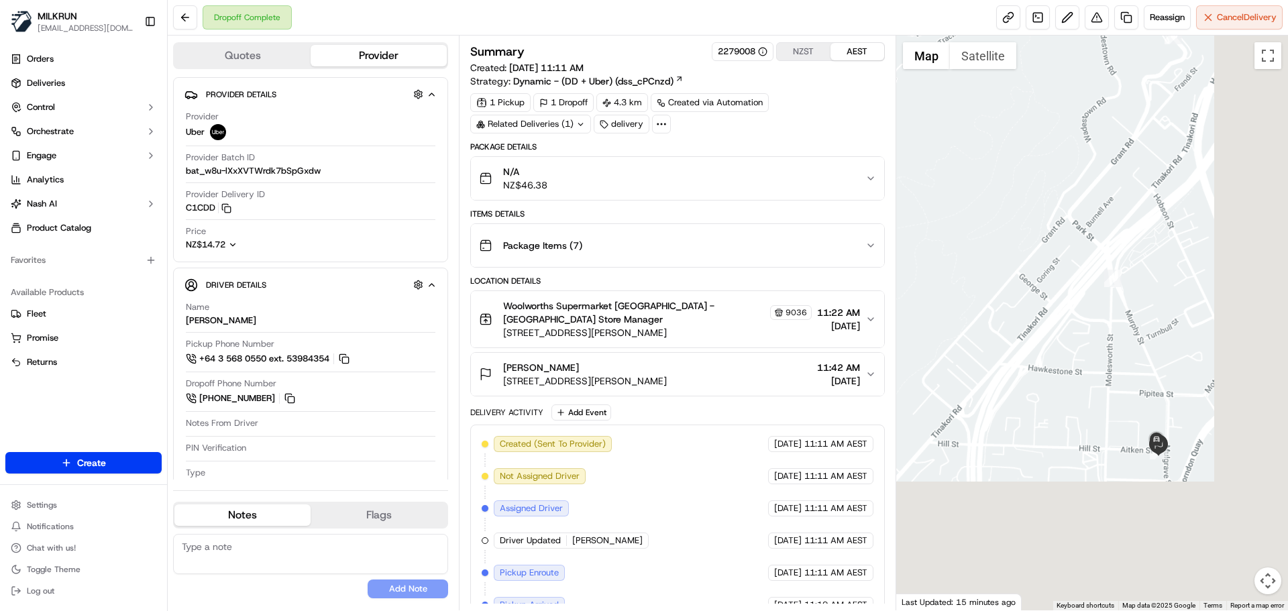
drag, startPoint x: 1144, startPoint y: 353, endPoint x: 1041, endPoint y: 274, distance: 130.1
click at [969, 131] on div at bounding box center [1092, 323] width 392 height 575
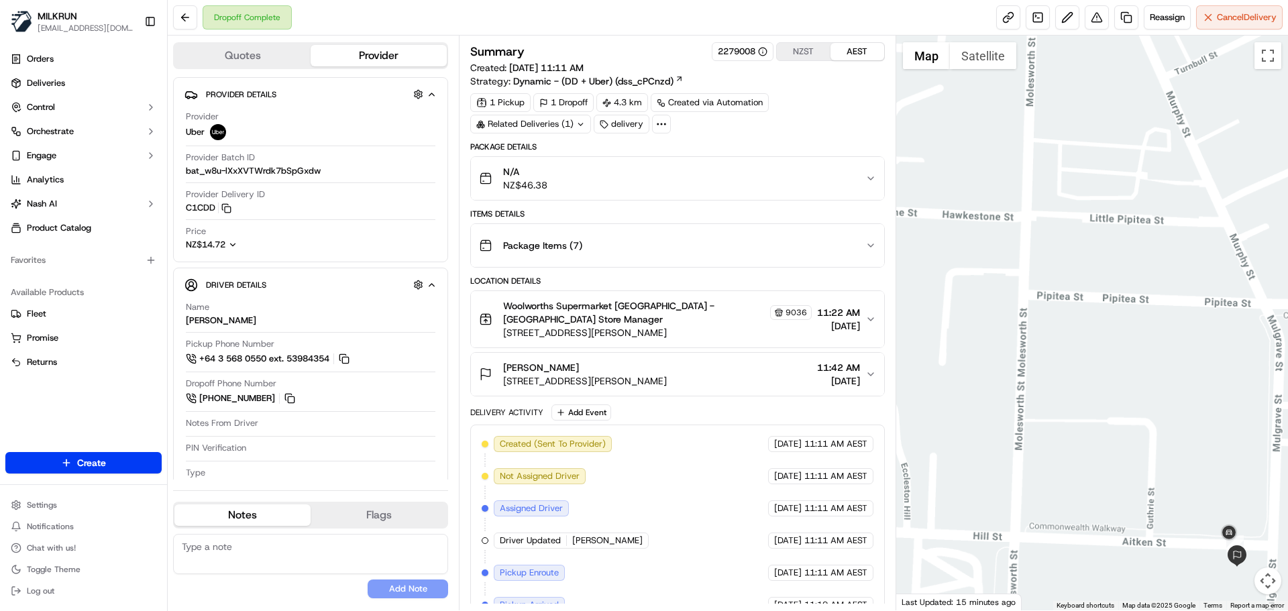
drag, startPoint x: 1074, startPoint y: 299, endPoint x: 1028, endPoint y: 111, distance: 193.4
click at [1028, 111] on div at bounding box center [1092, 323] width 392 height 575
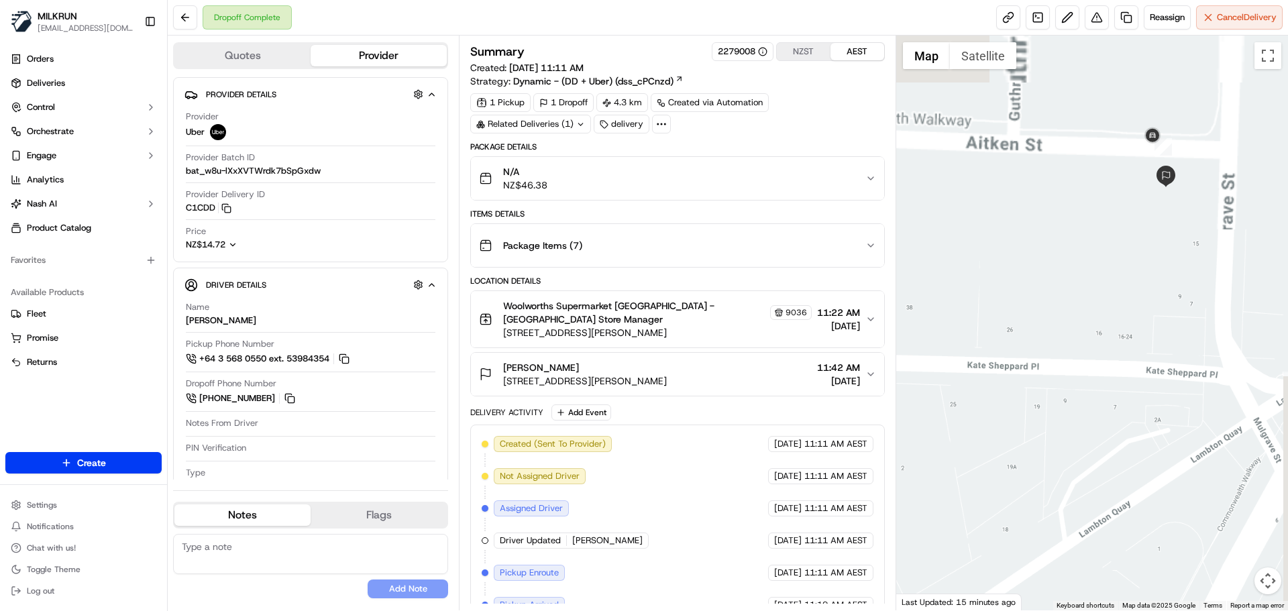
drag, startPoint x: 1082, startPoint y: 270, endPoint x: 1123, endPoint y: 388, distance: 124.9
click at [1062, 473] on div at bounding box center [1092, 323] width 392 height 575
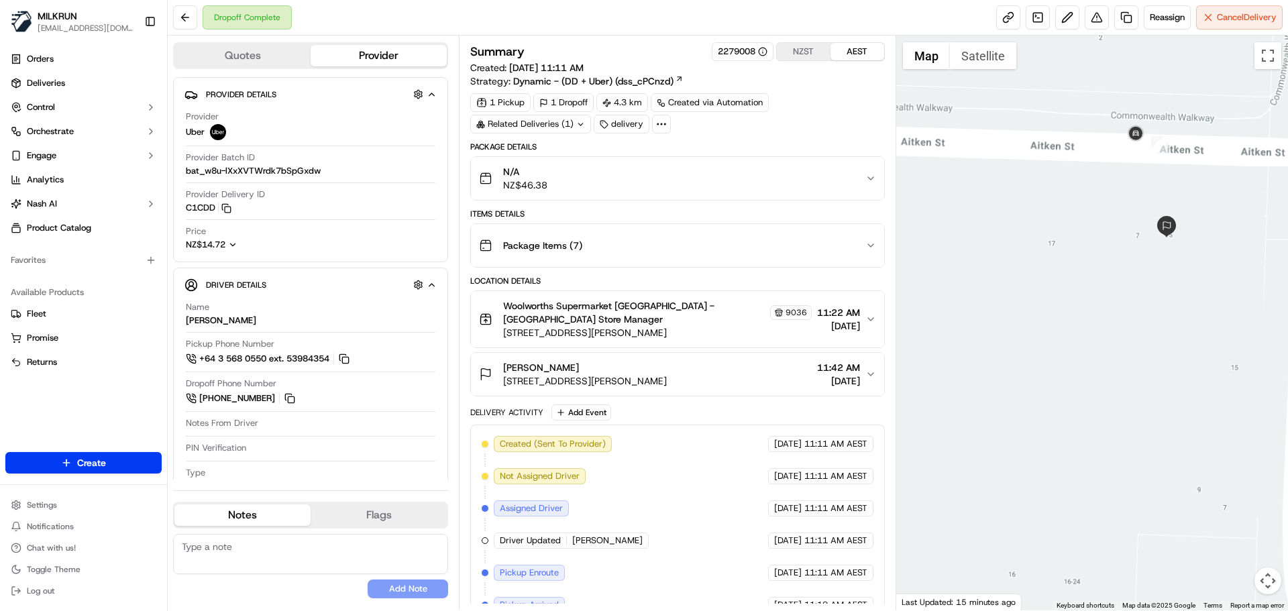
drag, startPoint x: 1183, startPoint y: 160, endPoint x: 1180, endPoint y: 233, distance: 73.2
click at [1180, 230] on div at bounding box center [1092, 323] width 392 height 575
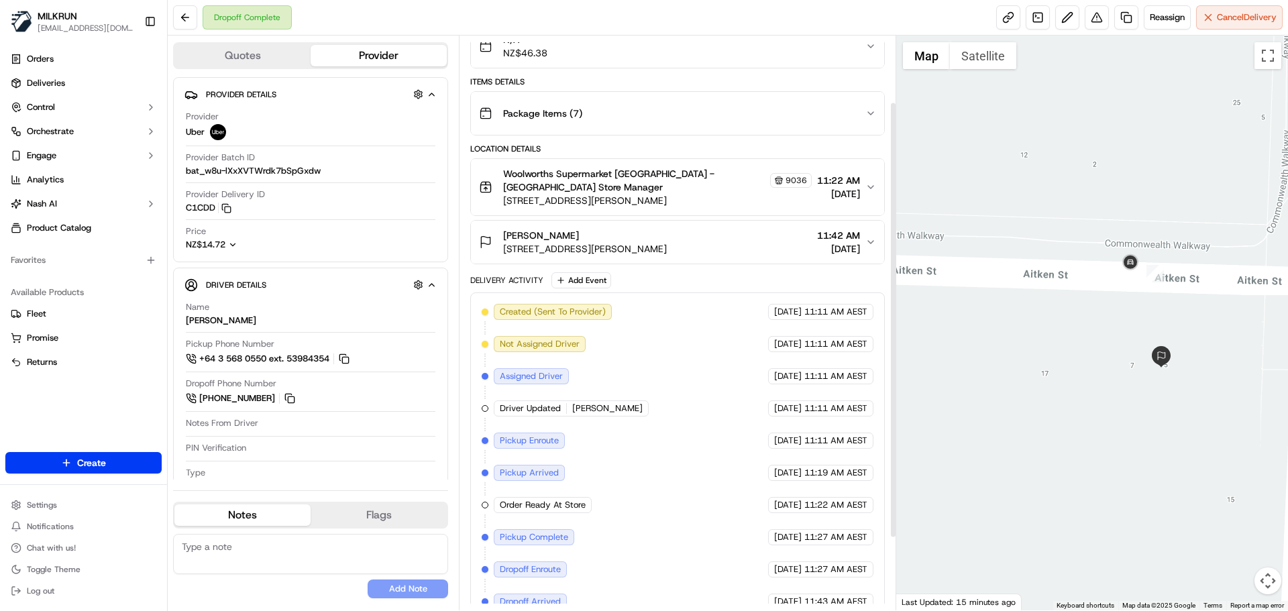
scroll to position [48, 0]
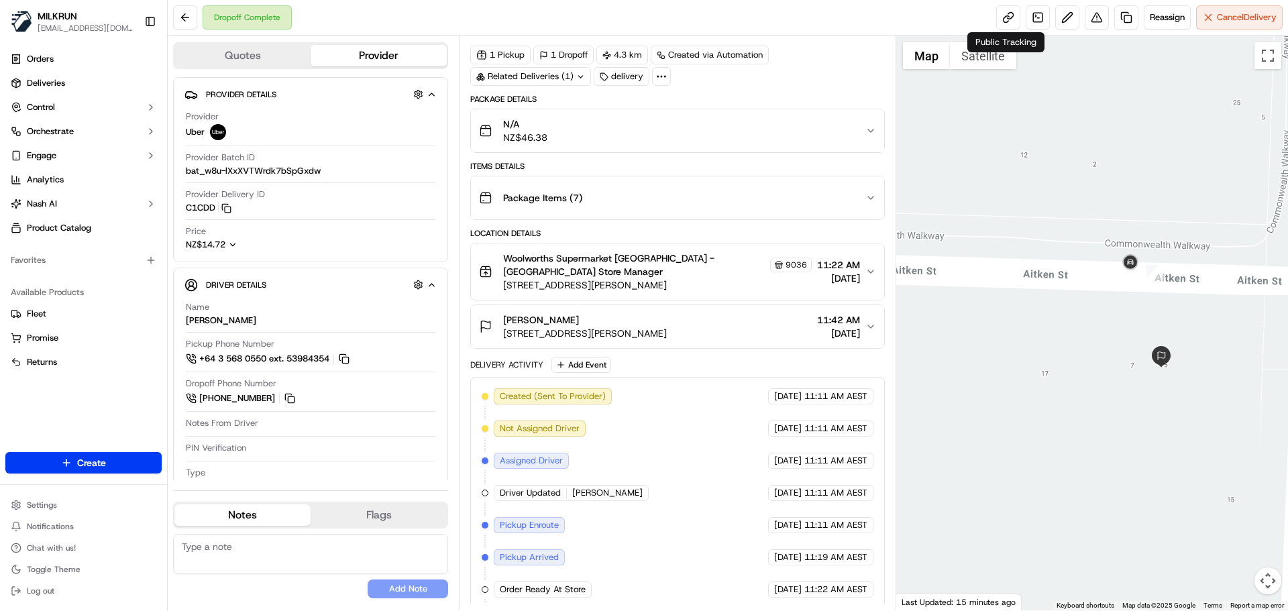
click at [980, 44] on div "Public Tracking Public Tracking" at bounding box center [1005, 42] width 77 height 20
click at [988, 58] on button "Satellite" at bounding box center [983, 55] width 66 height 27
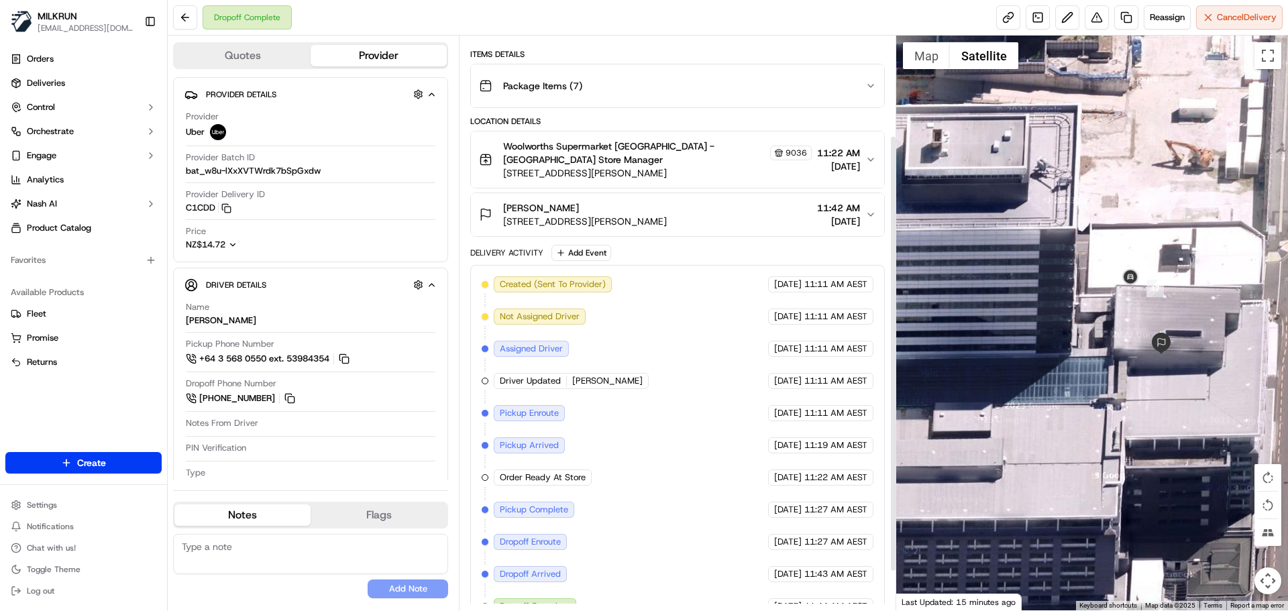
scroll to position [182, 0]
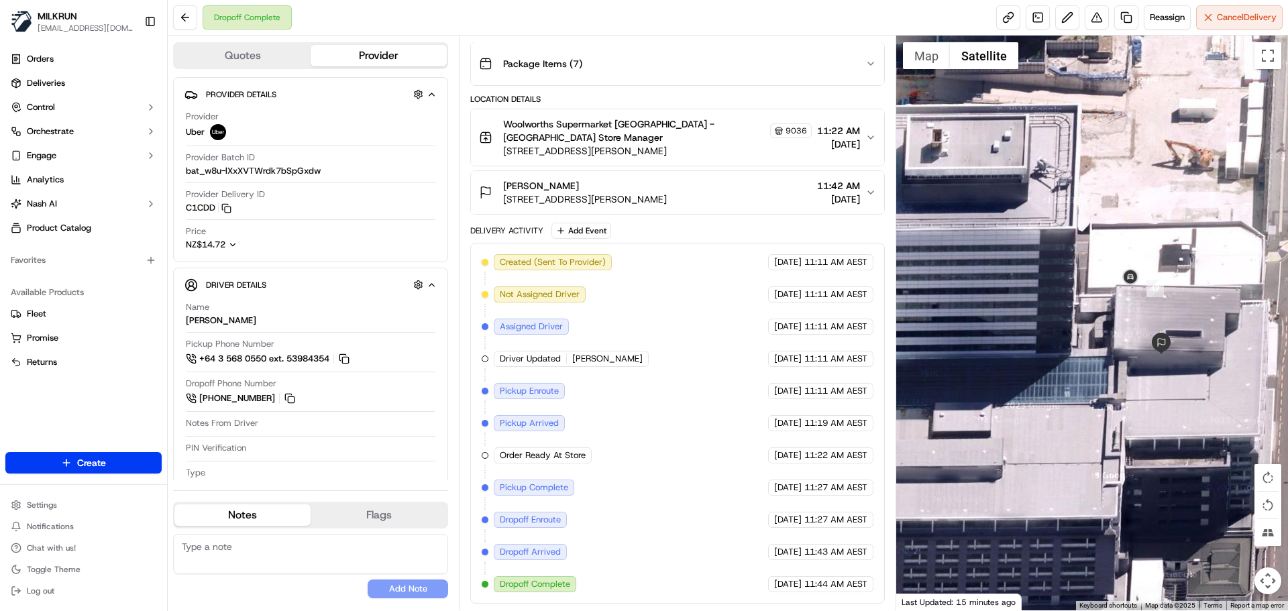
click at [868, 192] on icon "button" at bounding box center [870, 192] width 5 height 3
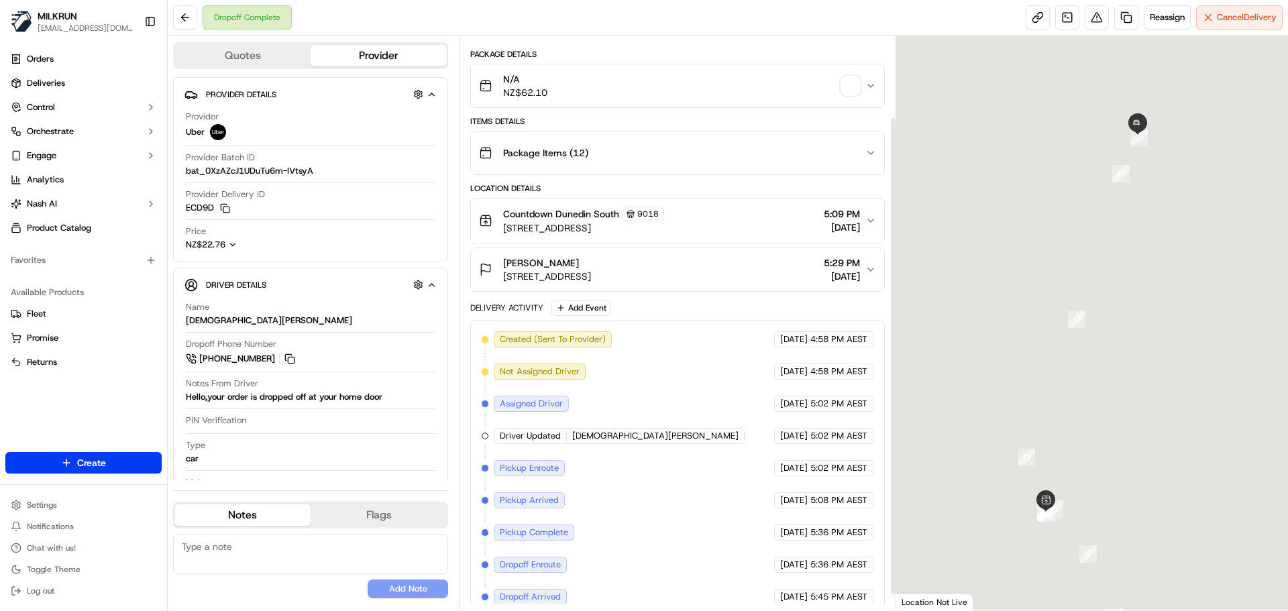
scroll to position [116, 0]
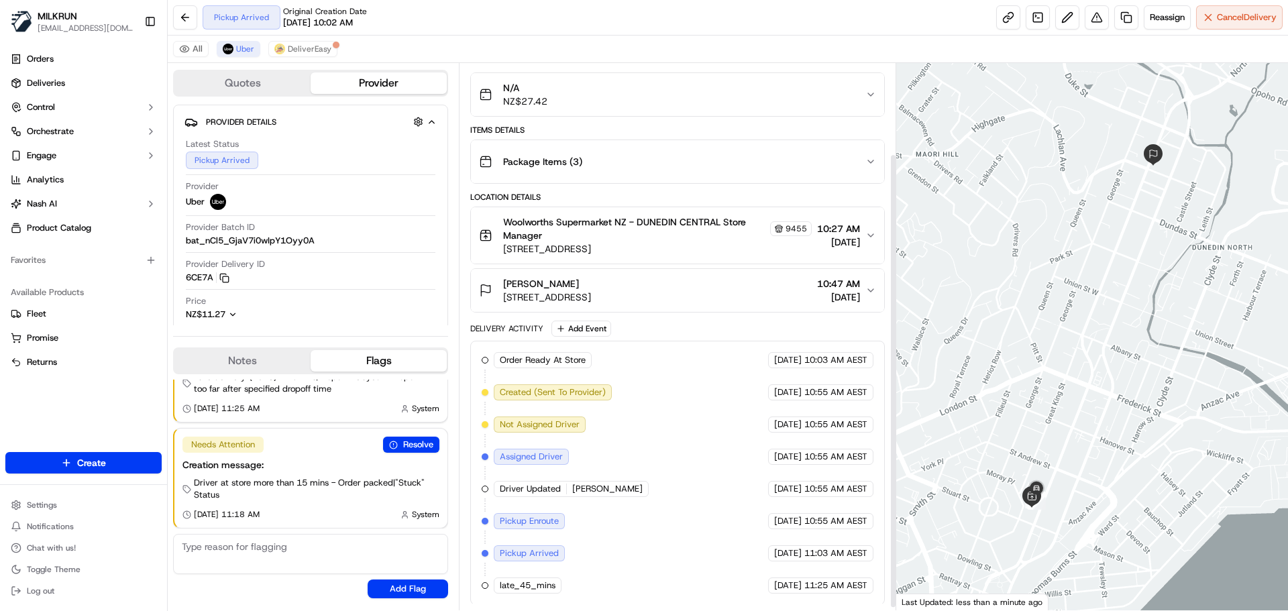
scroll to position [113, 0]
drag, startPoint x: 300, startPoint y: 44, endPoint x: 437, endPoint y: 168, distance: 185.1
click at [300, 44] on span "DeliverEasy" at bounding box center [310, 49] width 44 height 11
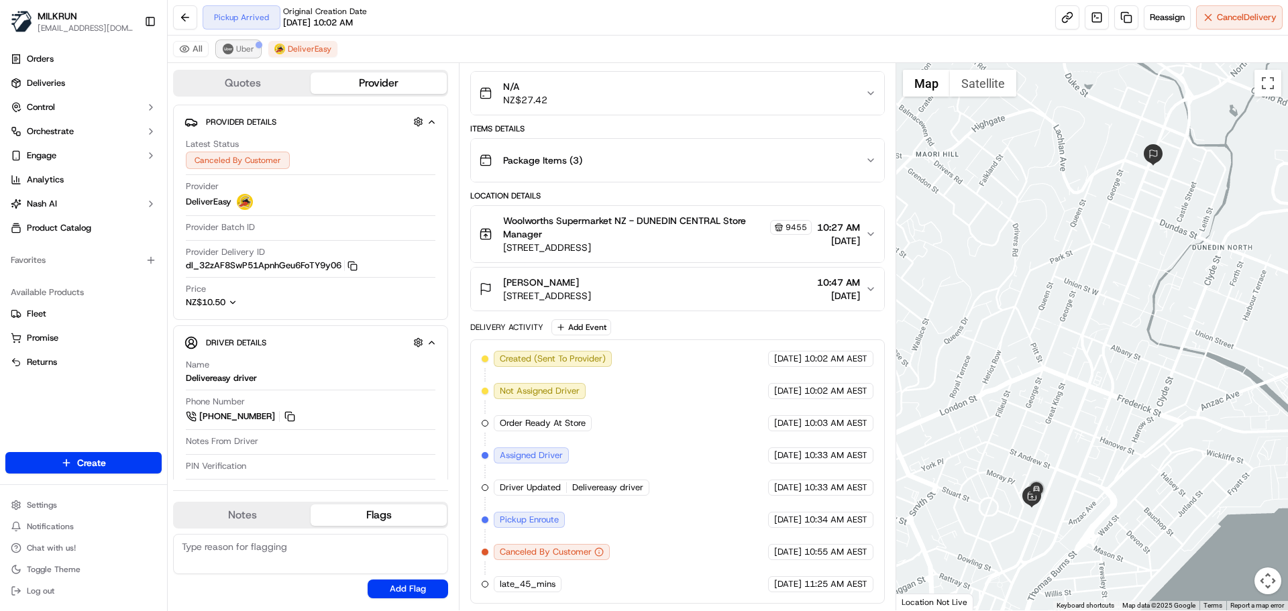
click at [232, 46] on img at bounding box center [228, 49] width 11 height 11
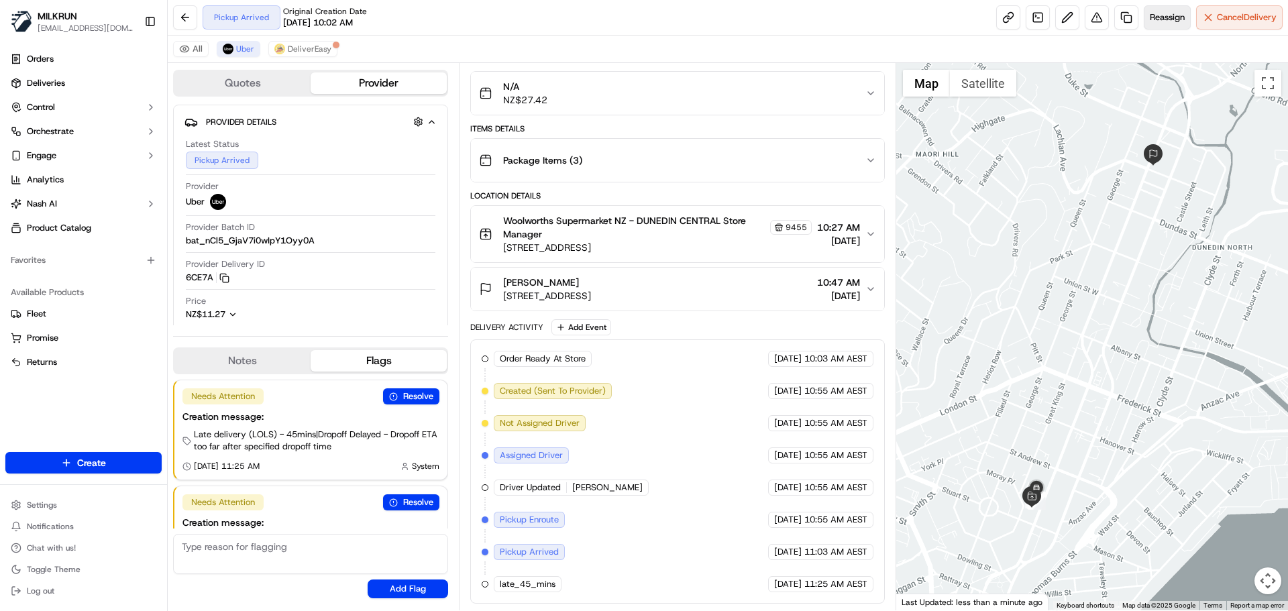
click at [1158, 17] on span "Reassign" at bounding box center [1166, 17] width 35 height 12
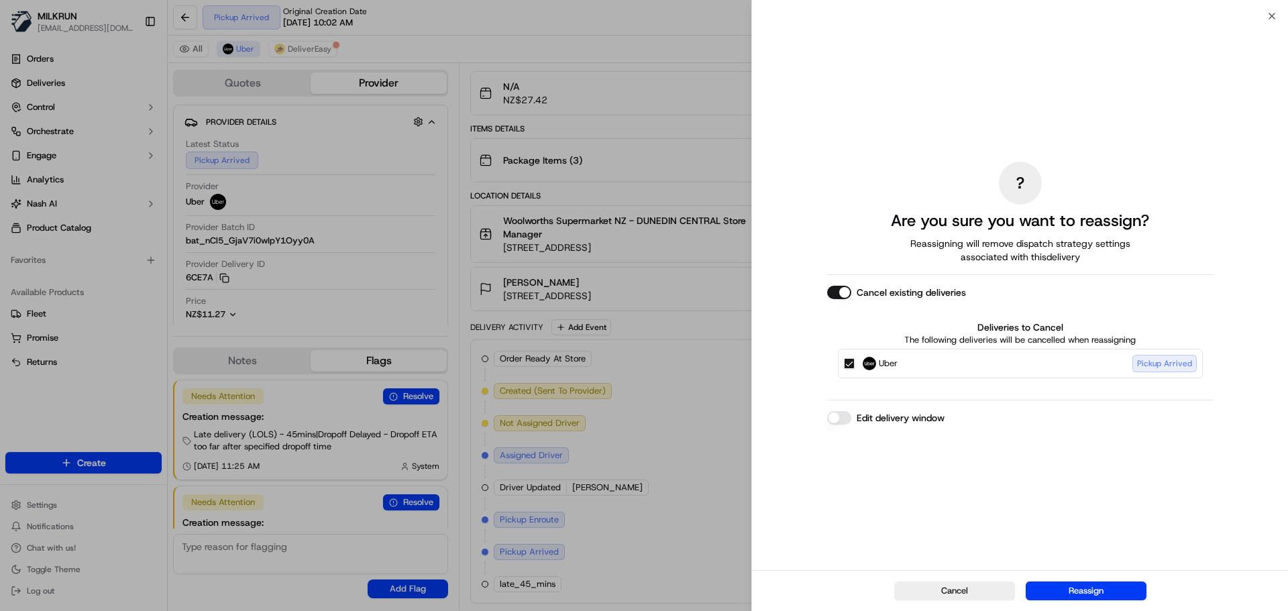
click at [849, 364] on button "Uber Pickup Arrived" at bounding box center [849, 363] width 11 height 11
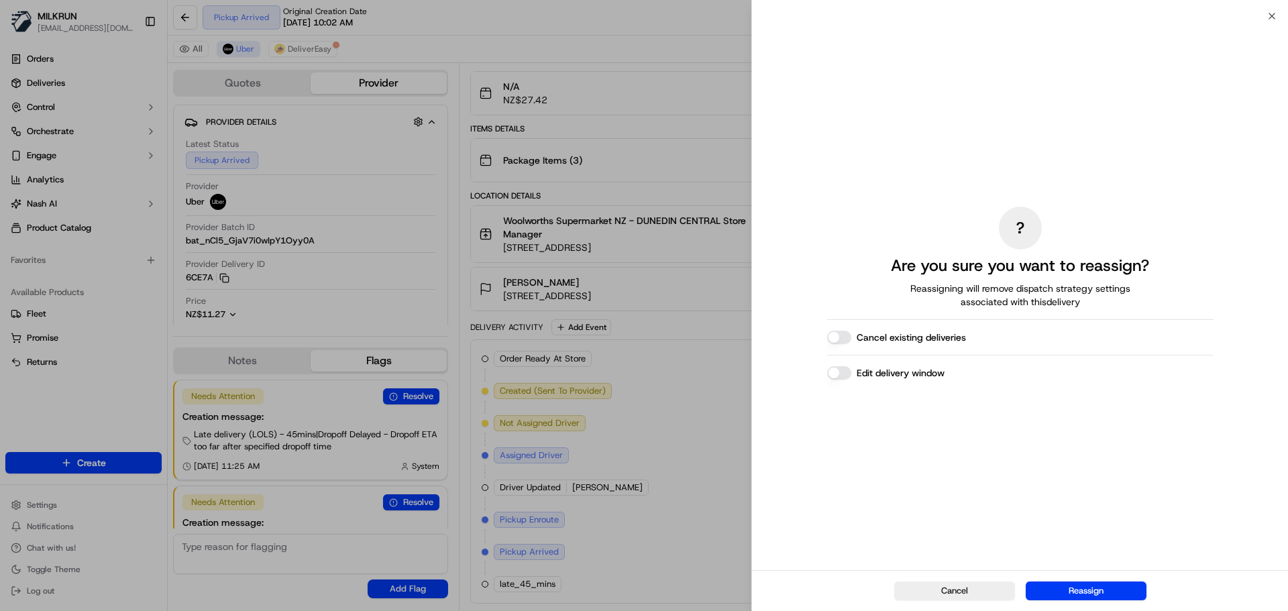
click at [1076, 594] on button "Reassign" at bounding box center [1085, 590] width 121 height 19
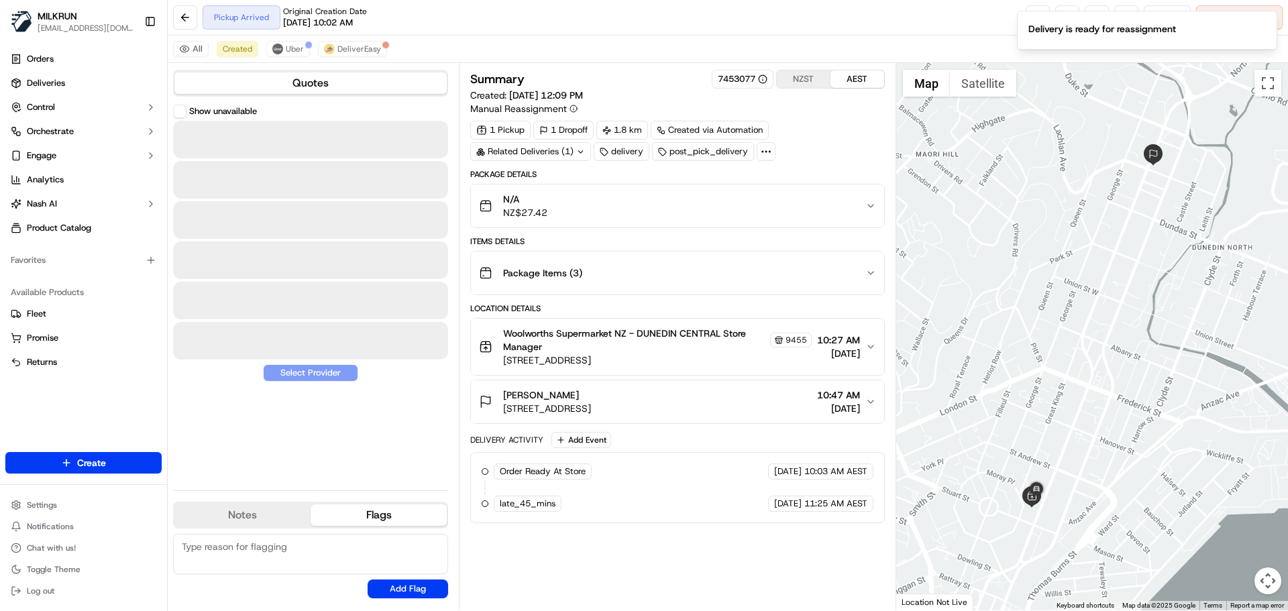
scroll to position [0, 0]
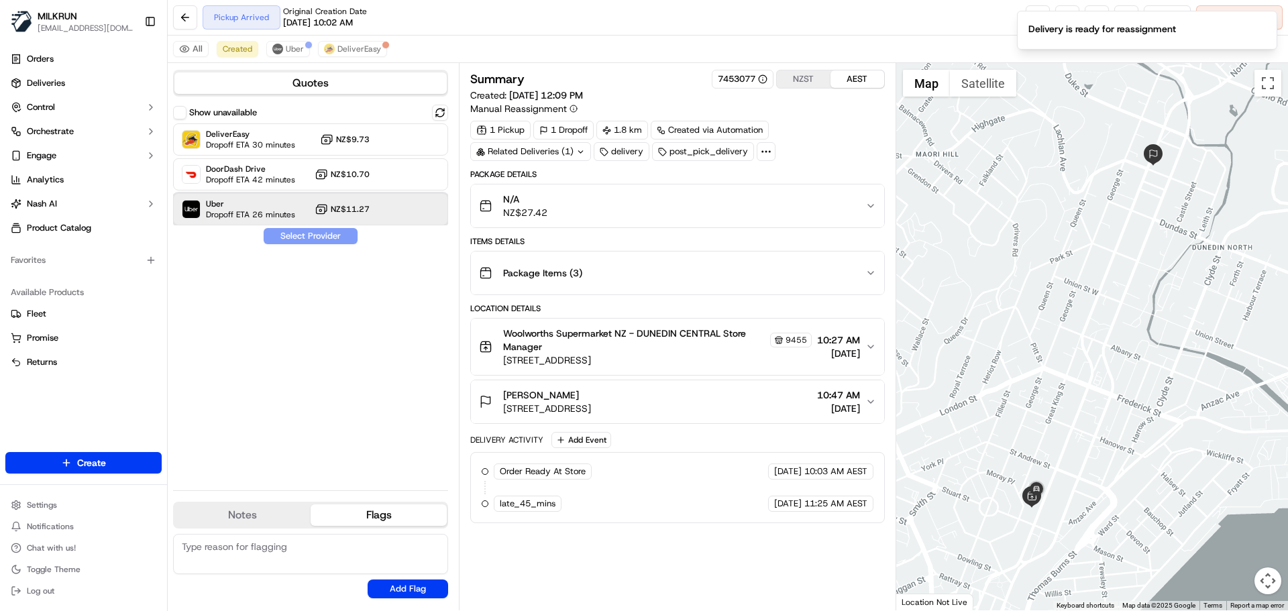
click at [239, 212] on span "Dropoff ETA 26 minutes" at bounding box center [250, 214] width 89 height 11
click at [300, 240] on button "Assign Provider" at bounding box center [310, 236] width 95 height 16
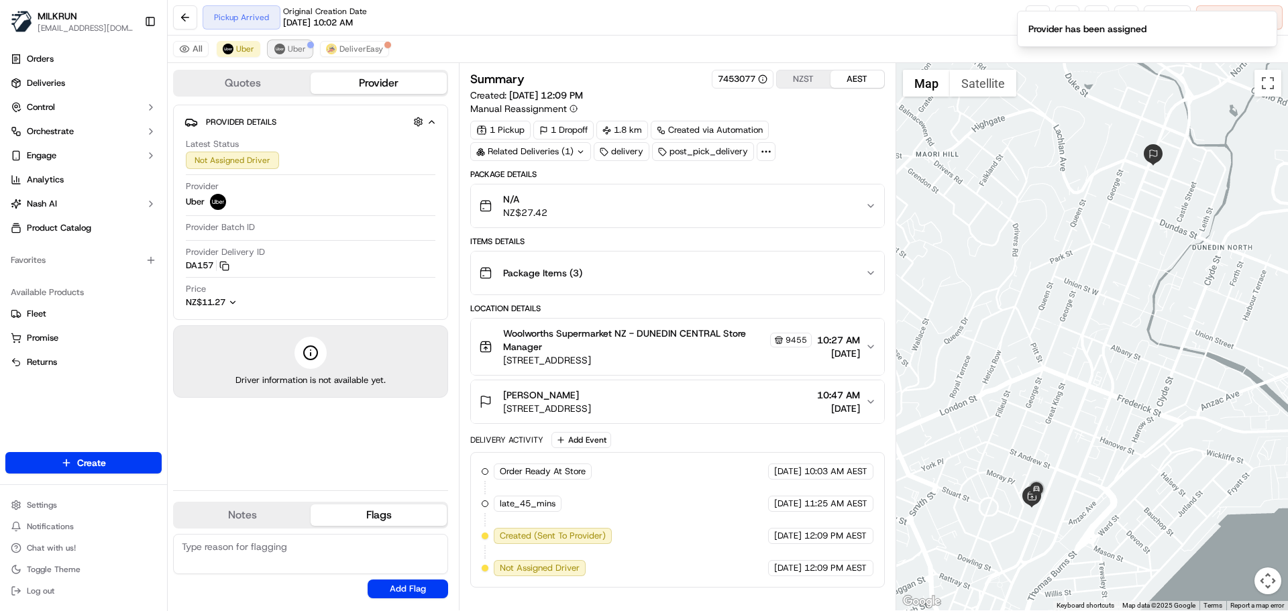
click at [292, 42] on button "Uber" at bounding box center [290, 49] width 44 height 16
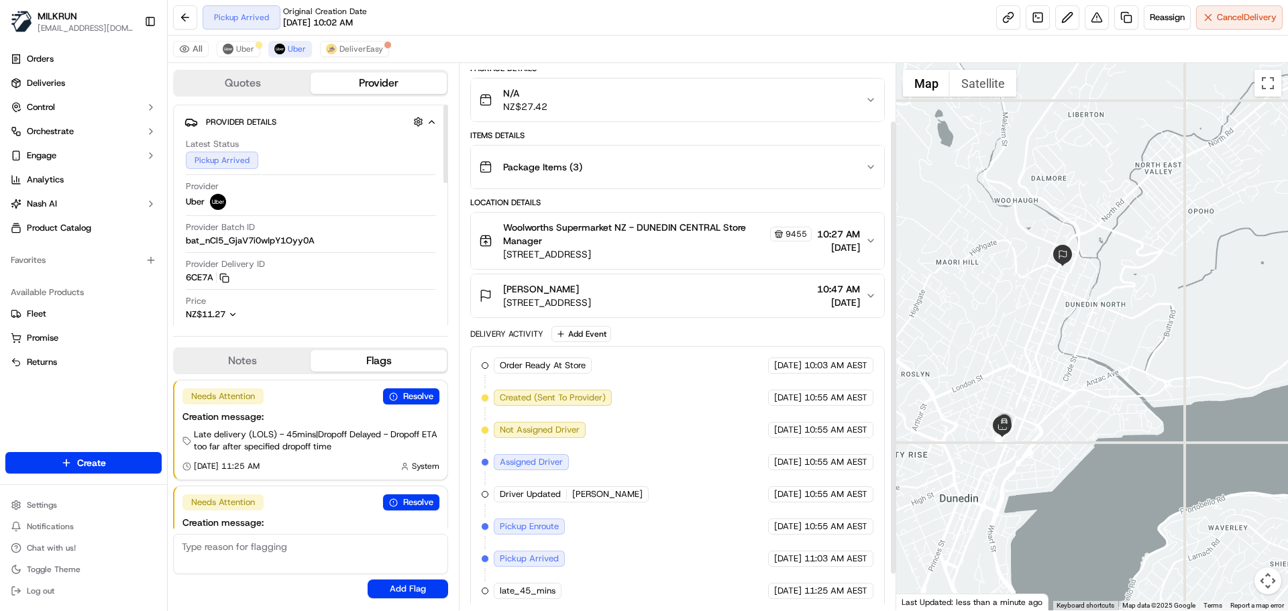
scroll to position [113, 0]
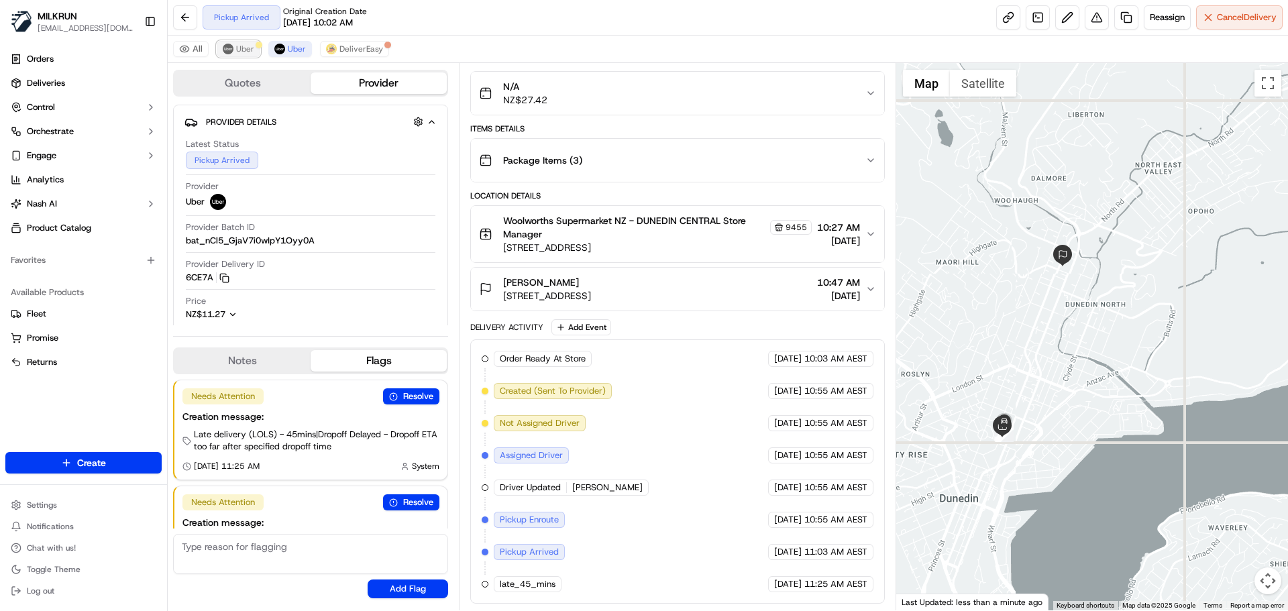
click at [242, 49] on span "Uber" at bounding box center [245, 49] width 18 height 11
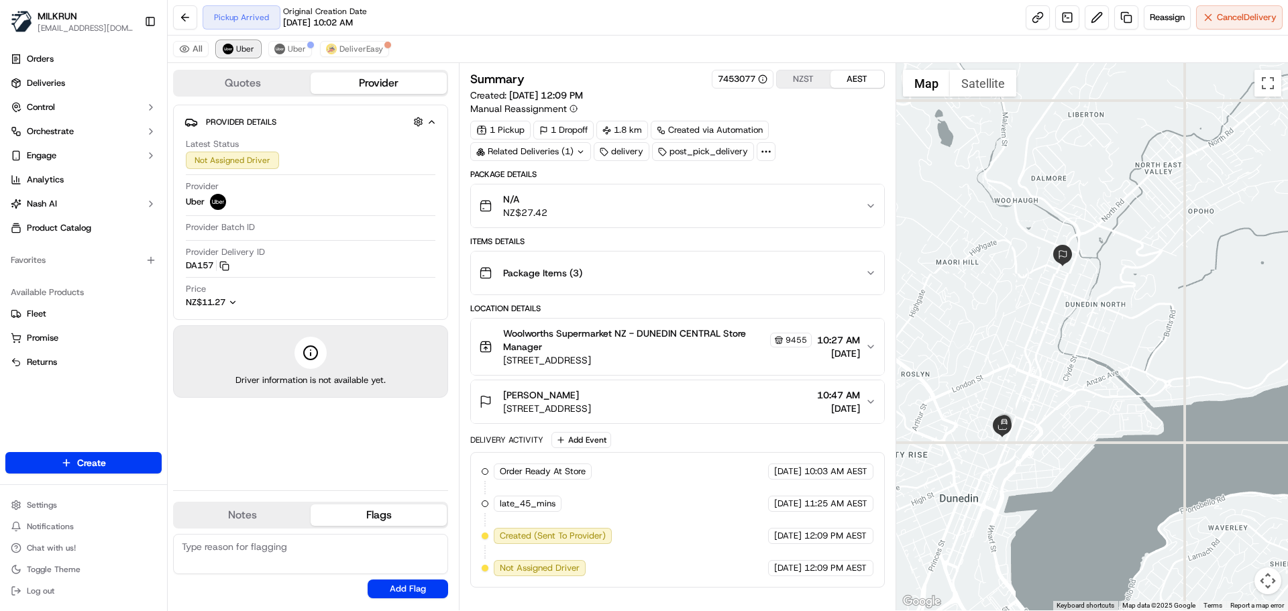
scroll to position [0, 0]
drag, startPoint x: 291, startPoint y: 46, endPoint x: 322, endPoint y: 66, distance: 36.8
click at [295, 44] on span "Uber" at bounding box center [297, 49] width 18 height 11
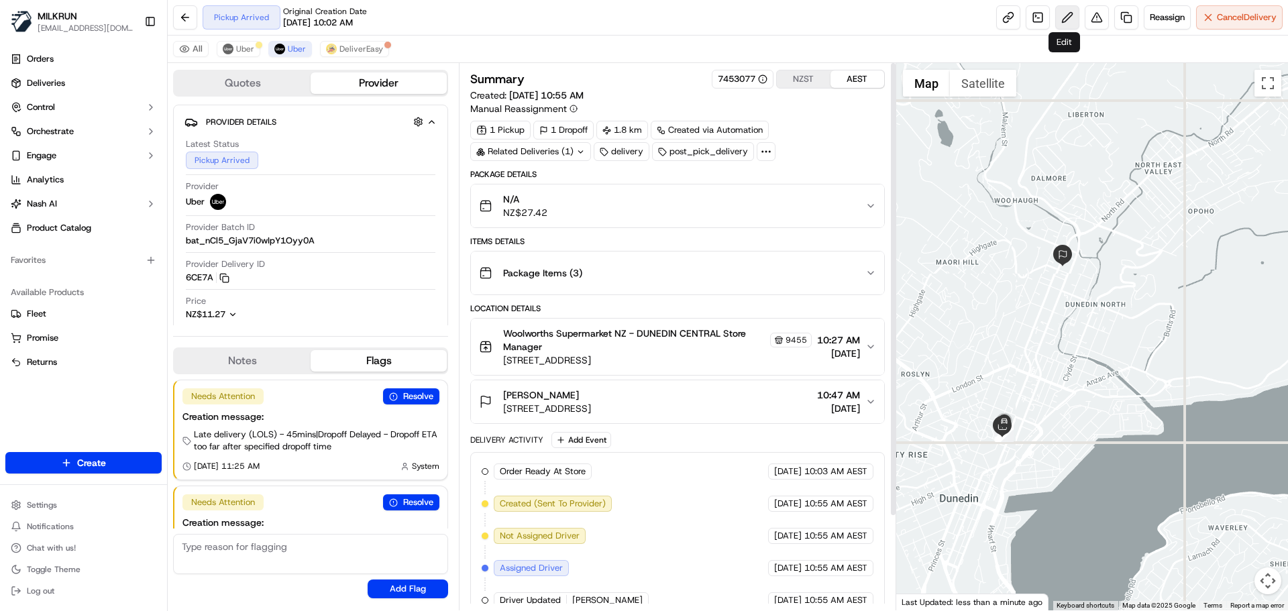
click at [1066, 16] on button at bounding box center [1067, 17] width 24 height 24
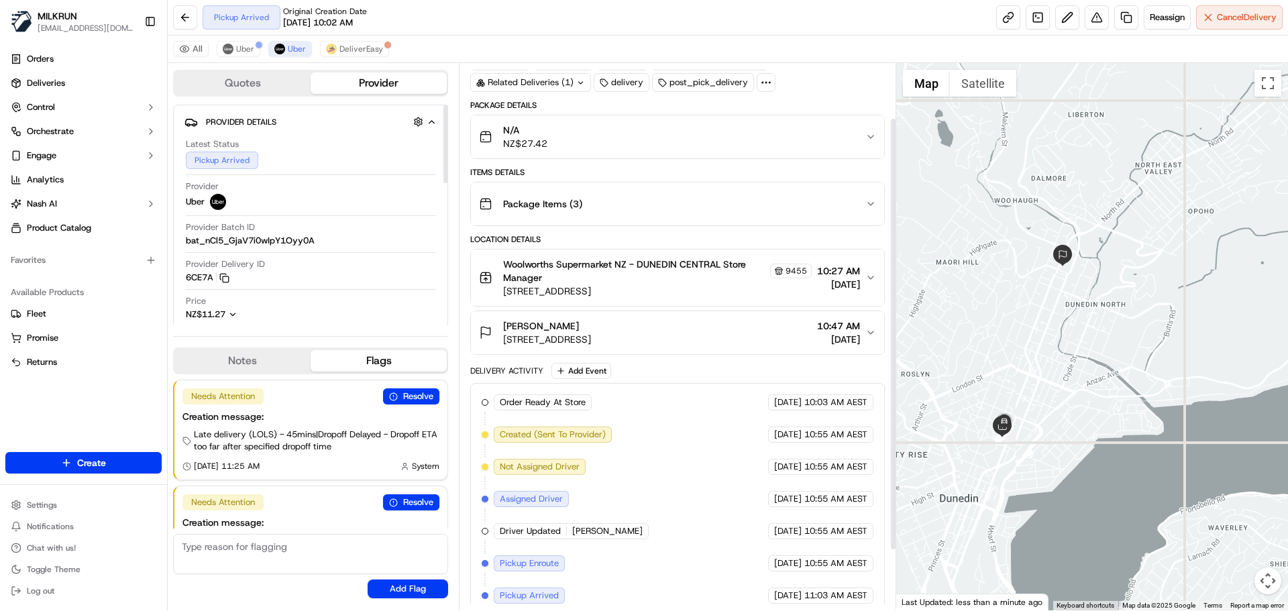
scroll to position [145, 0]
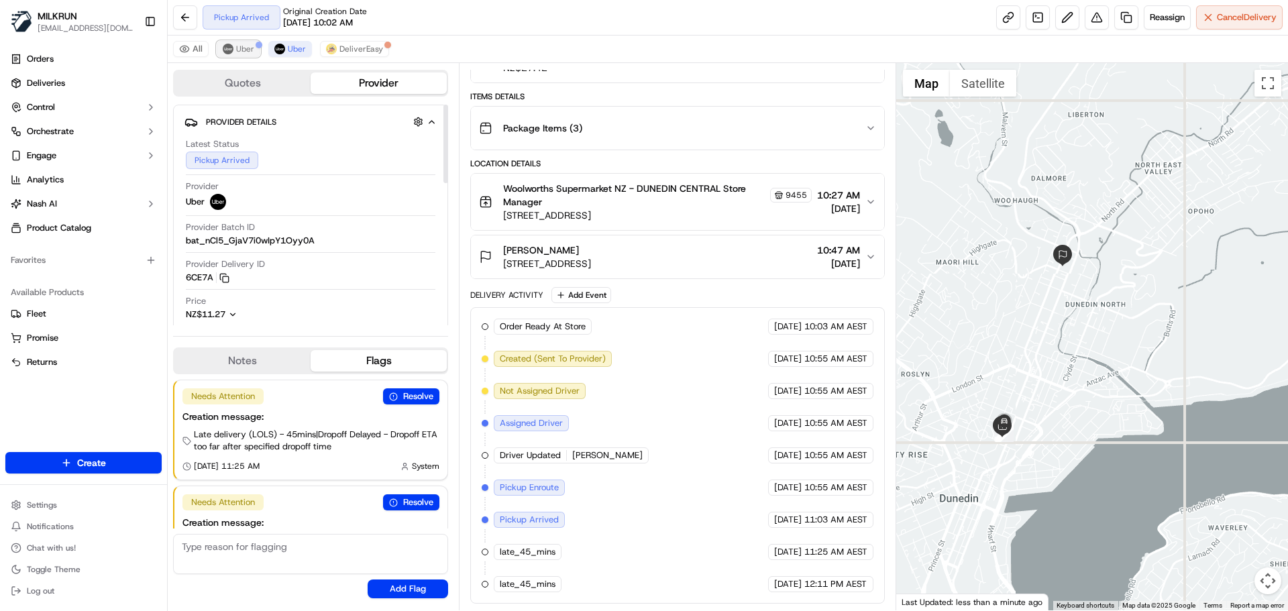
click at [236, 52] on span "Uber" at bounding box center [245, 49] width 18 height 11
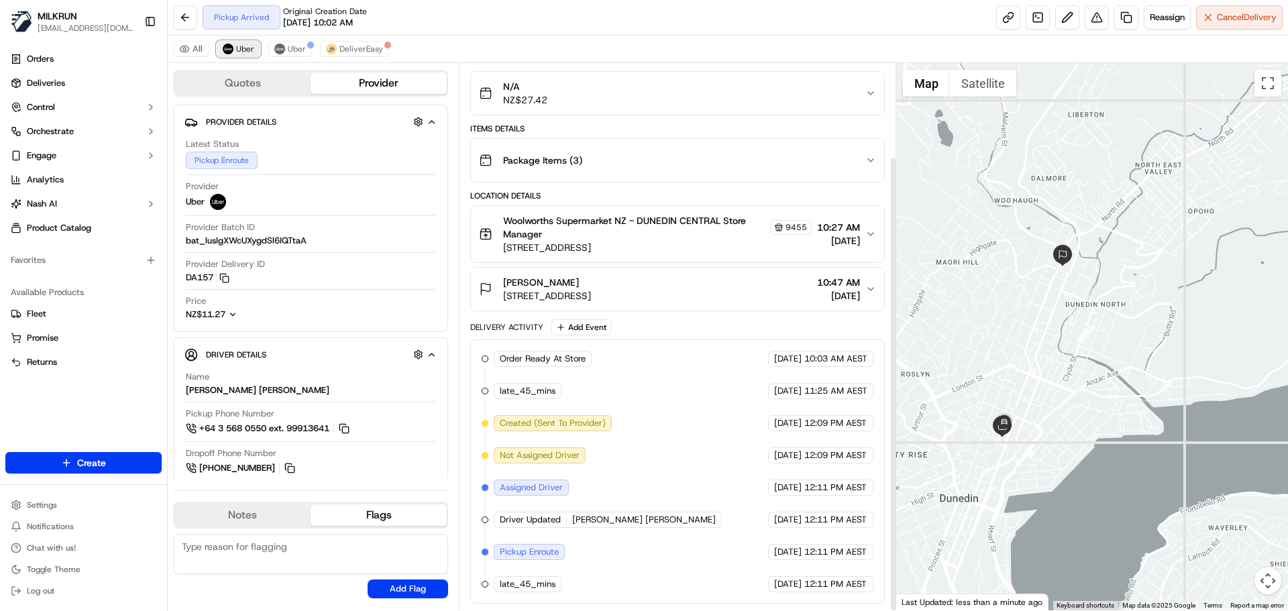
scroll to position [113, 0]
drag, startPoint x: 288, startPoint y: 48, endPoint x: 305, endPoint y: 50, distance: 17.6
click at [289, 48] on span "Uber" at bounding box center [297, 49] width 18 height 11
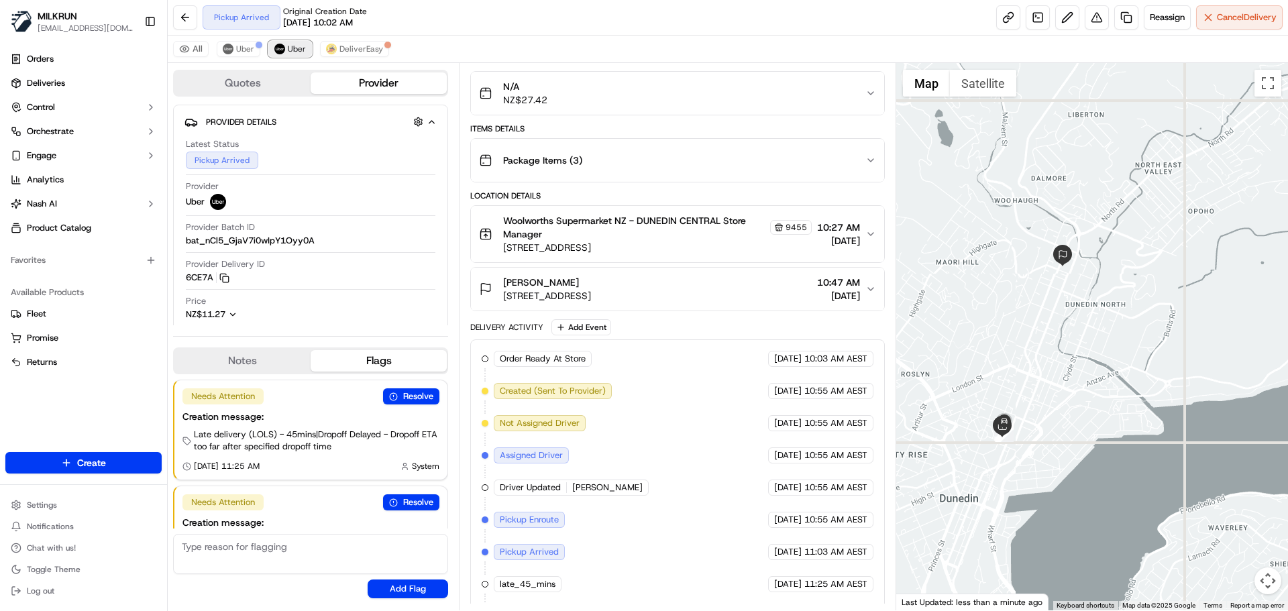
scroll to position [145, 0]
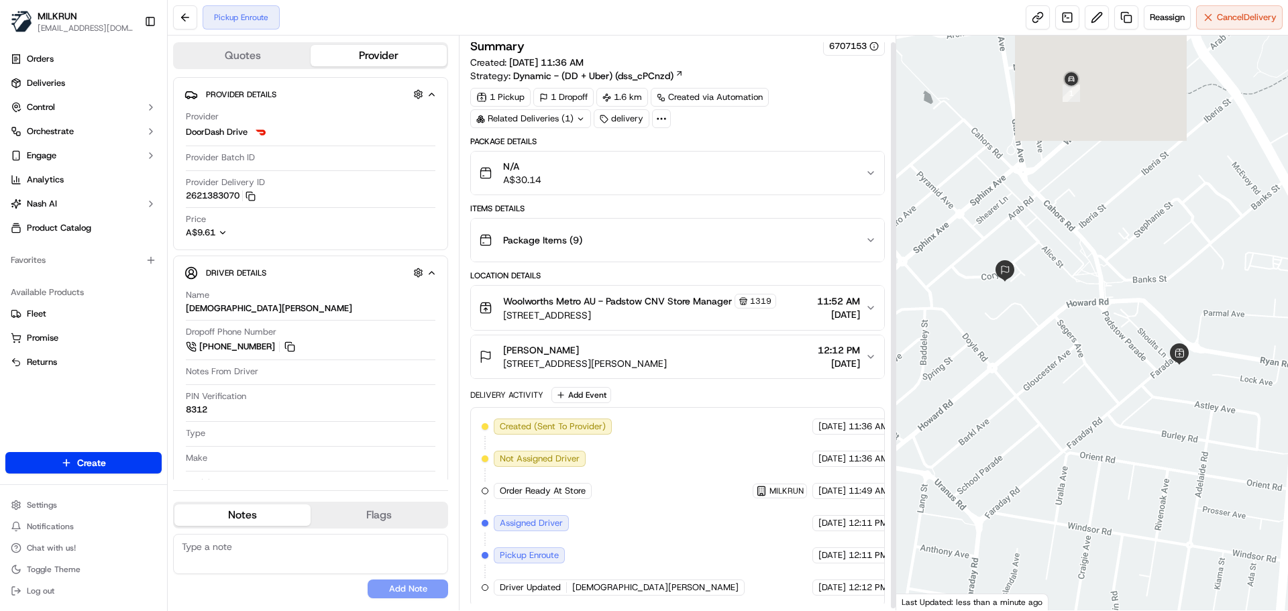
scroll to position [9, 0]
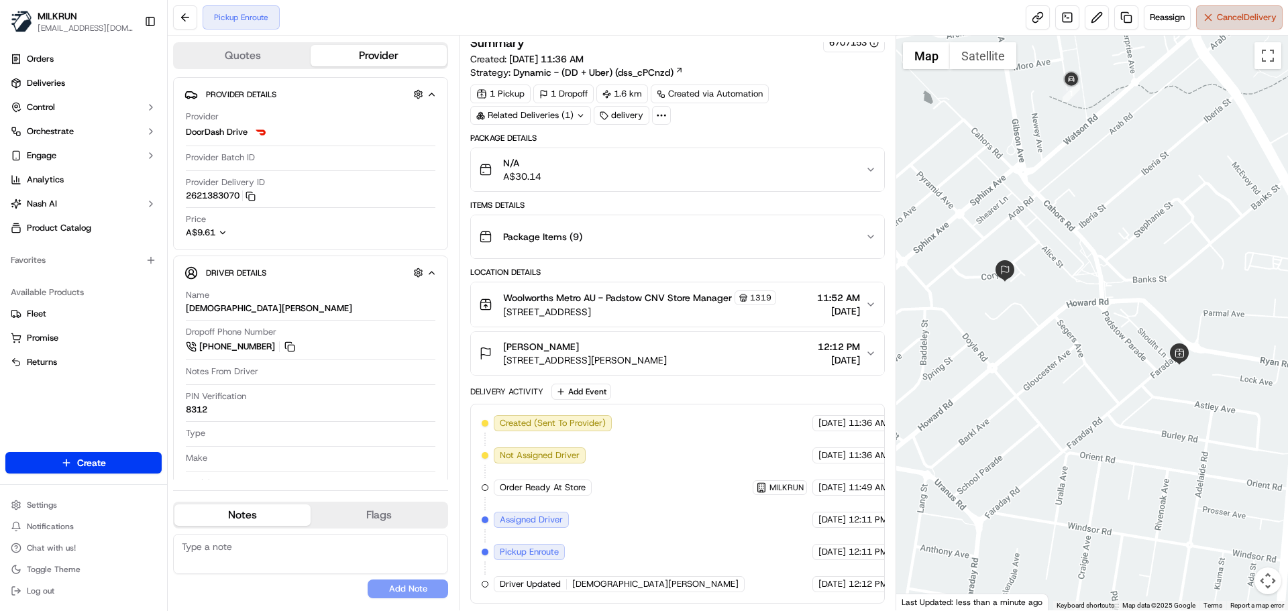
click at [1236, 13] on span "Cancel Delivery" at bounding box center [1247, 17] width 60 height 12
click at [1239, 22] on span "Cancel Delivery" at bounding box center [1247, 17] width 60 height 12
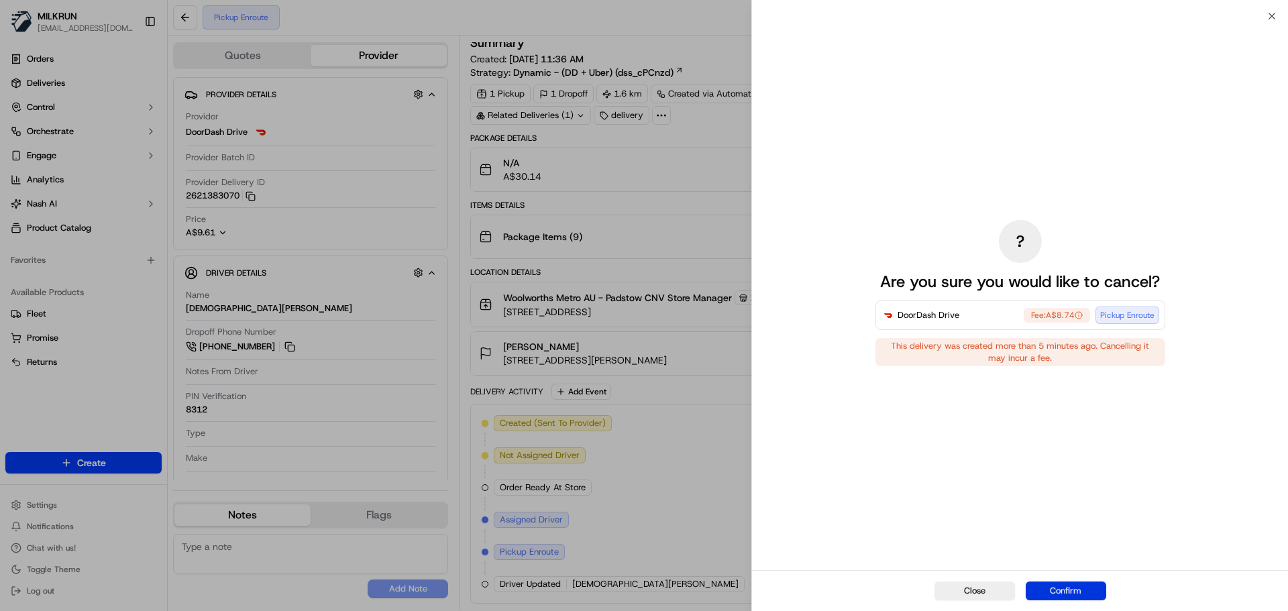
click at [1094, 593] on button "Confirm" at bounding box center [1065, 590] width 80 height 19
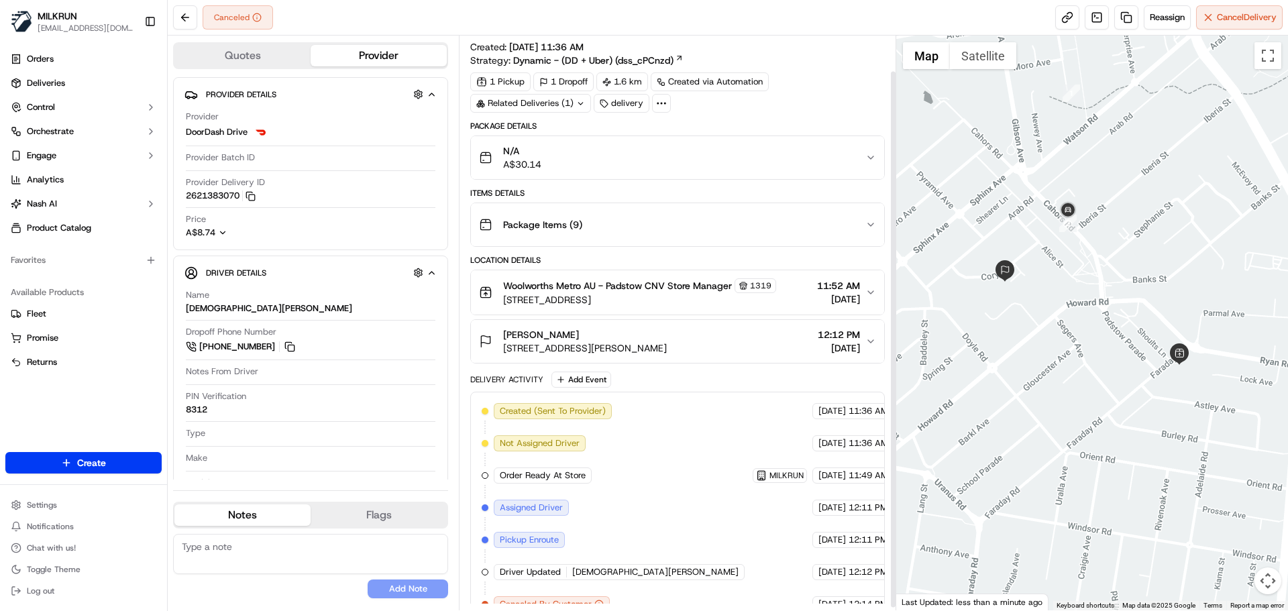
scroll to position [41, 0]
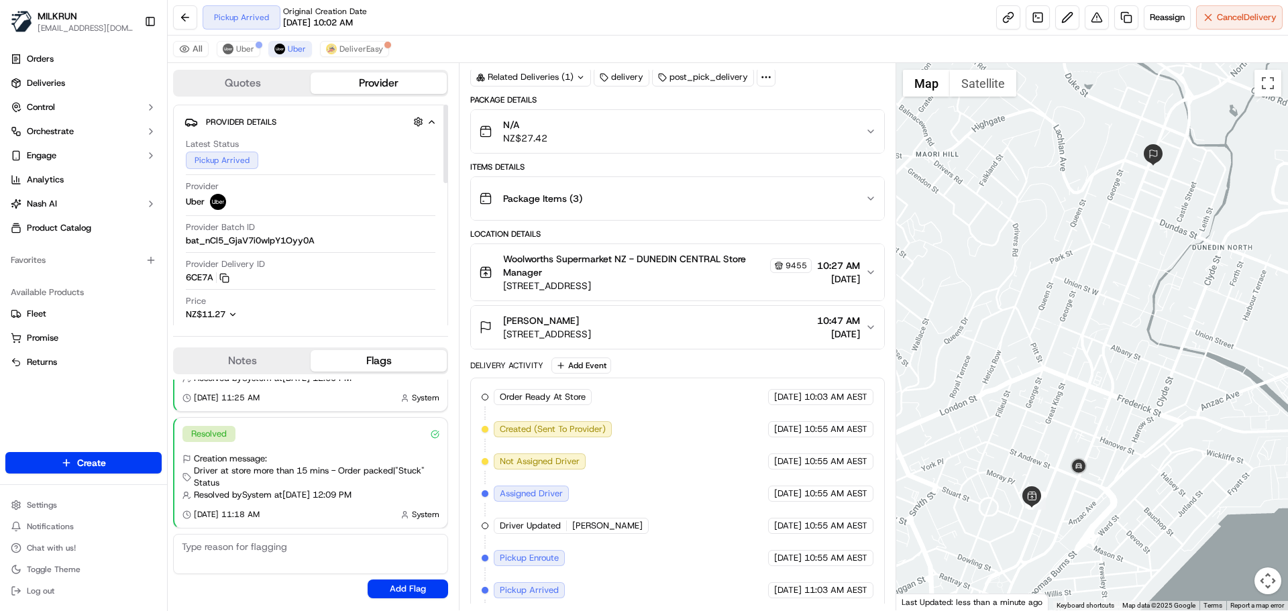
scroll to position [145, 0]
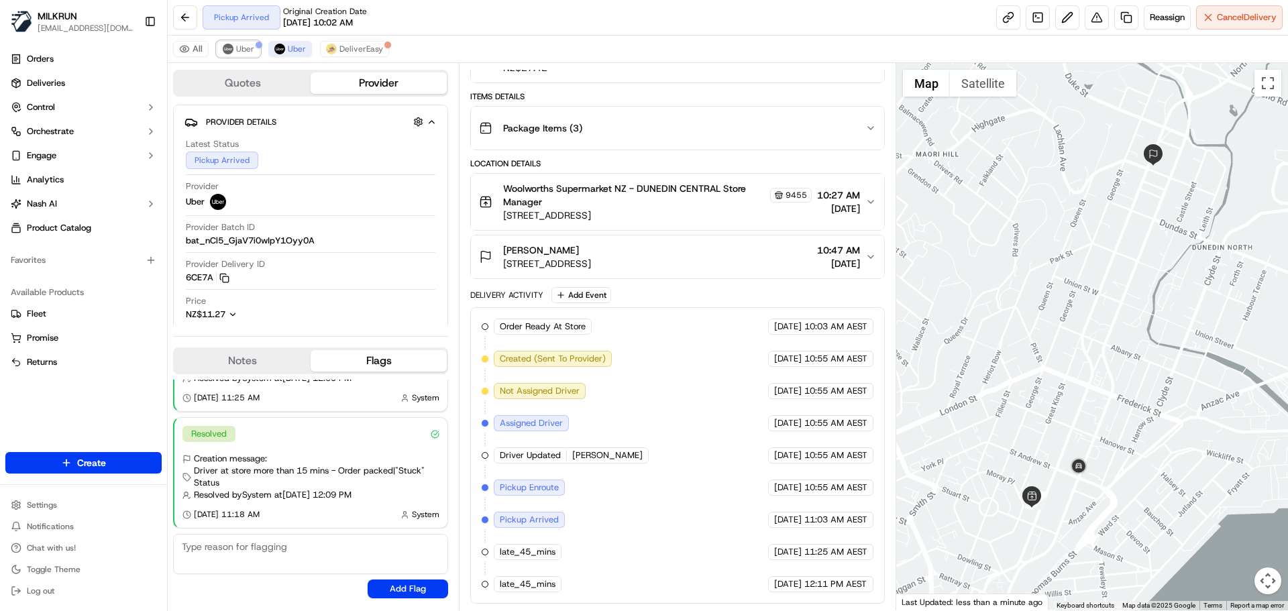
drag, startPoint x: 251, startPoint y: 46, endPoint x: 298, endPoint y: 90, distance: 64.5
click at [254, 46] on button "Uber" at bounding box center [239, 49] width 44 height 16
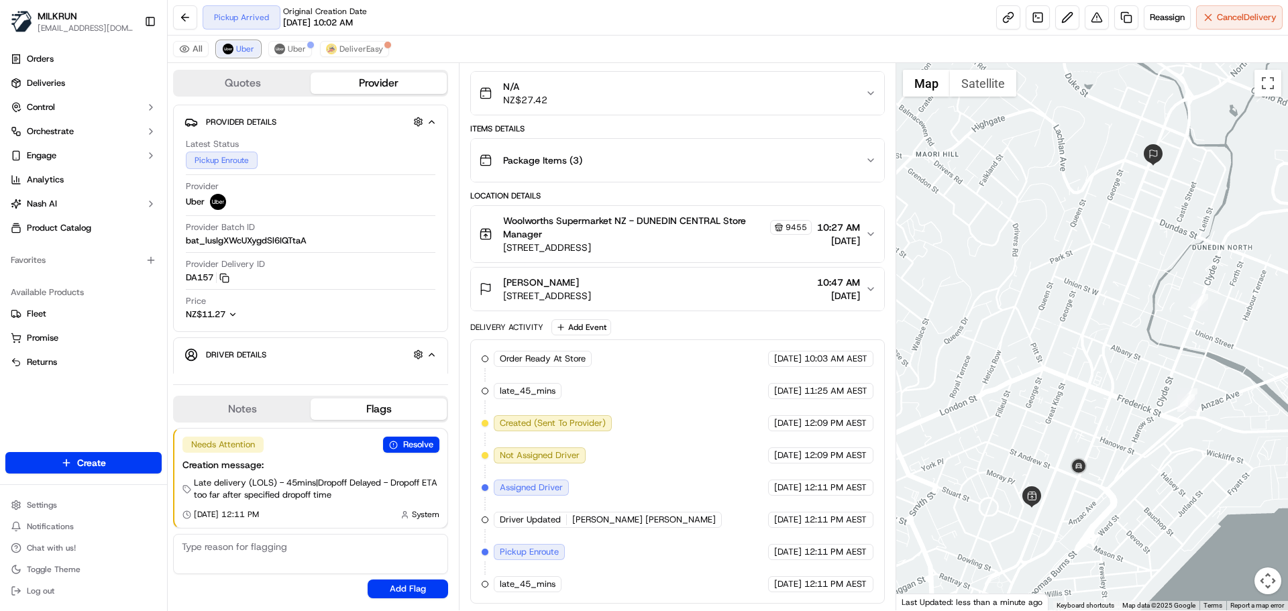
scroll to position [113, 0]
click at [294, 48] on span "Uber" at bounding box center [297, 49] width 18 height 11
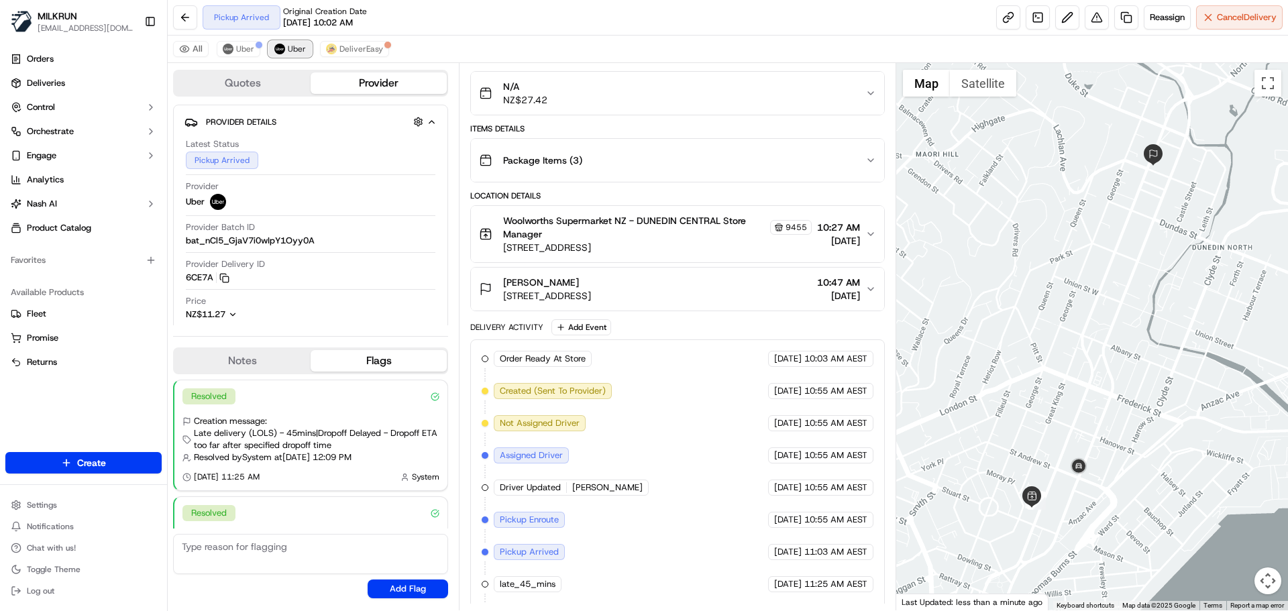
scroll to position [145, 0]
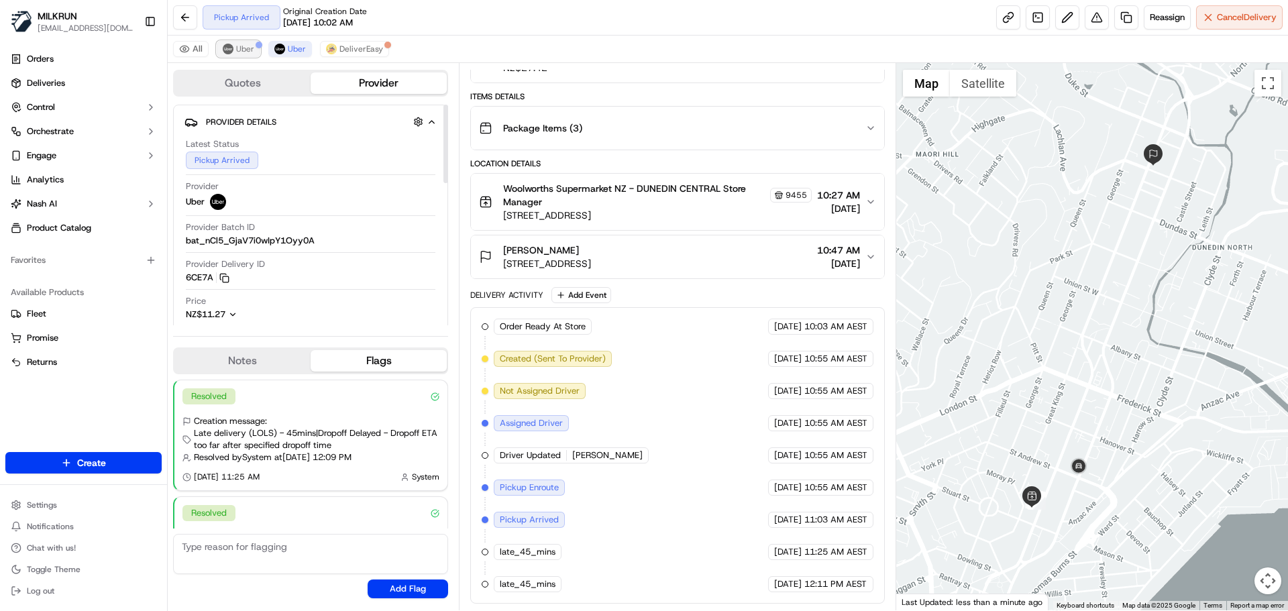
click at [245, 43] on button "Uber" at bounding box center [239, 49] width 44 height 16
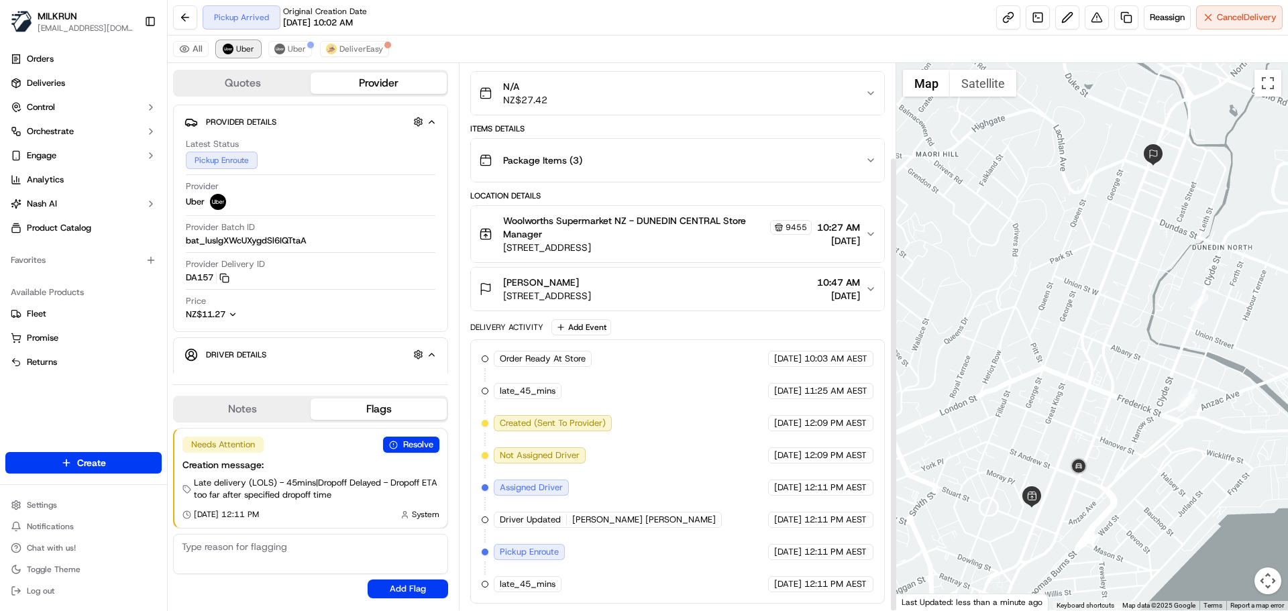
scroll to position [113, 0]
click at [292, 46] on span "Uber" at bounding box center [297, 49] width 18 height 11
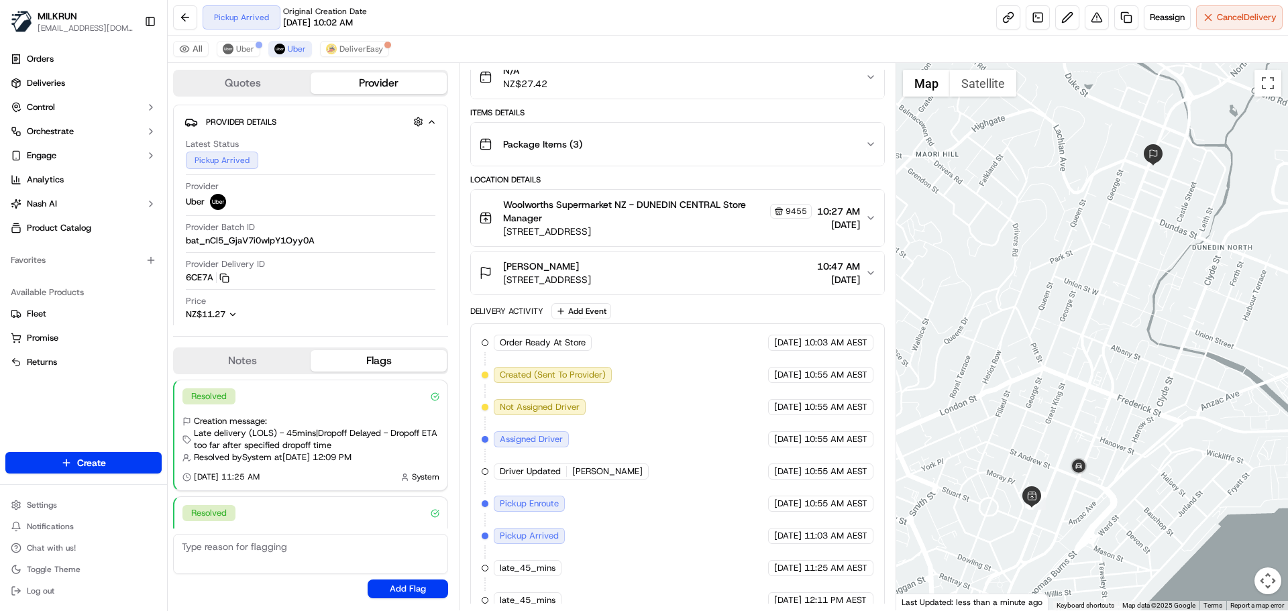
scroll to position [0, 0]
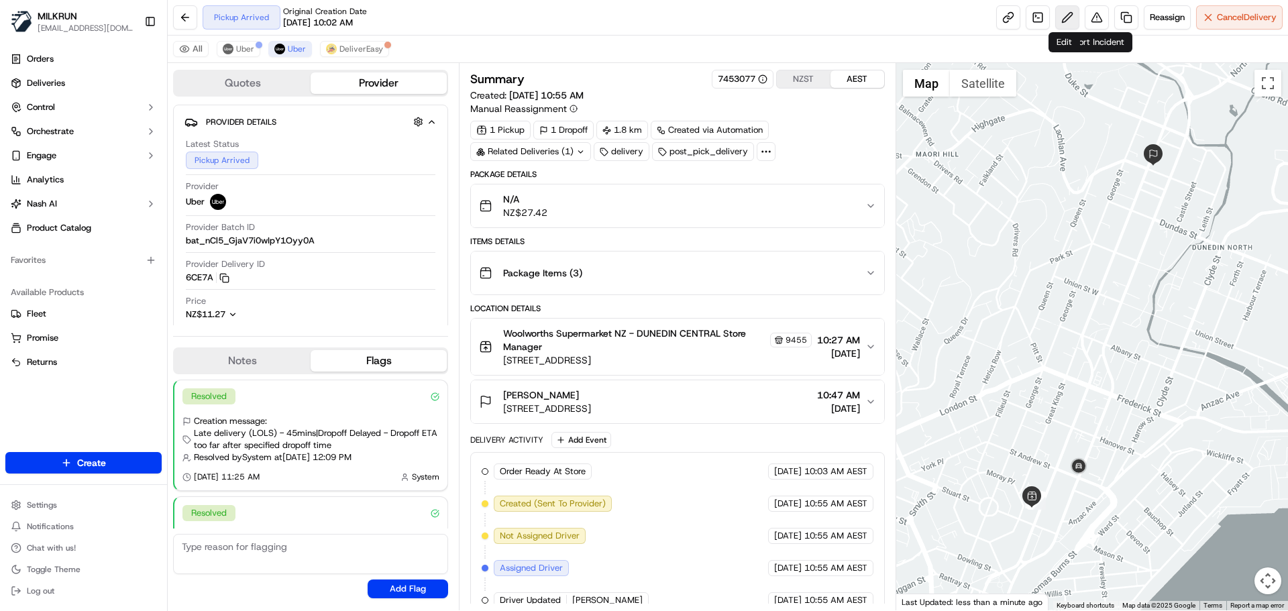
click at [1070, 13] on button at bounding box center [1067, 17] width 24 height 24
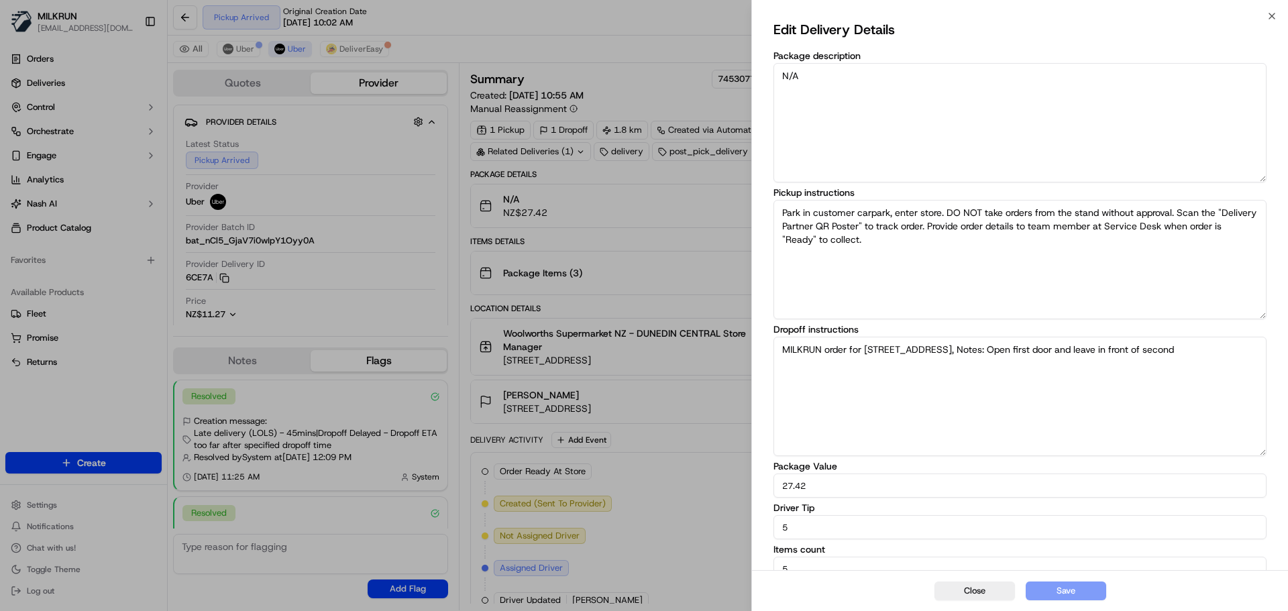
drag, startPoint x: 801, startPoint y: 522, endPoint x: 730, endPoint y: 511, distance: 71.9
click at [724, 522] on body "MILKRUN aoman@woolworths.com.au Toggle Sidebar Orders Deliveries Control Orches…" at bounding box center [644, 305] width 1288 height 611
type input "10"
click at [1070, 590] on button "Save" at bounding box center [1065, 590] width 80 height 19
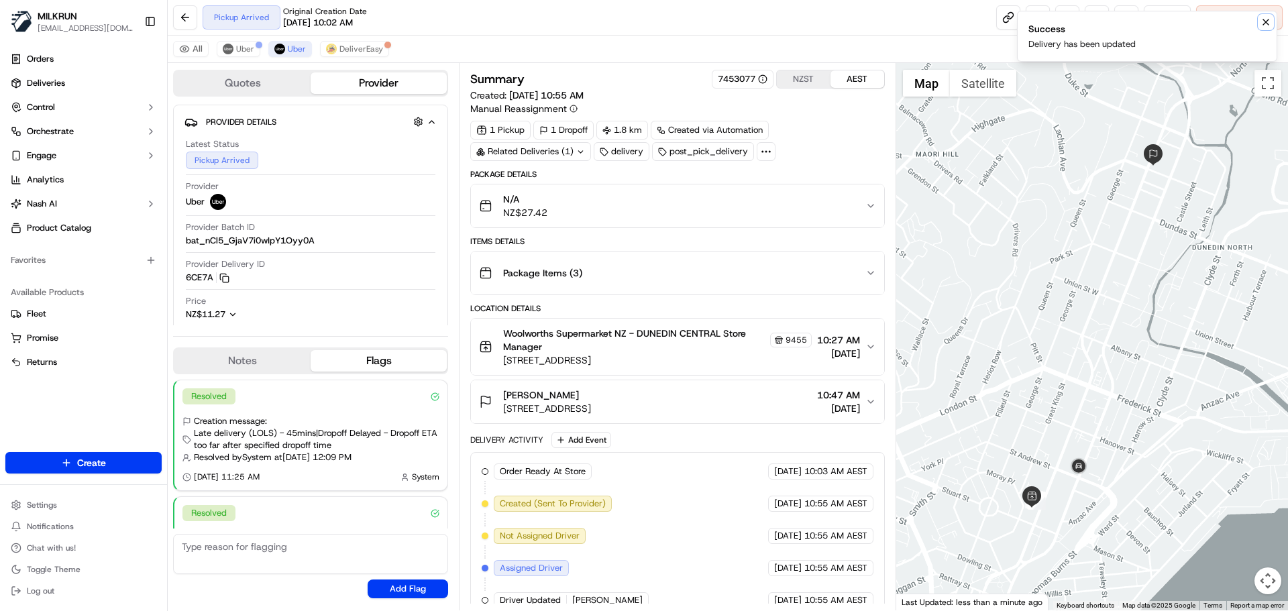
click at [1266, 19] on icon "Notifications (F8)" at bounding box center [1265, 22] width 11 height 11
click at [243, 48] on span "Uber" at bounding box center [245, 49] width 18 height 11
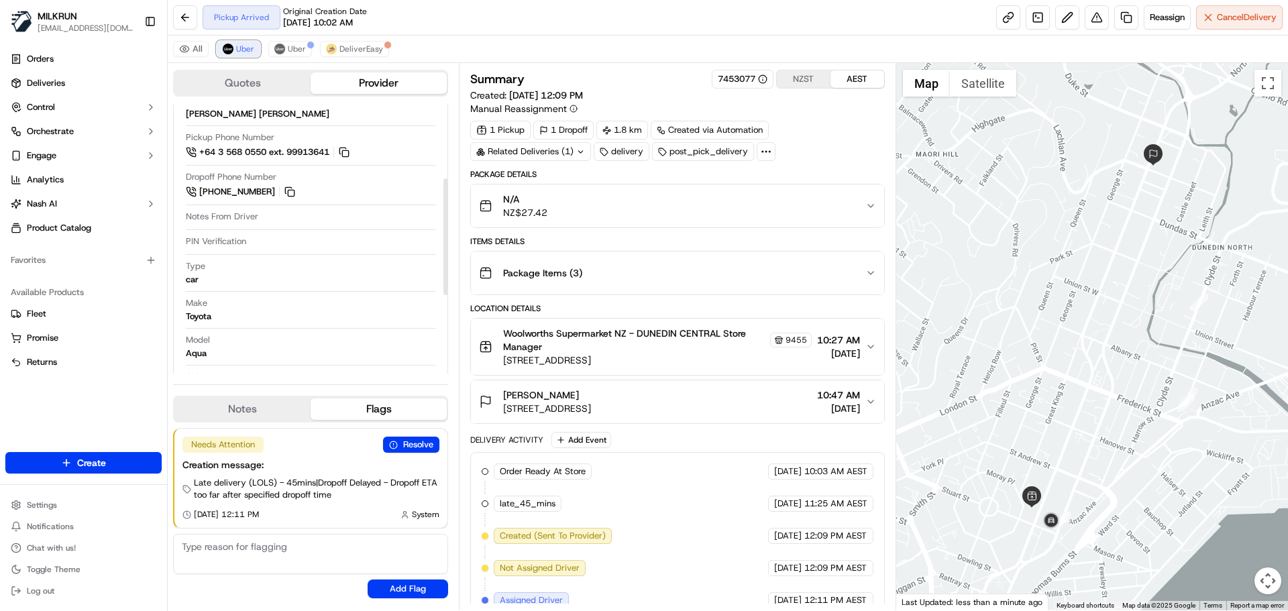
scroll to position [149, 0]
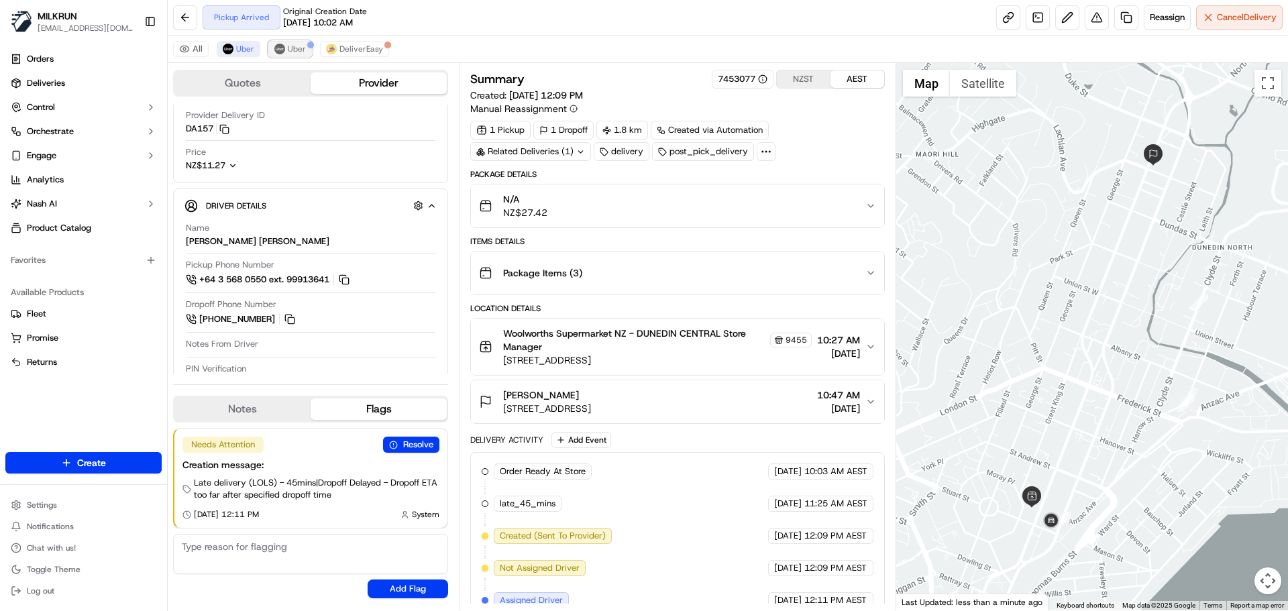
click at [290, 44] on span "Uber" at bounding box center [297, 49] width 18 height 11
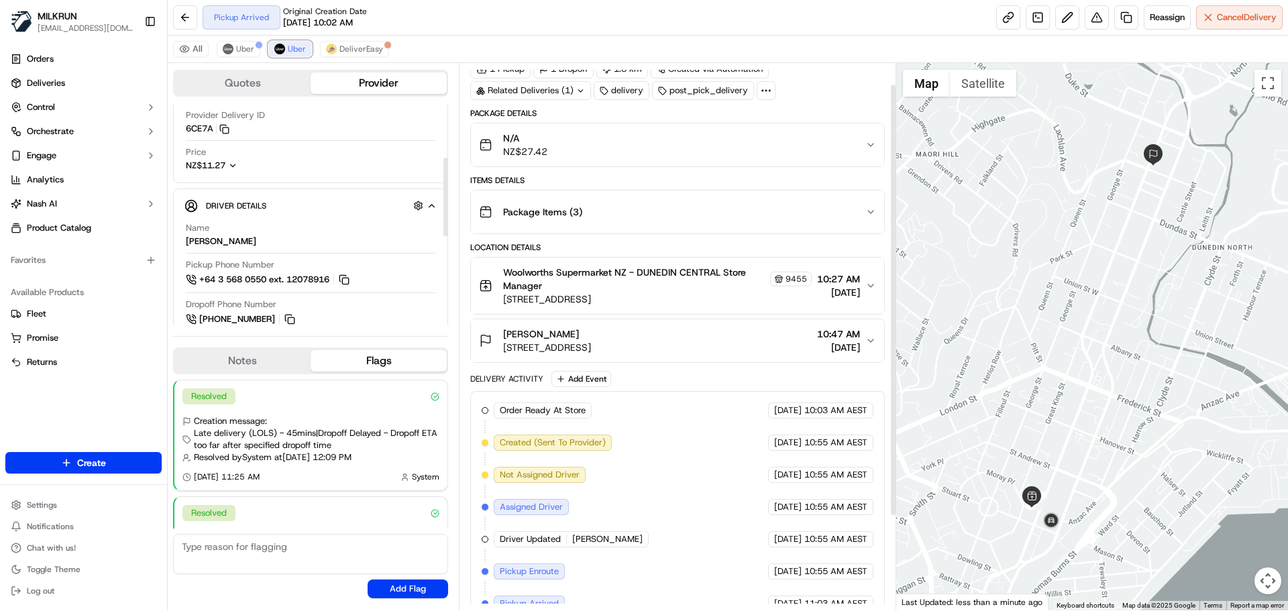
scroll to position [145, 0]
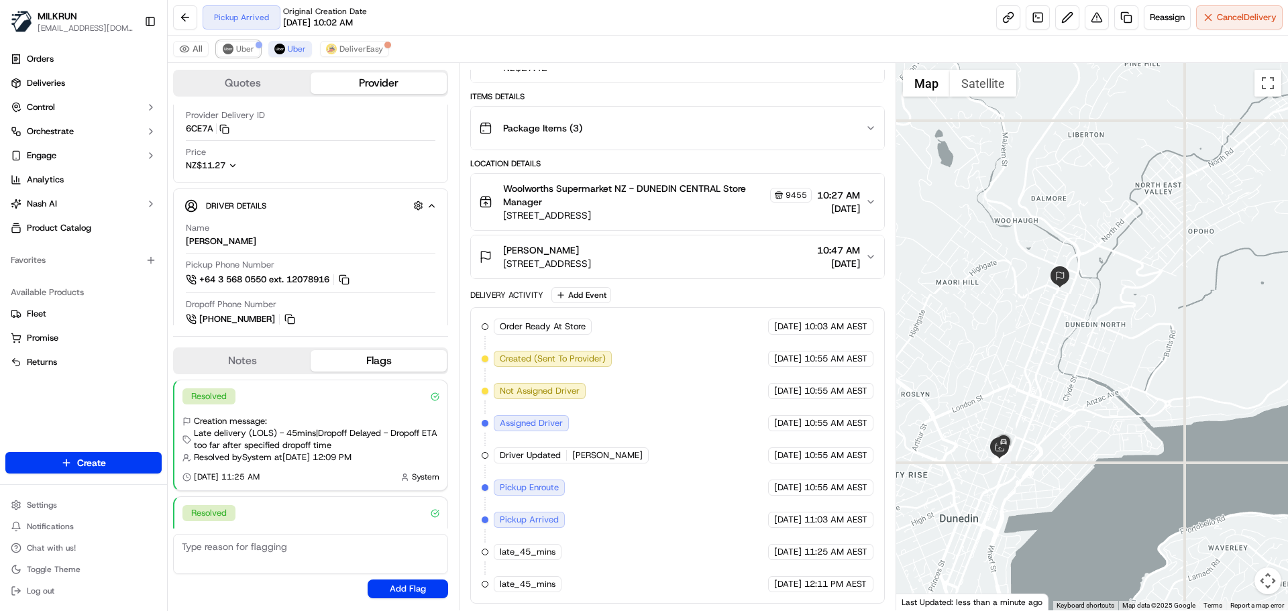
drag, startPoint x: 245, startPoint y: 47, endPoint x: 312, endPoint y: 85, distance: 76.6
click at [245, 47] on span "Uber" at bounding box center [245, 49] width 18 height 11
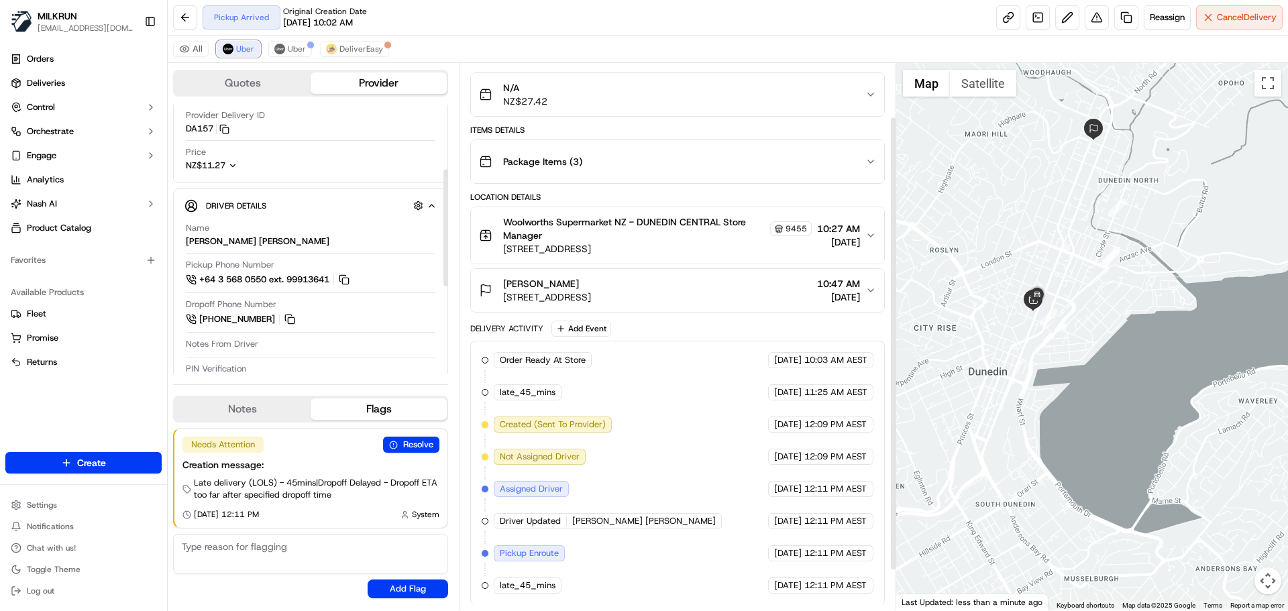
scroll to position [113, 0]
click at [300, 52] on span "Uber" at bounding box center [297, 49] width 18 height 11
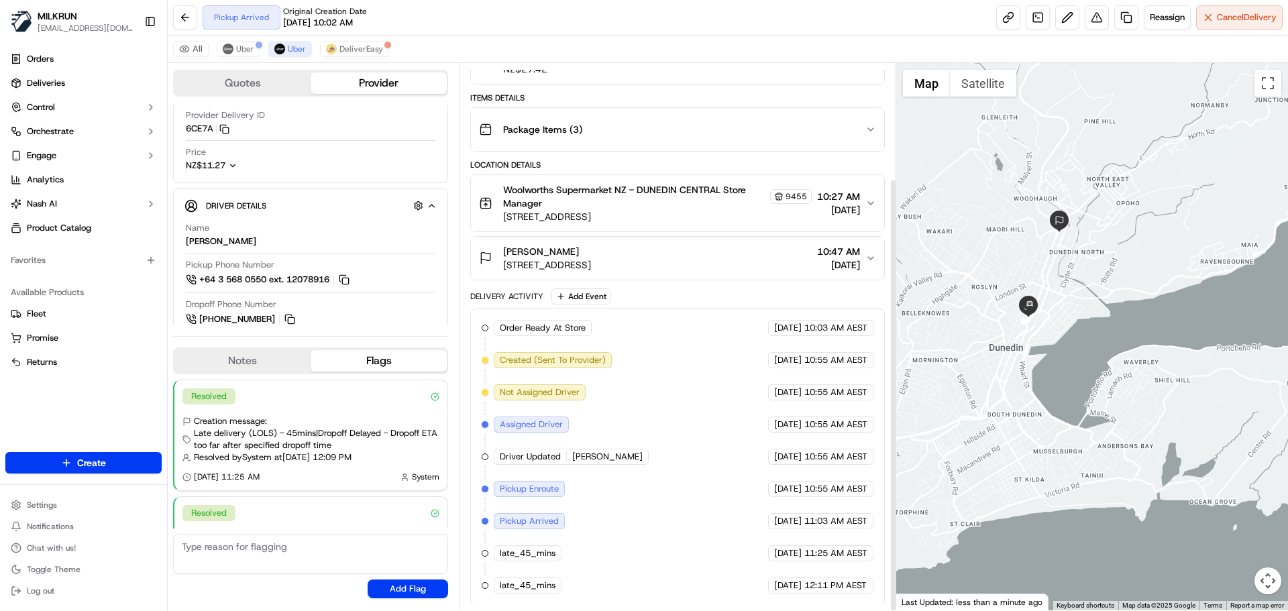
scroll to position [145, 0]
drag, startPoint x: 236, startPoint y: 47, endPoint x: 361, endPoint y: 185, distance: 186.6
click at [238, 46] on span "Uber" at bounding box center [245, 49] width 18 height 11
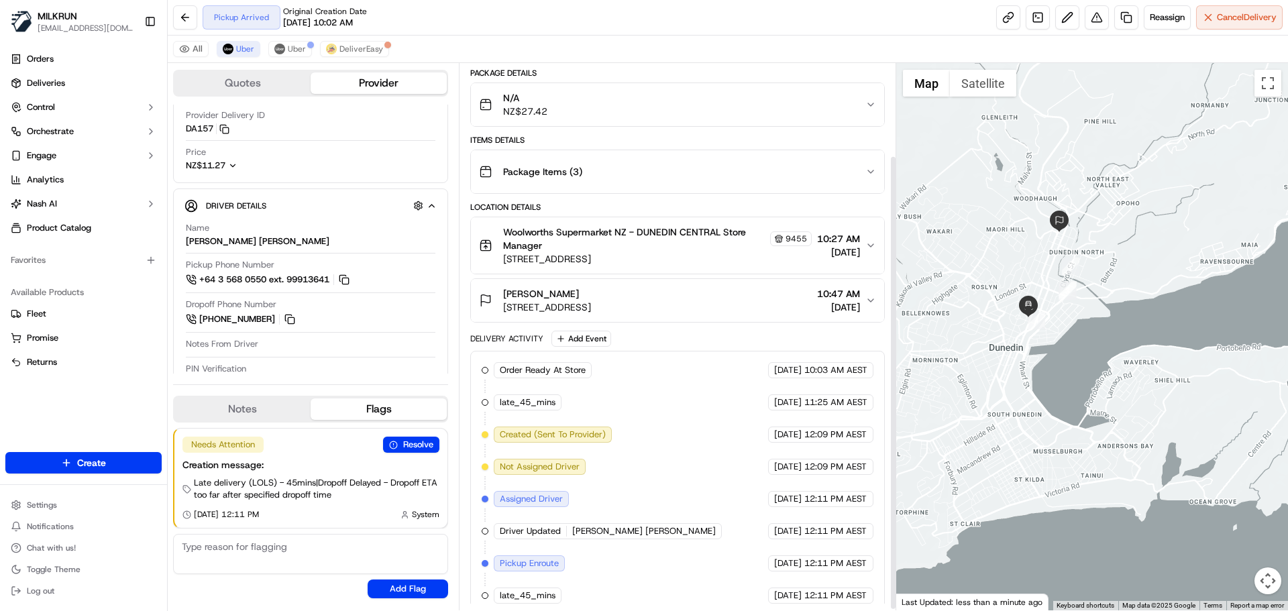
scroll to position [113, 0]
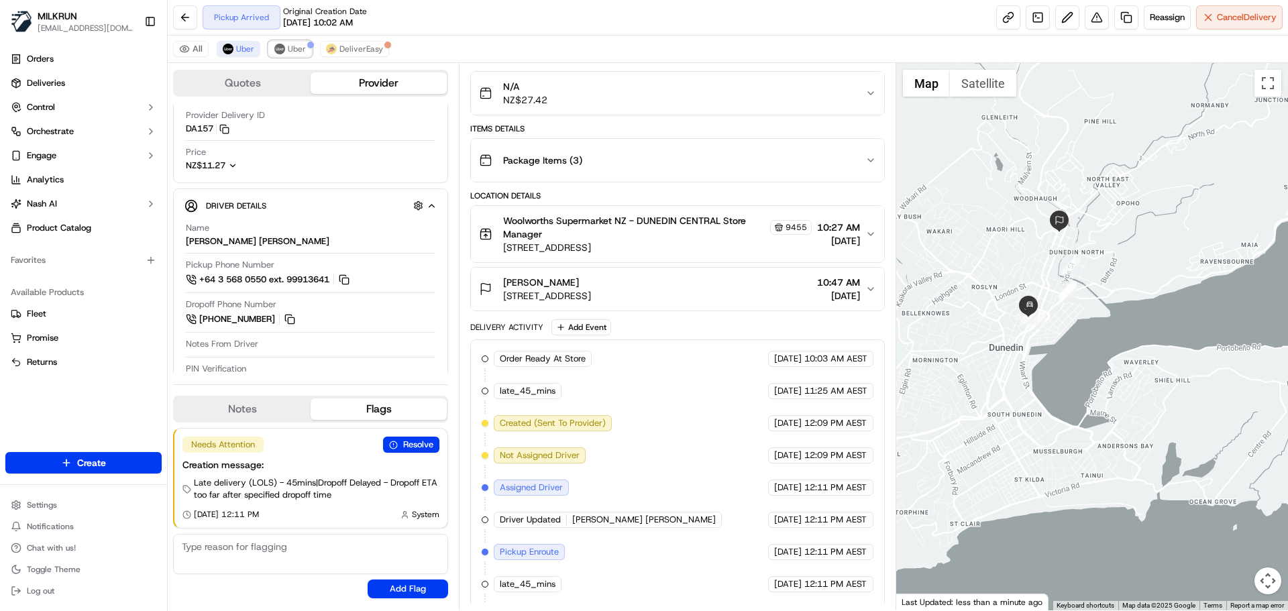
drag, startPoint x: 294, startPoint y: 50, endPoint x: 559, endPoint y: 311, distance: 371.8
click at [297, 51] on span "Uber" at bounding box center [297, 49] width 18 height 11
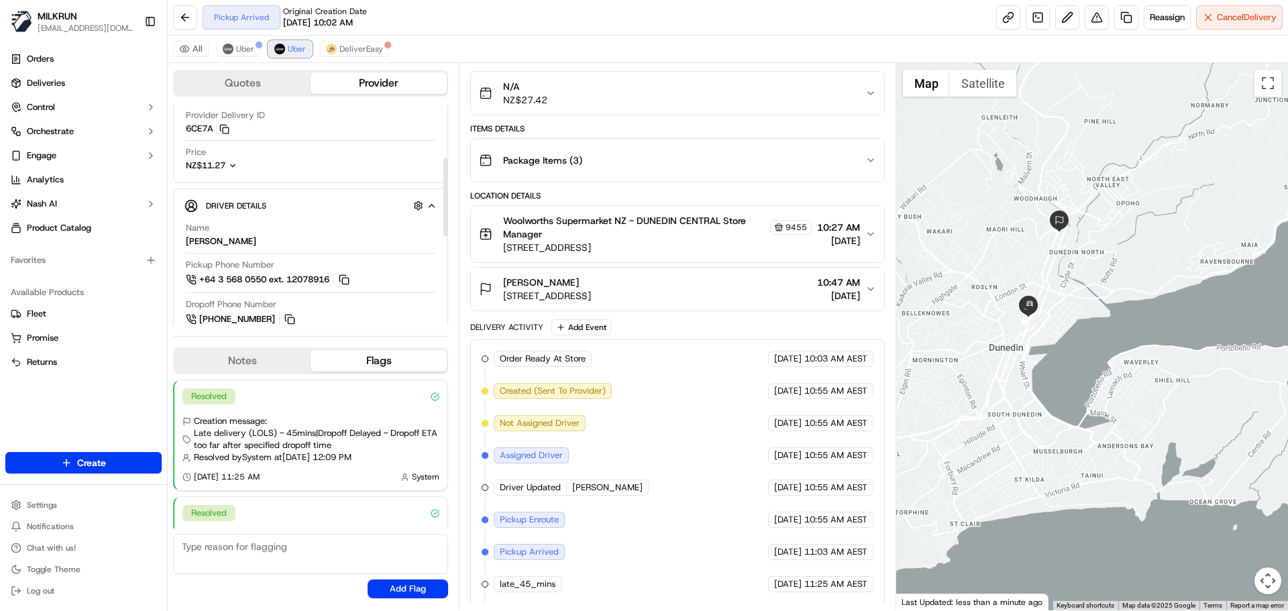
scroll to position [145, 0]
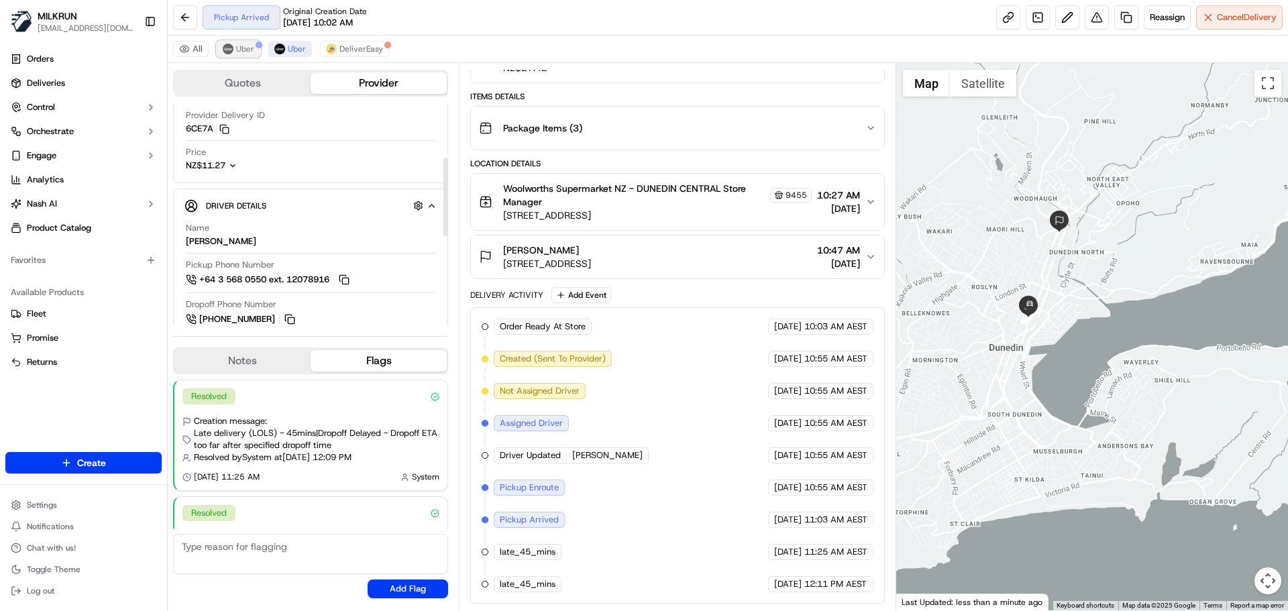
click at [246, 49] on span "Uber" at bounding box center [245, 49] width 18 height 11
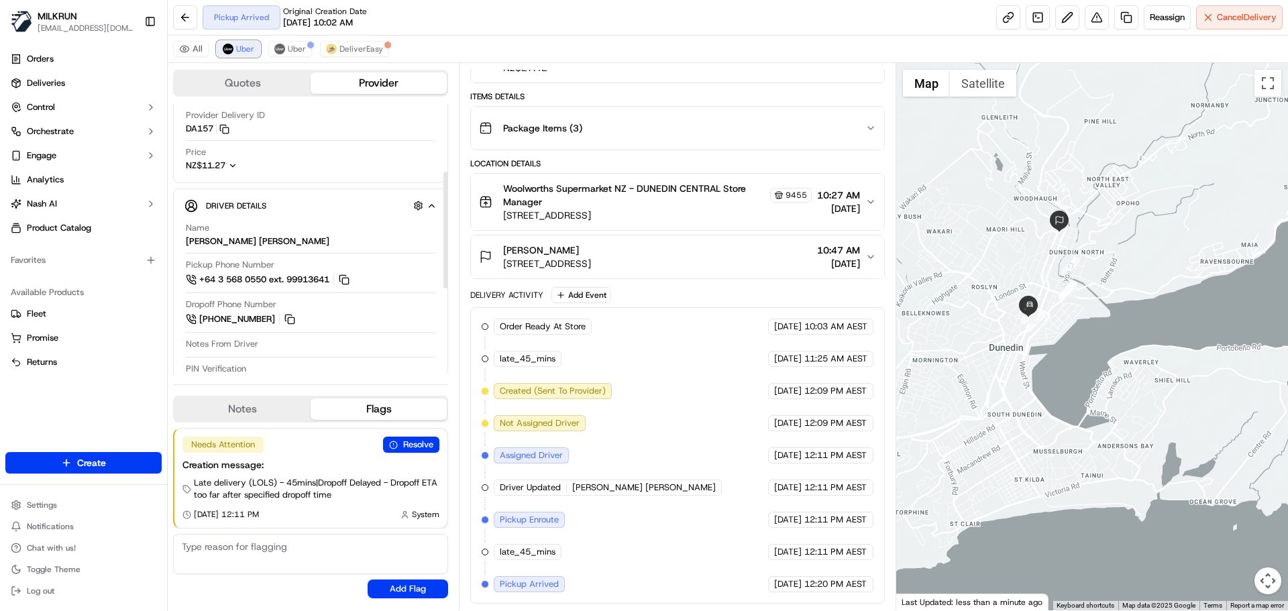
scroll to position [350, 0]
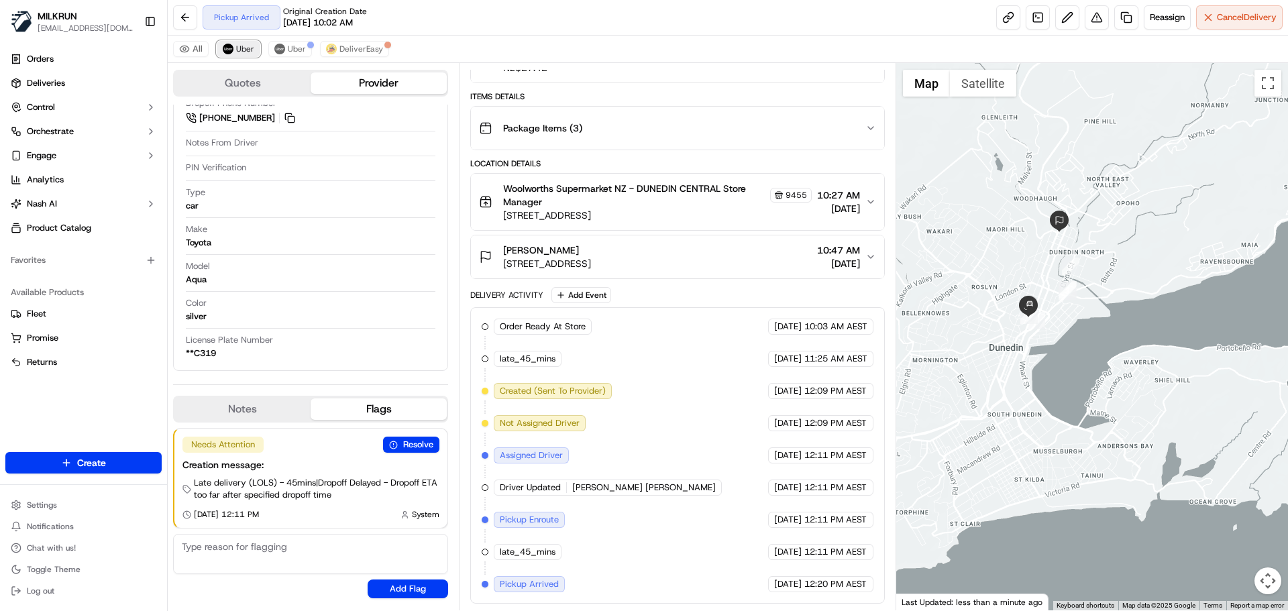
click at [245, 46] on span "Uber" at bounding box center [245, 49] width 18 height 11
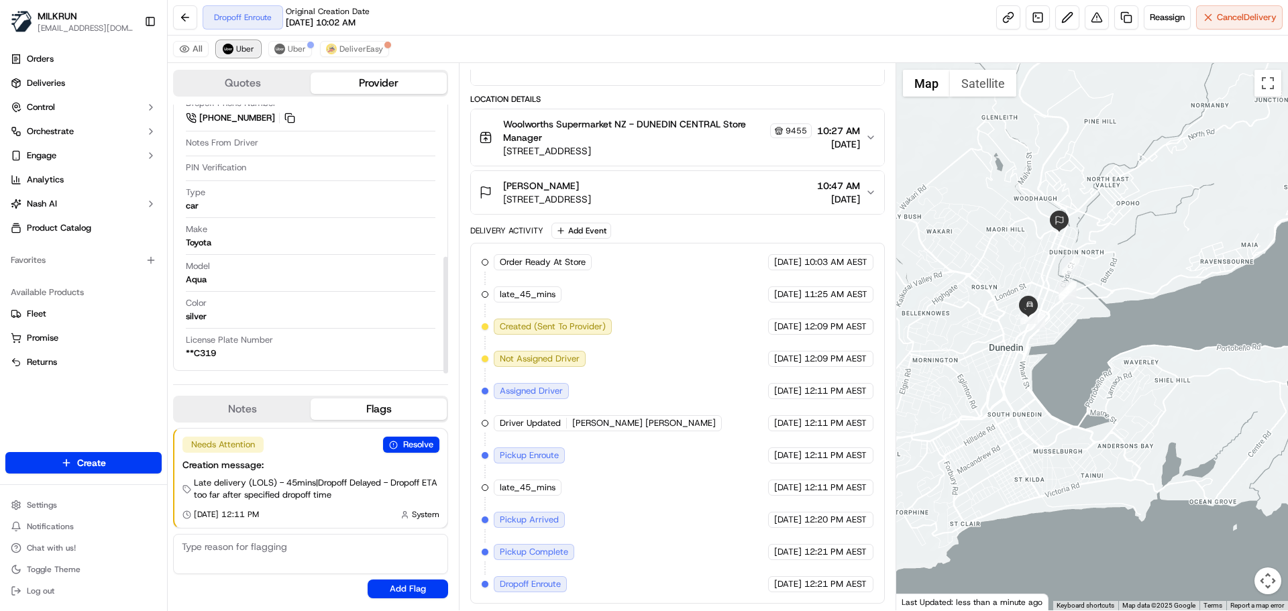
click at [242, 47] on span "Uber" at bounding box center [245, 49] width 18 height 11
click at [296, 52] on span "Uber" at bounding box center [297, 49] width 18 height 11
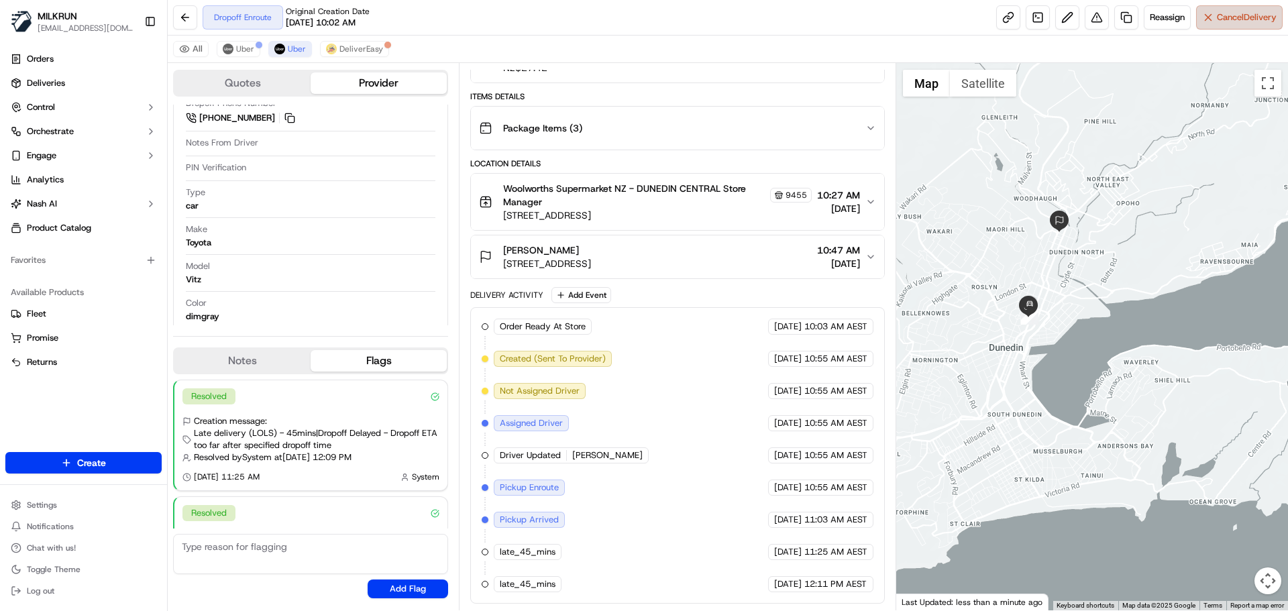
click at [1224, 17] on span "Cancel Delivery" at bounding box center [1247, 17] width 60 height 12
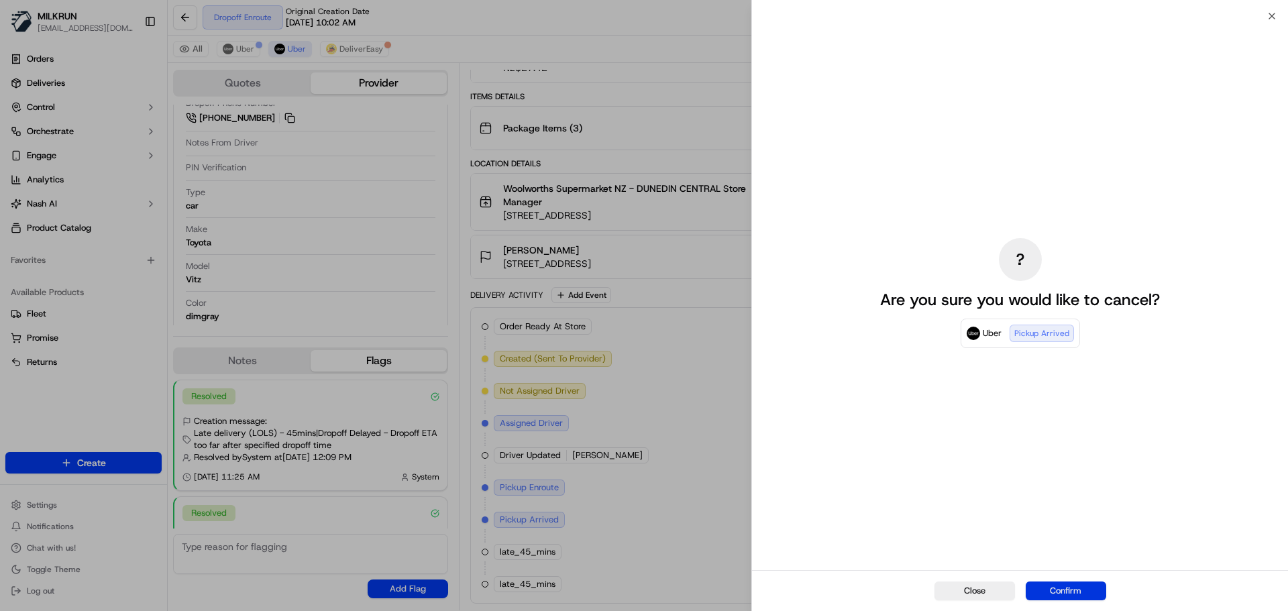
click at [1085, 587] on button "Confirm" at bounding box center [1065, 590] width 80 height 19
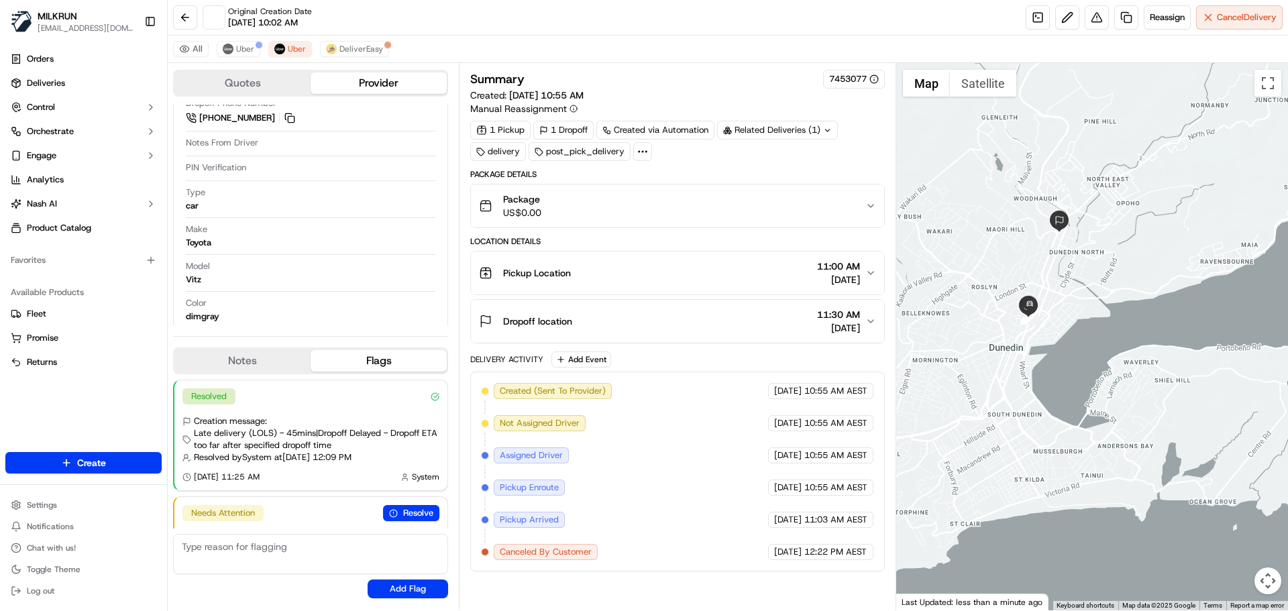
scroll to position [0, 0]
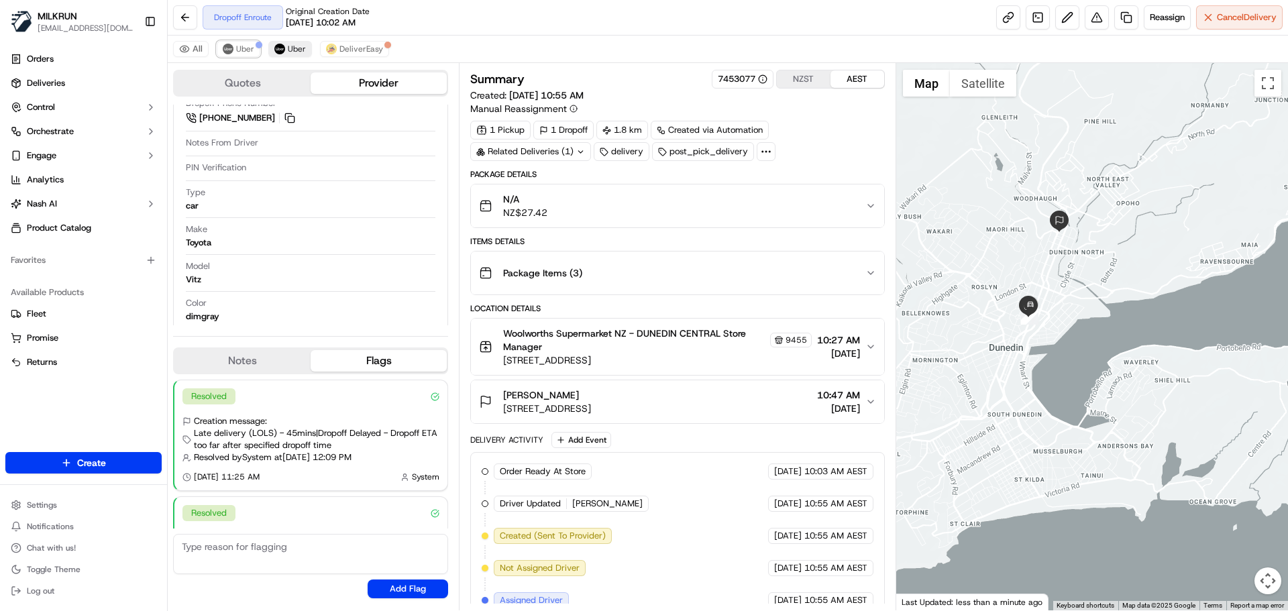
drag, startPoint x: 247, startPoint y: 50, endPoint x: 290, endPoint y: 49, distance: 42.3
click at [251, 48] on span "Uber" at bounding box center [245, 49] width 18 height 11
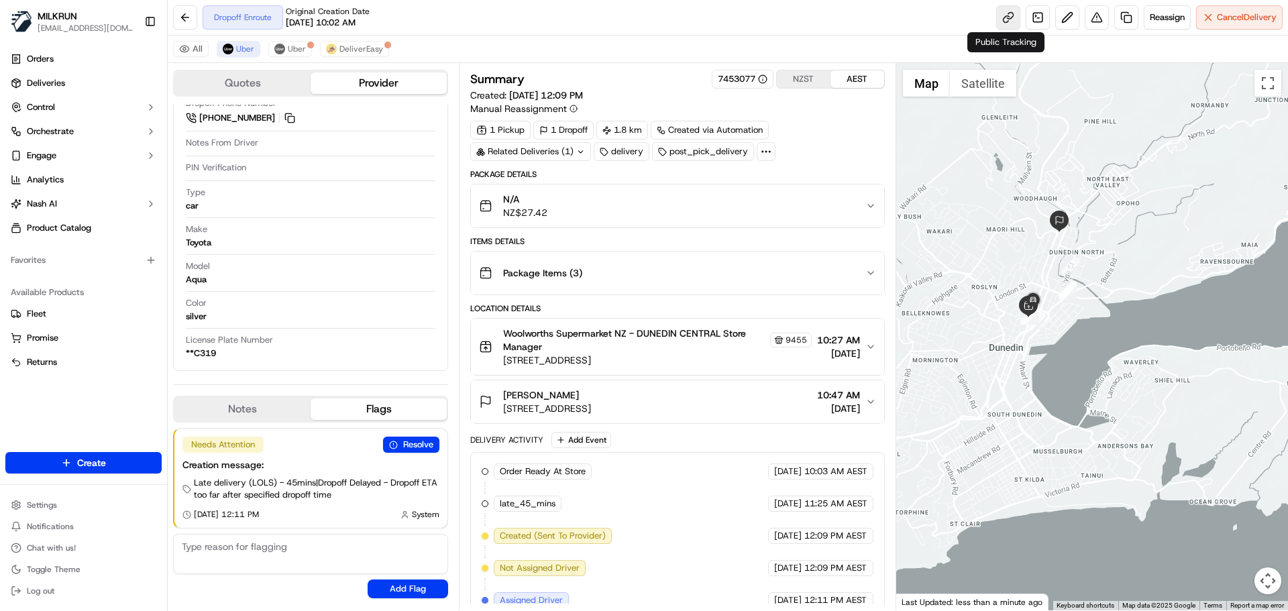
click at [997, 15] on link at bounding box center [1008, 17] width 24 height 24
click at [191, 13] on button at bounding box center [185, 17] width 24 height 24
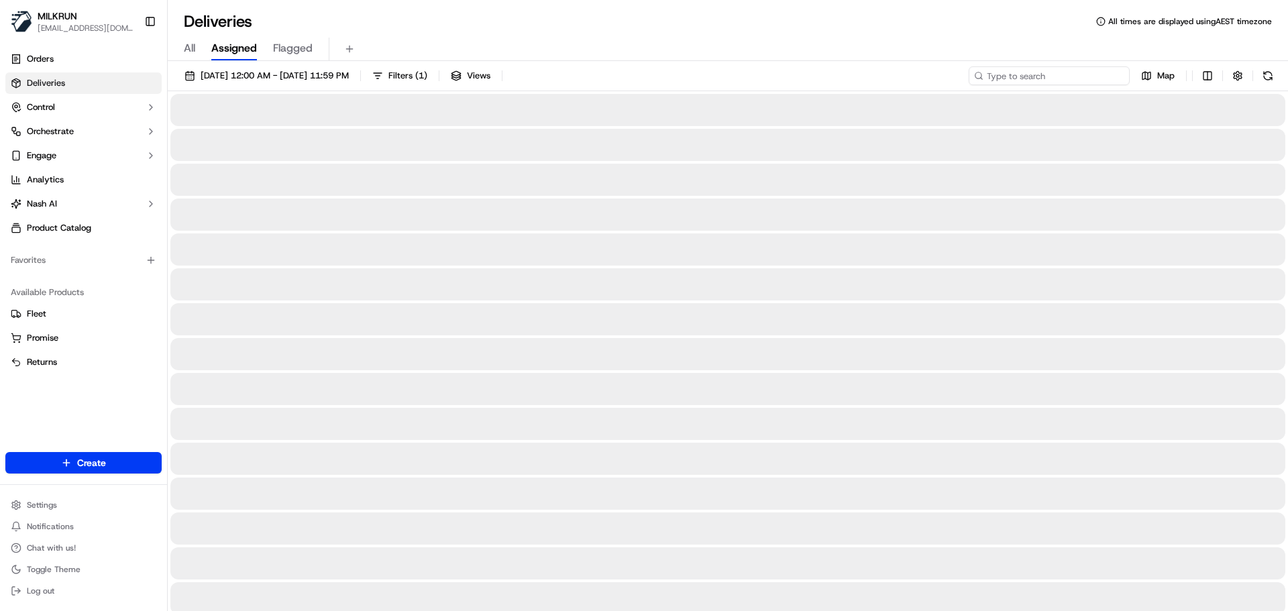
click at [1037, 79] on input at bounding box center [1048, 75] width 161 height 19
paste input "Maria tokakoka"
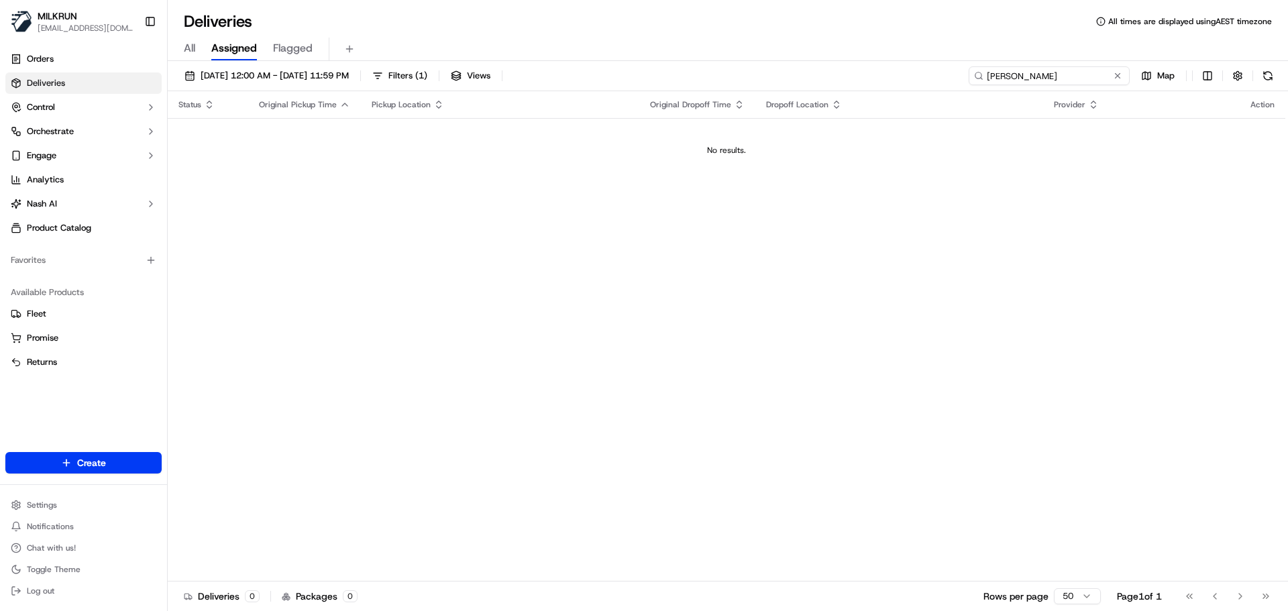
click at [989, 77] on input "Maria tokakoka" at bounding box center [1048, 75] width 161 height 19
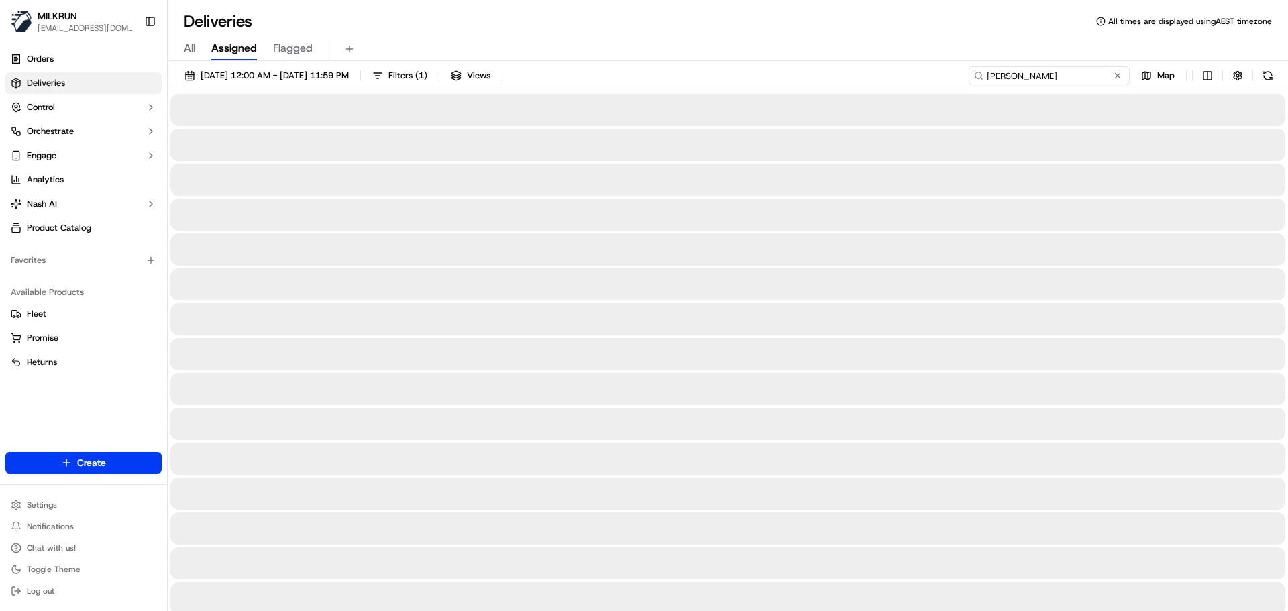
click at [1064, 72] on input "Maria tokakoka" at bounding box center [1048, 75] width 161 height 19
type input "Maria tokakoka"
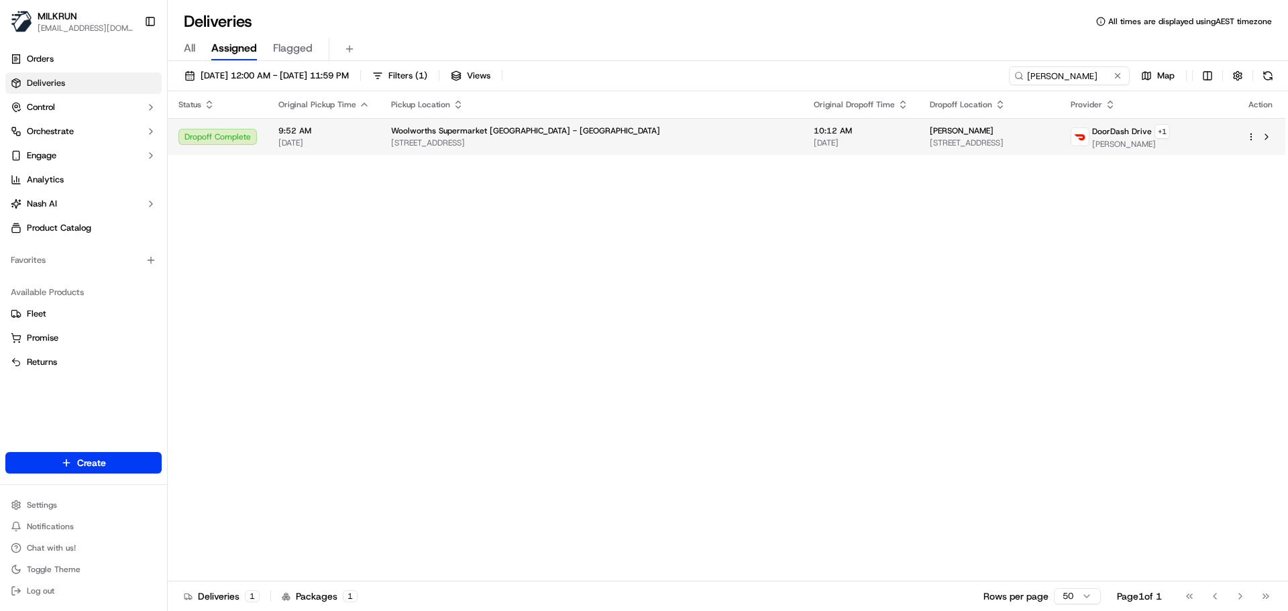
click at [813, 129] on span "10:12 AM" at bounding box center [860, 130] width 95 height 11
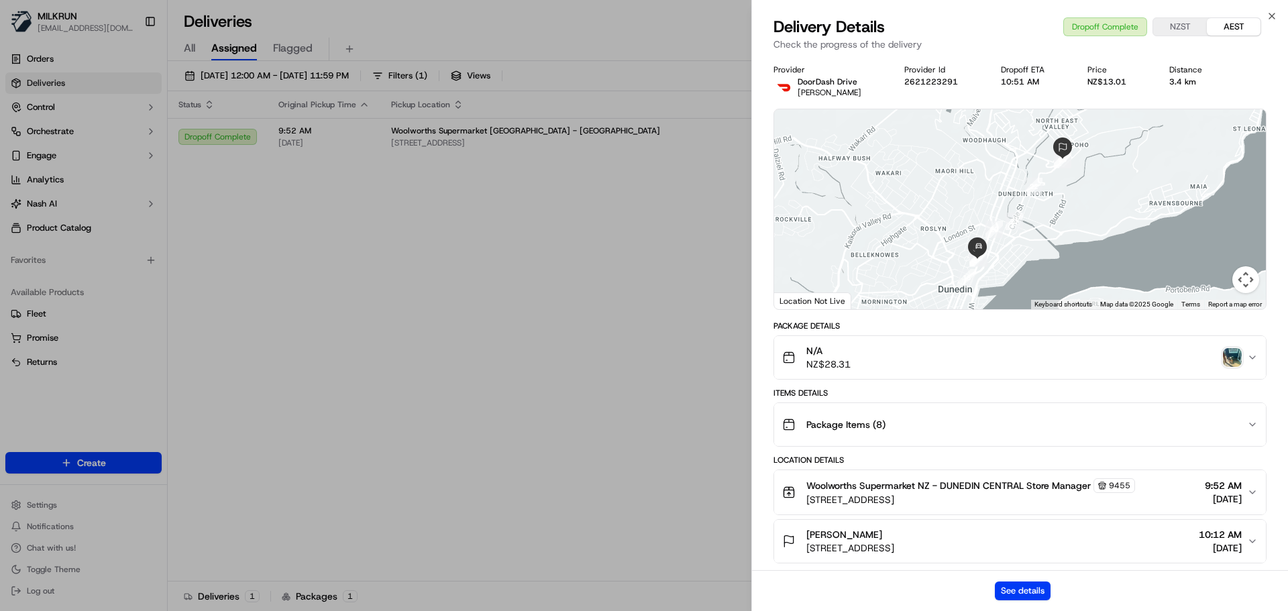
click at [1033, 581] on div "See details" at bounding box center [1020, 590] width 536 height 41
click at [1020, 586] on button "See details" at bounding box center [1023, 590] width 56 height 19
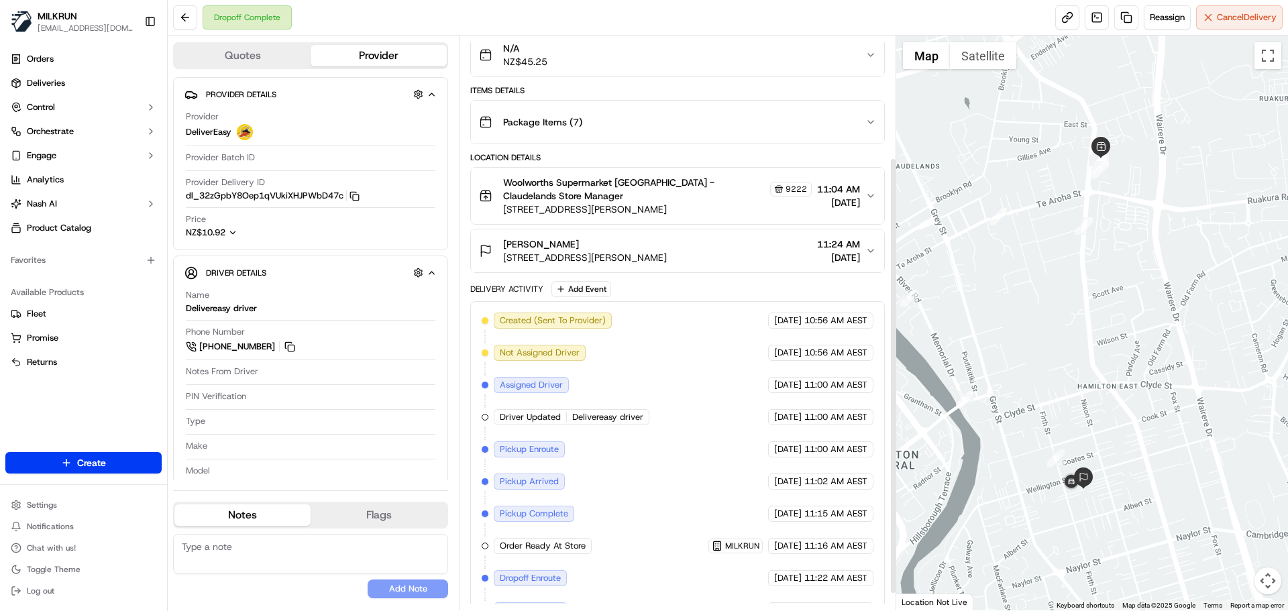
scroll to position [182, 0]
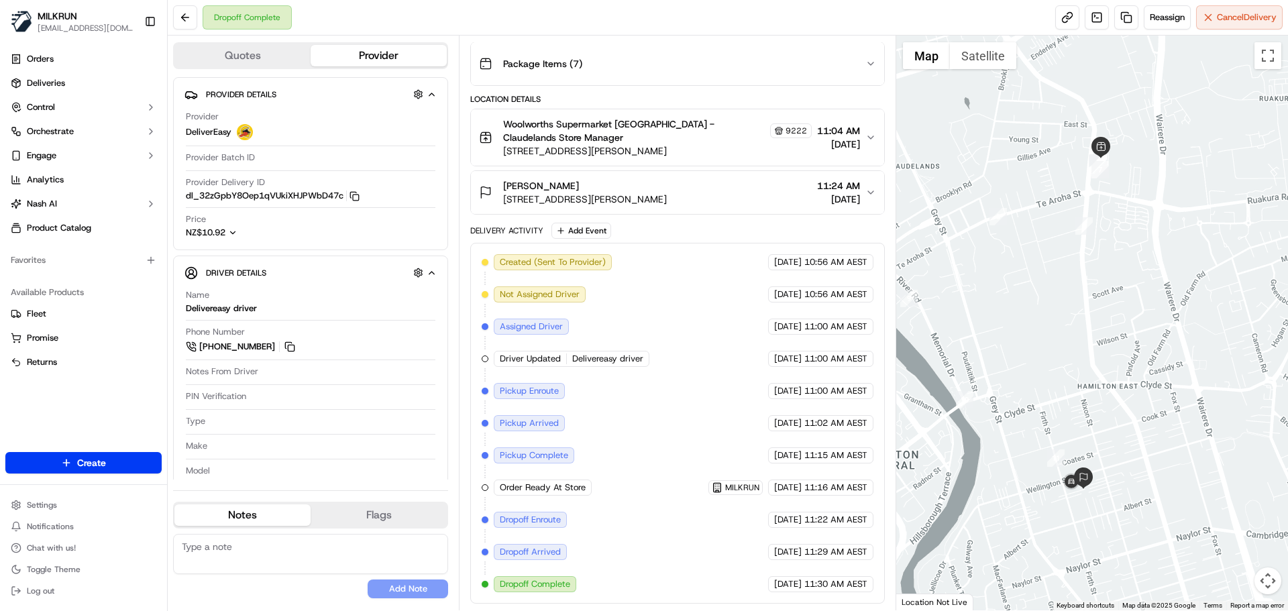
drag, startPoint x: 1021, startPoint y: 384, endPoint x: 1010, endPoint y: 362, distance: 24.0
click at [1014, 369] on div at bounding box center [1092, 323] width 392 height 575
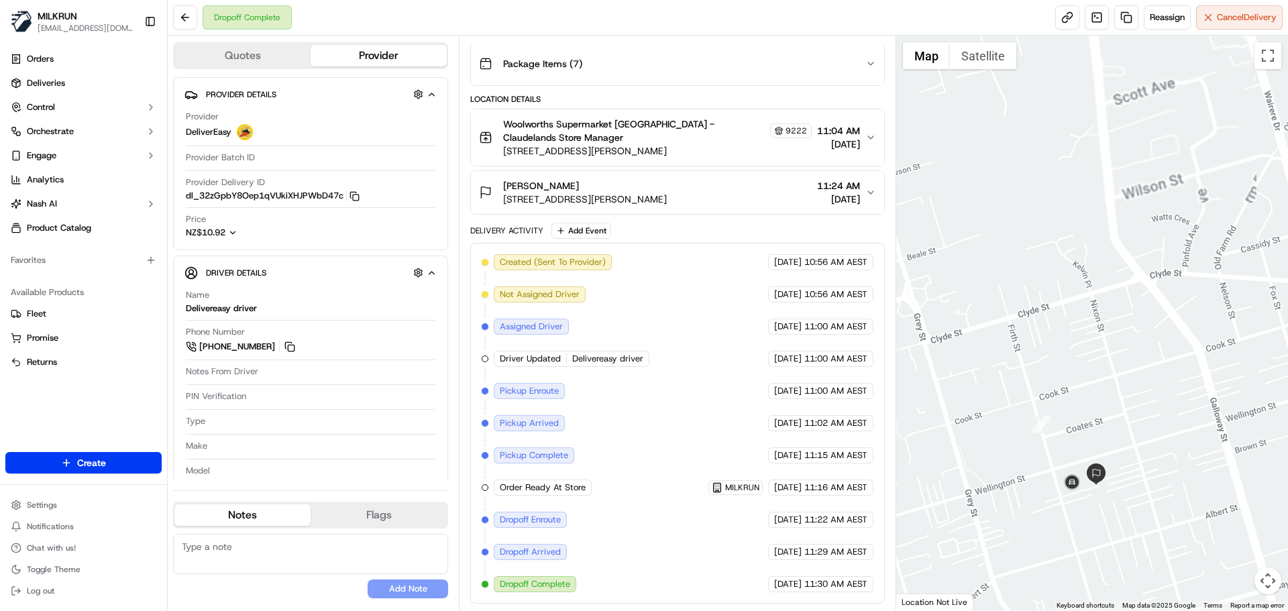
drag, startPoint x: 1038, startPoint y: 350, endPoint x: 1046, endPoint y: 188, distance: 162.5
click at [1047, 179] on div at bounding box center [1092, 323] width 392 height 575
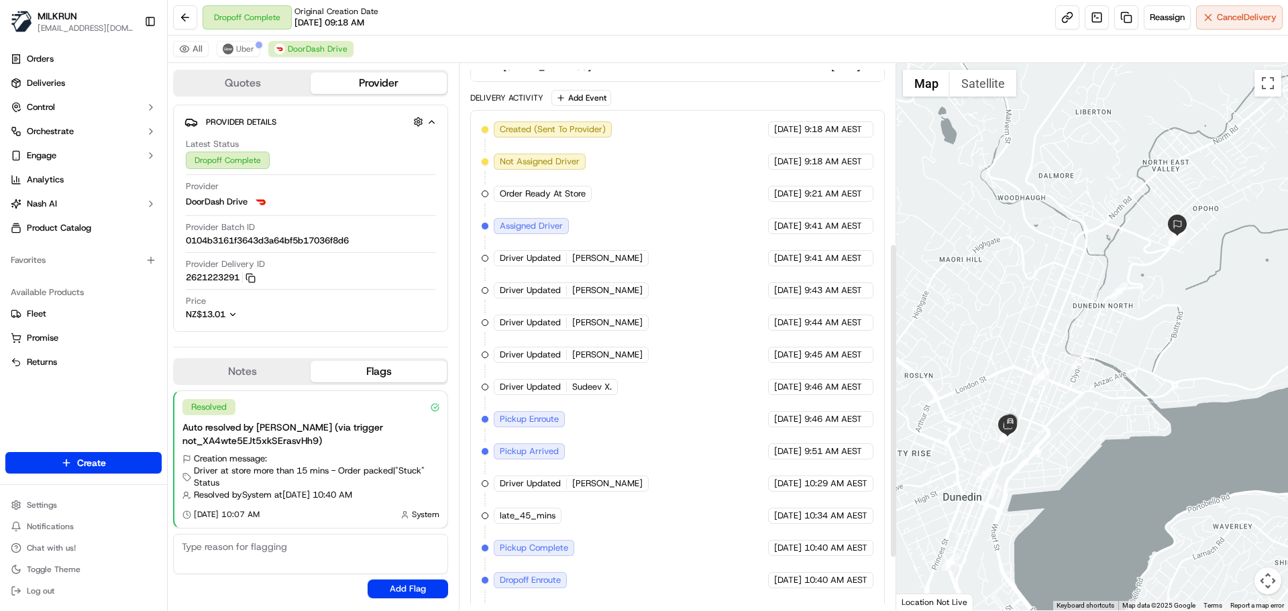
scroll to position [402, 0]
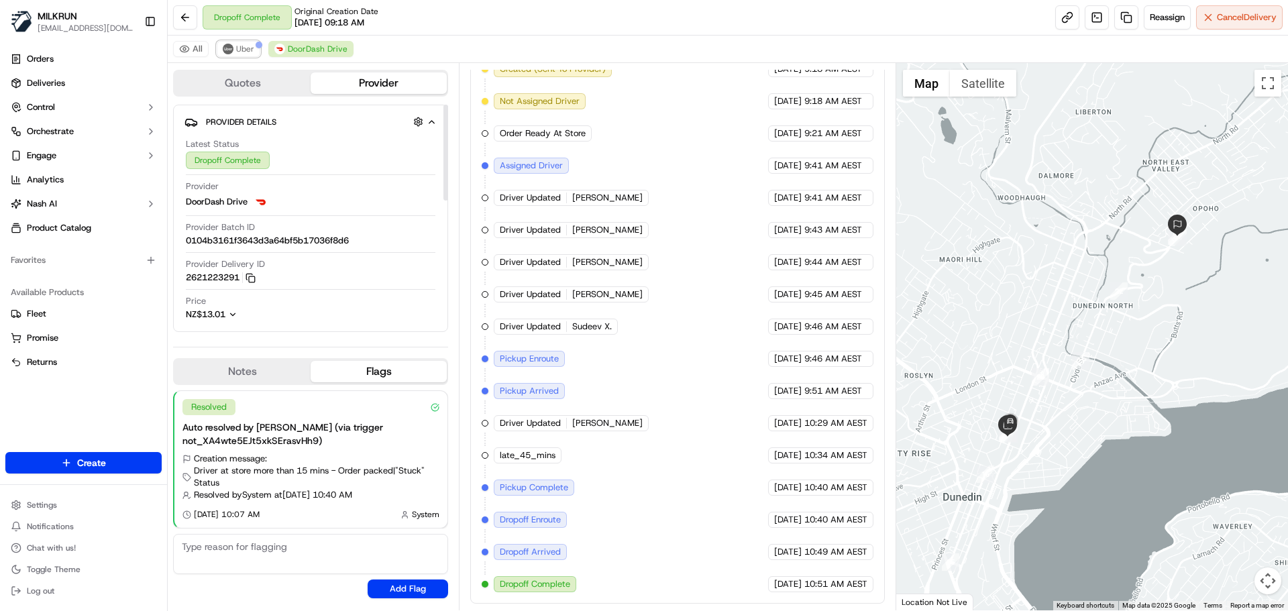
drag, startPoint x: 239, startPoint y: 48, endPoint x: 325, endPoint y: 129, distance: 118.6
click at [241, 48] on span "Uber" at bounding box center [245, 49] width 18 height 11
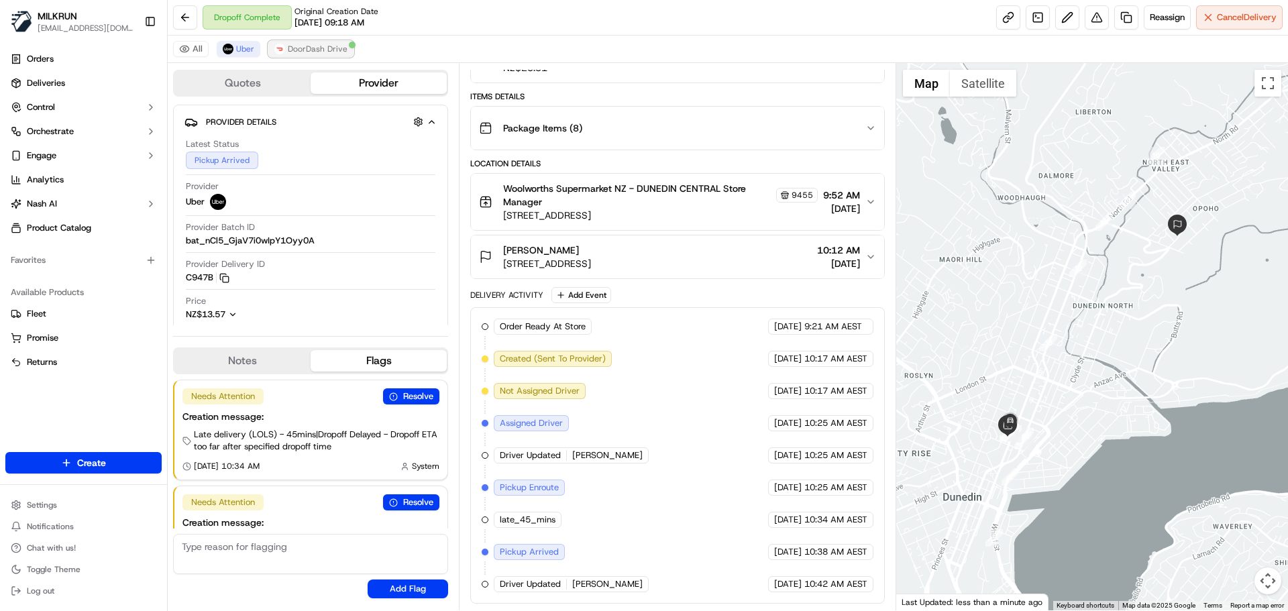
click at [334, 42] on button "DoorDash Drive" at bounding box center [310, 49] width 85 height 16
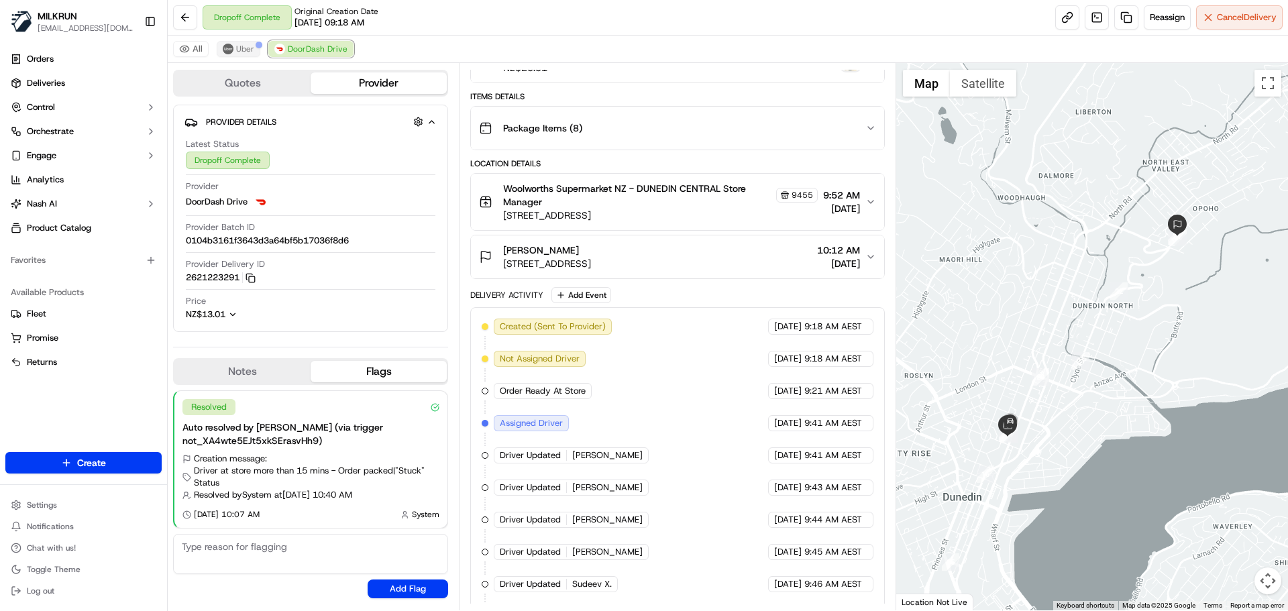
scroll to position [402, 0]
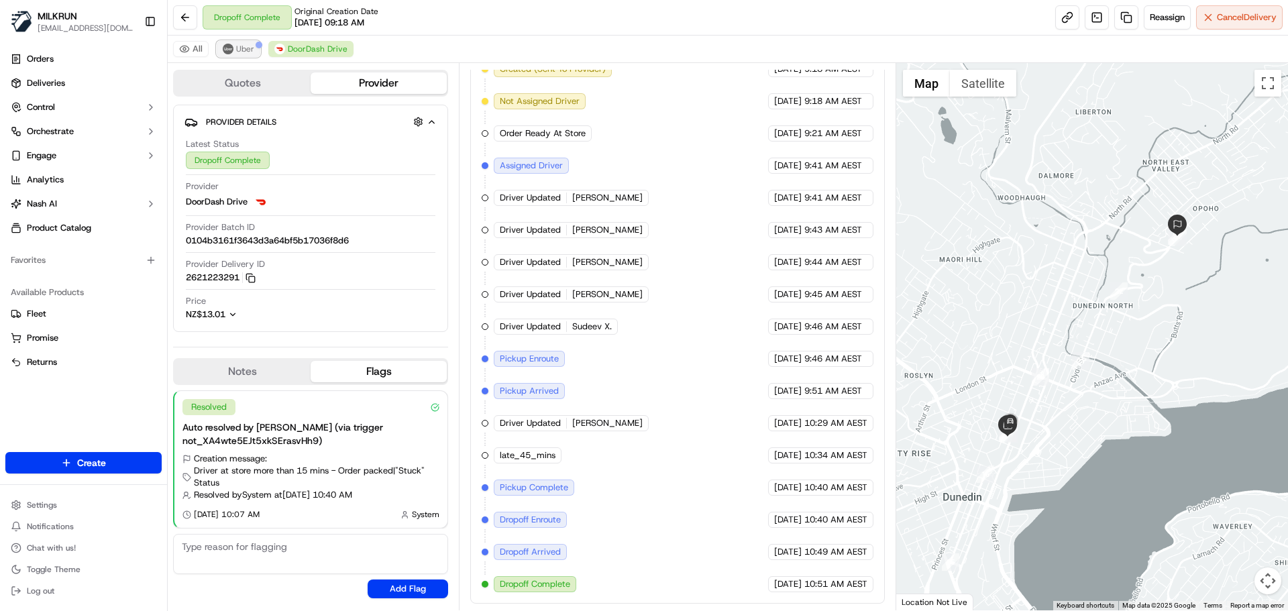
click at [239, 46] on span "Uber" at bounding box center [245, 49] width 18 height 11
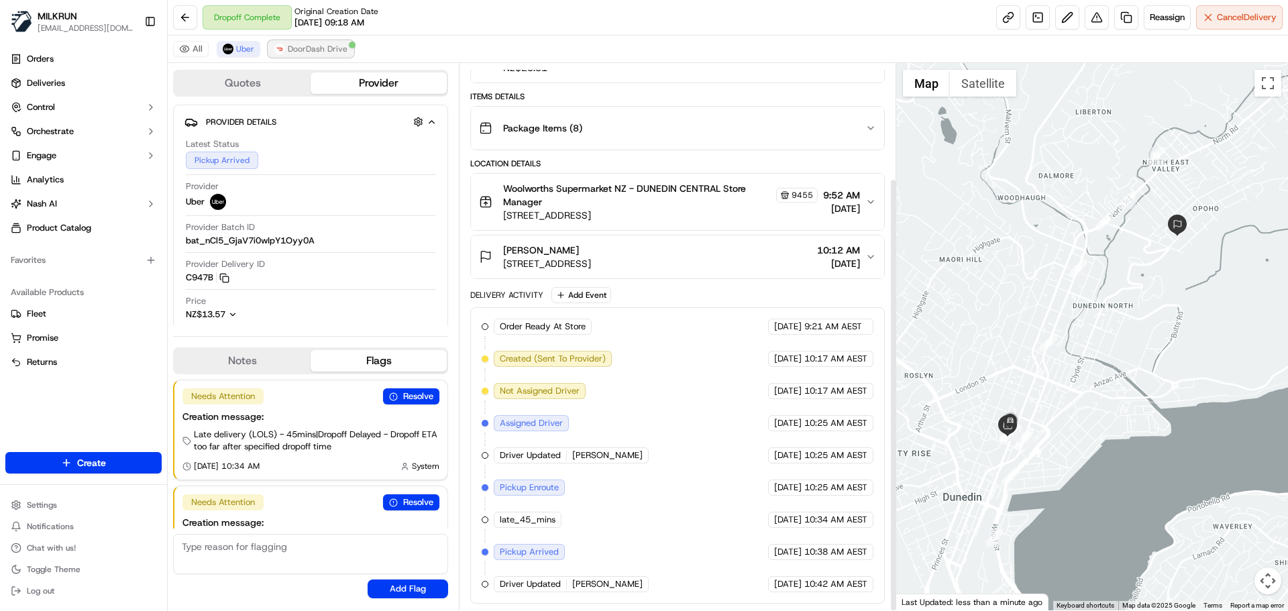
click at [323, 49] on span "DoorDash Drive" at bounding box center [318, 49] width 60 height 11
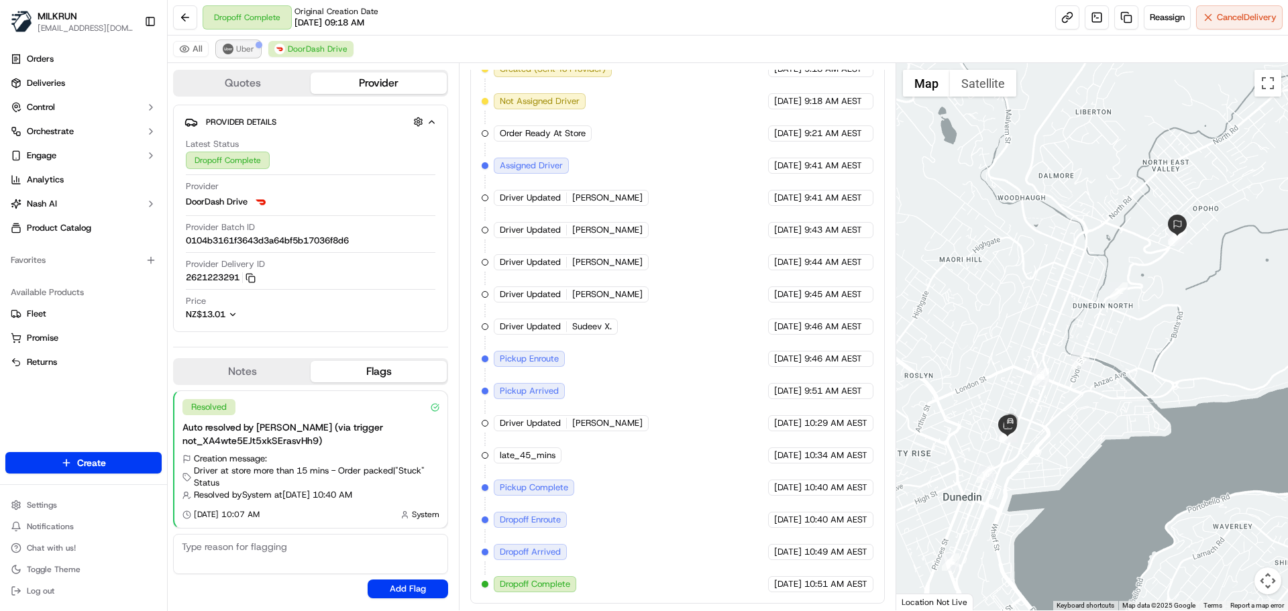
click at [238, 48] on span "Uber" at bounding box center [245, 49] width 18 height 11
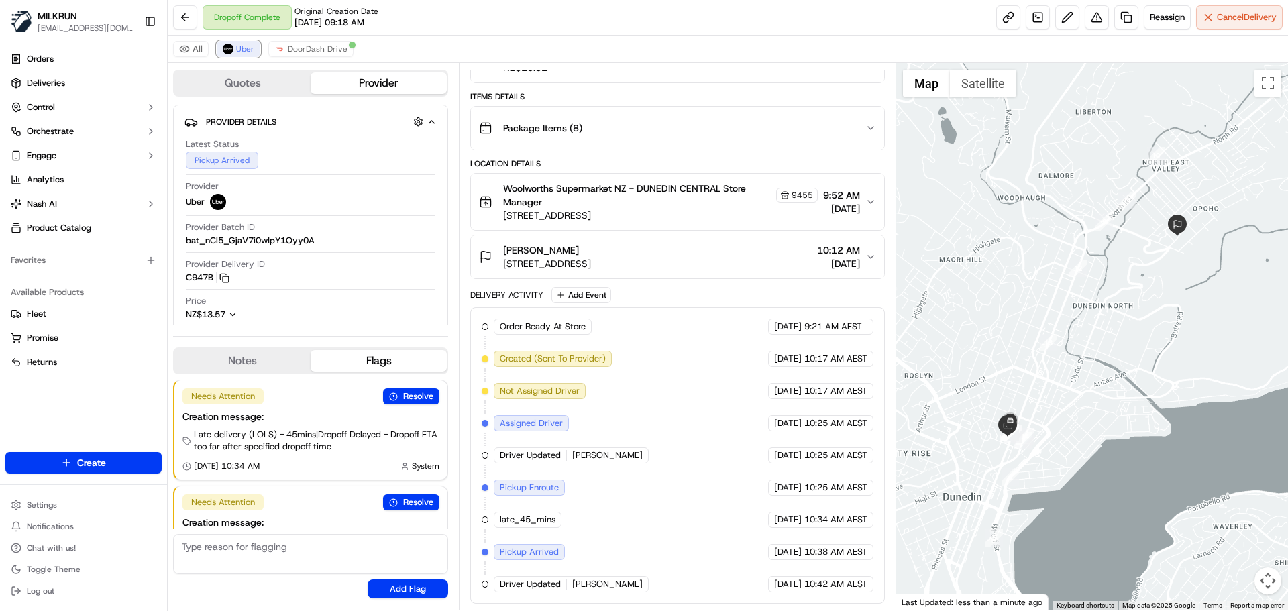
scroll to position [145, 0]
click at [1239, 18] on span "Cancel Delivery" at bounding box center [1247, 17] width 60 height 12
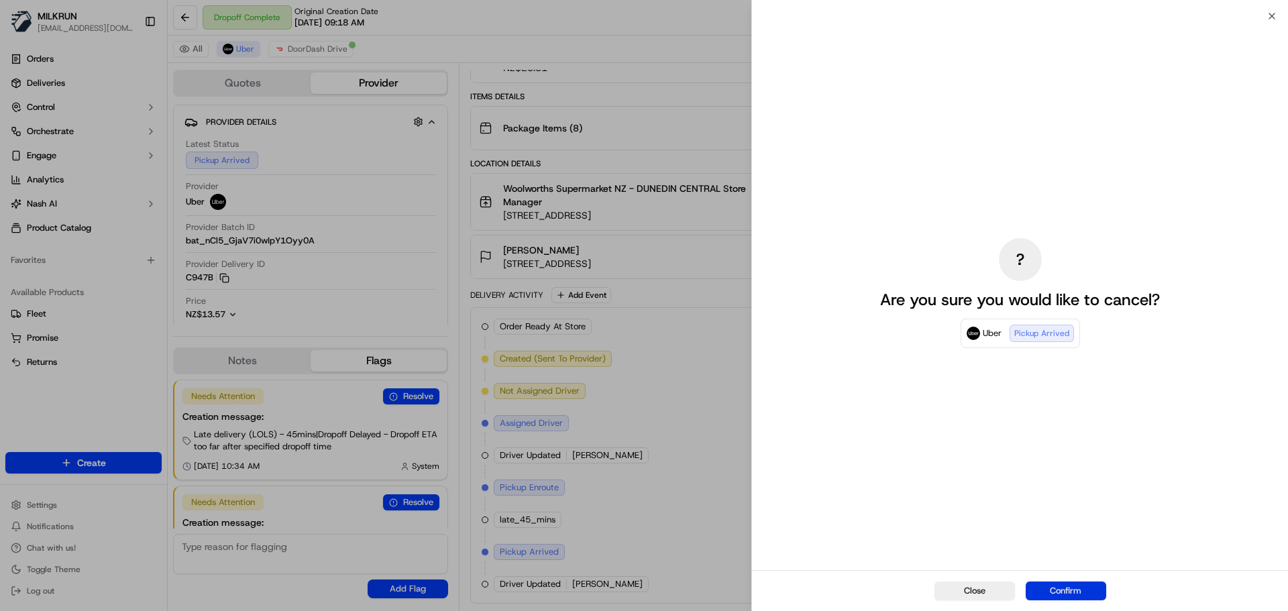
click at [1064, 592] on button "Confirm" at bounding box center [1065, 590] width 80 height 19
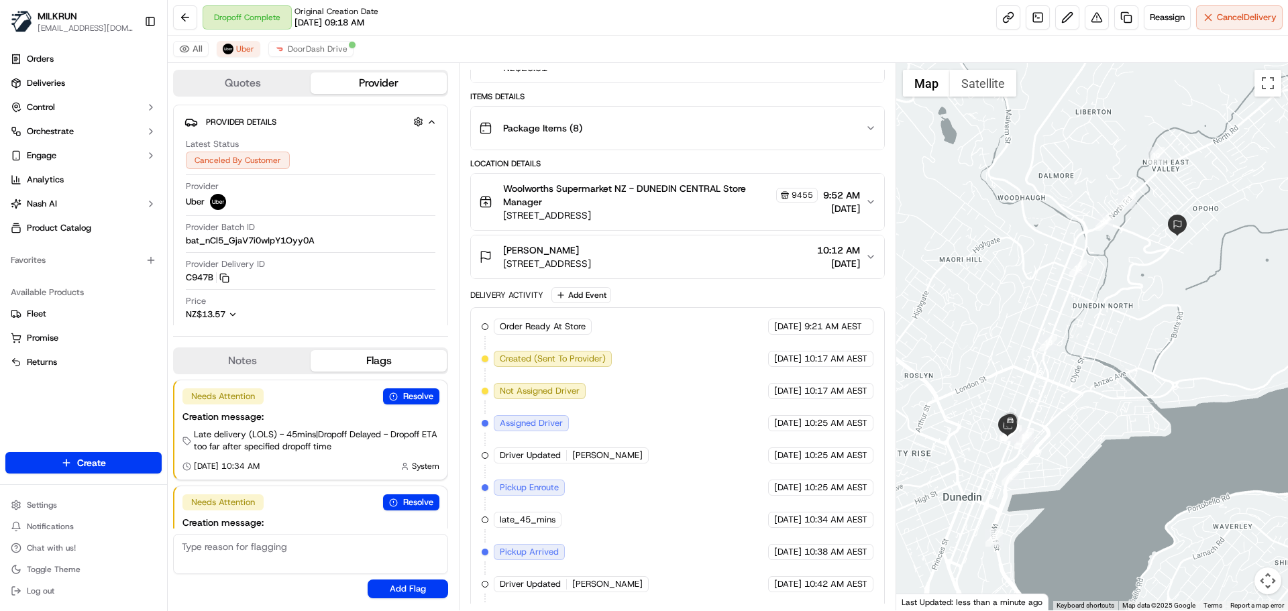
scroll to position [0, 0]
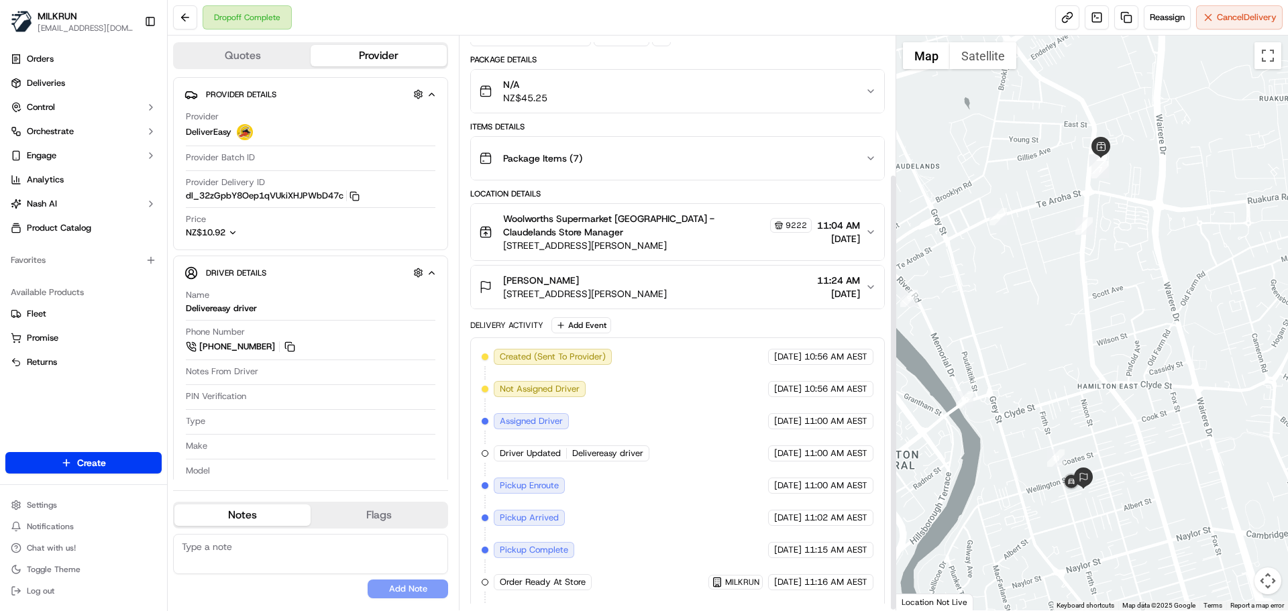
scroll to position [182, 0]
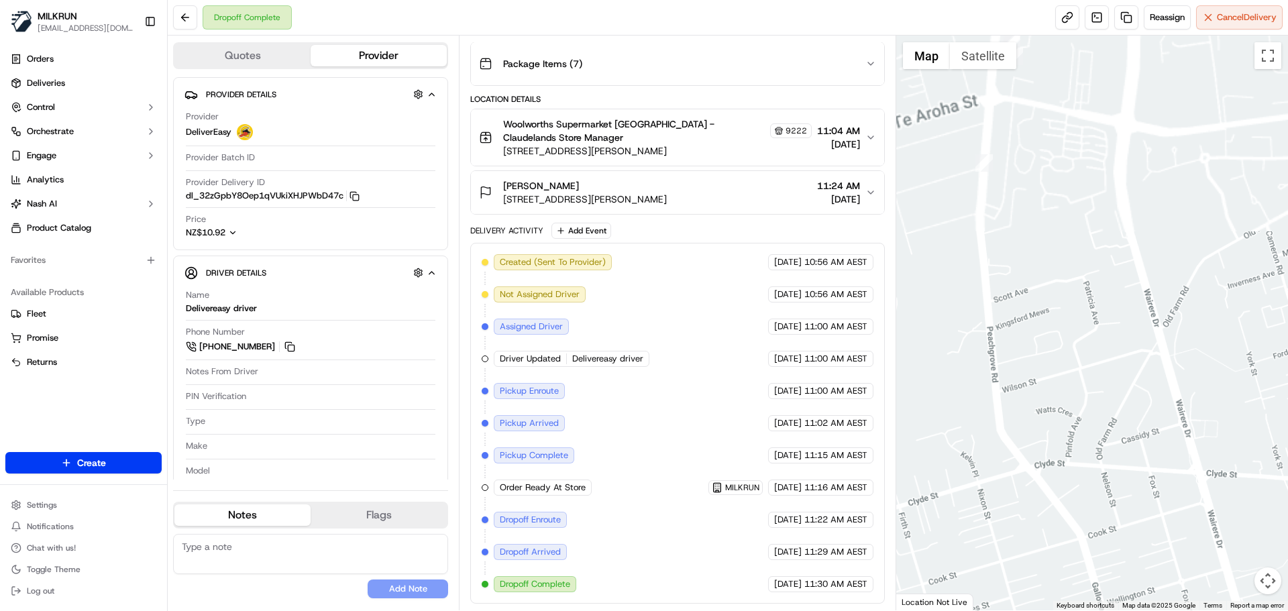
drag, startPoint x: 1174, startPoint y: 296, endPoint x: 1194, endPoint y: 74, distance: 222.9
click at [1198, 72] on div at bounding box center [1092, 323] width 392 height 575
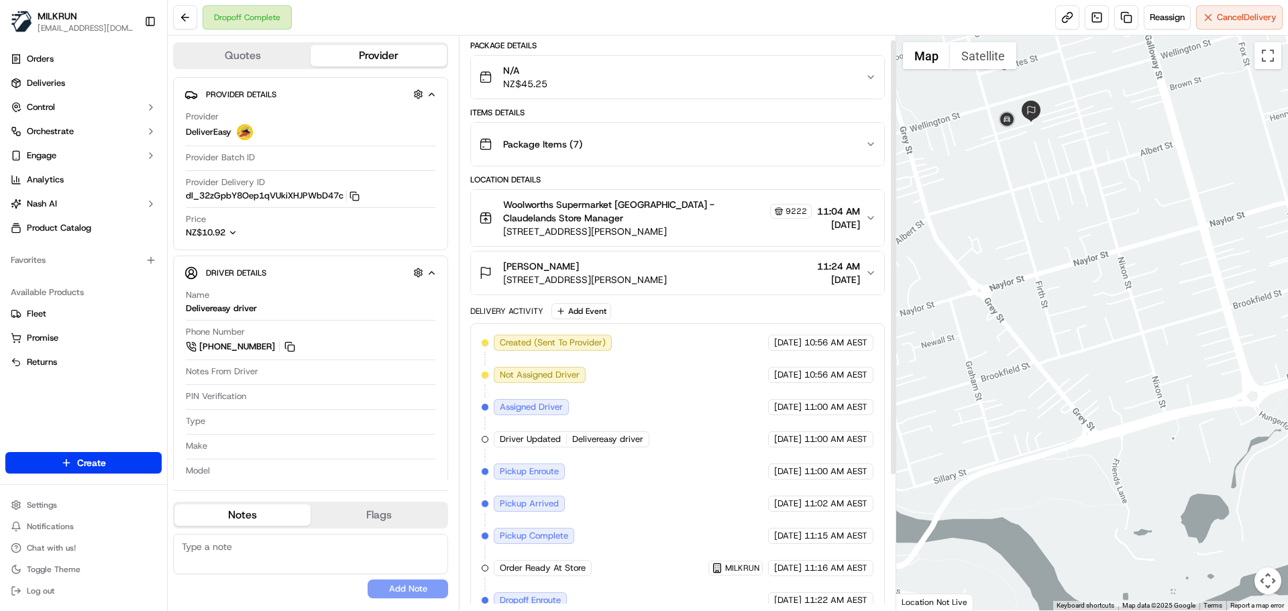
scroll to position [0, 0]
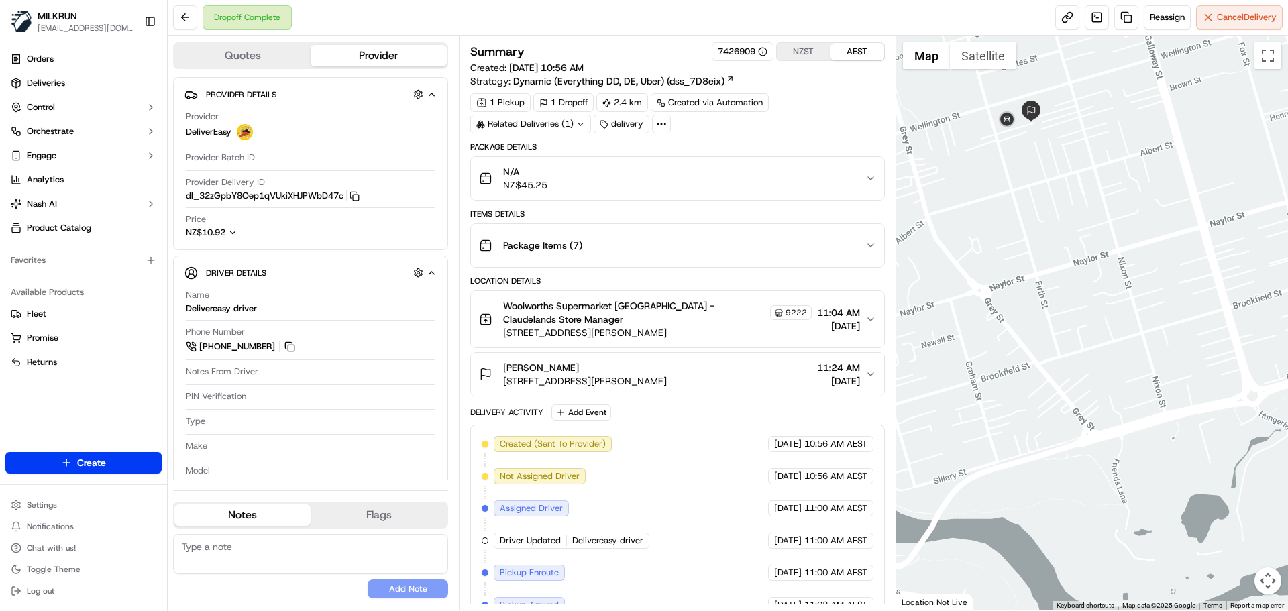
drag, startPoint x: 600, startPoint y: 370, endPoint x: 505, endPoint y: 371, distance: 94.6
click at [505, 371] on div "Sharlene Brooks" at bounding box center [585, 367] width 164 height 13
copy span "Sharlene Brooks"
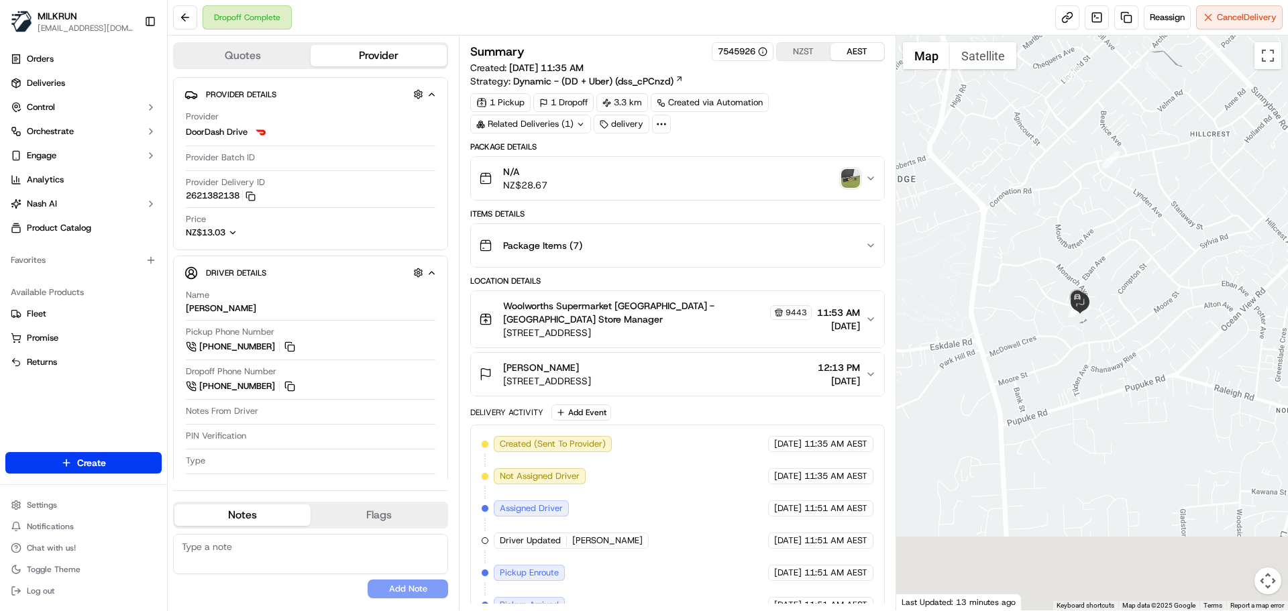
drag, startPoint x: 1122, startPoint y: 373, endPoint x: 1059, endPoint y: 255, distance: 133.8
click at [1050, 216] on div at bounding box center [1092, 323] width 392 height 575
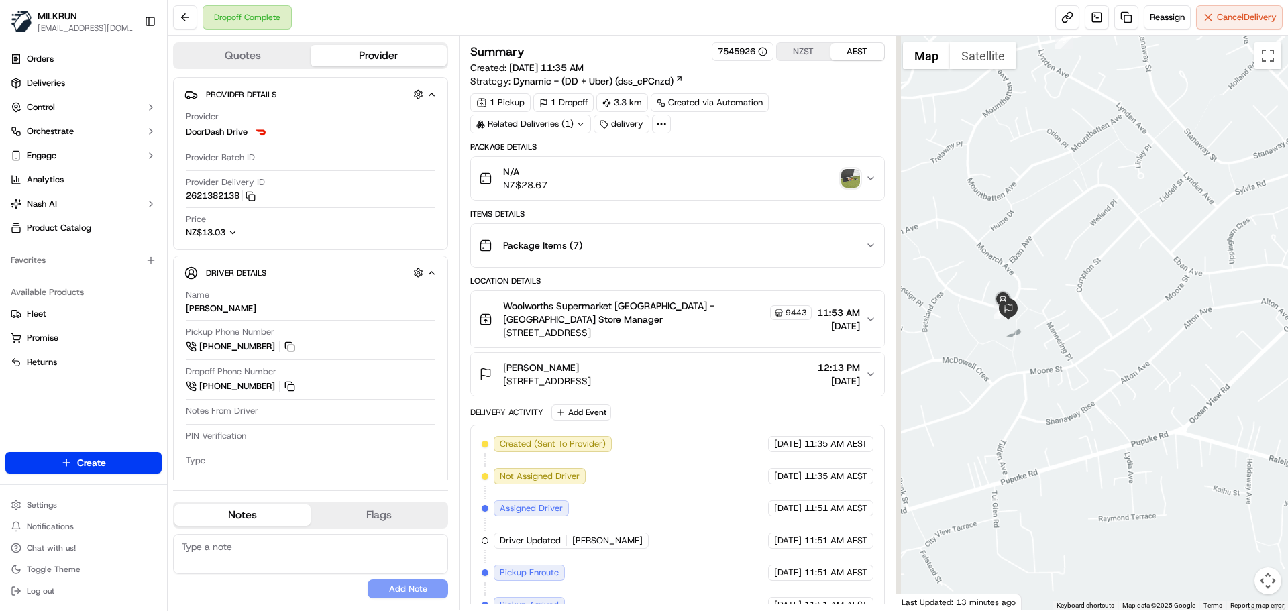
drag, startPoint x: 1092, startPoint y: 237, endPoint x: 1159, endPoint y: 253, distance: 68.2
click at [1170, 246] on div at bounding box center [1092, 323] width 392 height 575
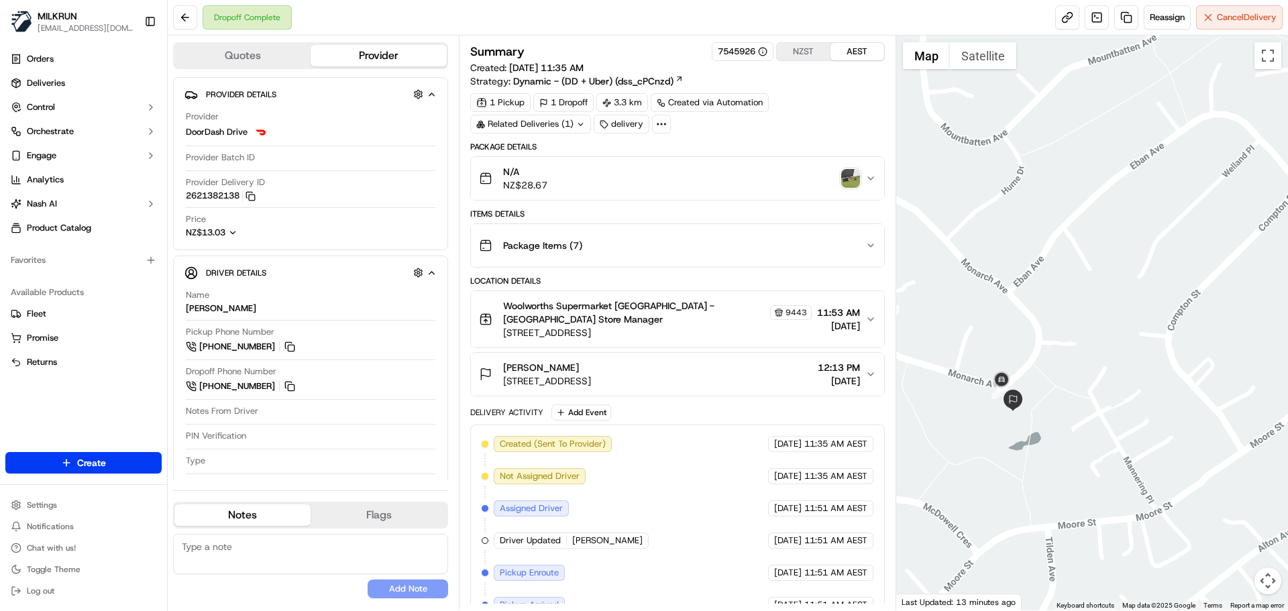
click at [1165, 242] on div at bounding box center [1092, 323] width 392 height 575
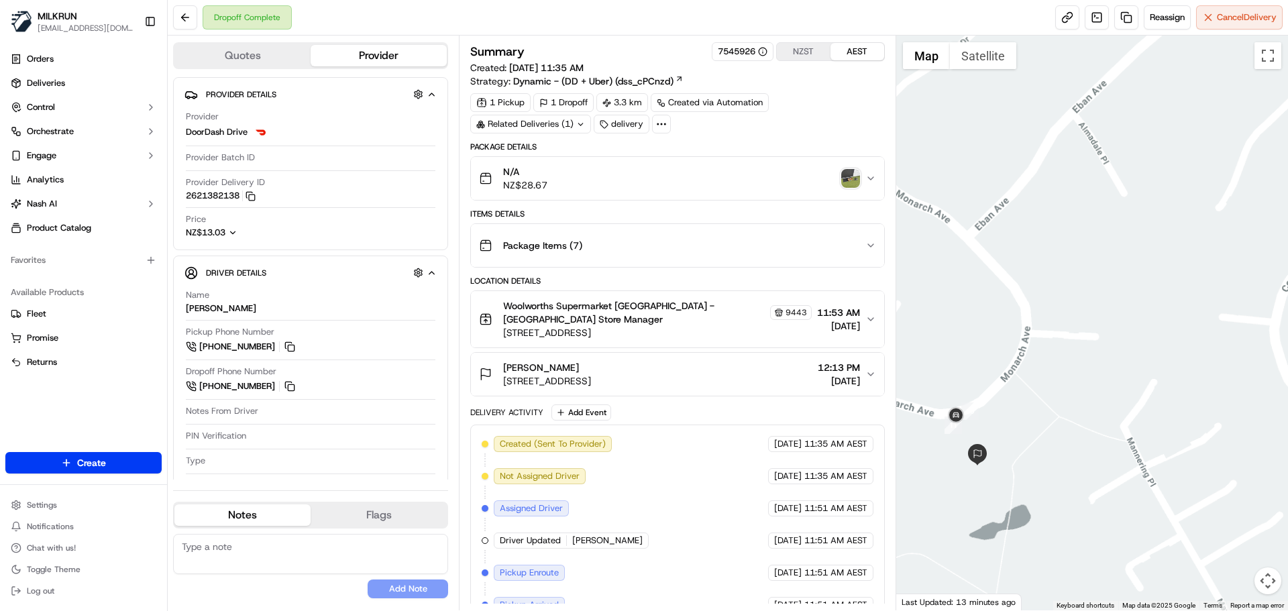
drag, startPoint x: 1121, startPoint y: 262, endPoint x: 1015, endPoint y: 164, distance: 143.8
click at [1154, 208] on div at bounding box center [1092, 323] width 392 height 575
click at [850, 169] on img "button" at bounding box center [850, 178] width 19 height 19
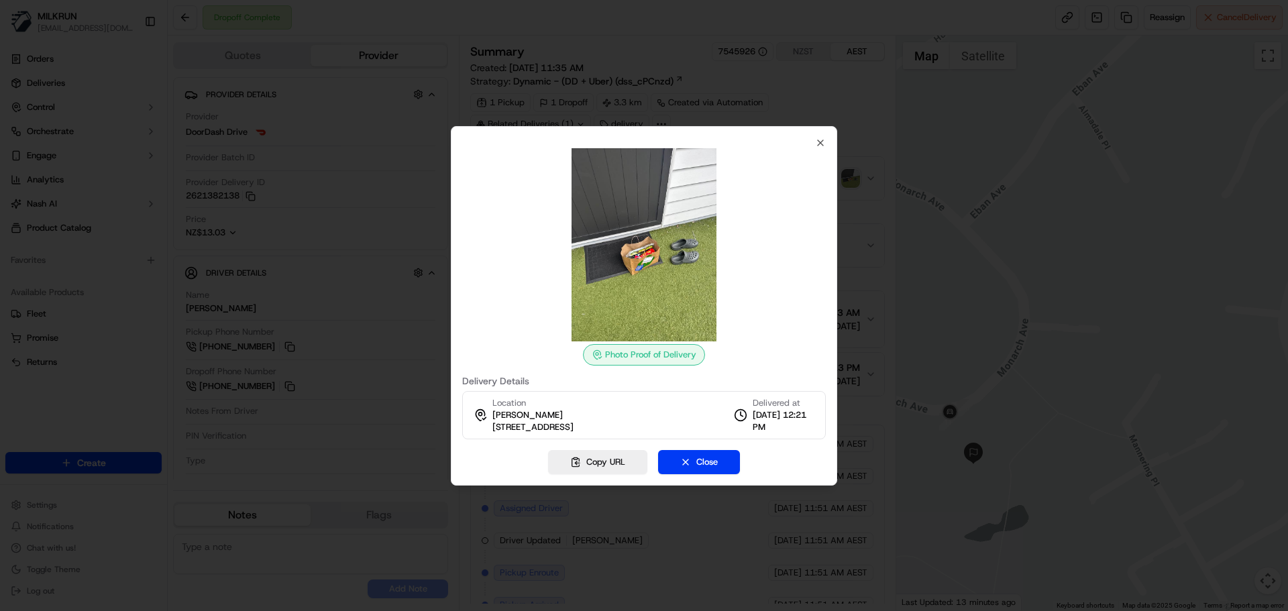
click at [829, 147] on div "Photo Proof of Delivery Delivery Details Location Nicky Scott 88D Monarch Avenu…" at bounding box center [644, 305] width 386 height 359
drag, startPoint x: 821, startPoint y: 139, endPoint x: 784, endPoint y: 129, distance: 38.2
click at [819, 139] on icon "button" at bounding box center [820, 142] width 11 height 11
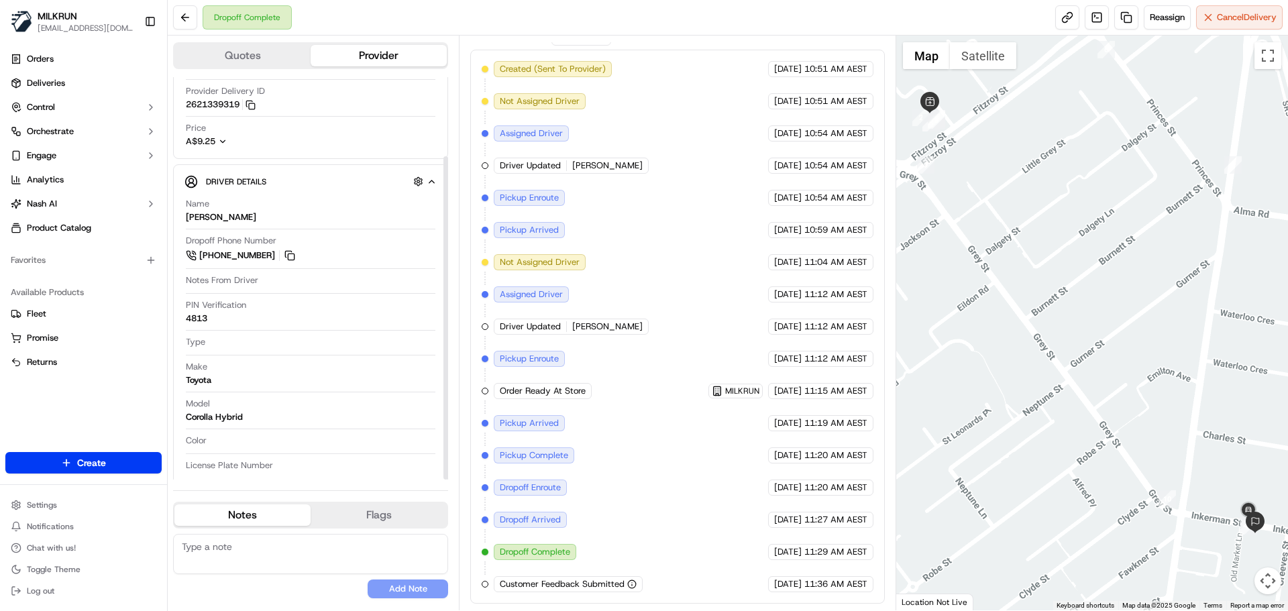
scroll to position [99, 0]
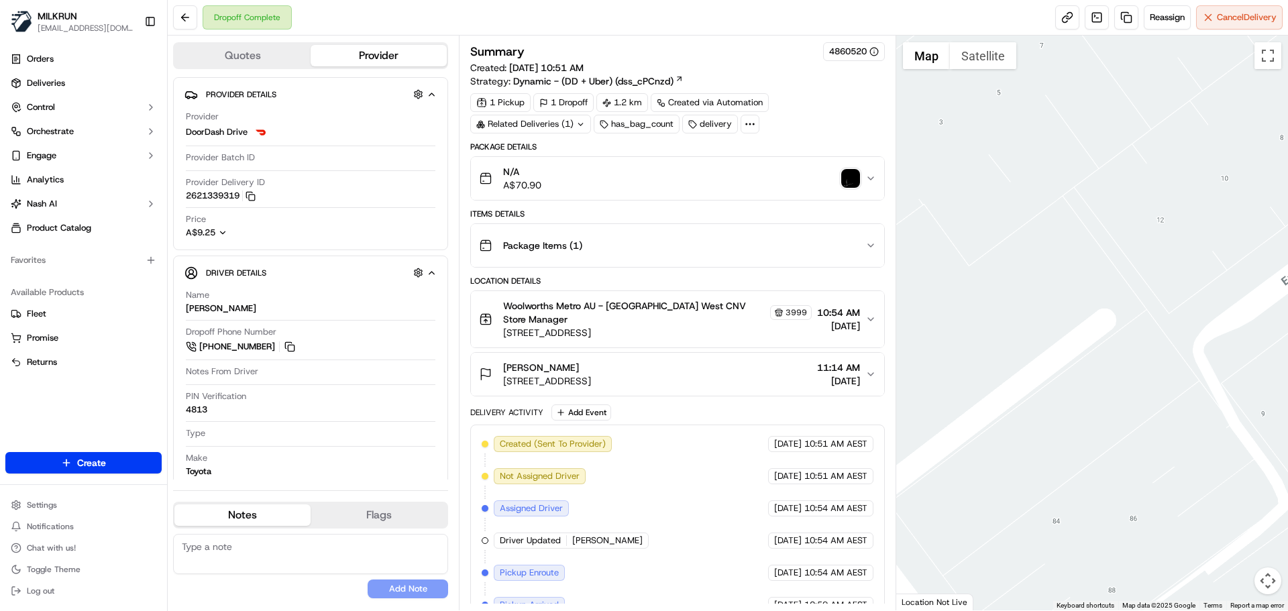
click at [848, 177] on img "button" at bounding box center [850, 178] width 19 height 19
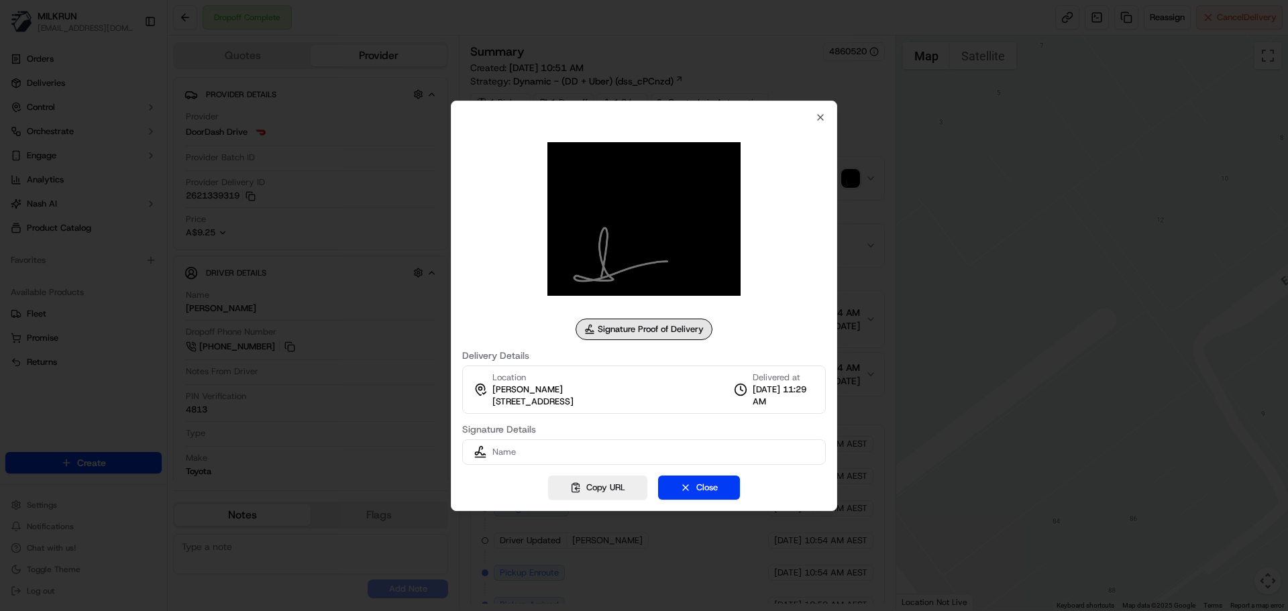
click at [813, 120] on div "Signature Proof of Delivery Delivery Details Location [STREET_ADDRESS], AU Deli…" at bounding box center [643, 288] width 363 height 353
click at [823, 115] on icon "button" at bounding box center [820, 117] width 11 height 11
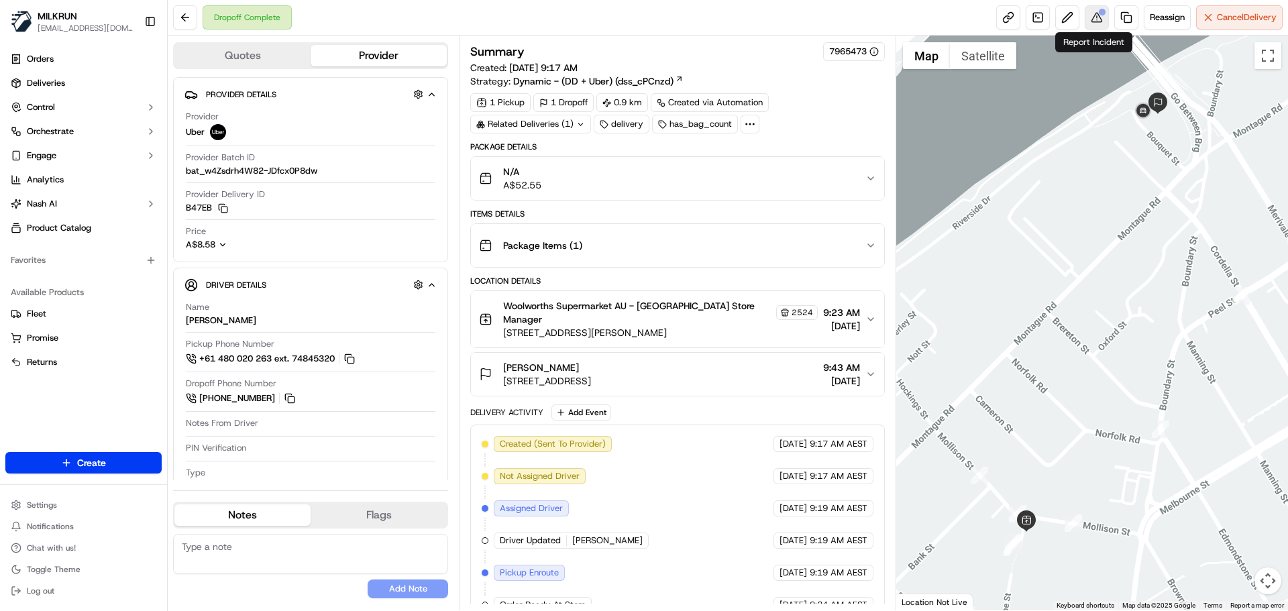
click at [1099, 11] on div at bounding box center [1102, 12] width 7 height 7
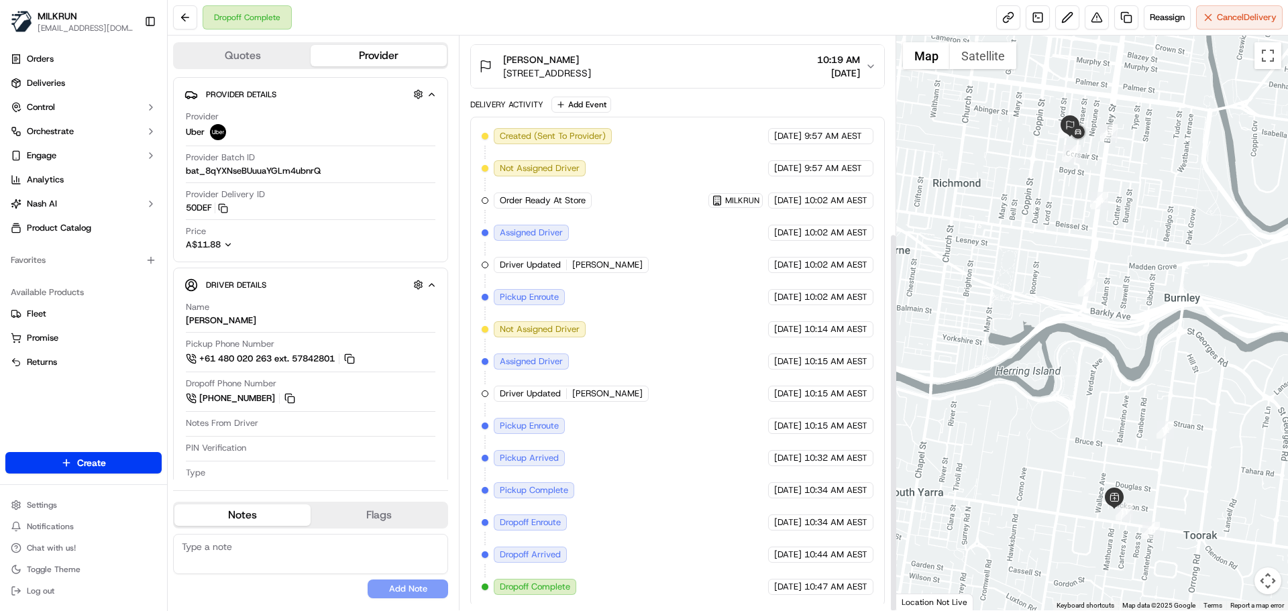
scroll to position [298, 0]
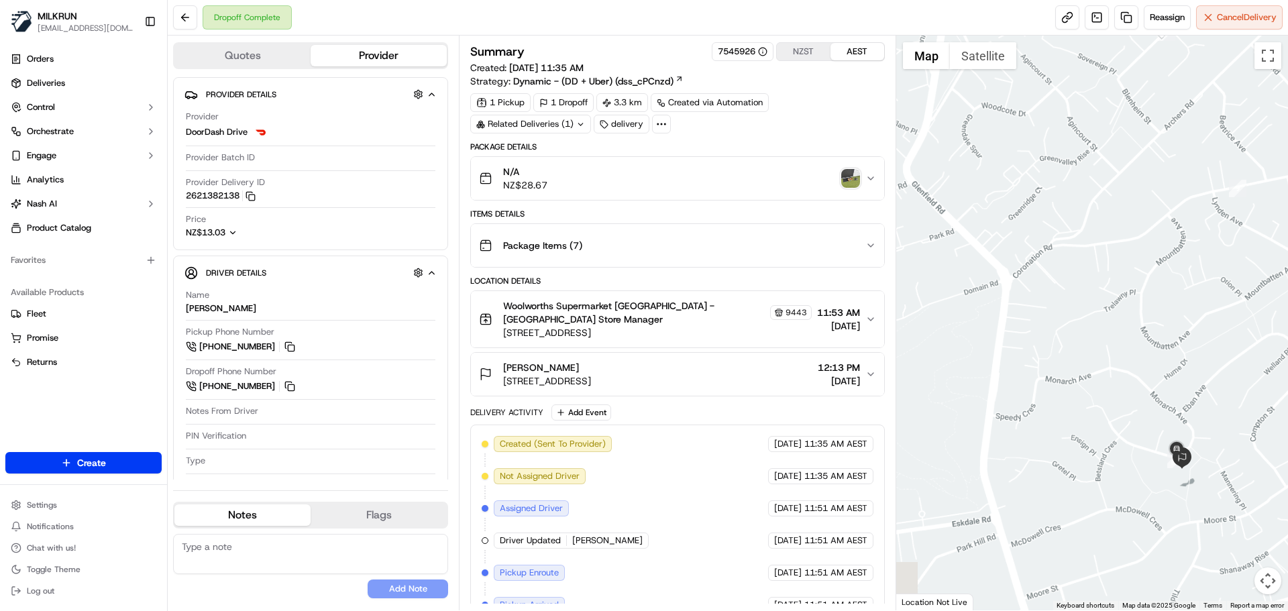
drag, startPoint x: 1028, startPoint y: 357, endPoint x: 1011, endPoint y: 366, distance: 19.8
click at [973, 251] on div at bounding box center [1092, 323] width 392 height 575
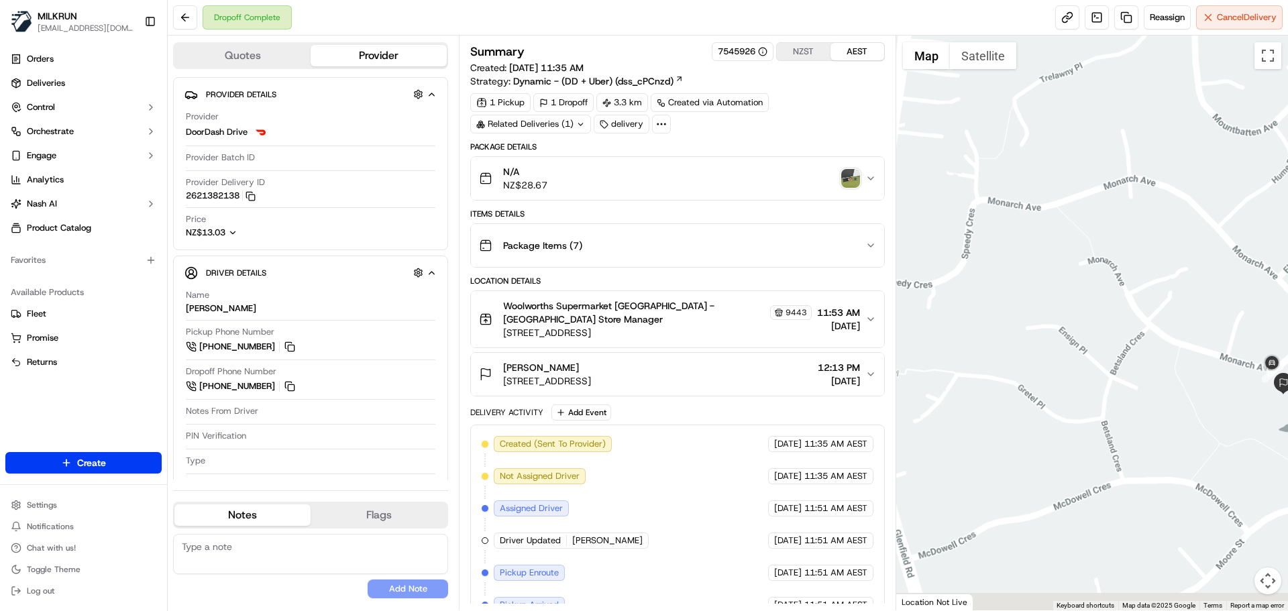
drag, startPoint x: 1035, startPoint y: 402, endPoint x: 999, endPoint y: 379, distance: 43.4
click at [1013, 370] on div at bounding box center [1092, 323] width 392 height 575
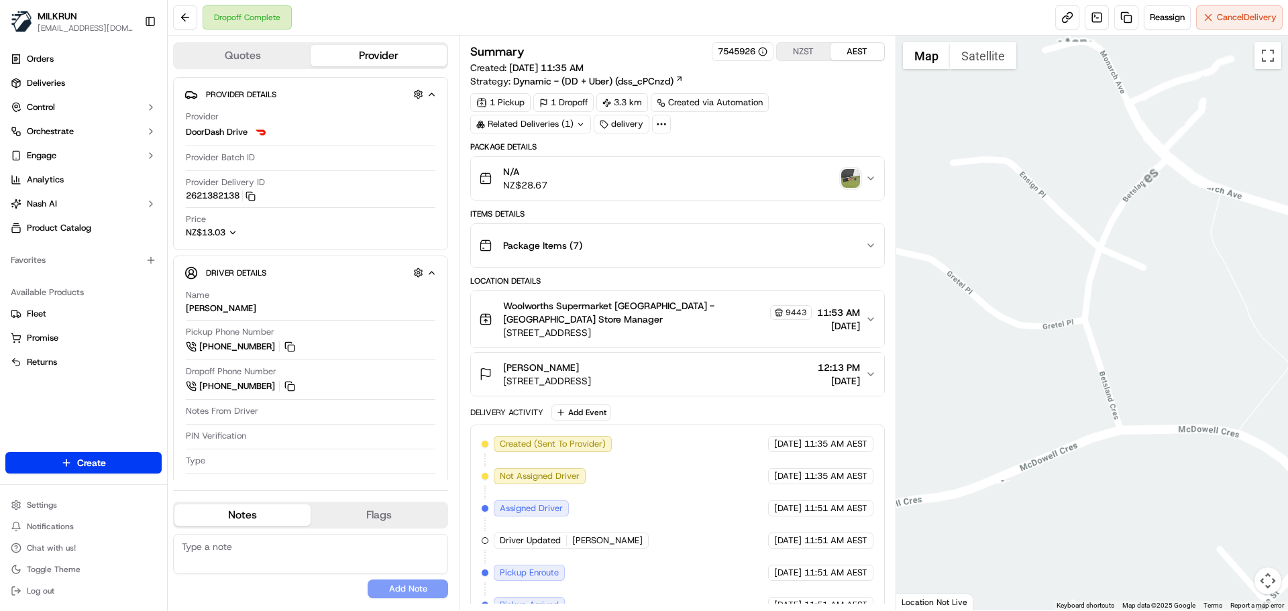
drag, startPoint x: 1048, startPoint y: 397, endPoint x: 838, endPoint y: 423, distance: 211.5
click at [840, 427] on div "Quotes Provider Provider Details Hidden ( 4 ) Provider DoorDash Drive Provider …" at bounding box center [728, 323] width 1120 height 575
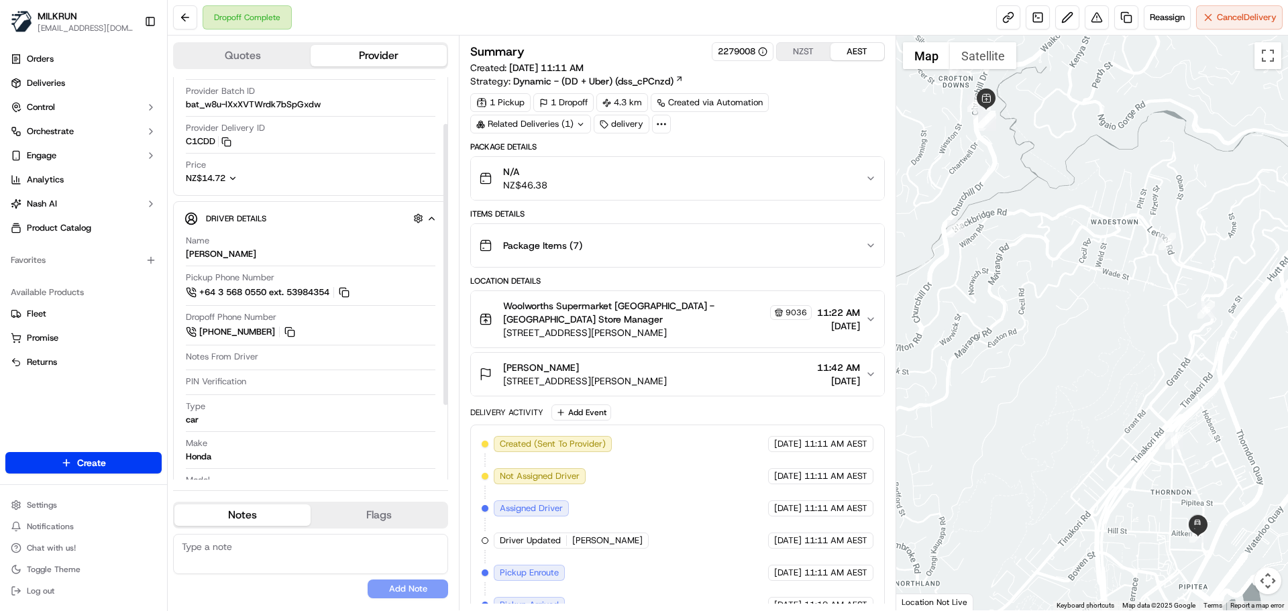
scroll to position [67, 0]
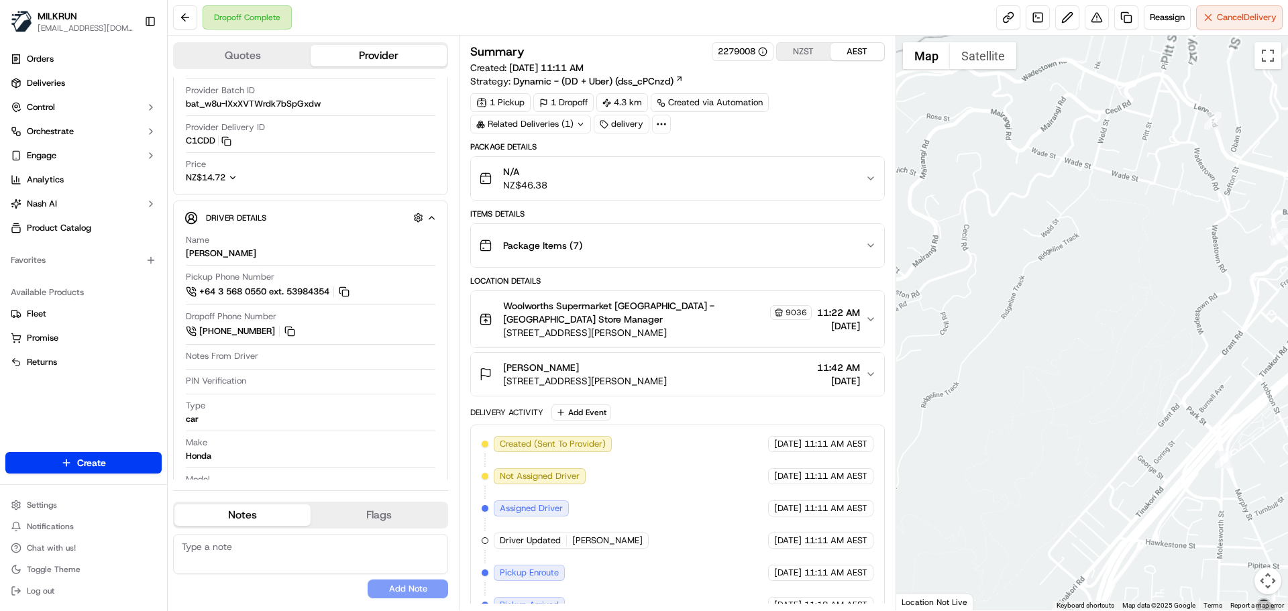
drag, startPoint x: 1105, startPoint y: 317, endPoint x: 1034, endPoint y: 167, distance: 165.6
click at [1035, 166] on div at bounding box center [1092, 323] width 392 height 575
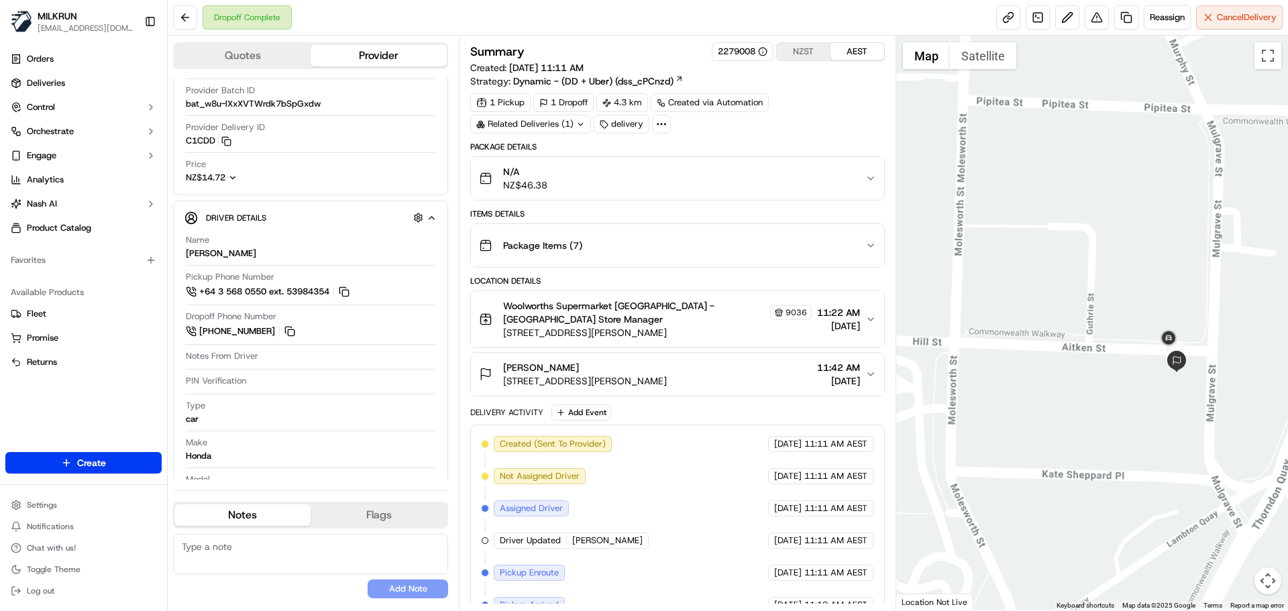
drag, startPoint x: 1110, startPoint y: 322, endPoint x: 897, endPoint y: 307, distance: 213.8
click at [897, 307] on div at bounding box center [1092, 323] width 392 height 575
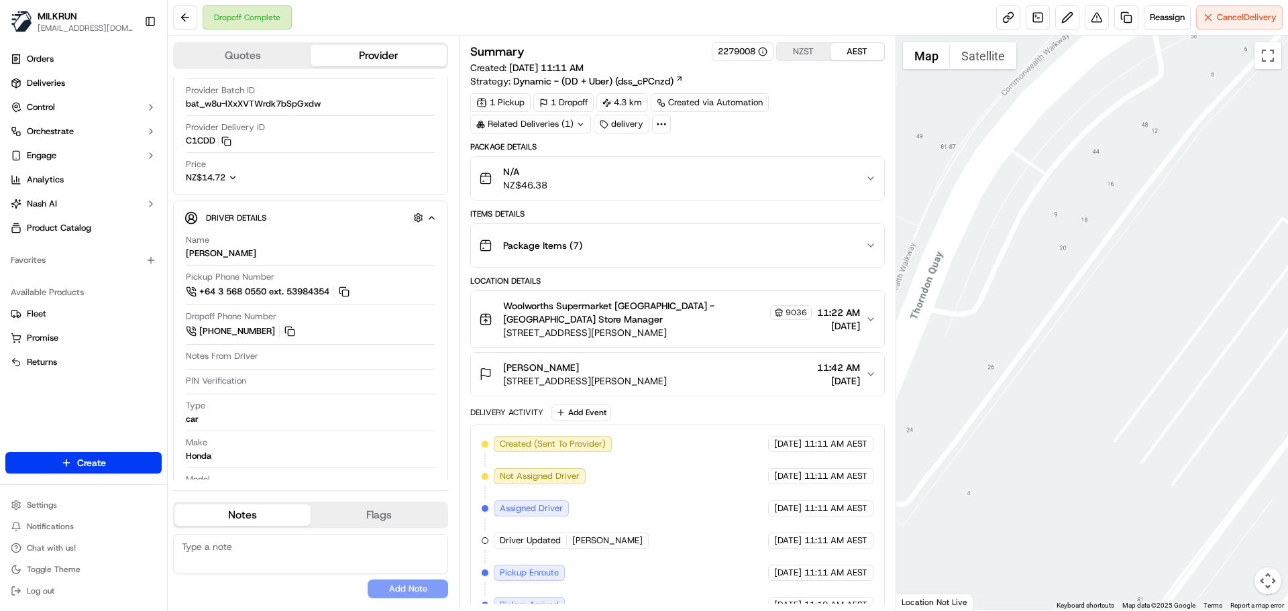
drag, startPoint x: 1105, startPoint y: 335, endPoint x: 1287, endPoint y: 337, distance: 182.4
click at [1287, 337] on div at bounding box center [1092, 323] width 392 height 575
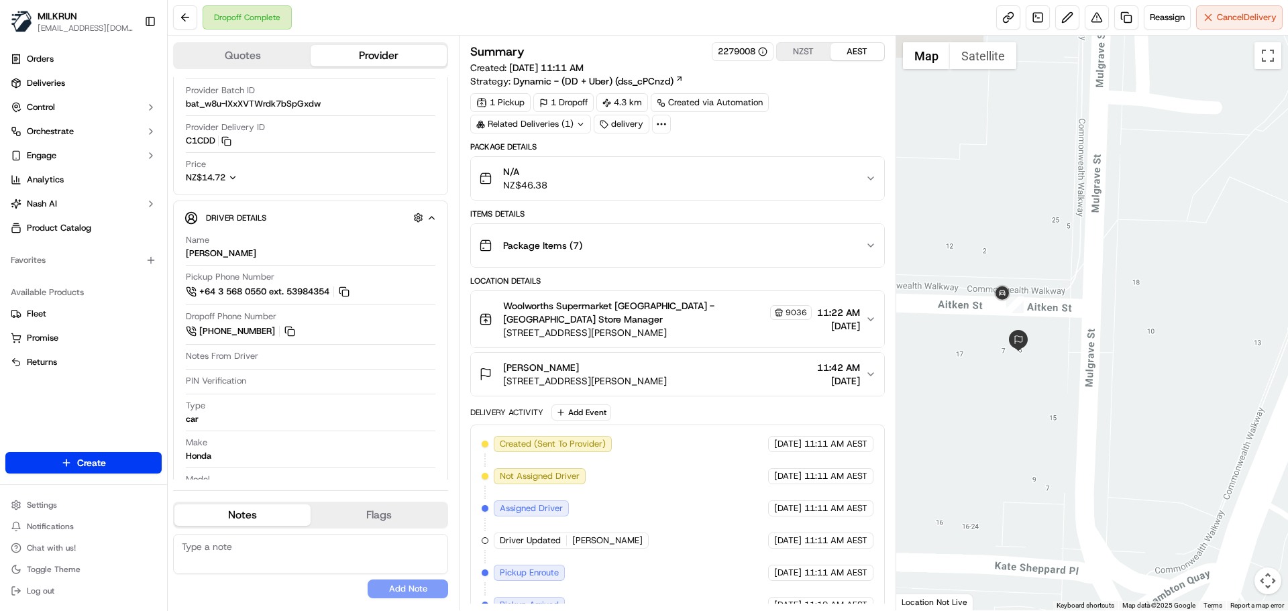
drag, startPoint x: 1154, startPoint y: 355, endPoint x: 1268, endPoint y: 355, distance: 114.0
click at [1274, 353] on div at bounding box center [1092, 323] width 392 height 575
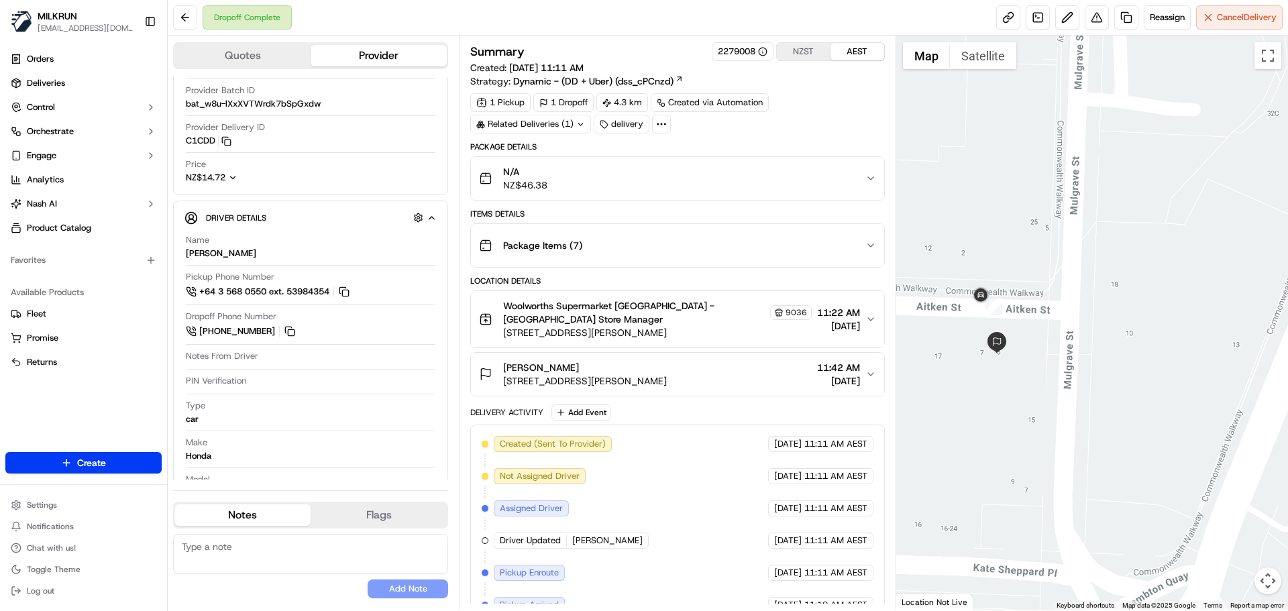
drag, startPoint x: 1156, startPoint y: 361, endPoint x: 1209, endPoint y: 363, distance: 53.7
click at [1233, 369] on div at bounding box center [1092, 323] width 392 height 575
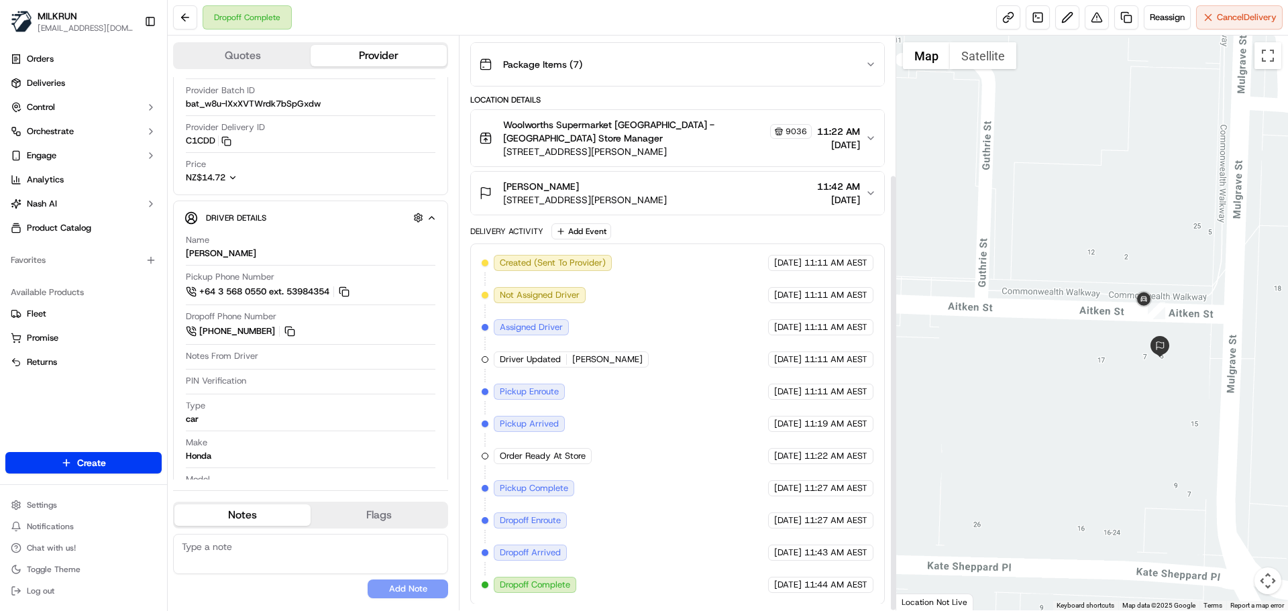
scroll to position [182, 0]
click at [1088, 16] on button at bounding box center [1096, 17] width 24 height 24
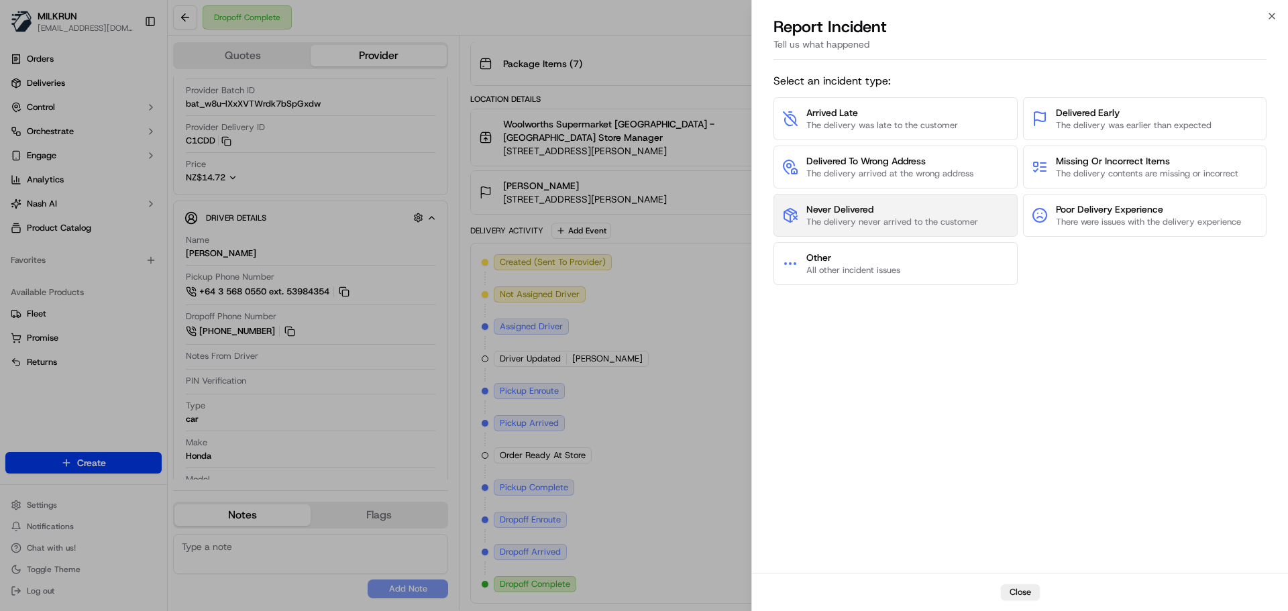
click at [891, 206] on span "Never Delivered" at bounding box center [892, 209] width 172 height 13
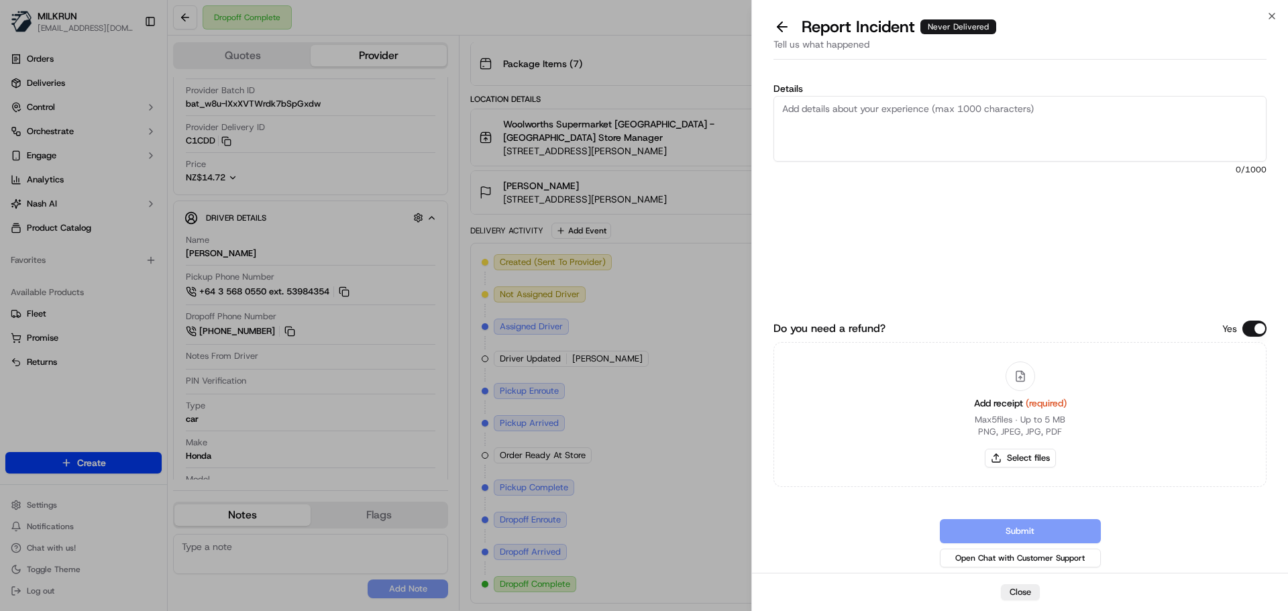
drag, startPoint x: 808, startPoint y: 127, endPoint x: 831, endPoint y: 142, distance: 27.5
click at [807, 127] on textarea "Details" at bounding box center [1019, 129] width 493 height 66
type textarea "C"
type textarea "Customer did not receive their order and tried to call the driver to see where …"
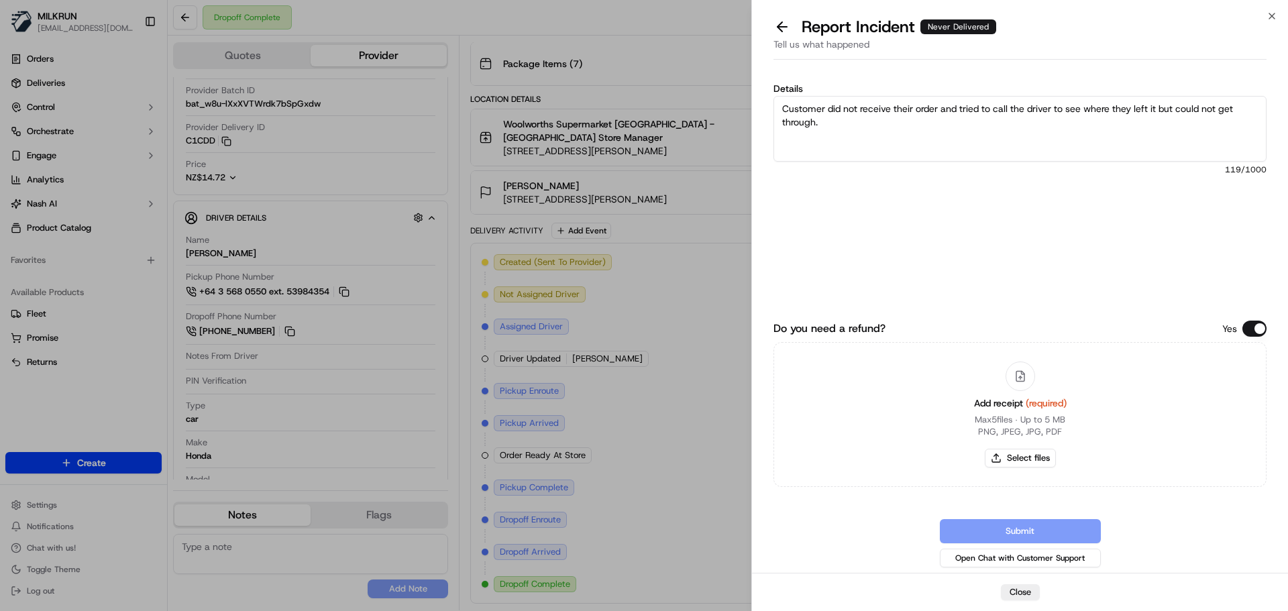
drag, startPoint x: 784, startPoint y: 103, endPoint x: 884, endPoint y: 156, distance: 113.1
click at [884, 156] on textarea "Customer did not receive their order and tried to call the driver to see where …" at bounding box center [1019, 129] width 493 height 66
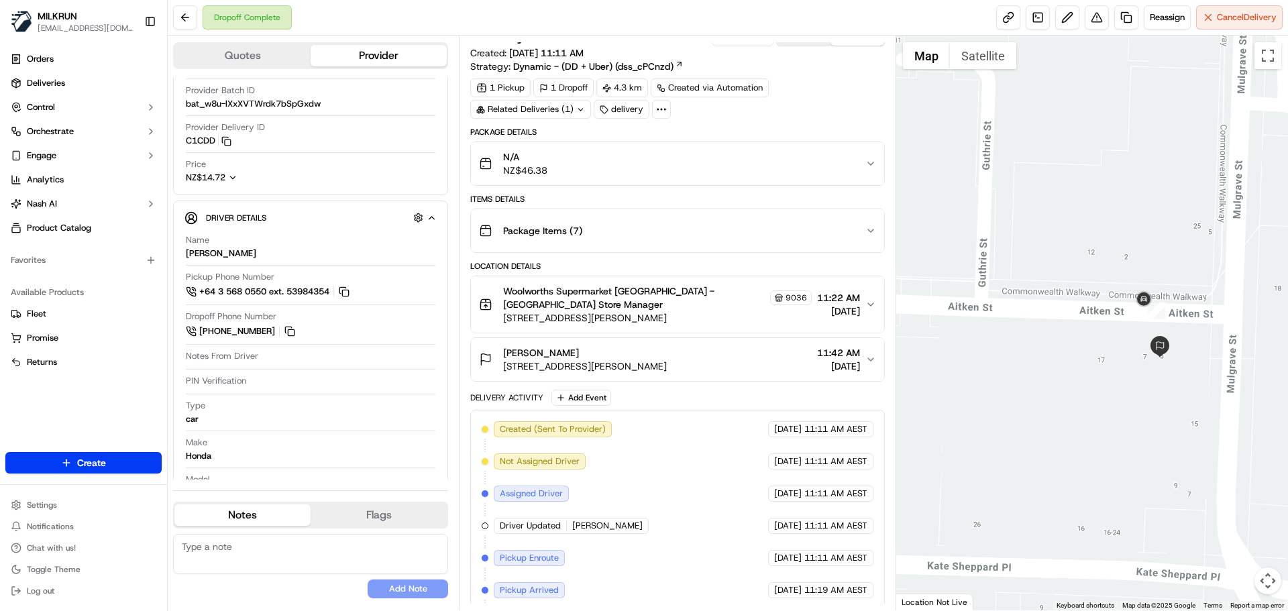
scroll to position [0, 0]
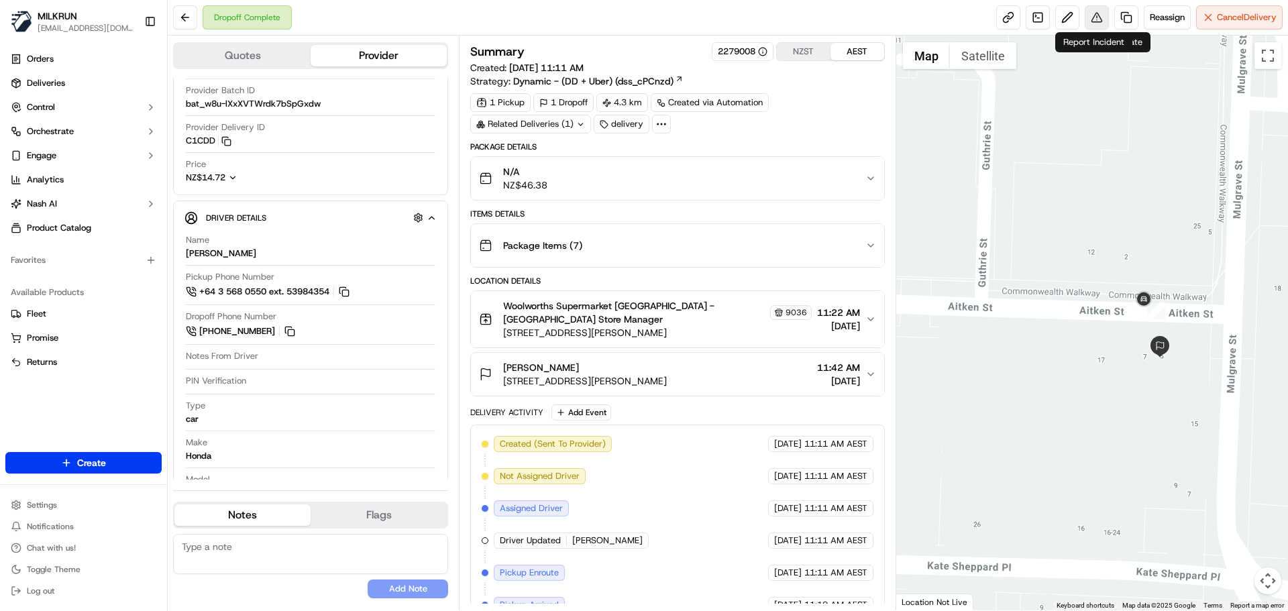
click at [1092, 17] on button at bounding box center [1096, 17] width 24 height 24
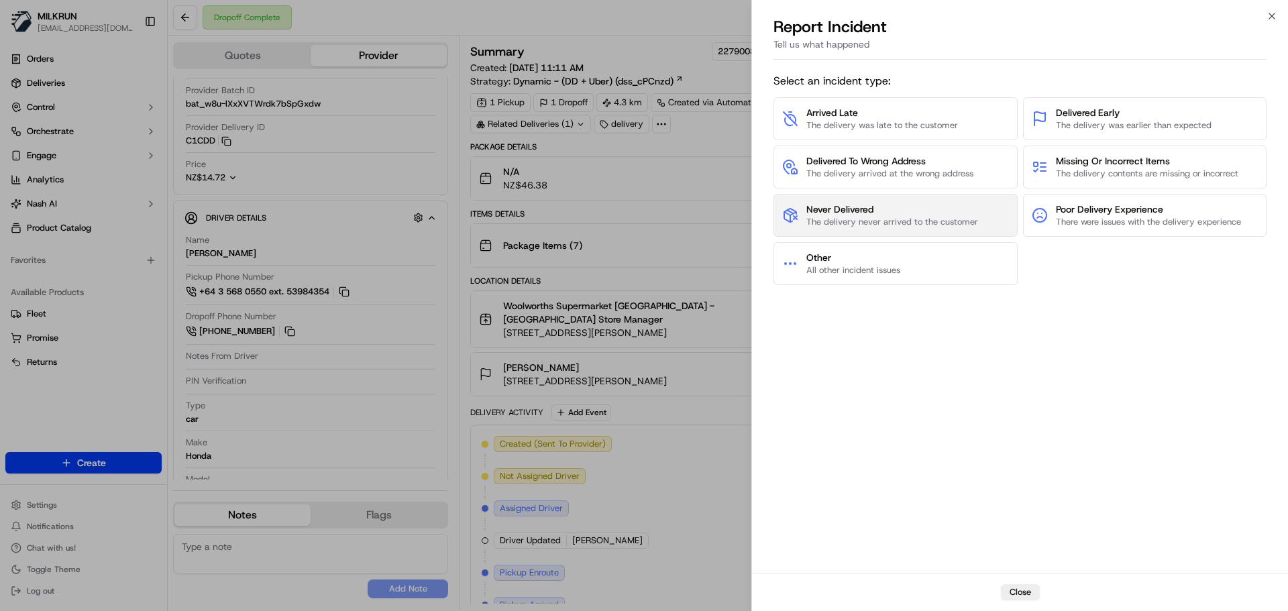
click at [897, 212] on span "Never Delivered" at bounding box center [892, 209] width 172 height 13
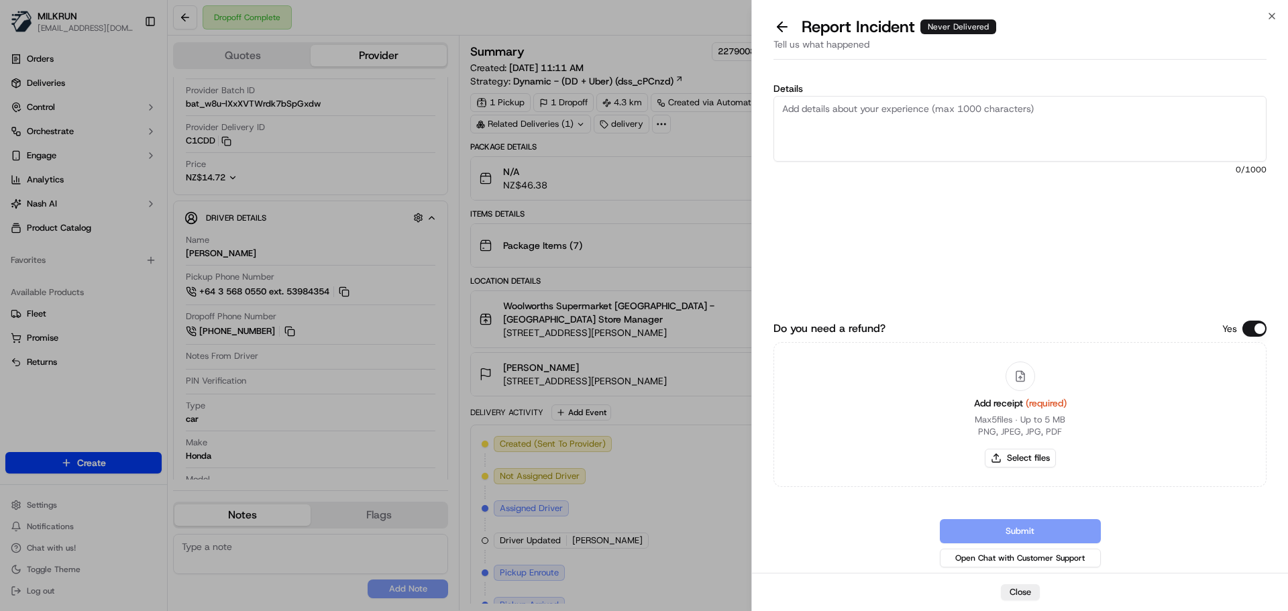
click at [838, 137] on textarea "Details" at bounding box center [1019, 129] width 493 height 66
paste textarea "Customer did not receive their order and tried to call the driver to see where …"
type textarea "Customer did not receive their order and tried to call the driver to see where …"
click at [1019, 458] on button "Select files" at bounding box center [1020, 458] width 71 height 19
type input "C:\fakepath\Andre A invoice.png"
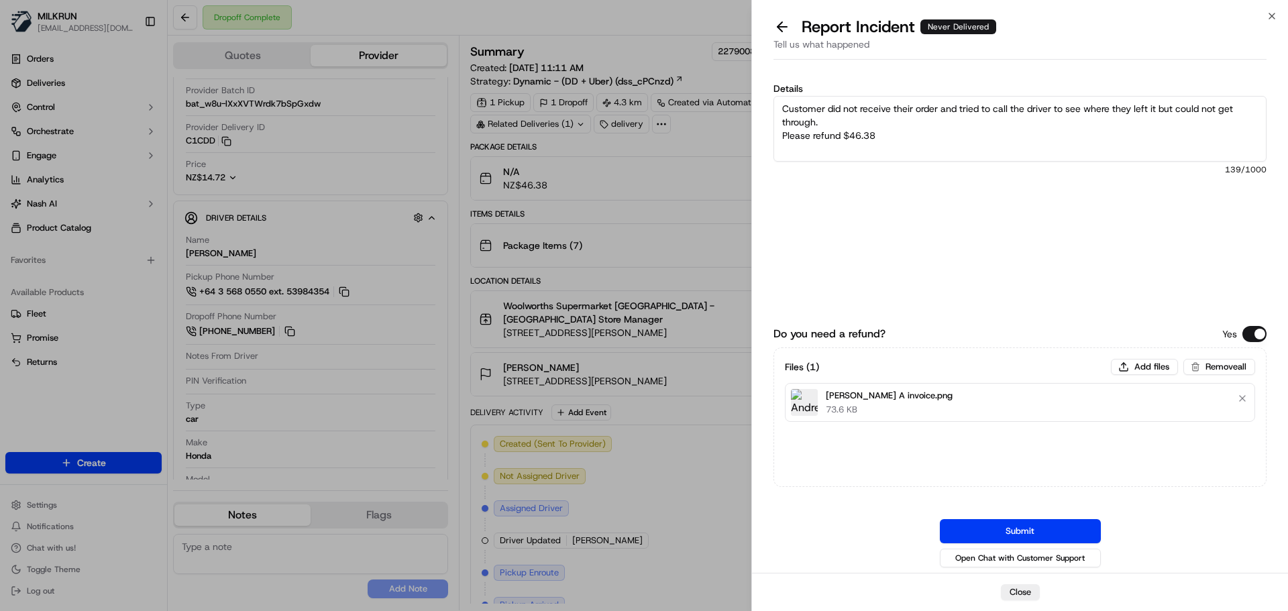
drag, startPoint x: 1020, startPoint y: 526, endPoint x: 5, endPoint y: 344, distance: 1031.5
click at [1015, 524] on button "Submit" at bounding box center [1020, 531] width 161 height 24
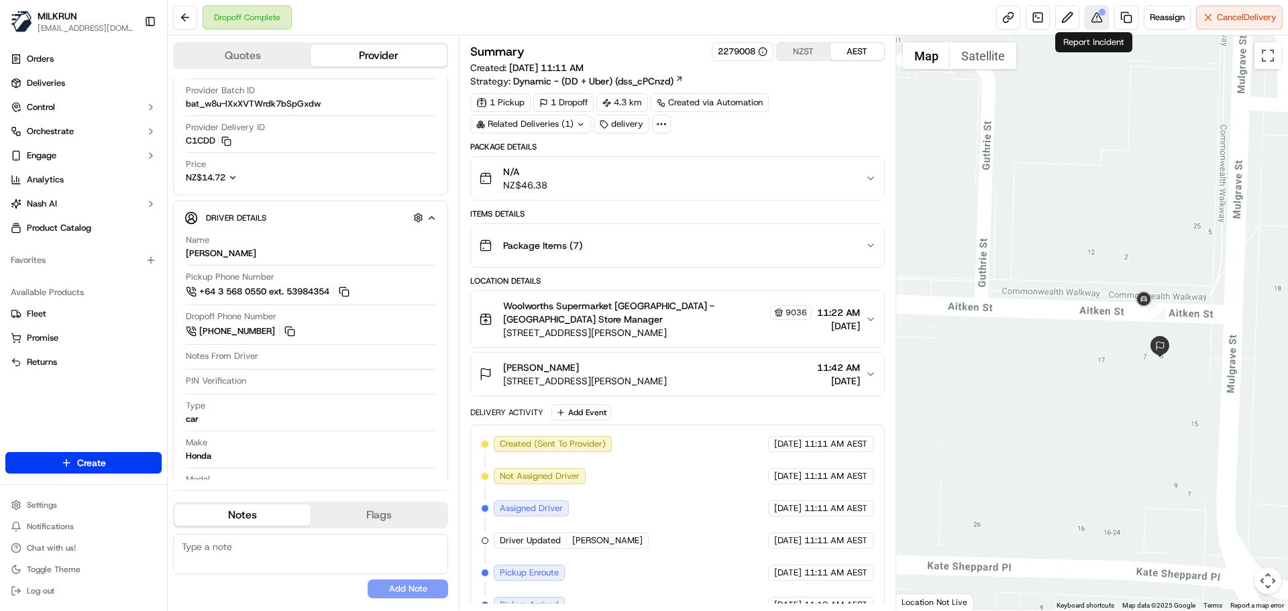
click at [1087, 11] on button at bounding box center [1096, 17] width 24 height 24
